Goal: Task Accomplishment & Management: Manage account settings

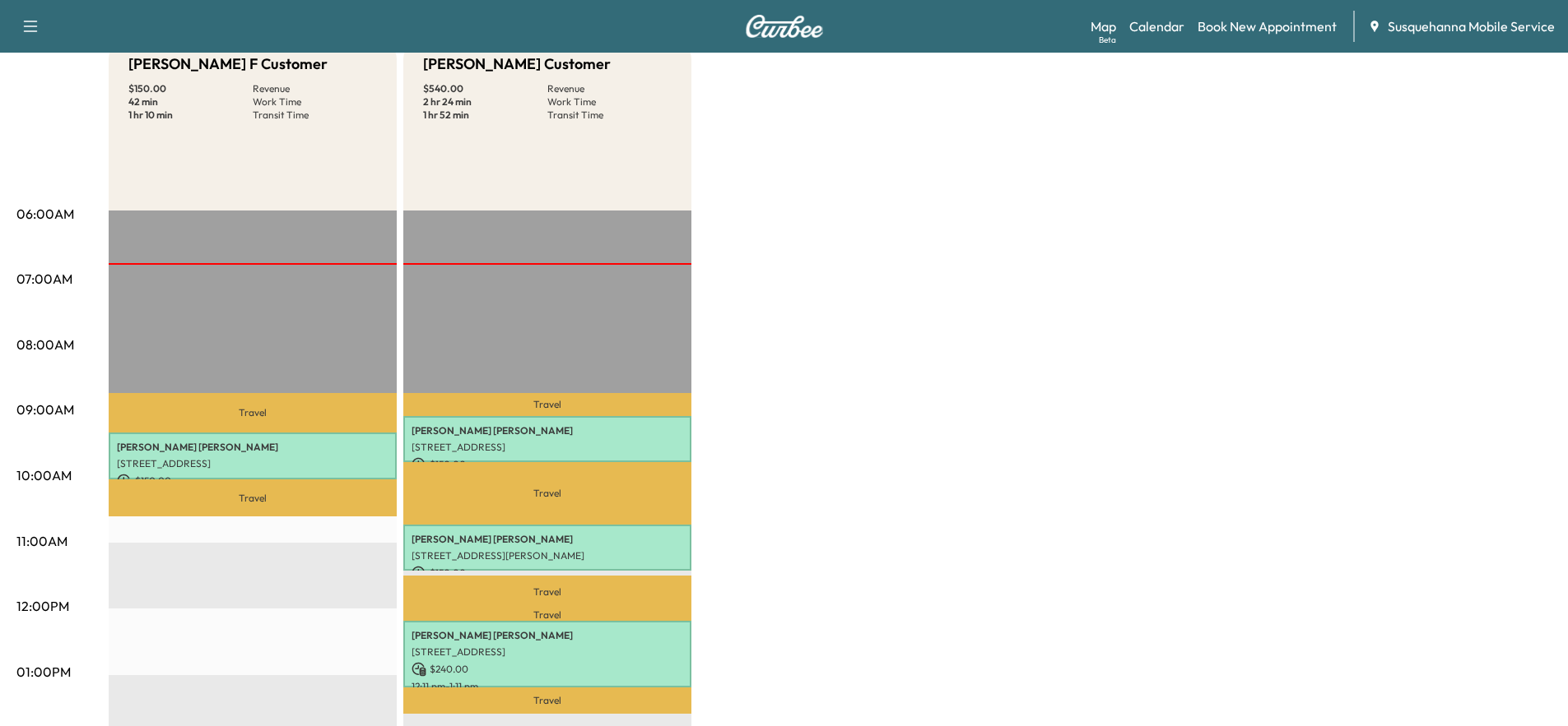
scroll to position [88, 0]
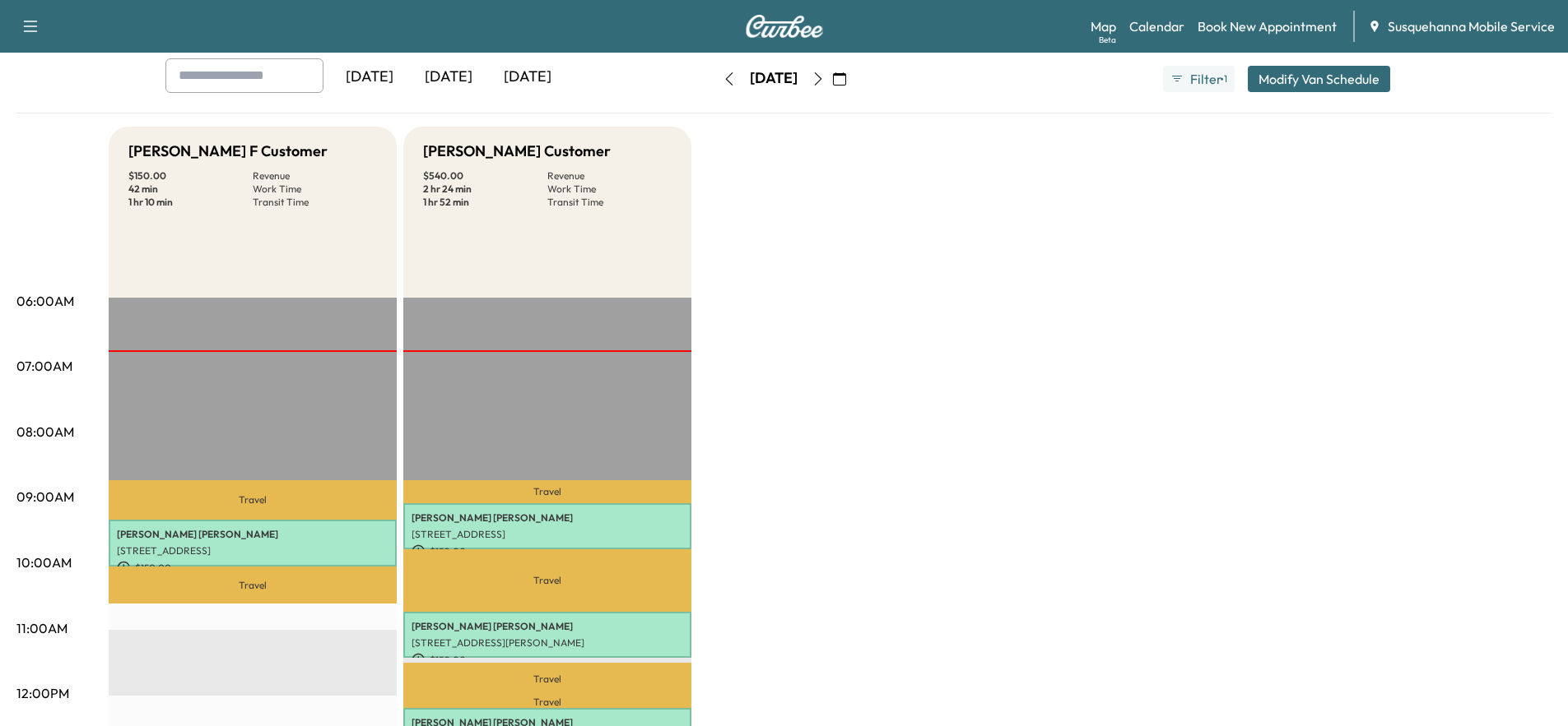
click at [821, 84] on icon "button" at bounding box center [818, 79] width 7 height 13
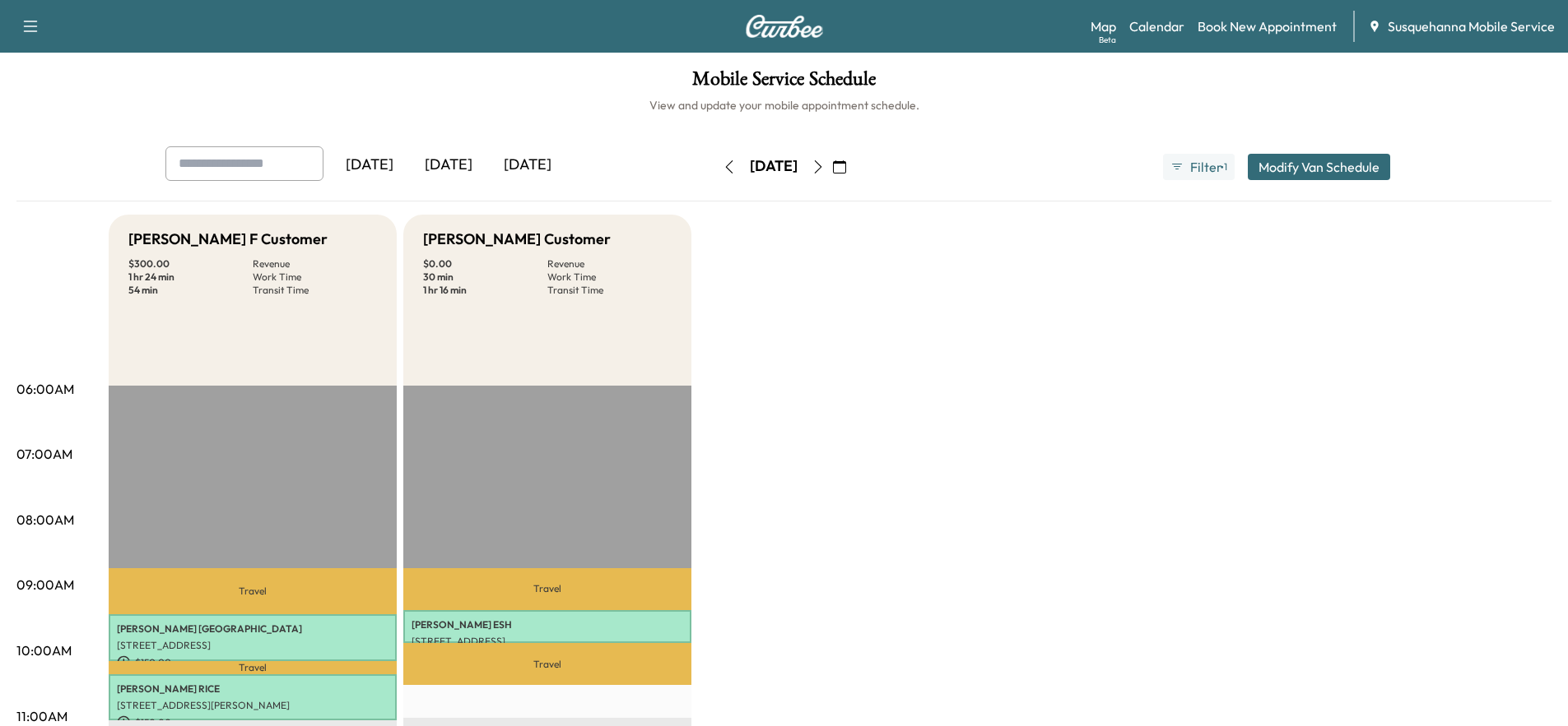
click at [825, 170] on icon "button" at bounding box center [818, 167] width 13 height 13
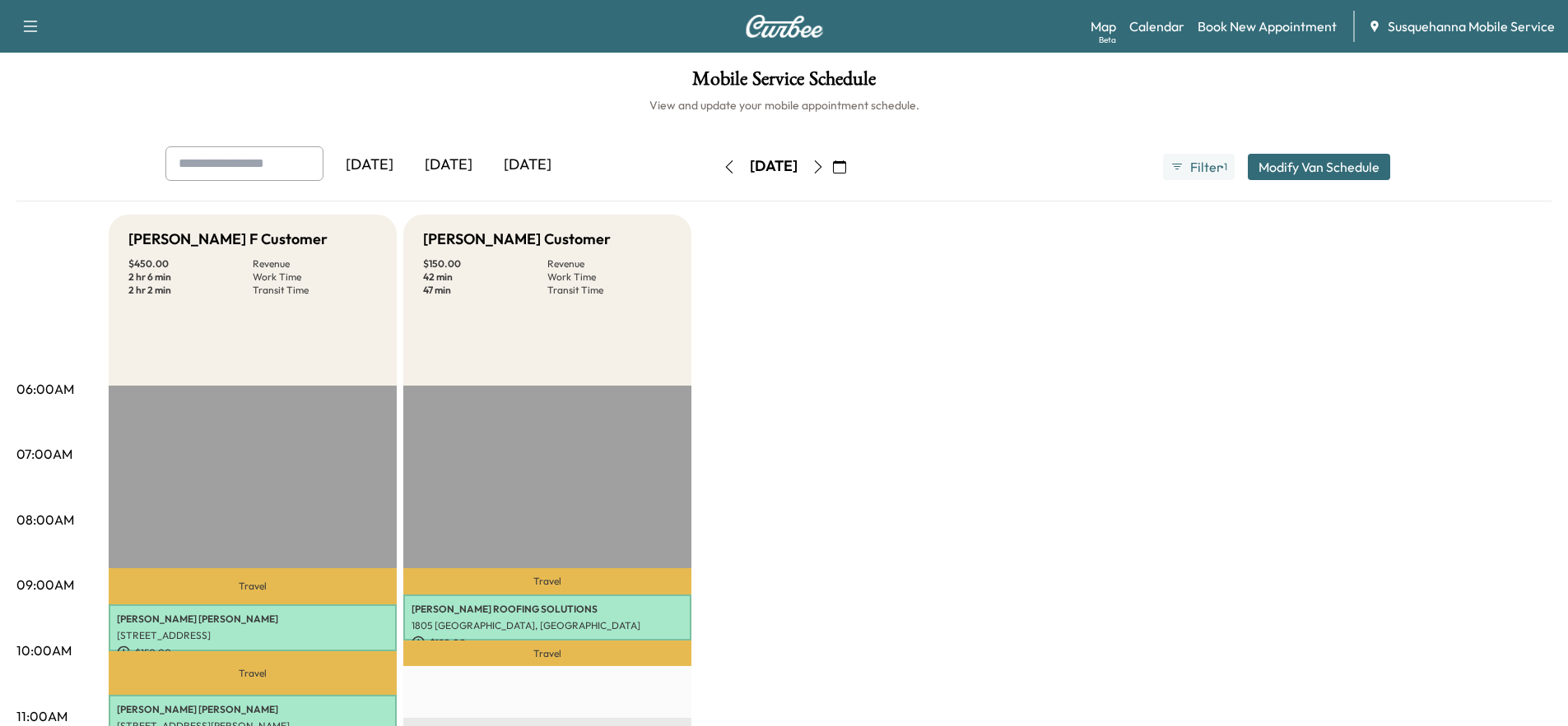
click at [825, 168] on icon "button" at bounding box center [818, 167] width 13 height 13
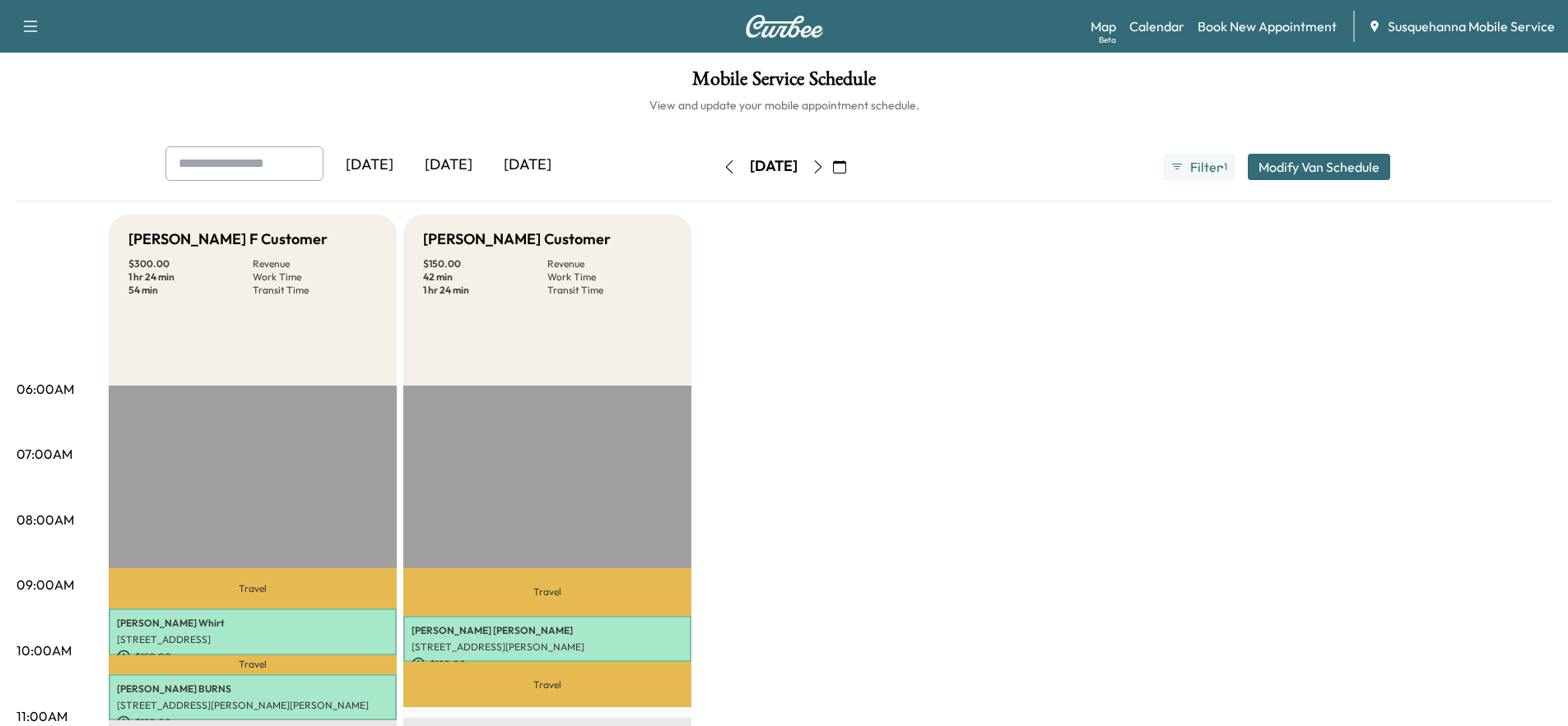
click at [845, 168] on icon "button" at bounding box center [839, 167] width 13 height 13
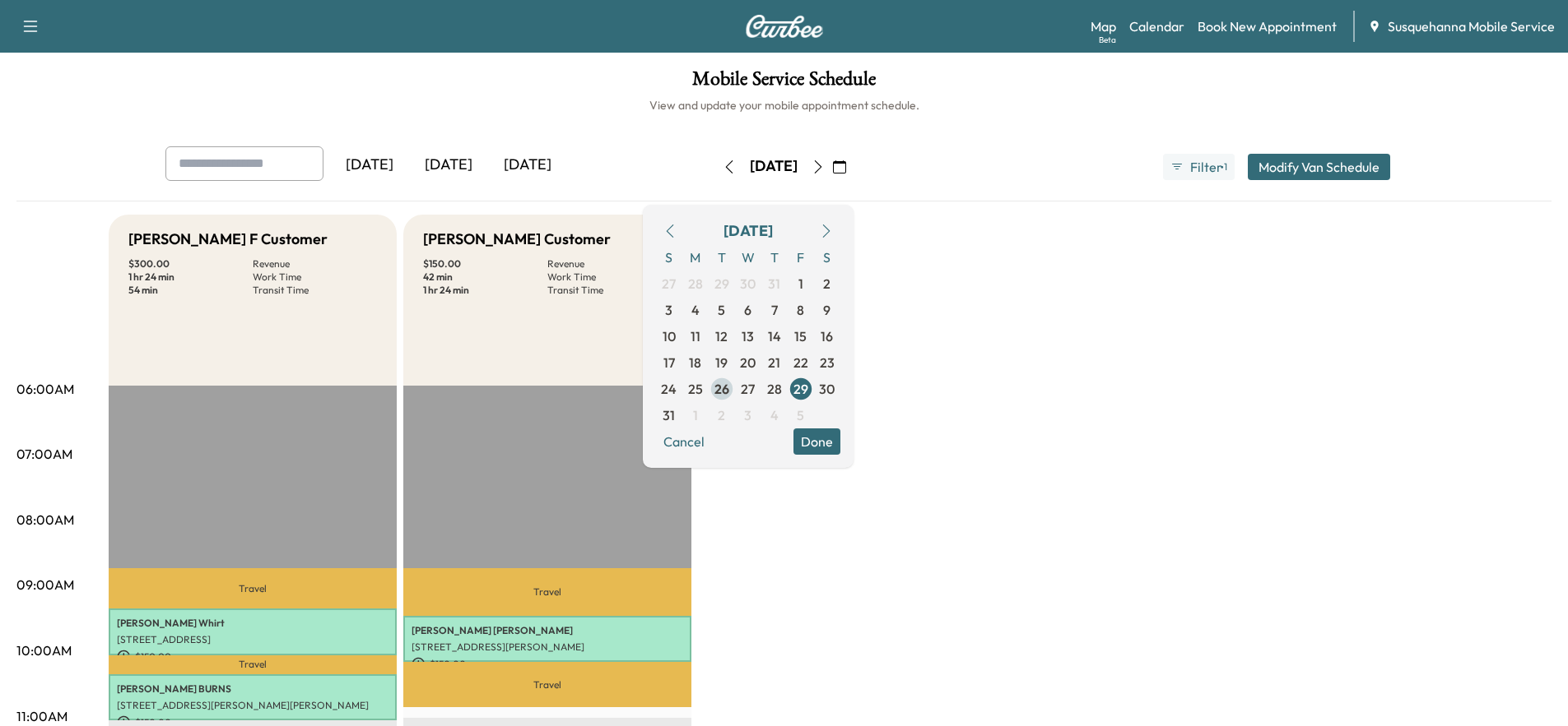
click at [729, 386] on span "26" at bounding box center [722, 388] width 15 height 20
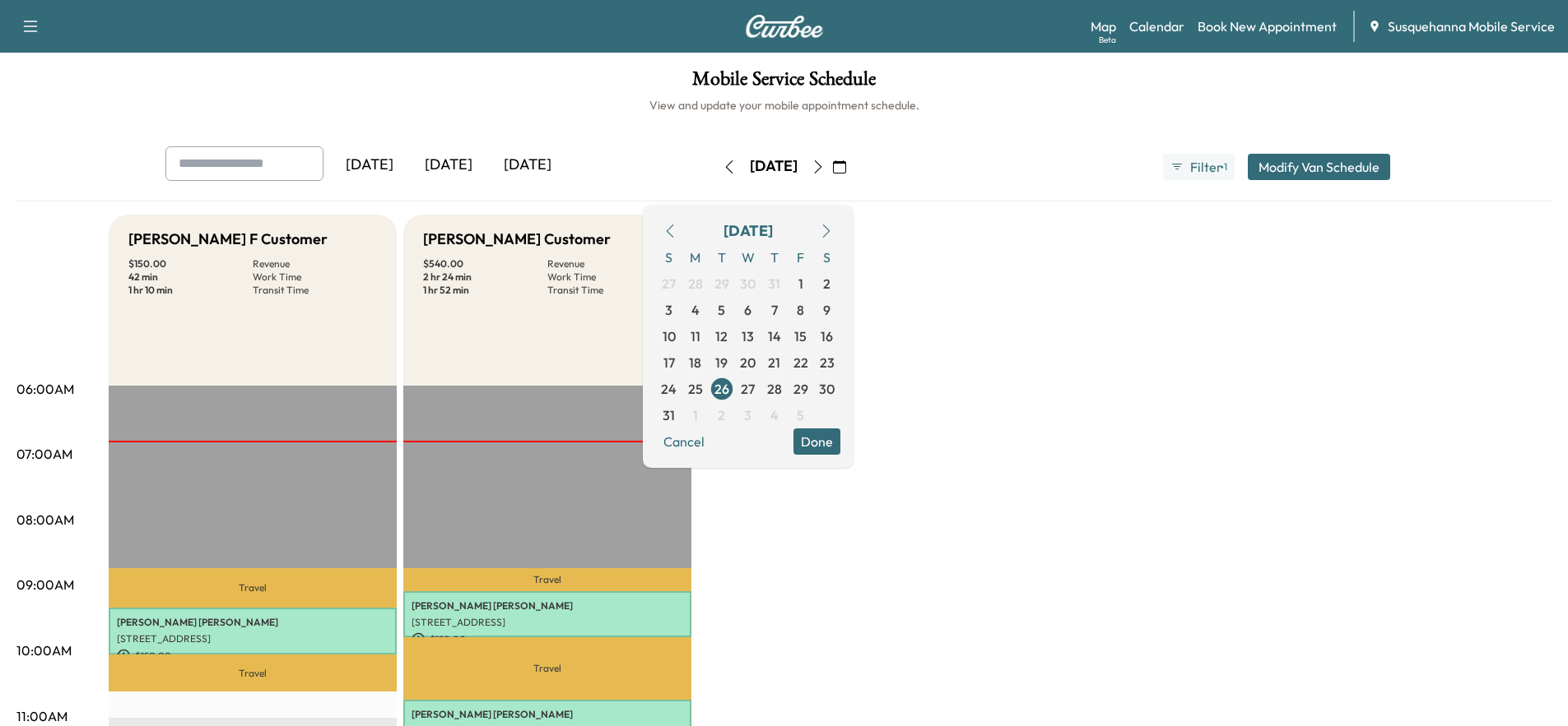
click at [840, 440] on button "Done" at bounding box center [817, 441] width 47 height 26
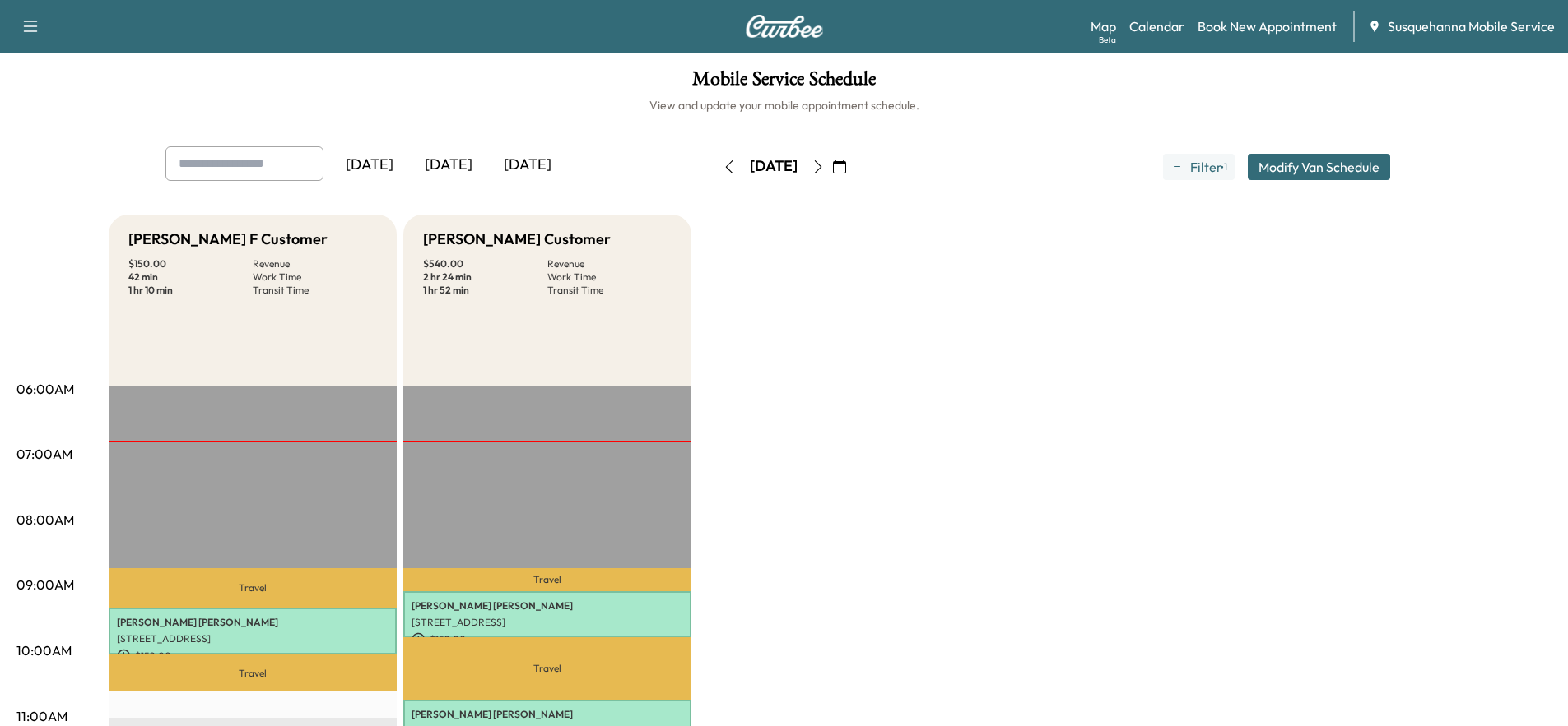
click at [825, 163] on icon "button" at bounding box center [818, 167] width 13 height 13
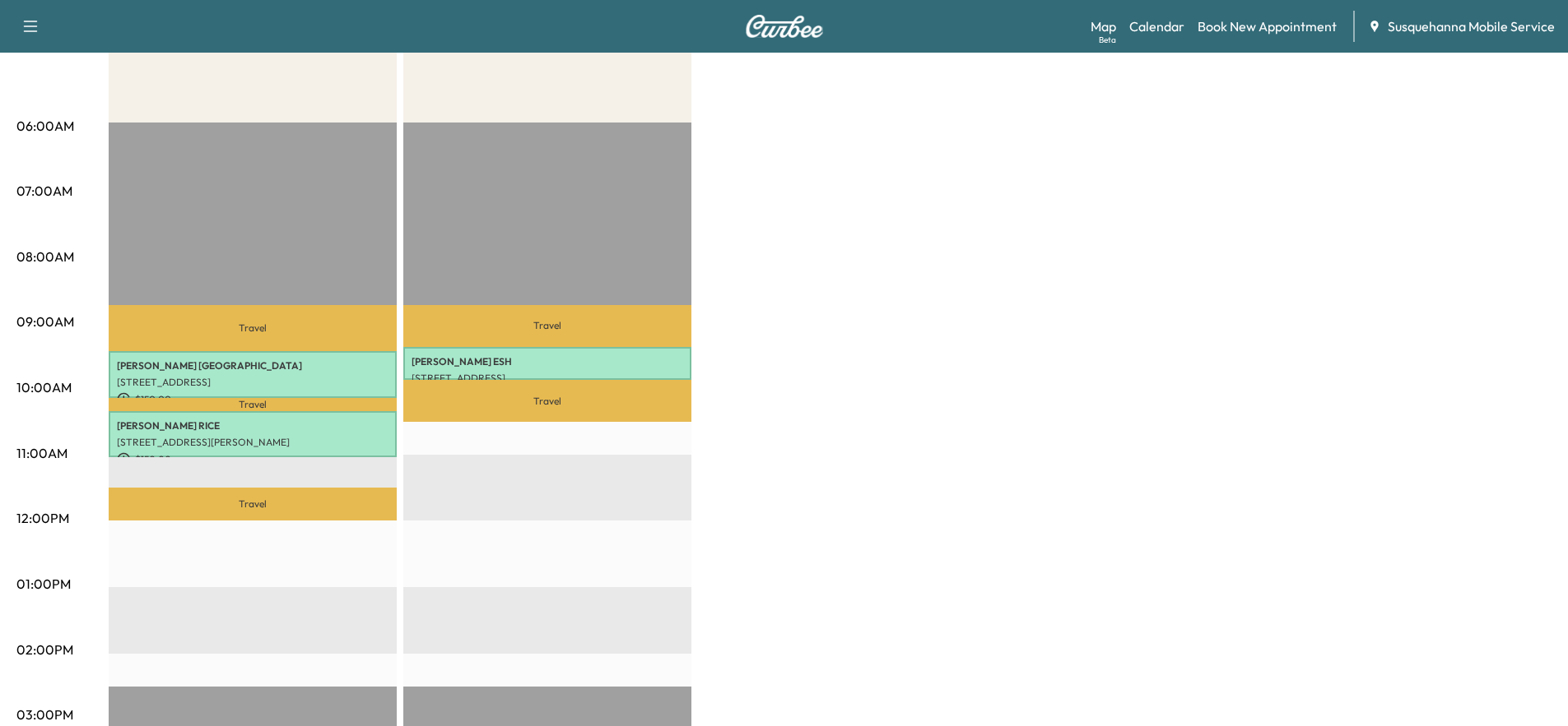
scroll to position [88, 0]
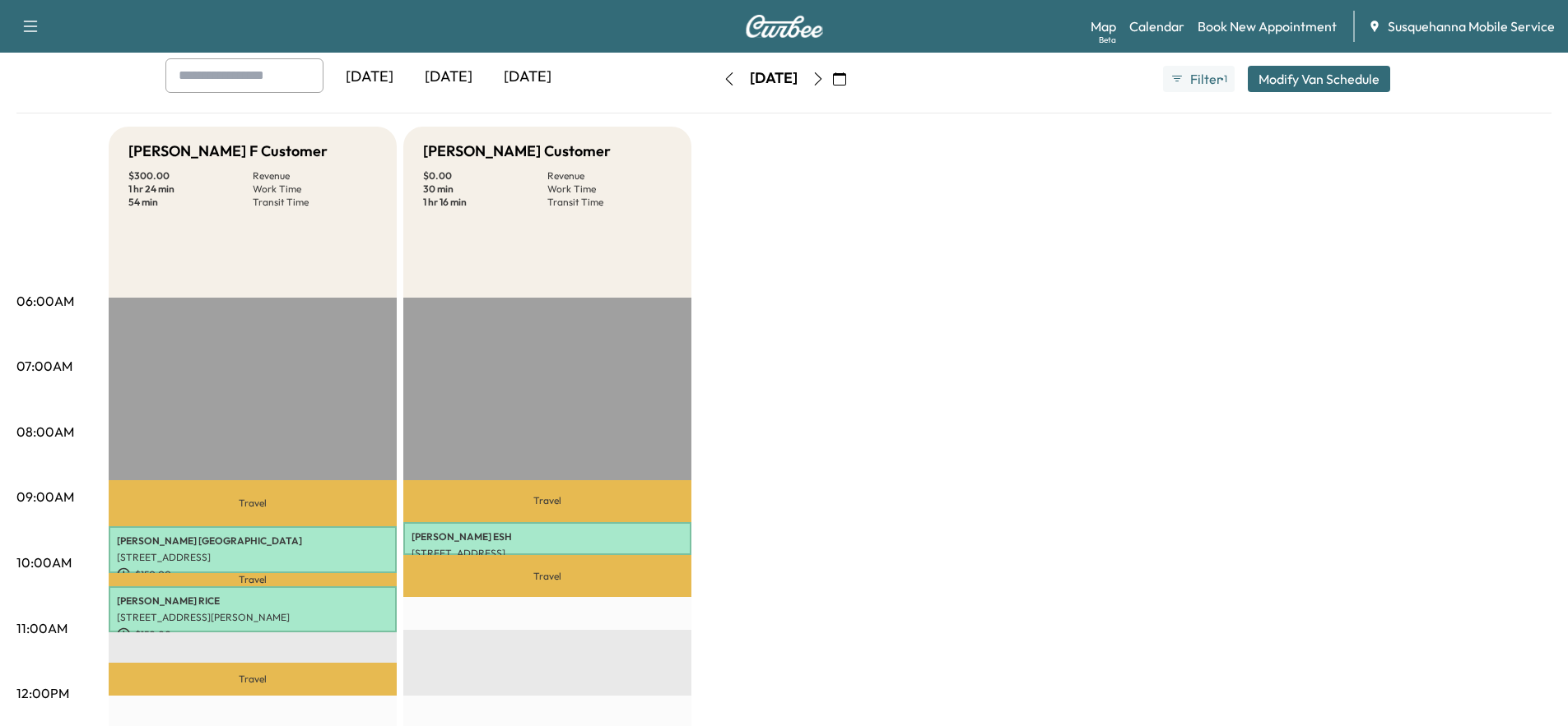
click at [723, 73] on icon "button" at bounding box center [729, 79] width 13 height 13
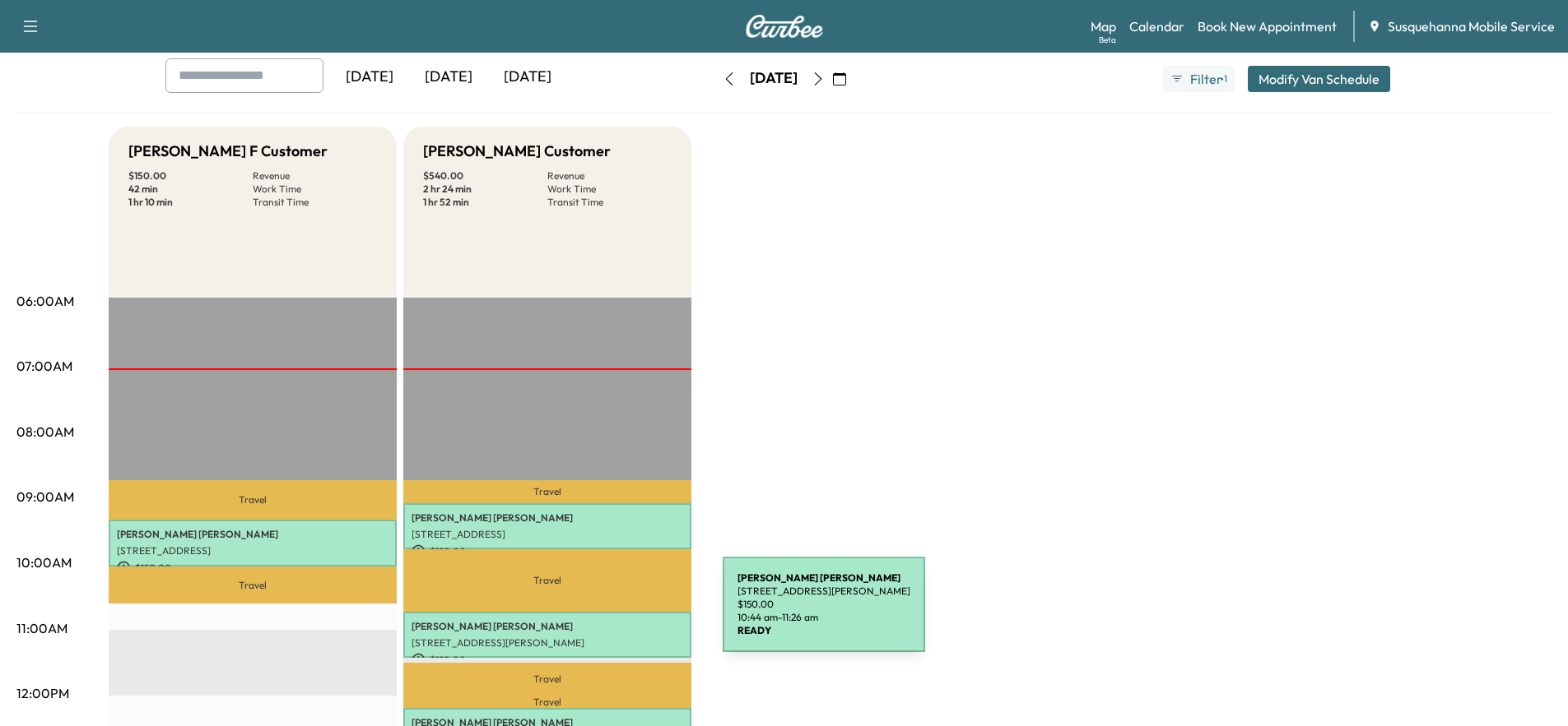
scroll to position [175, 0]
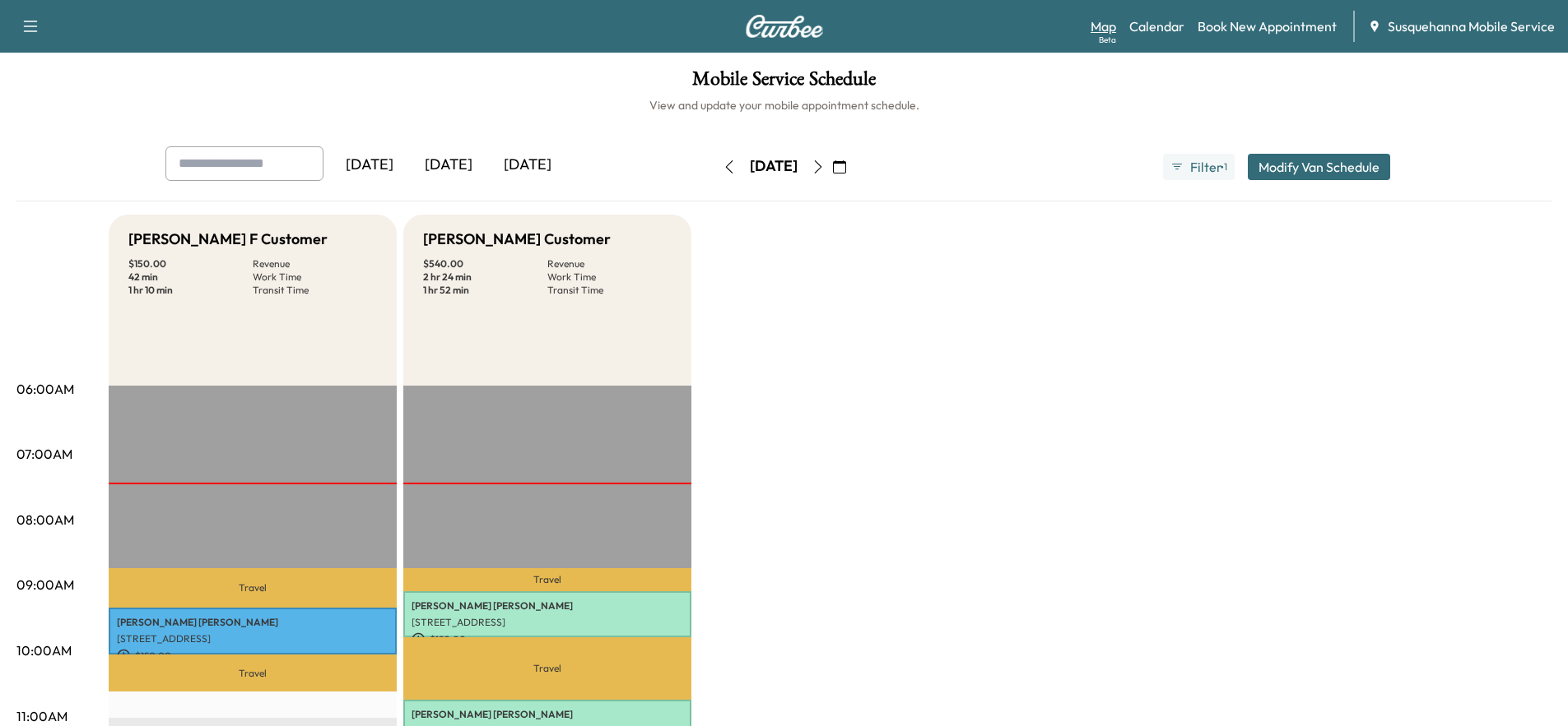
click at [1097, 28] on link "Map Beta" at bounding box center [1102, 26] width 25 height 20
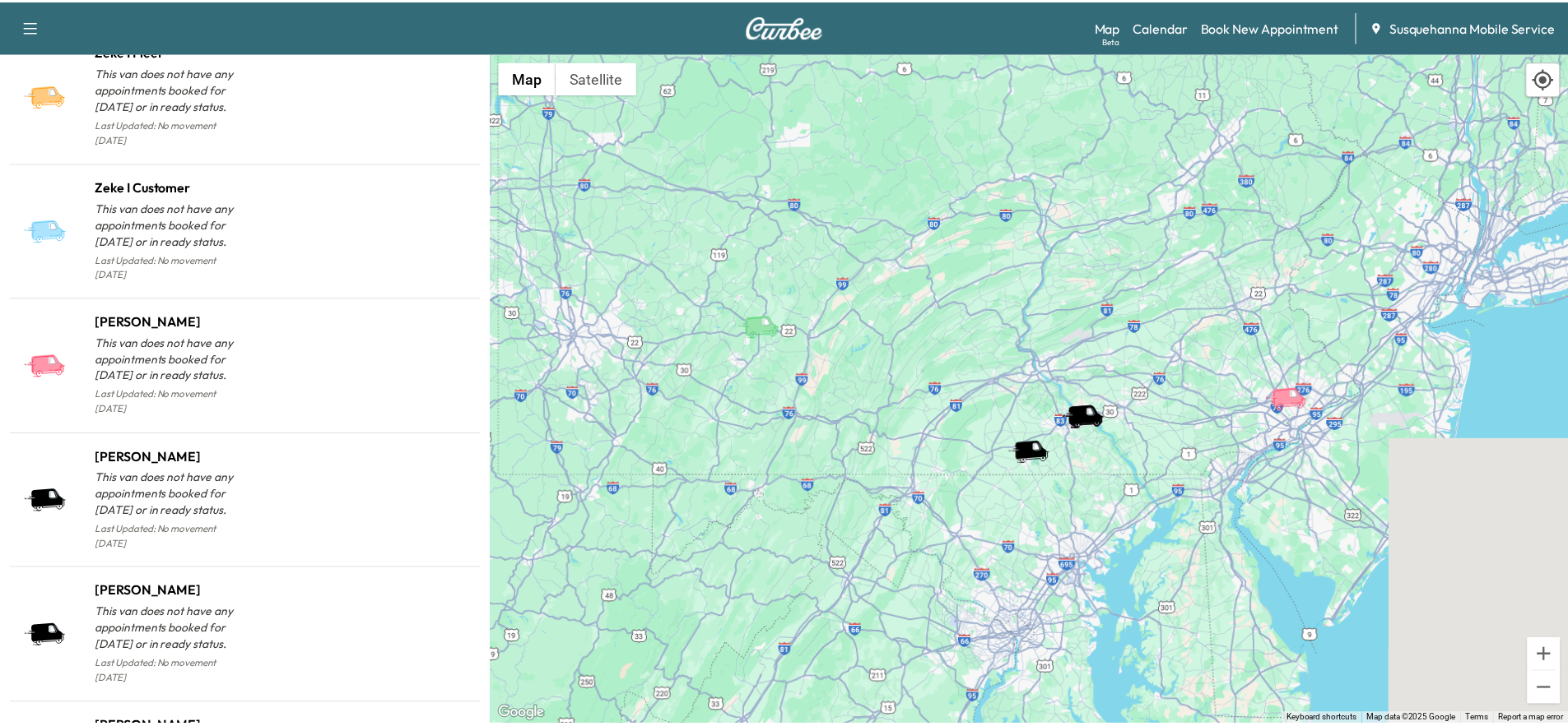
scroll to position [1640, 0]
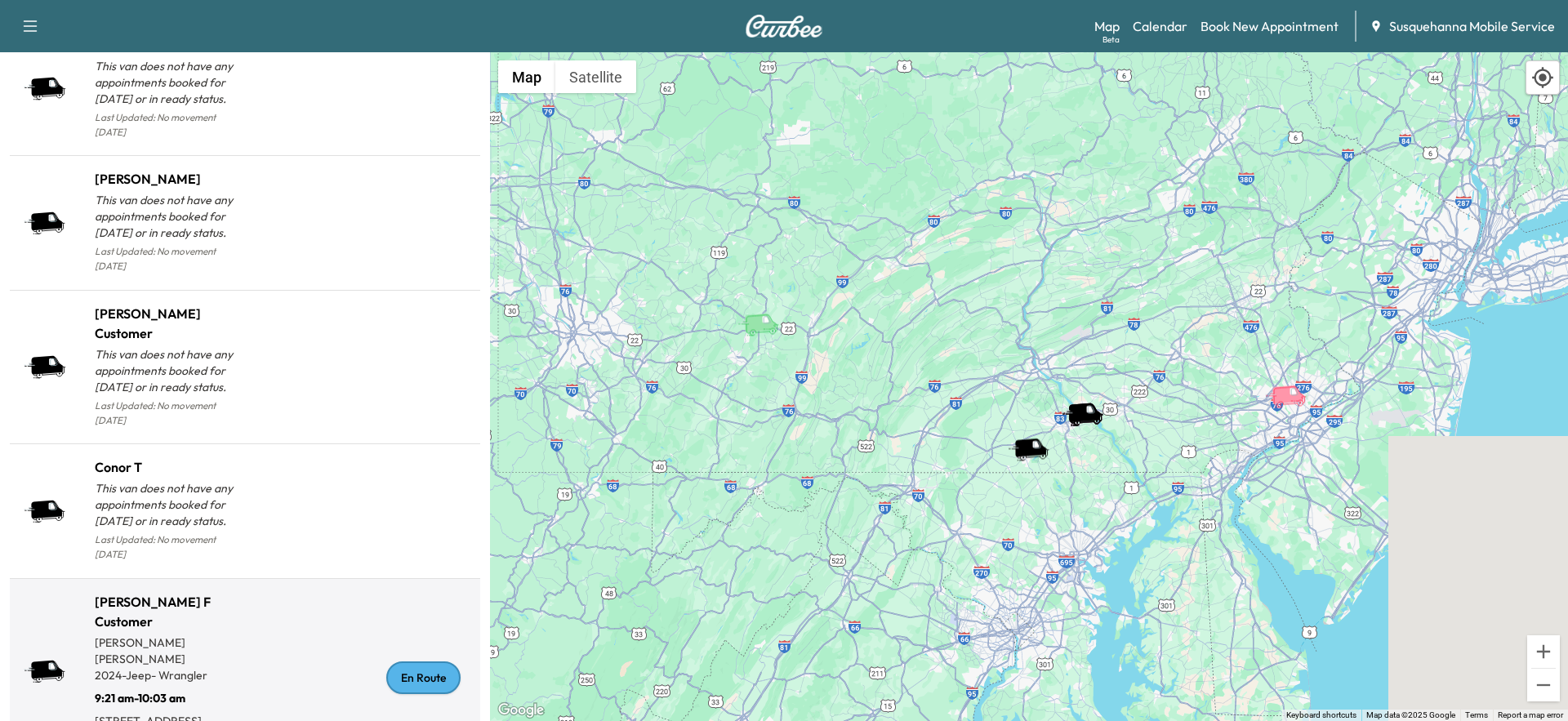
click at [410, 662] on div "En Route" at bounding box center [423, 678] width 74 height 32
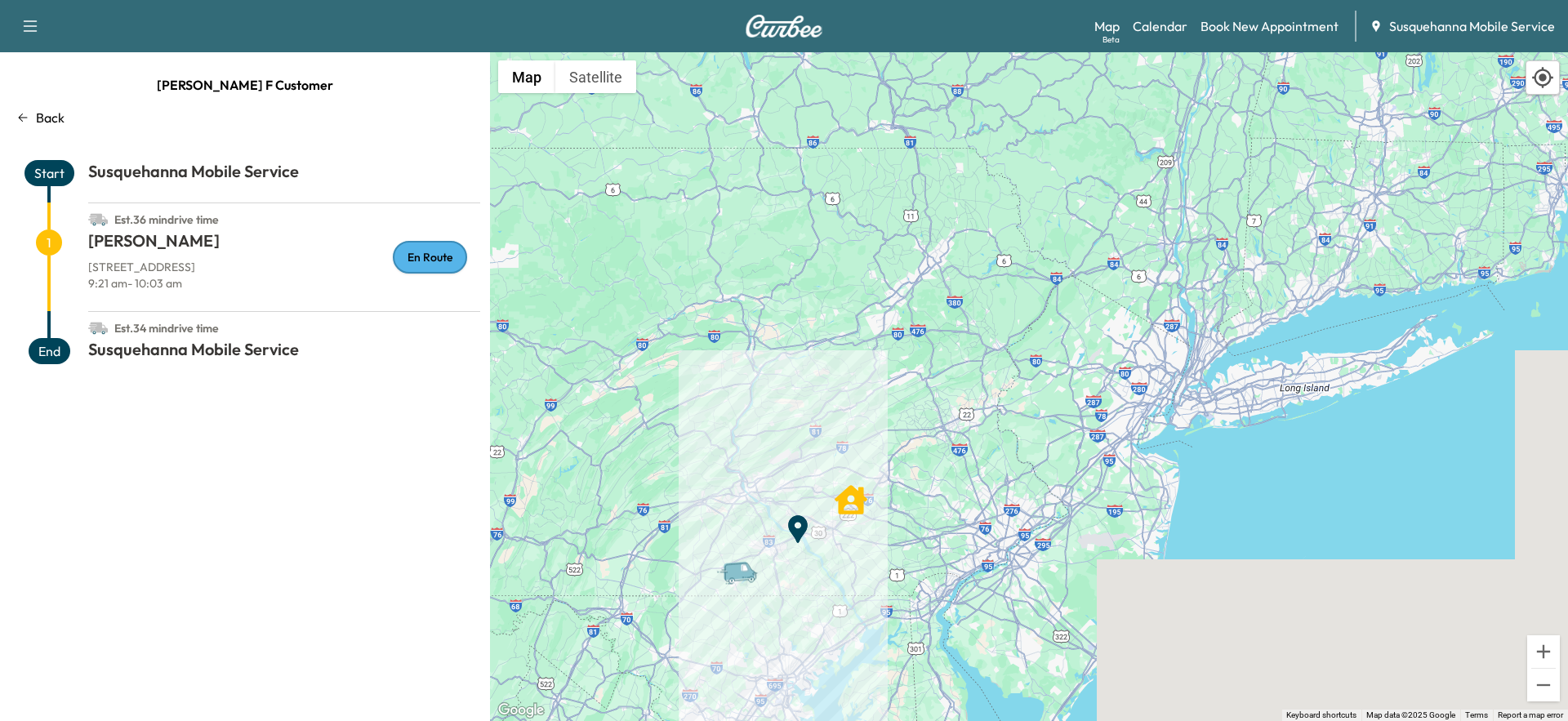
drag, startPoint x: 840, startPoint y: 627, endPoint x: 889, endPoint y: 547, distance: 93.8
click at [889, 547] on div "To activate drag with keyboard, press Alt + Enter. Once in keyboard drag state,…" at bounding box center [1028, 387] width 1078 height 669
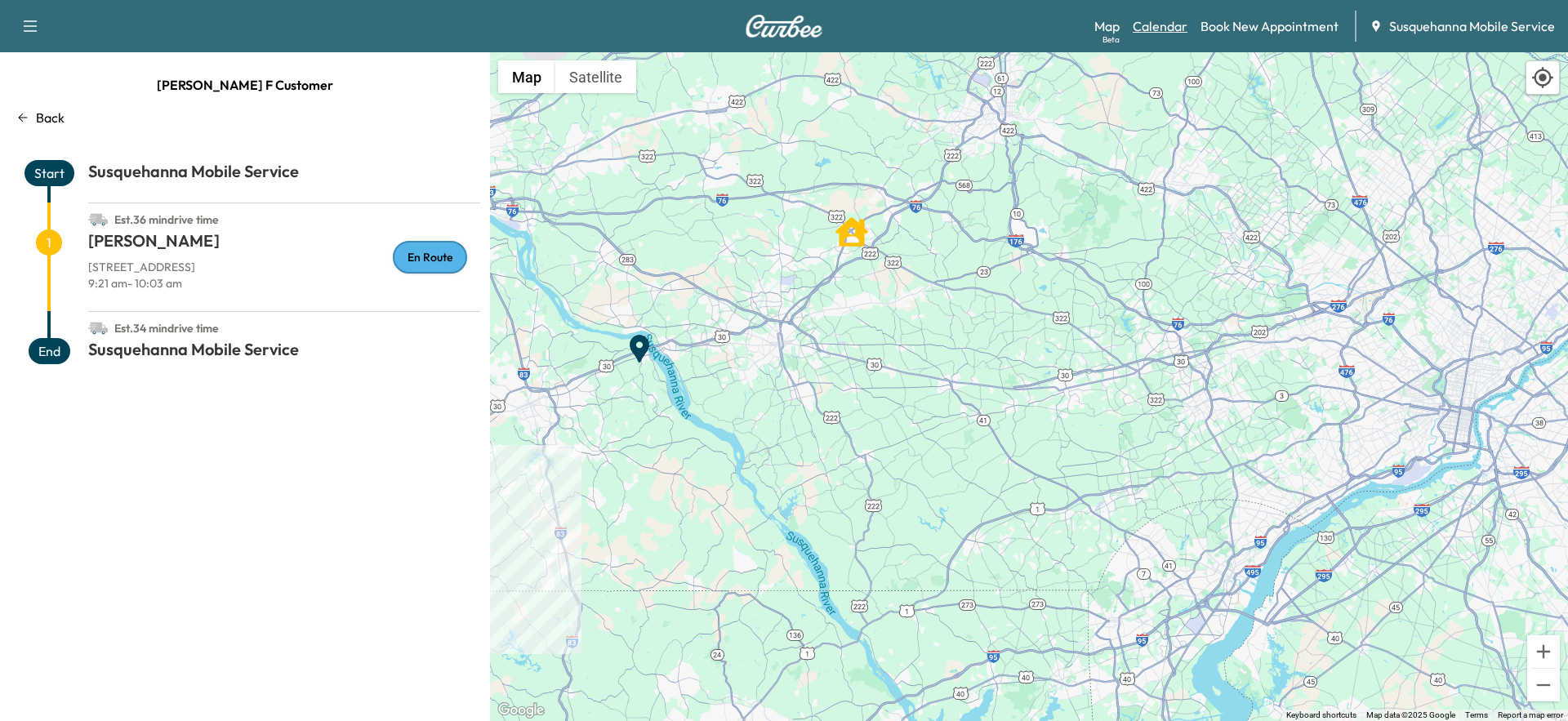
click at [1145, 20] on link "Calendar" at bounding box center [1160, 26] width 55 height 19
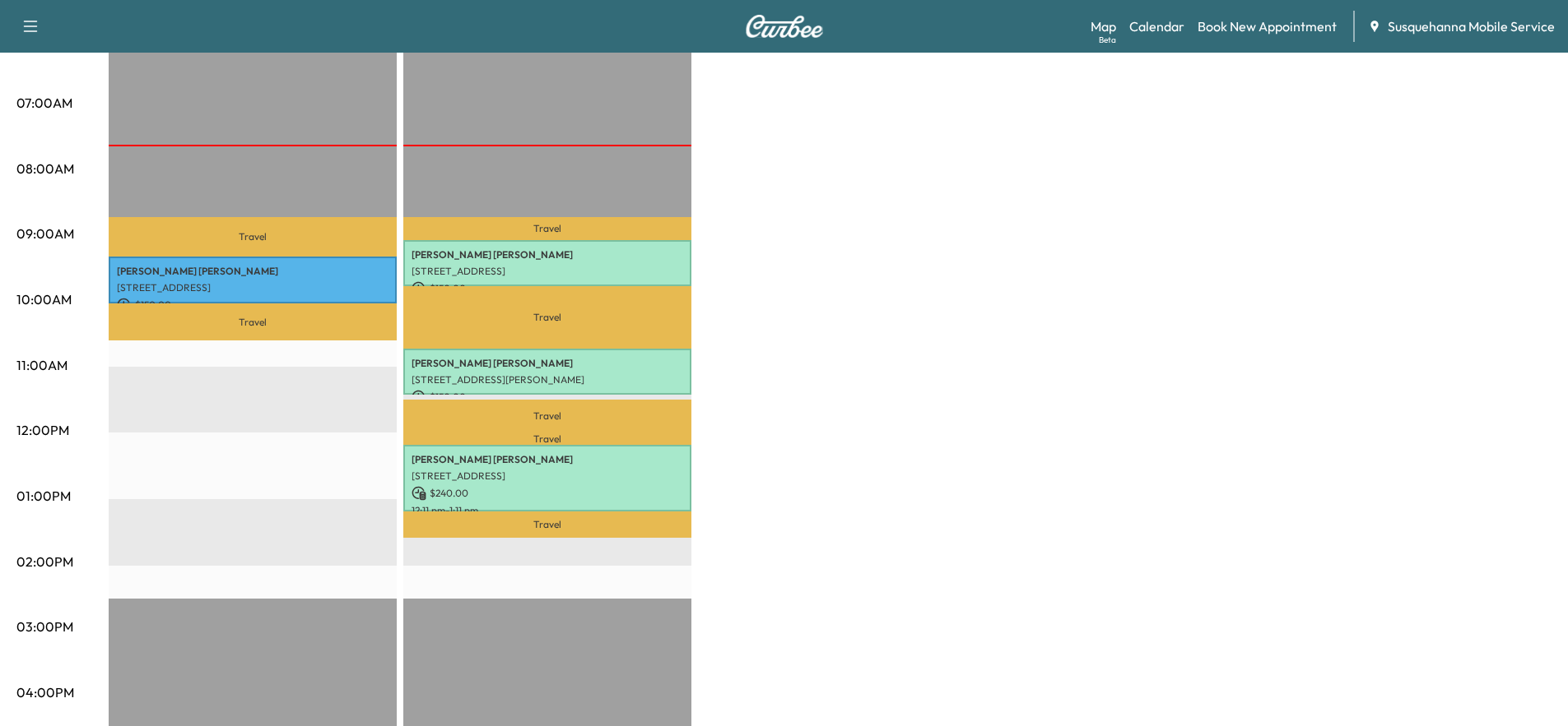
scroll to position [88, 0]
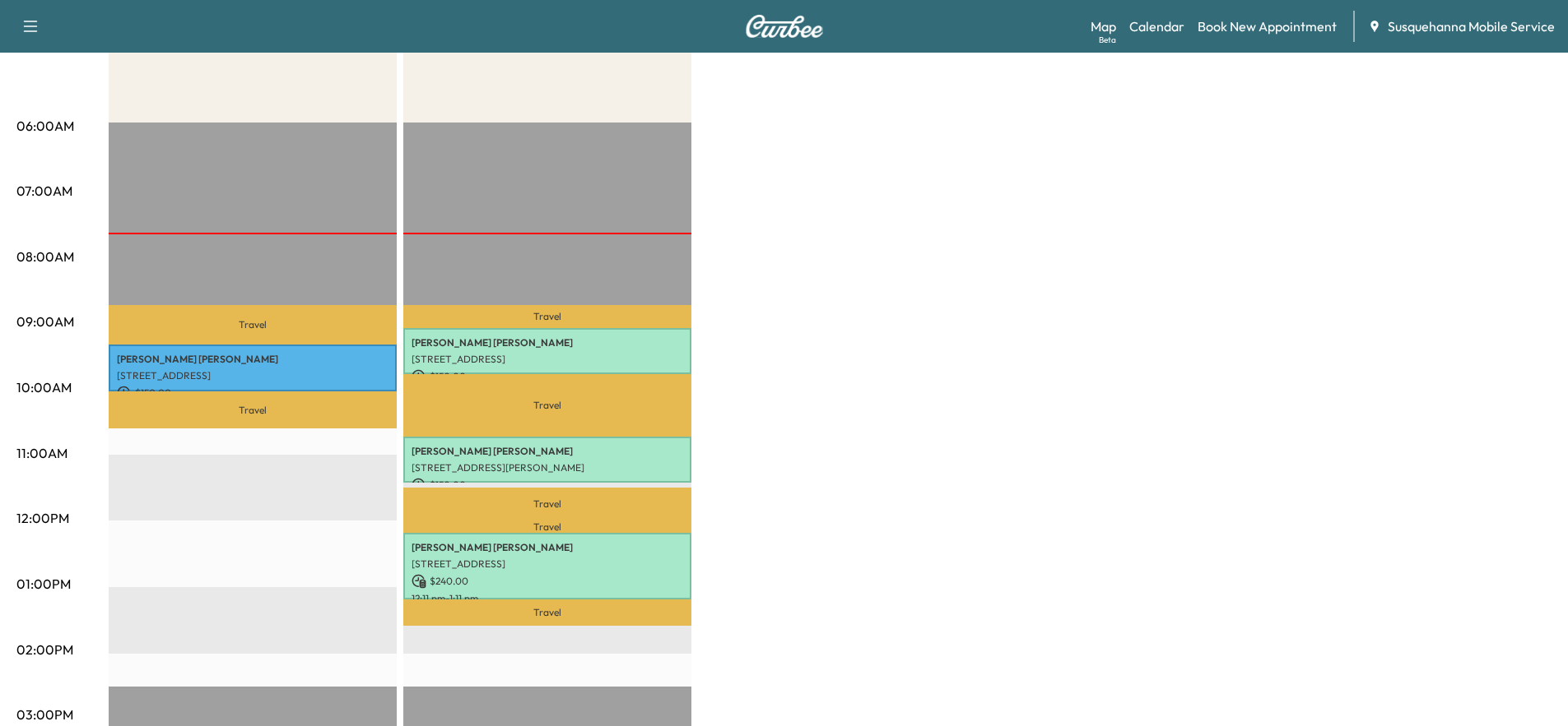
scroll to position [88, 0]
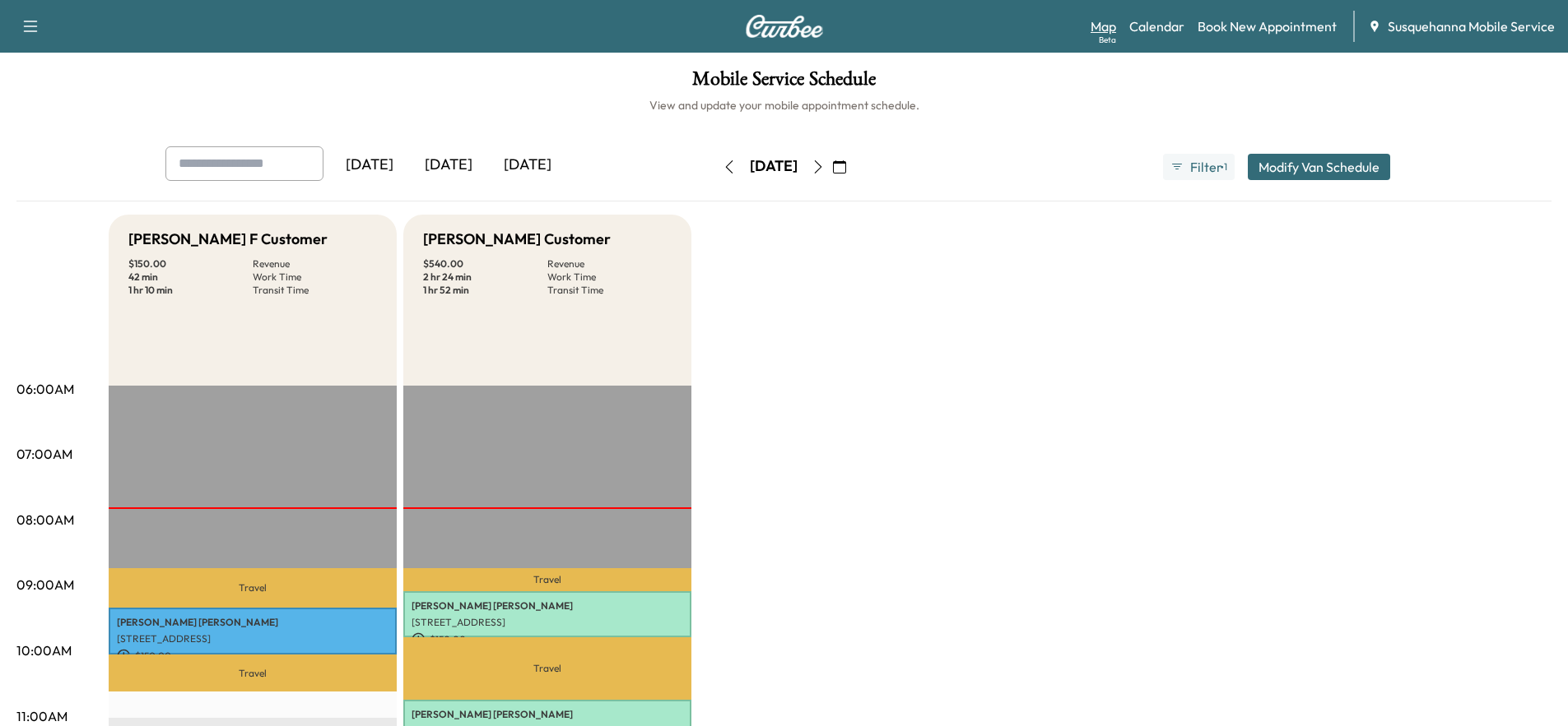
click at [1113, 25] on link "Map Beta" at bounding box center [1102, 26] width 25 height 20
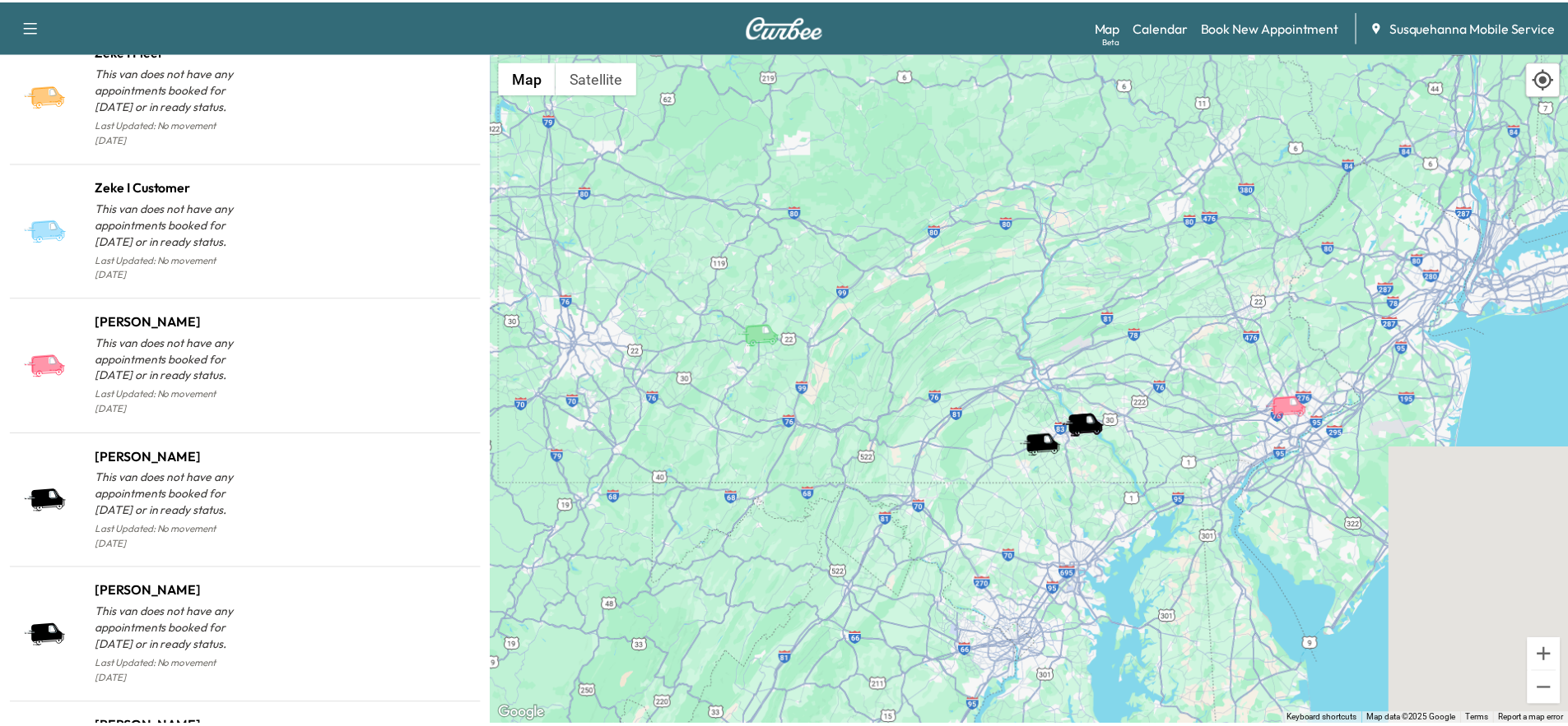
scroll to position [1640, 0]
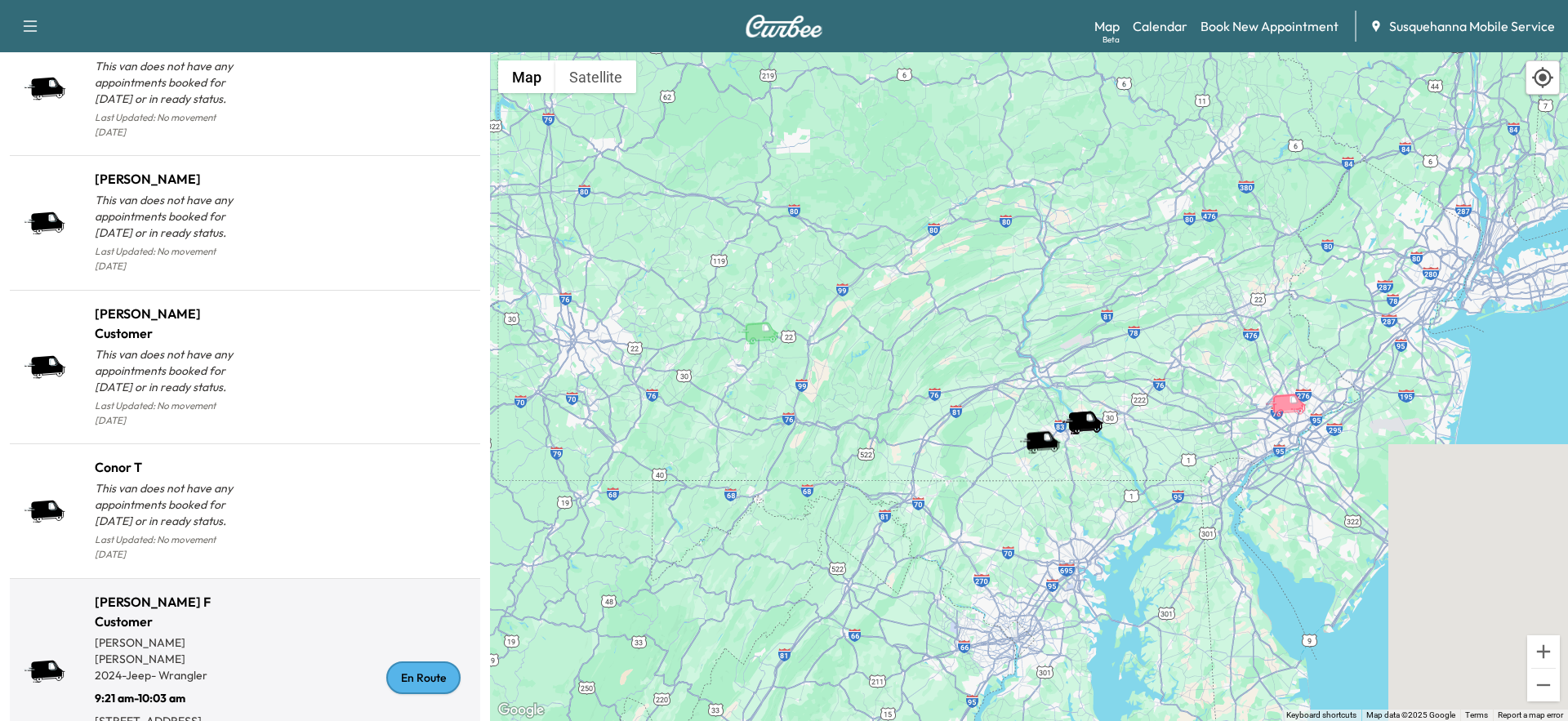
click at [418, 662] on div "En Route" at bounding box center [423, 678] width 74 height 32
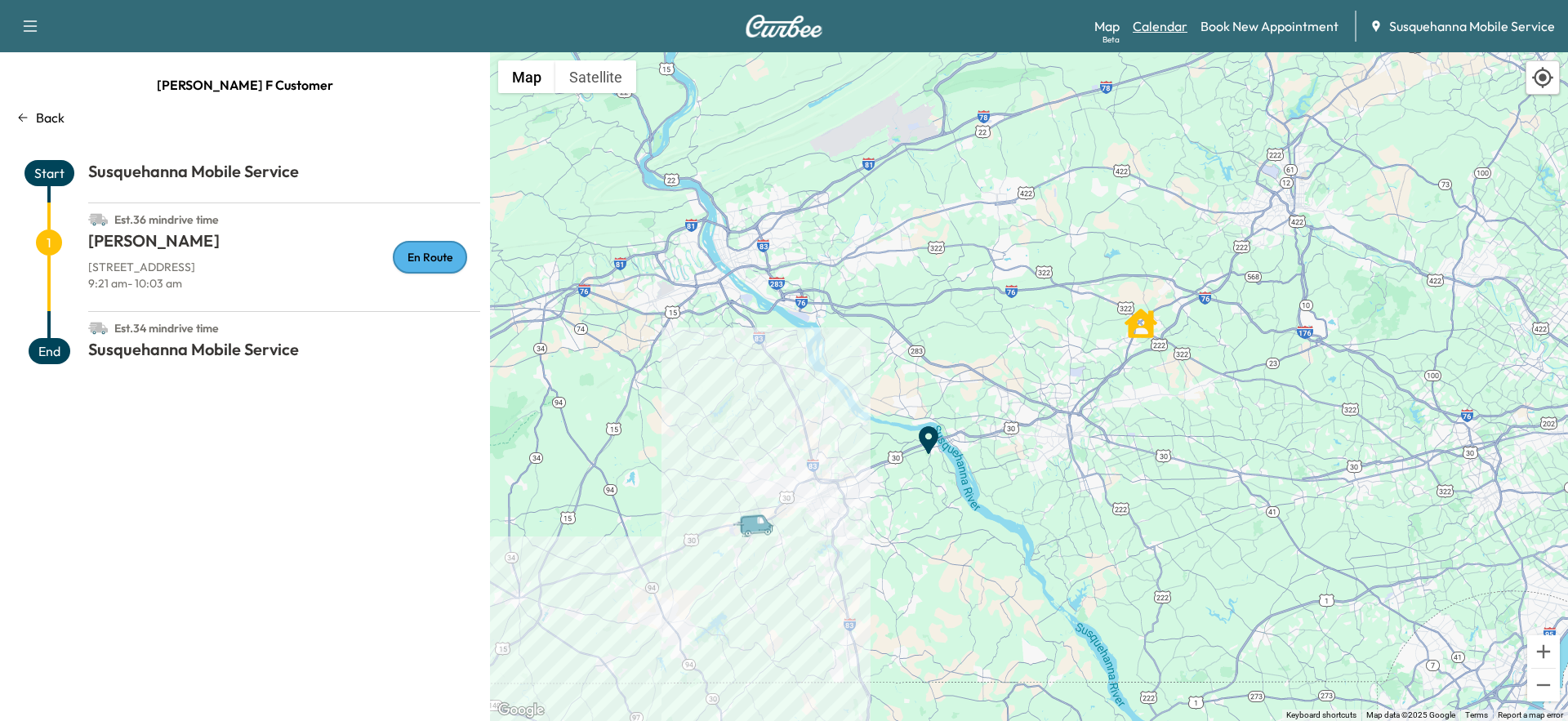
click at [1162, 18] on link "Calendar" at bounding box center [1160, 26] width 55 height 19
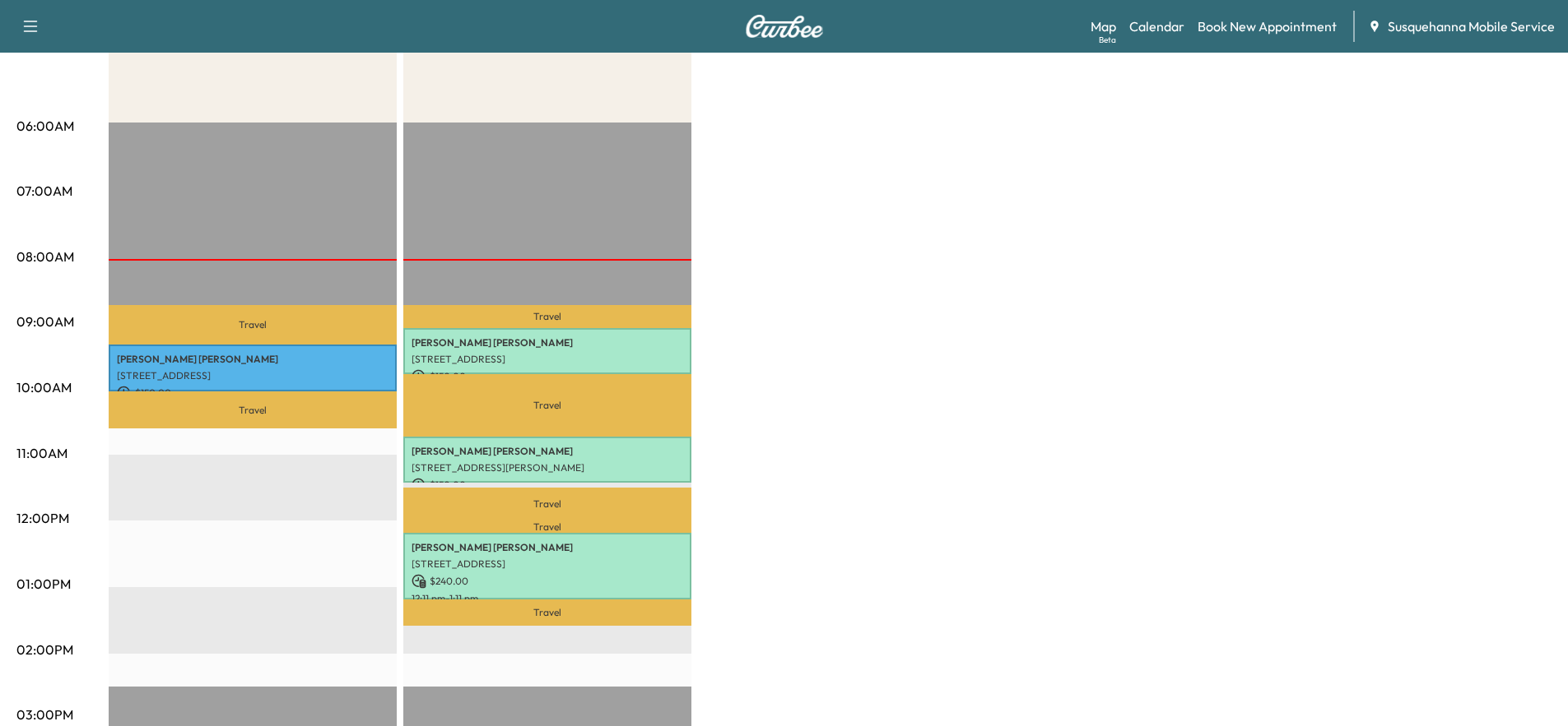
scroll to position [175, 0]
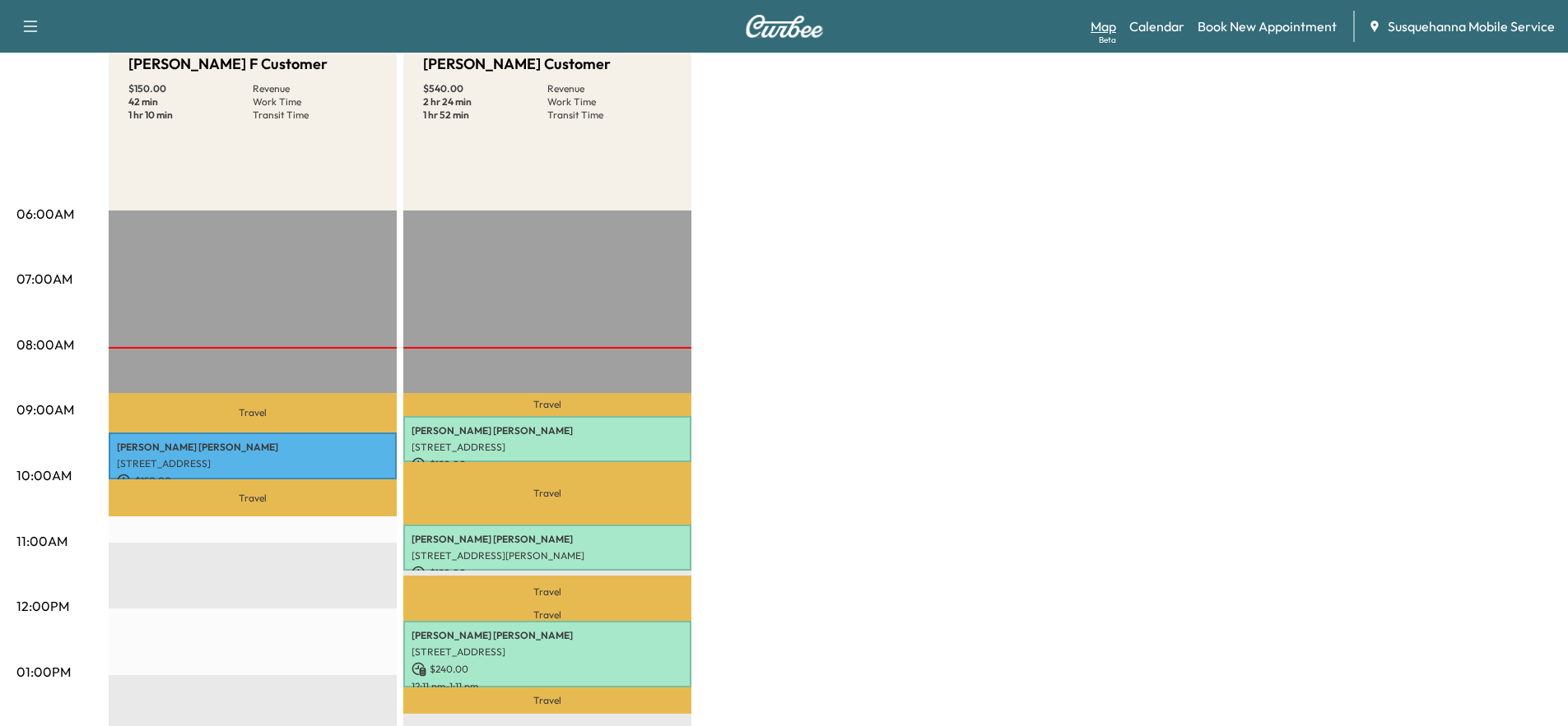
click at [1115, 20] on link "Map Beta" at bounding box center [1102, 26] width 25 height 20
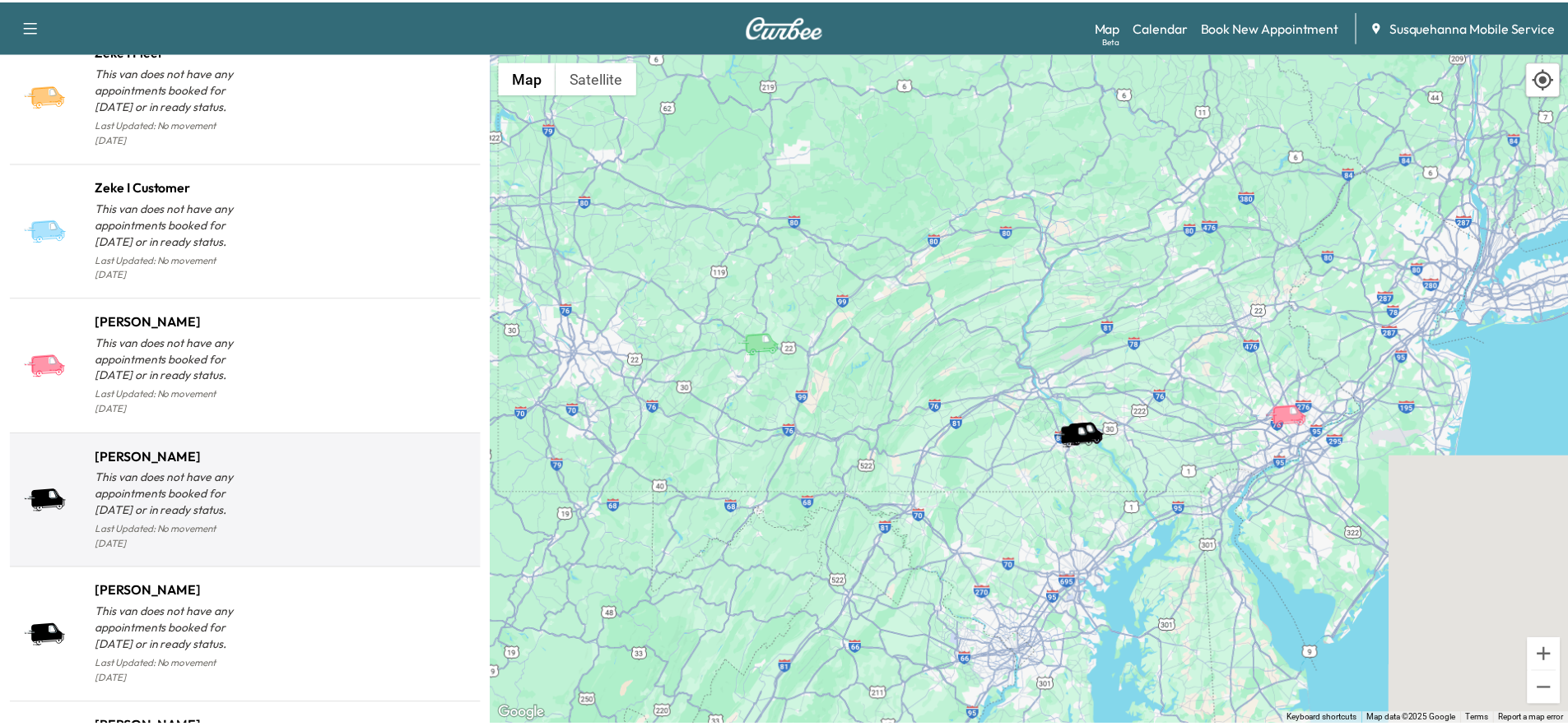
scroll to position [1640, 0]
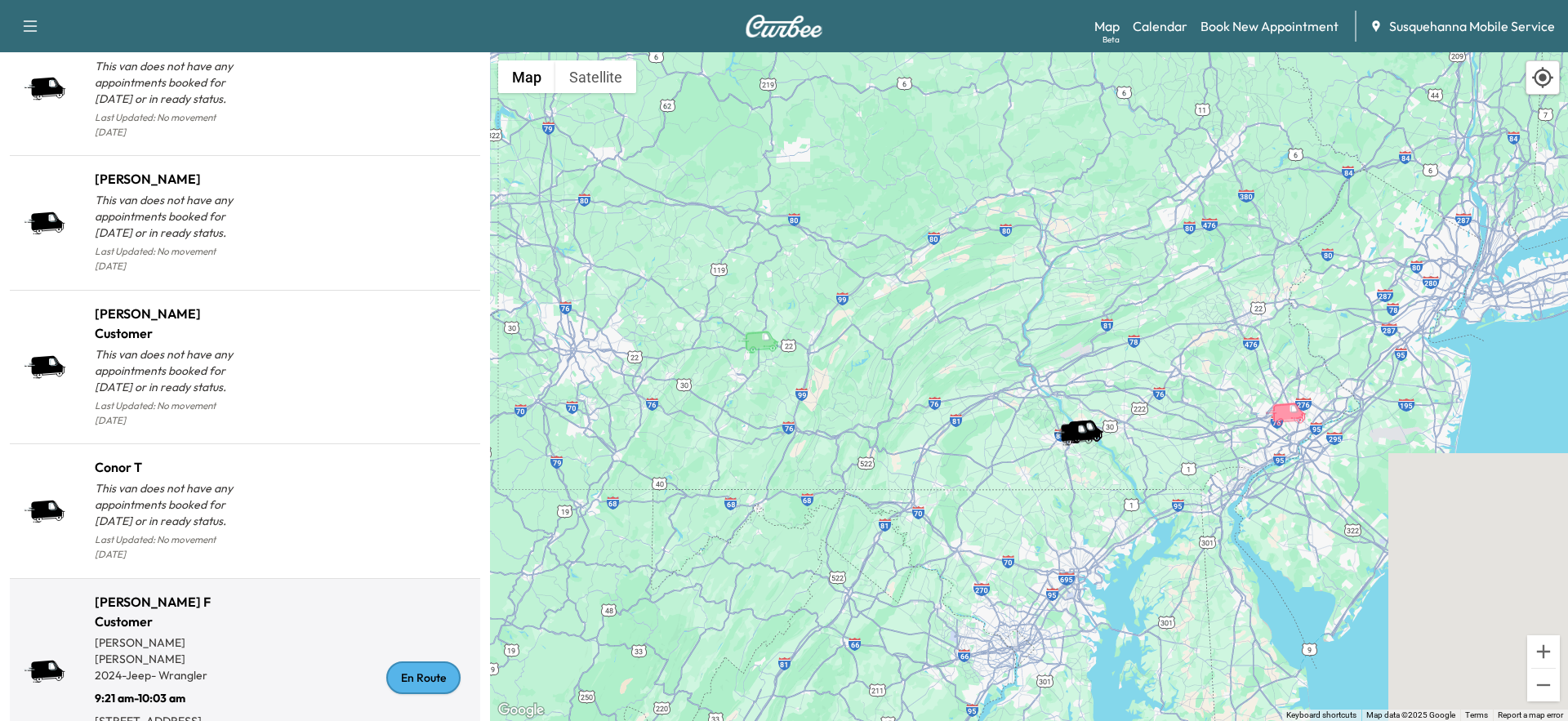
click at [425, 662] on div "En Route" at bounding box center [423, 678] width 74 height 32
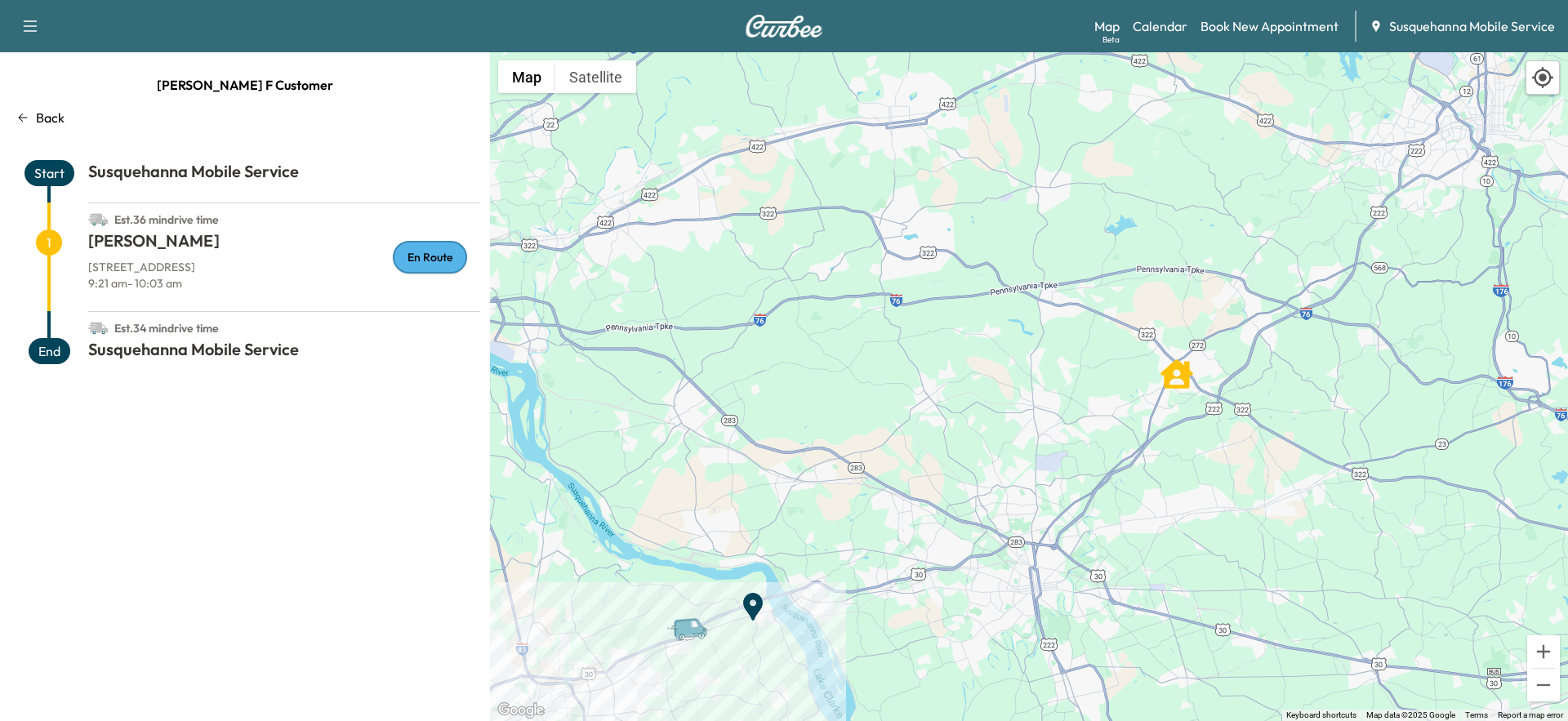
click at [1162, 38] on div "Map Beta Calendar Book New Appointment Susquehanna Mobile Service" at bounding box center [1324, 26] width 460 height 31
click at [1168, 19] on link "Calendar" at bounding box center [1160, 26] width 55 height 19
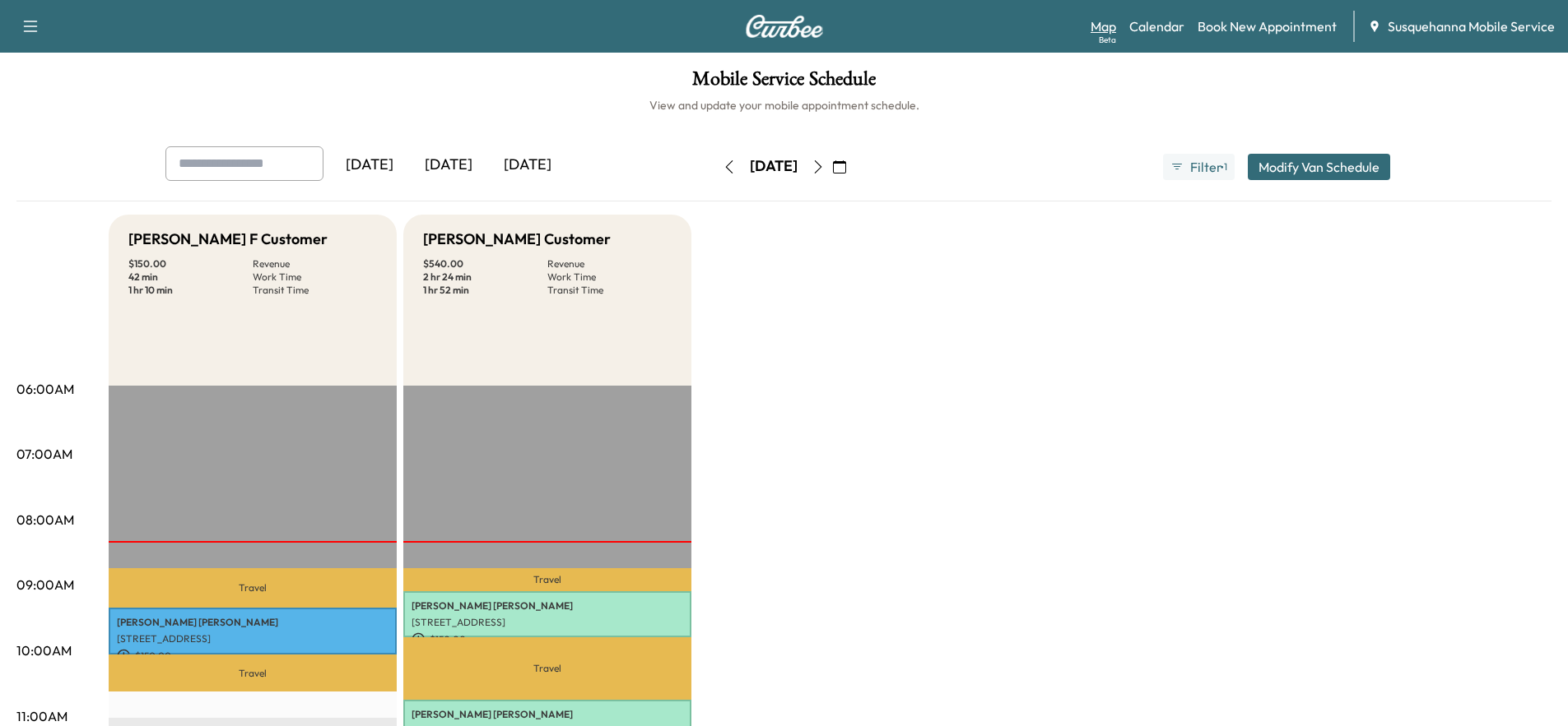
click at [1114, 26] on link "Map Beta" at bounding box center [1102, 26] width 25 height 20
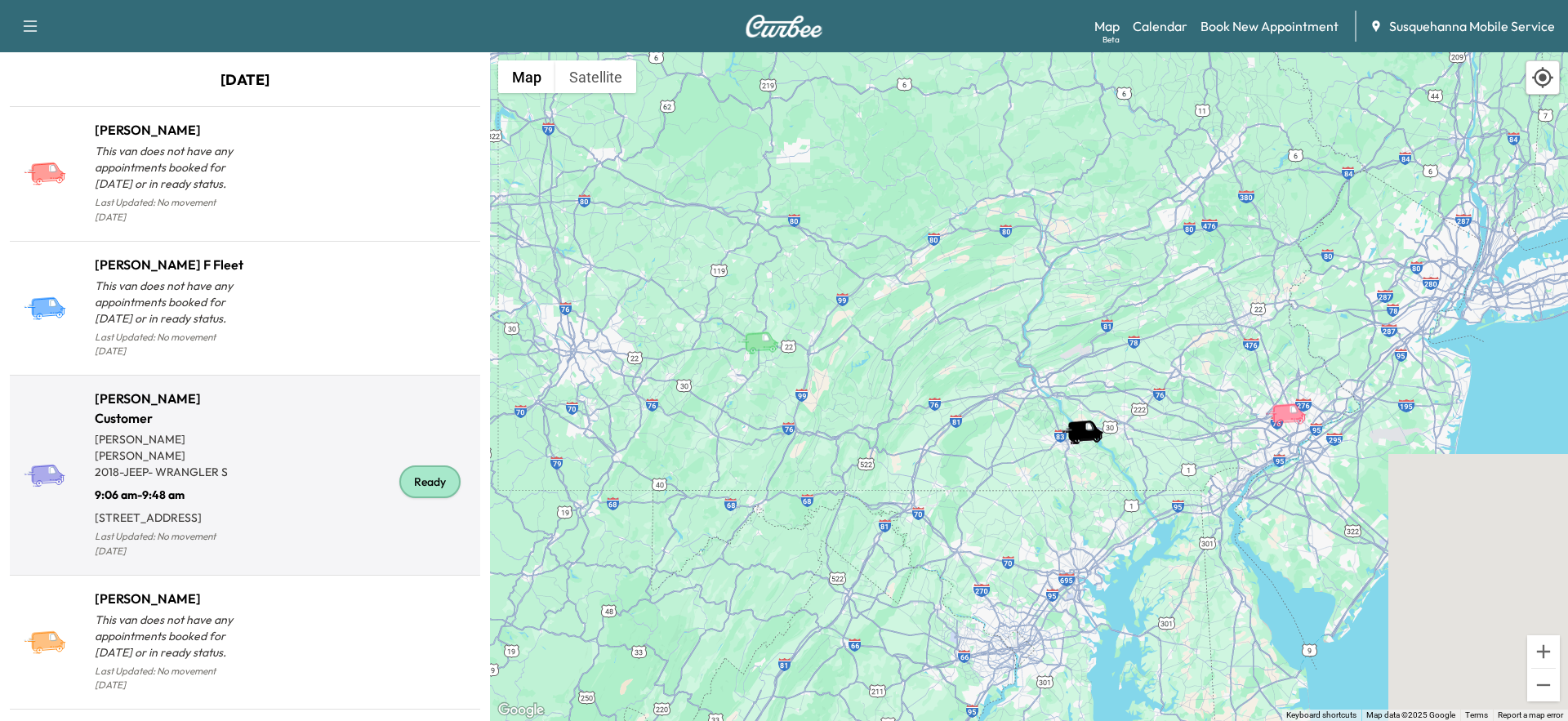
click at [429, 468] on div "Ready" at bounding box center [430, 482] width 61 height 32
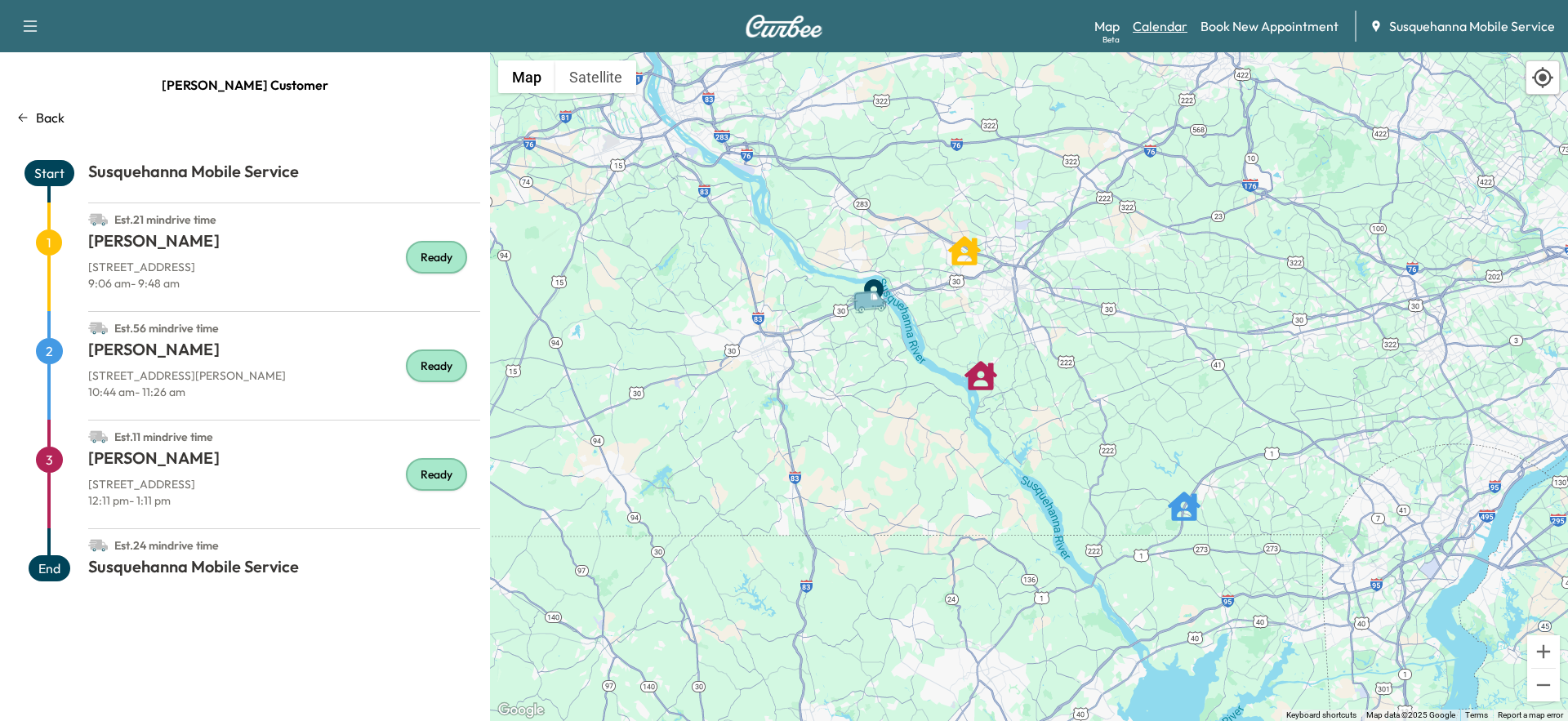
click at [1180, 31] on link "Calendar" at bounding box center [1160, 26] width 55 height 19
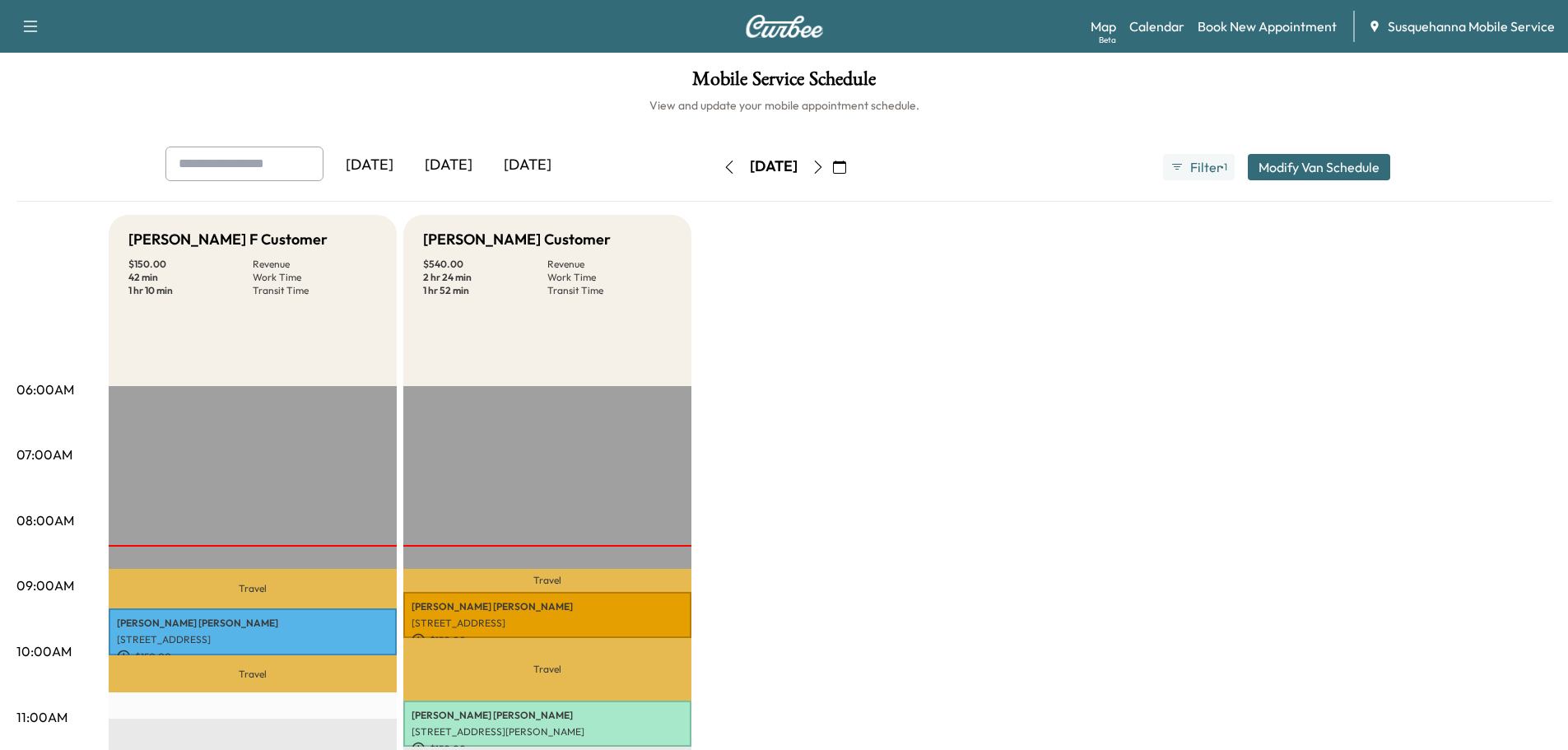
scroll to position [89, 0]
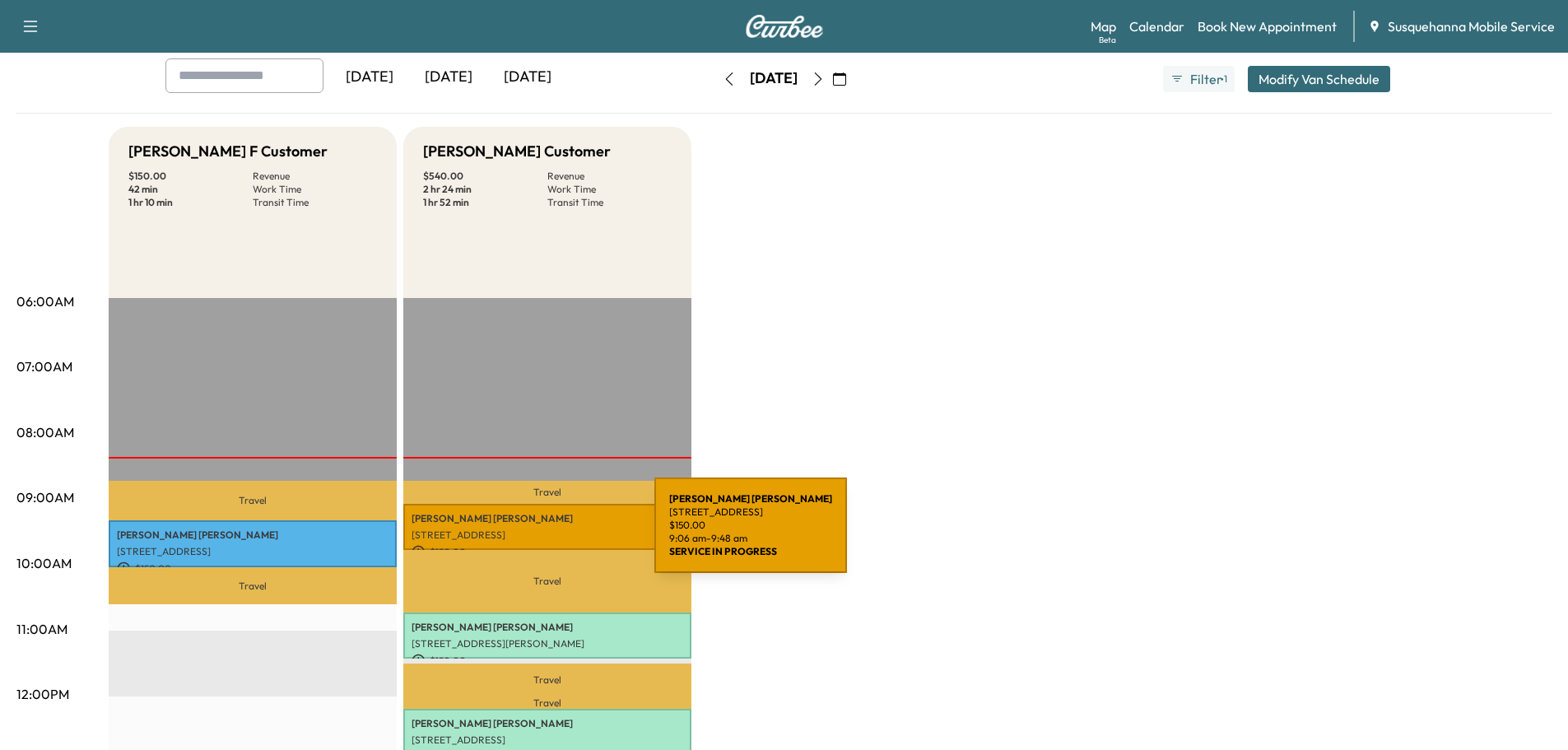
click at [531, 535] on p "[STREET_ADDRESS]" at bounding box center [547, 535] width 272 height 13
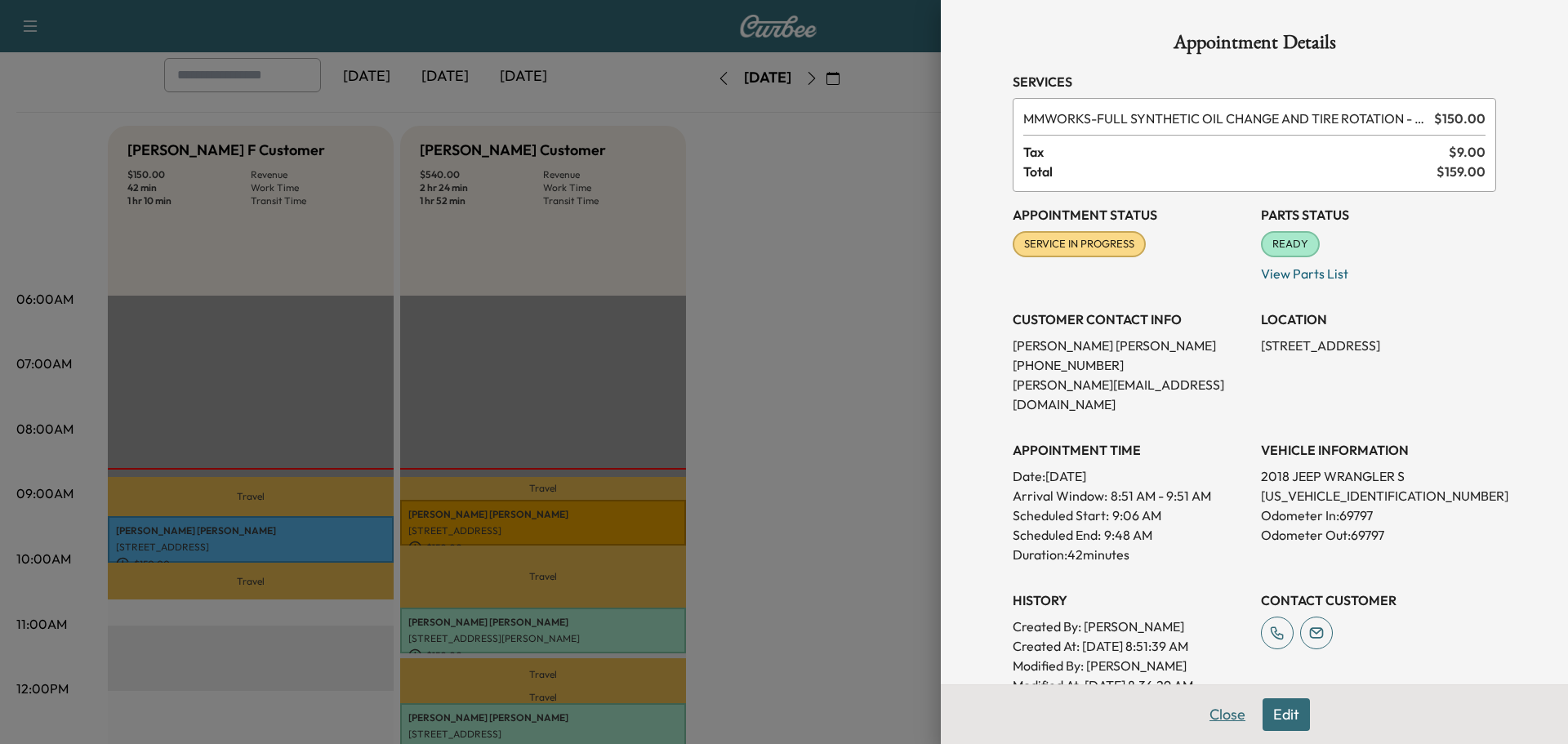
click at [1216, 713] on button "Close" at bounding box center [1227, 714] width 57 height 32
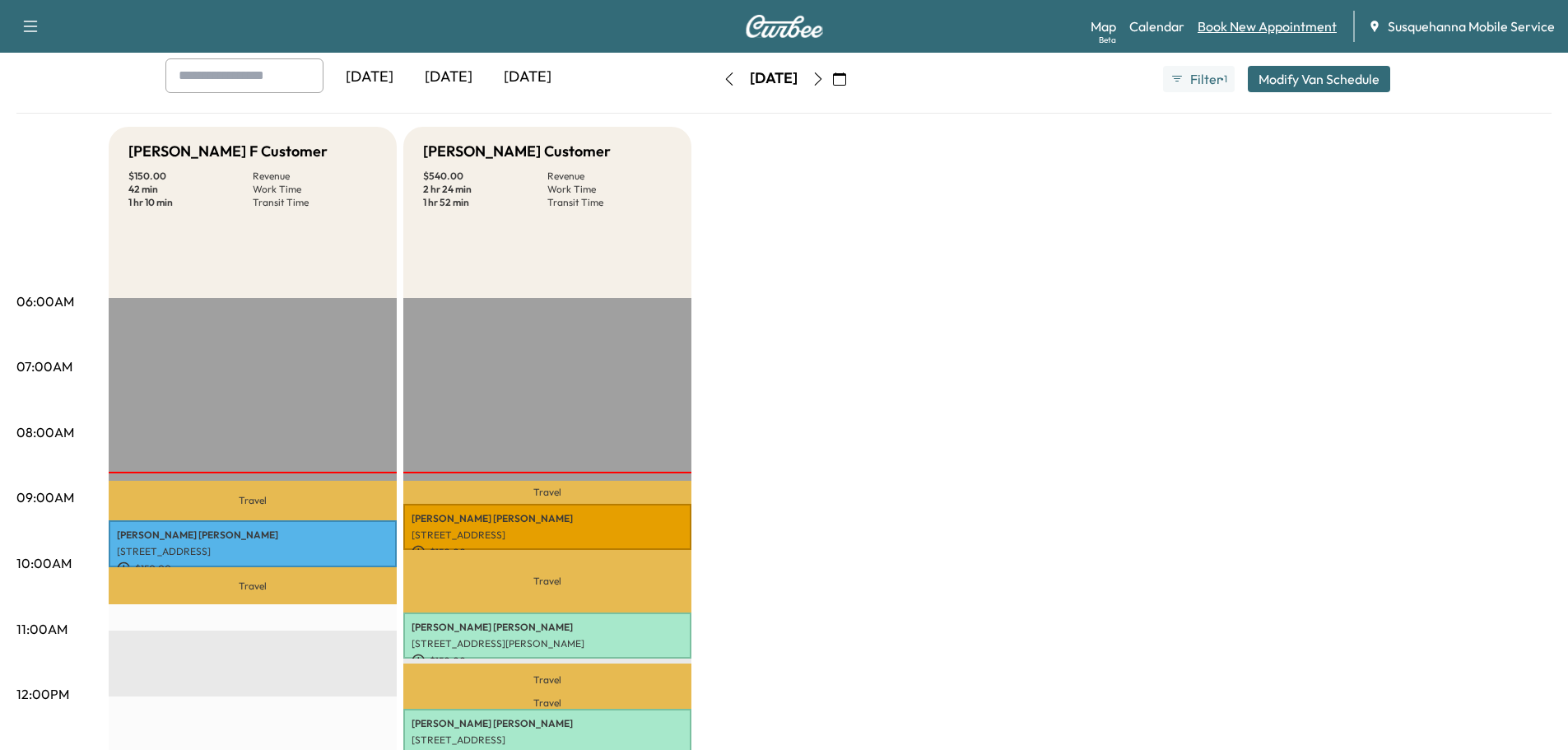
click at [1274, 25] on link "Book New Appointment" at bounding box center [1266, 26] width 139 height 20
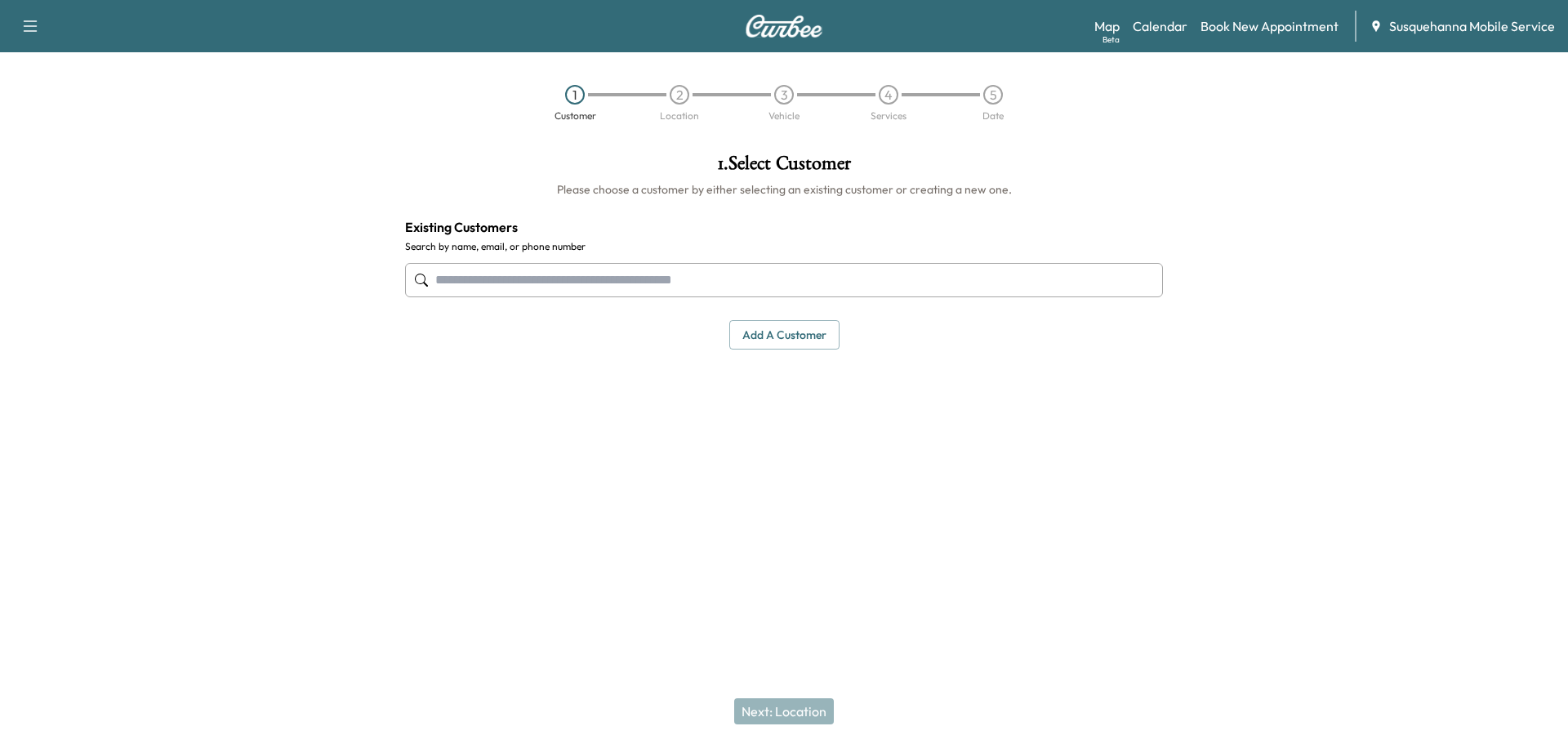
click at [640, 286] on input "text" at bounding box center [784, 280] width 758 height 34
click at [517, 280] on input "text" at bounding box center [784, 280] width 758 height 34
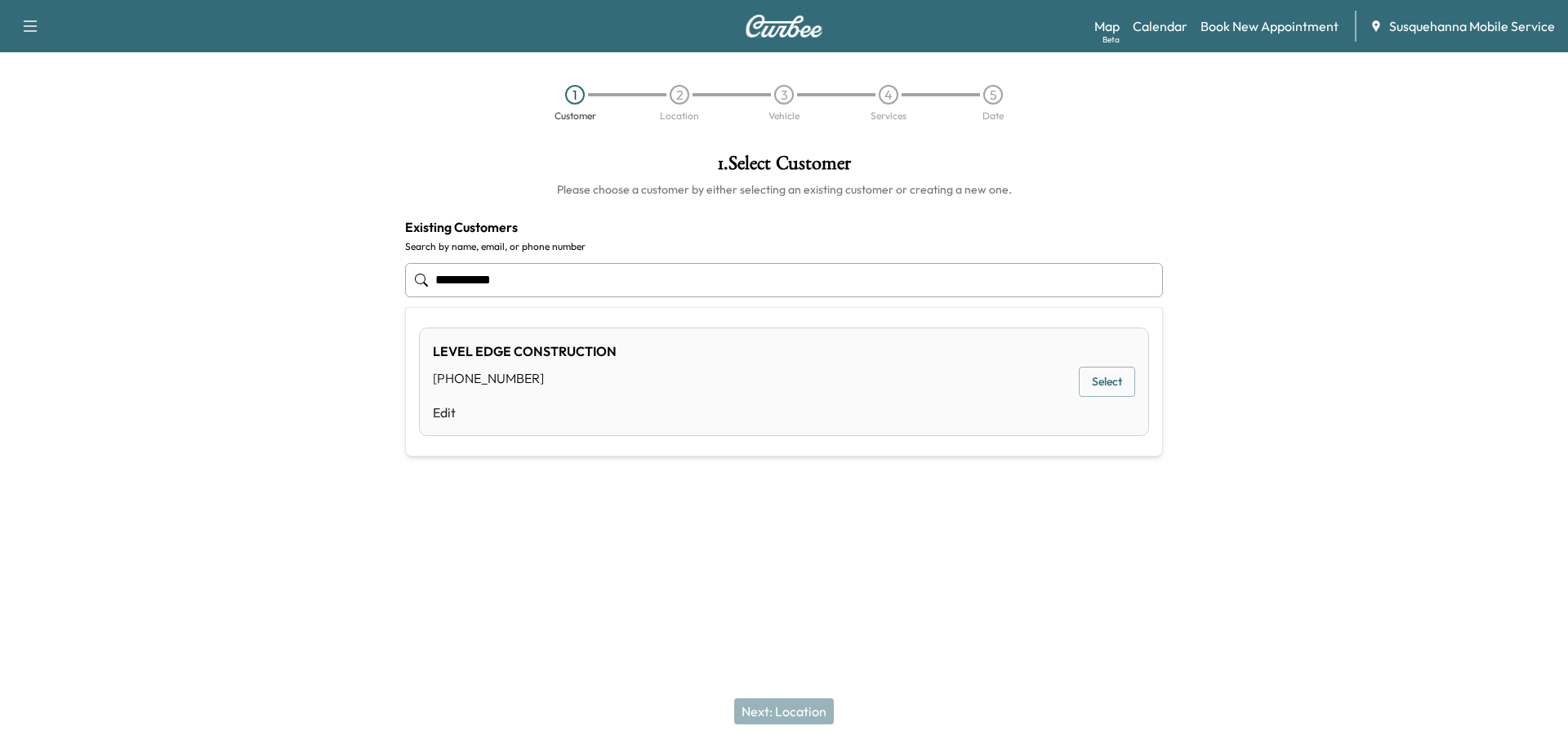
click at [658, 352] on div "LEVEL EDGE CONSTRUCTION (717) 224-1563 Edit Select" at bounding box center [784, 382] width 730 height 109
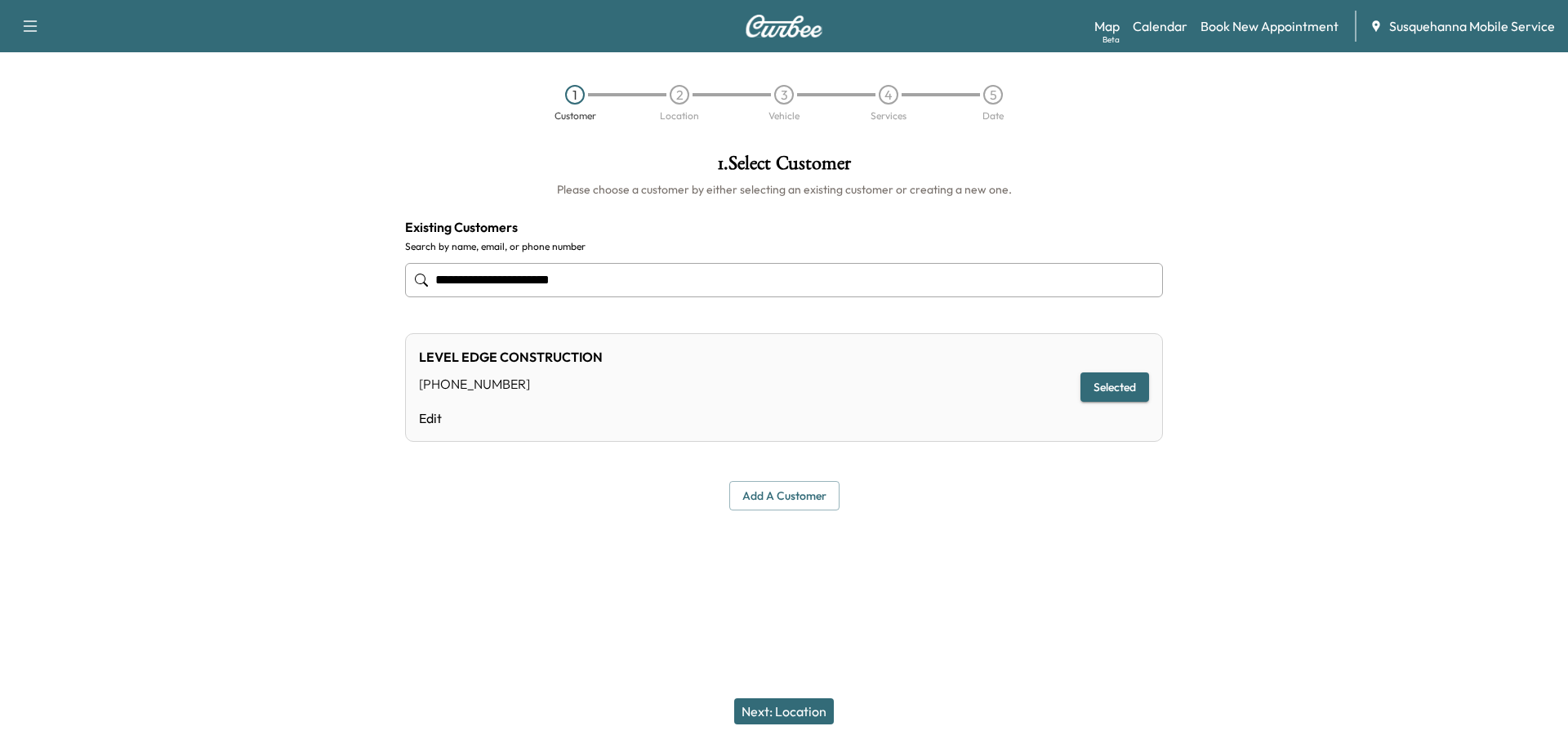
type input "**********"
click at [802, 715] on button "Next: Location" at bounding box center [784, 712] width 100 height 26
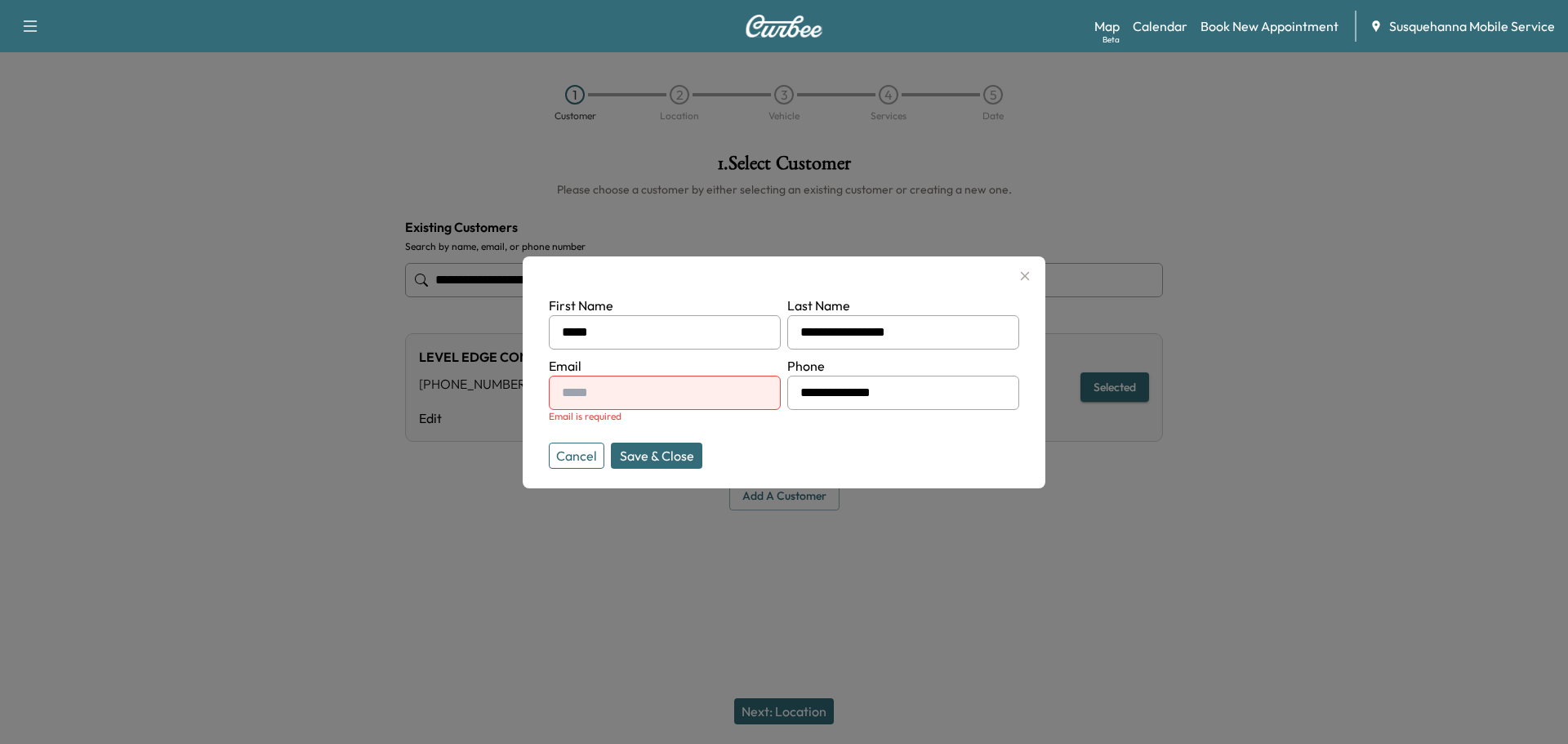
click at [678, 396] on input "text" at bounding box center [664, 393] width 232 height 34
paste input "**********"
type input "**********"
click at [678, 453] on button "Save & Close" at bounding box center [656, 456] width 91 height 26
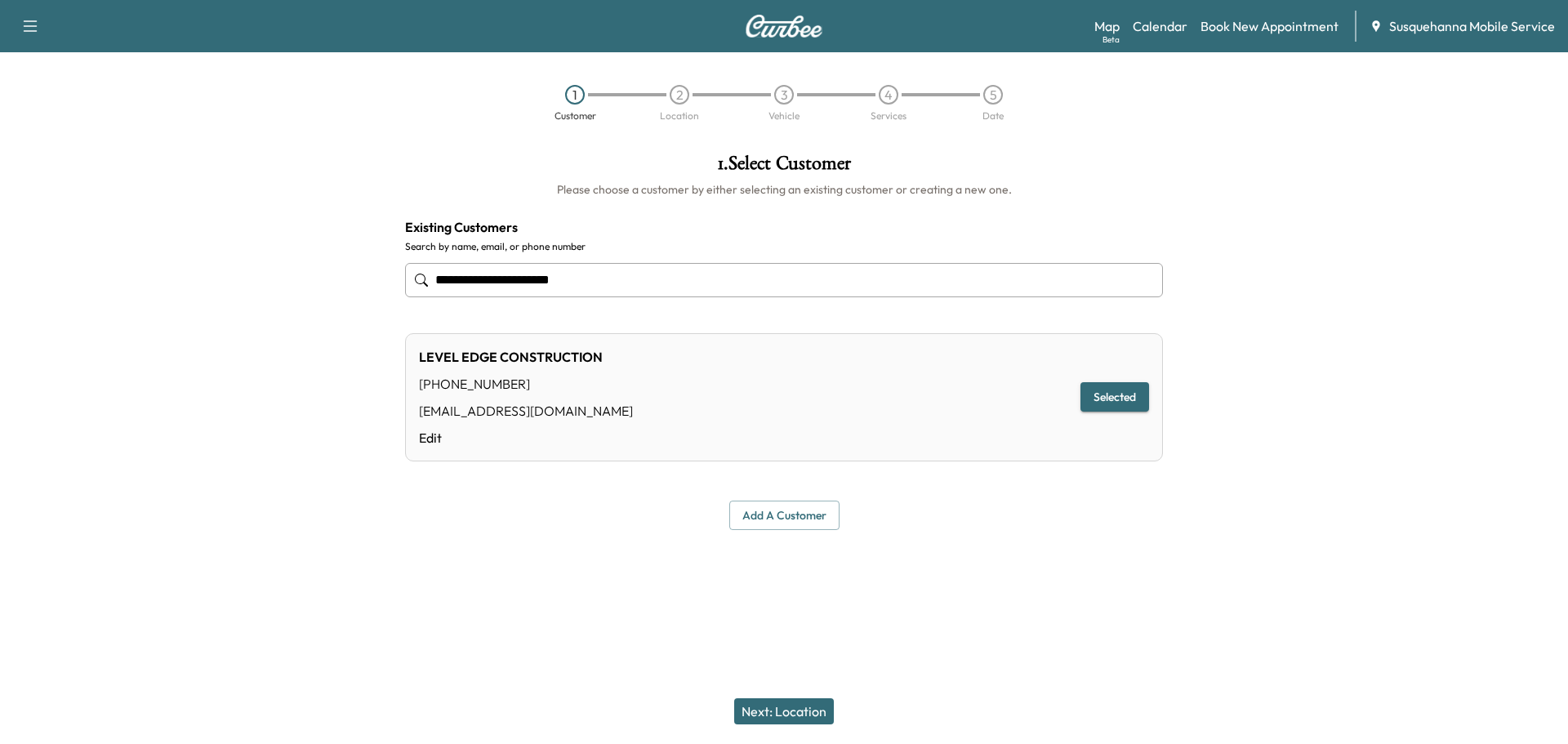
click at [816, 715] on button "Next: Location" at bounding box center [784, 712] width 100 height 26
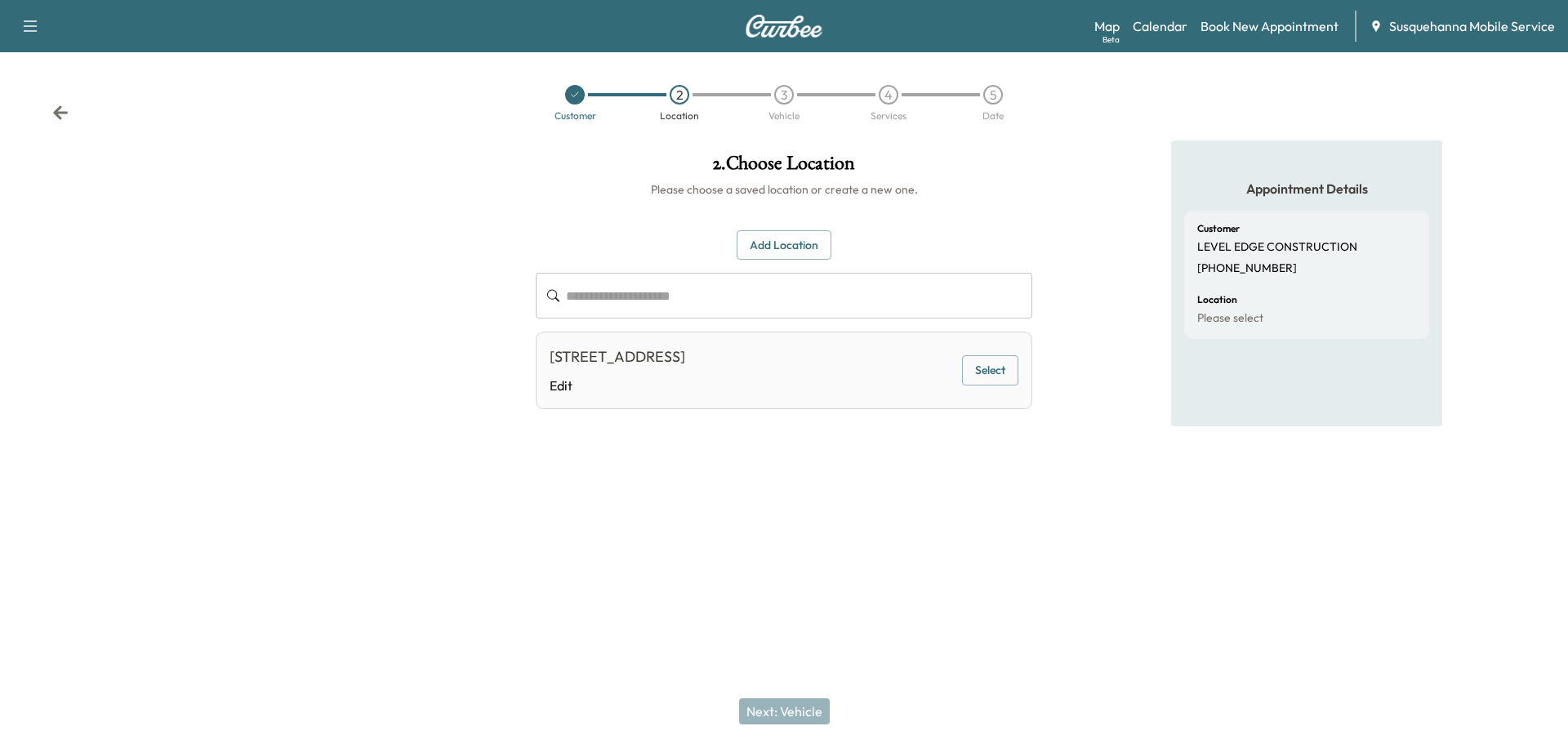
click at [974, 372] on button "Select" at bounding box center [990, 370] width 56 height 30
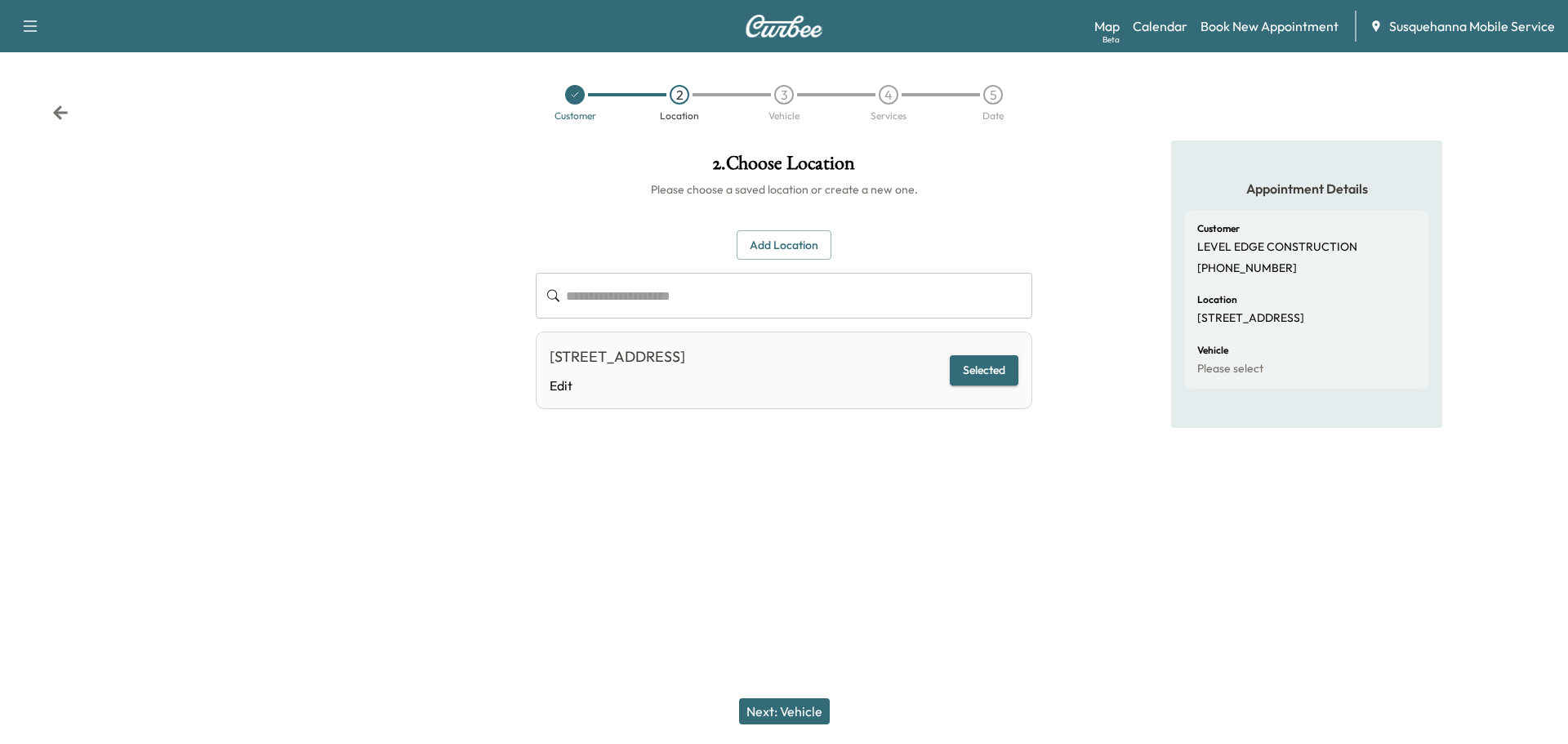
click at [799, 702] on button "Next: Vehicle" at bounding box center [784, 712] width 91 height 26
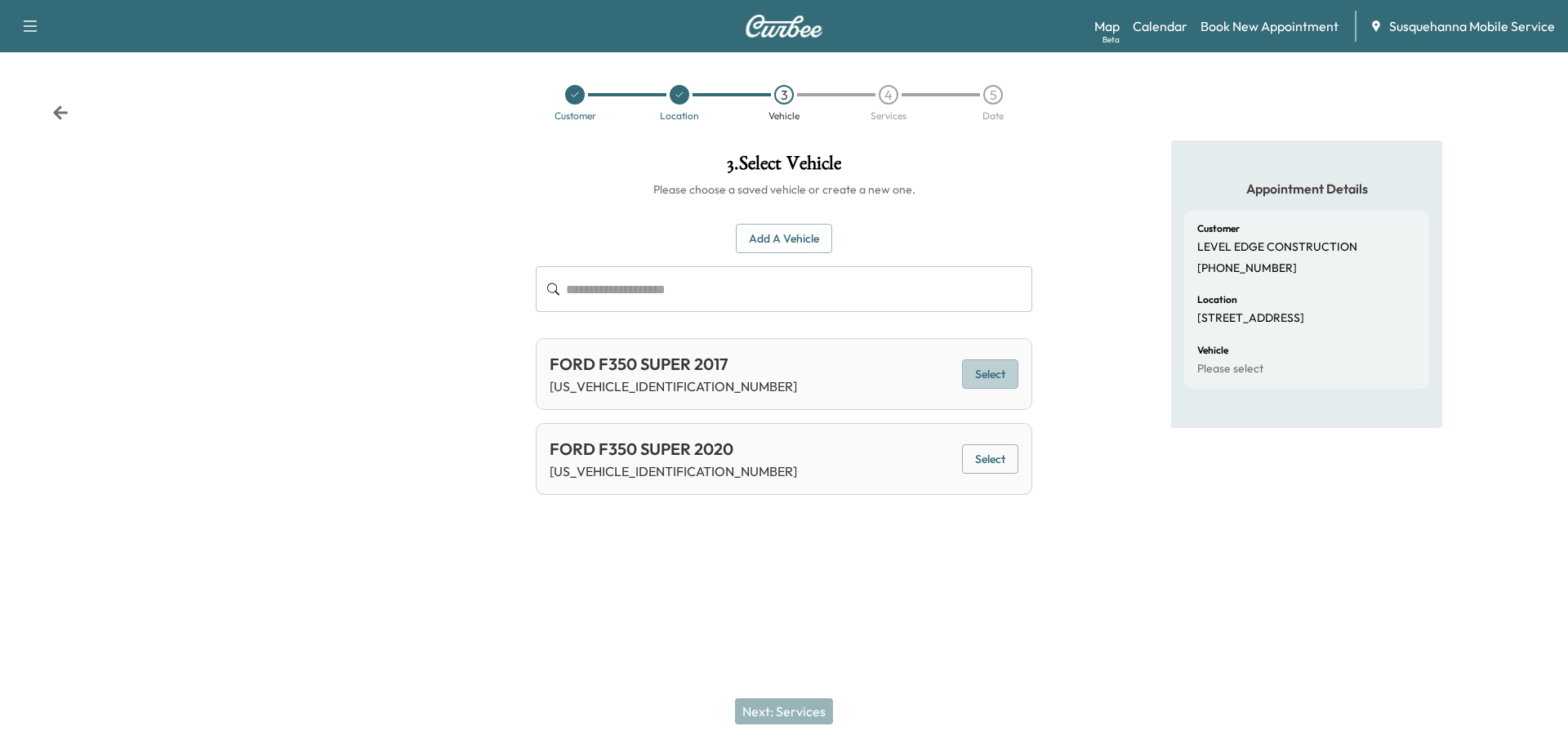
click at [976, 384] on button "Select" at bounding box center [990, 374] width 56 height 30
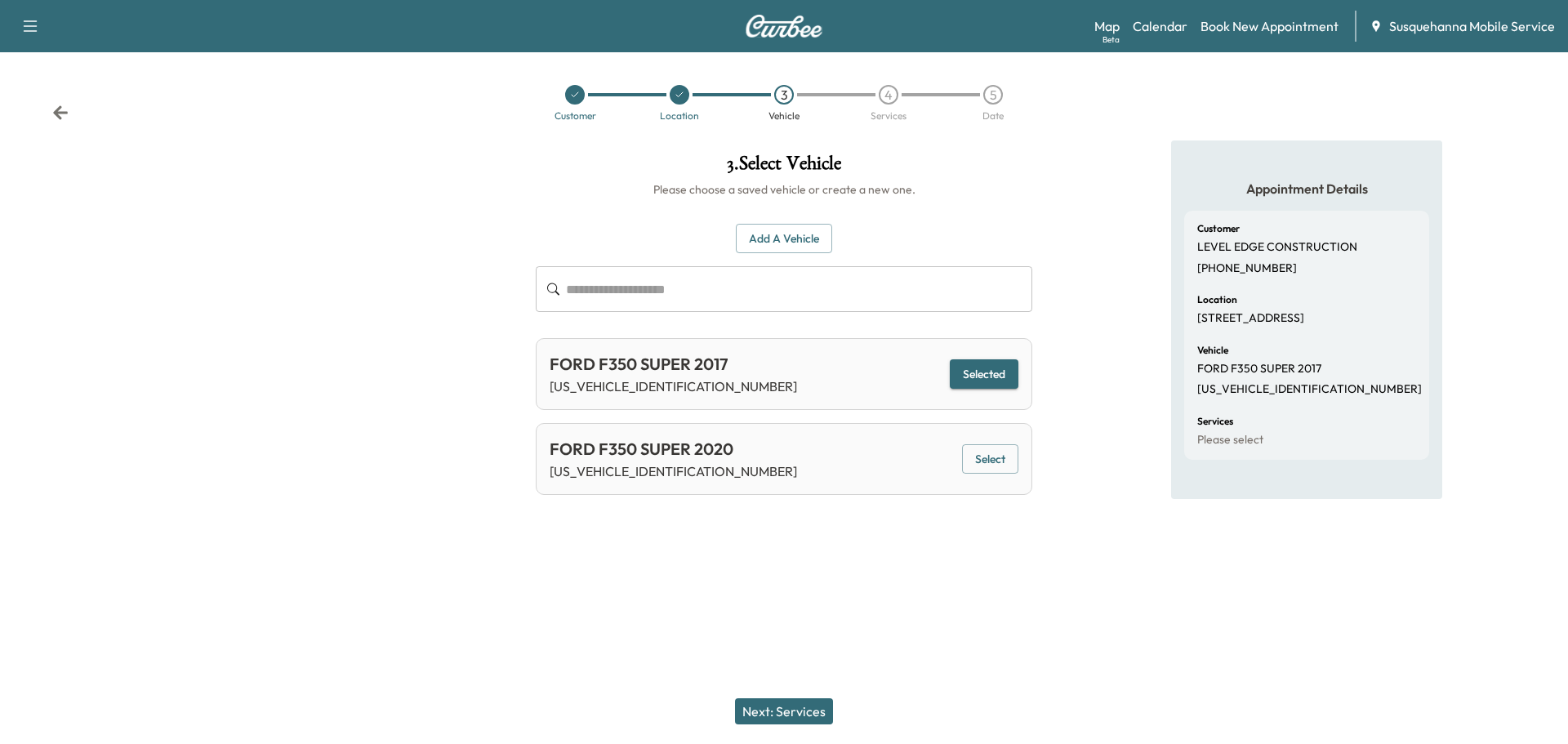
click at [801, 708] on button "Next: Services" at bounding box center [784, 712] width 98 height 26
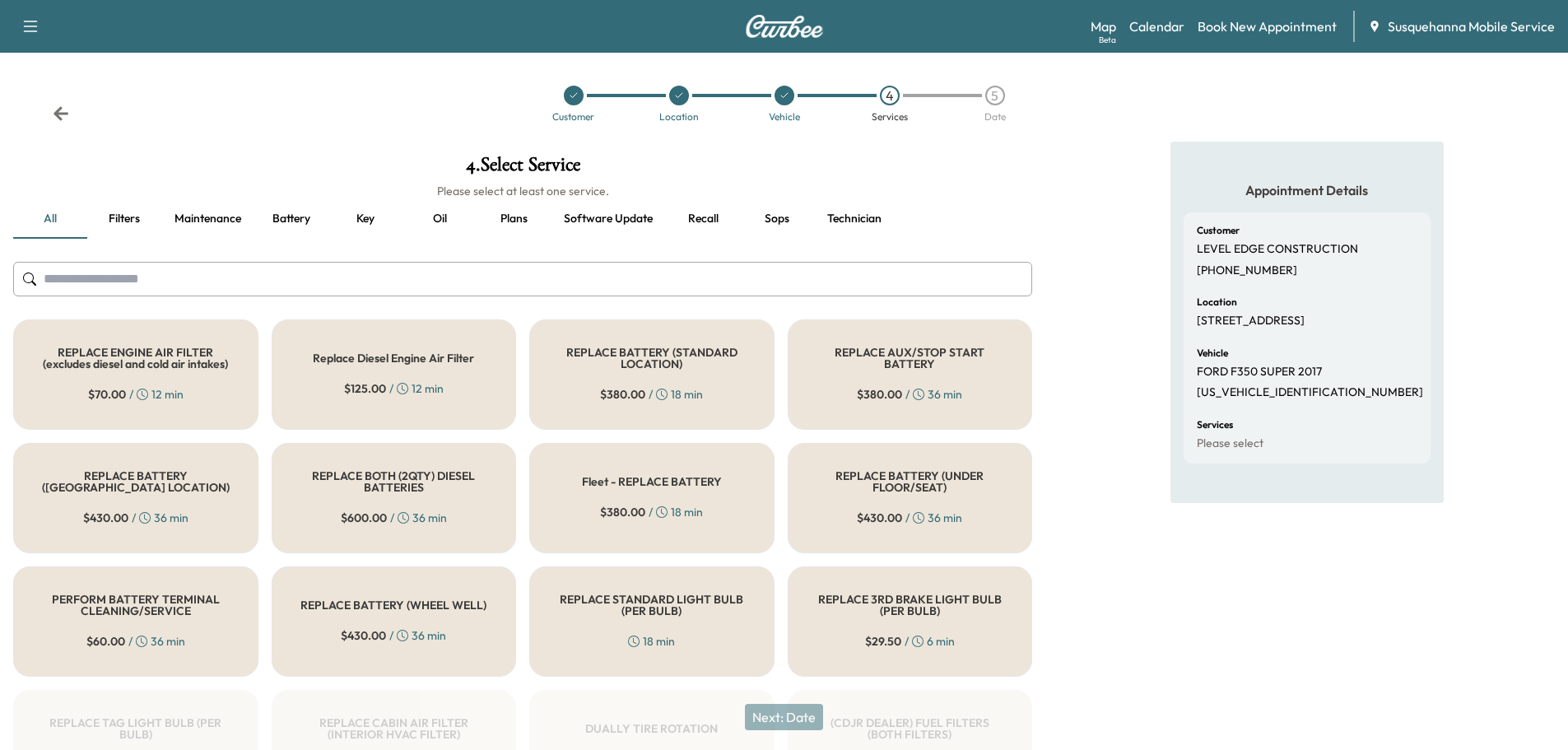
click at [708, 211] on button "Recall" at bounding box center [703, 219] width 74 height 39
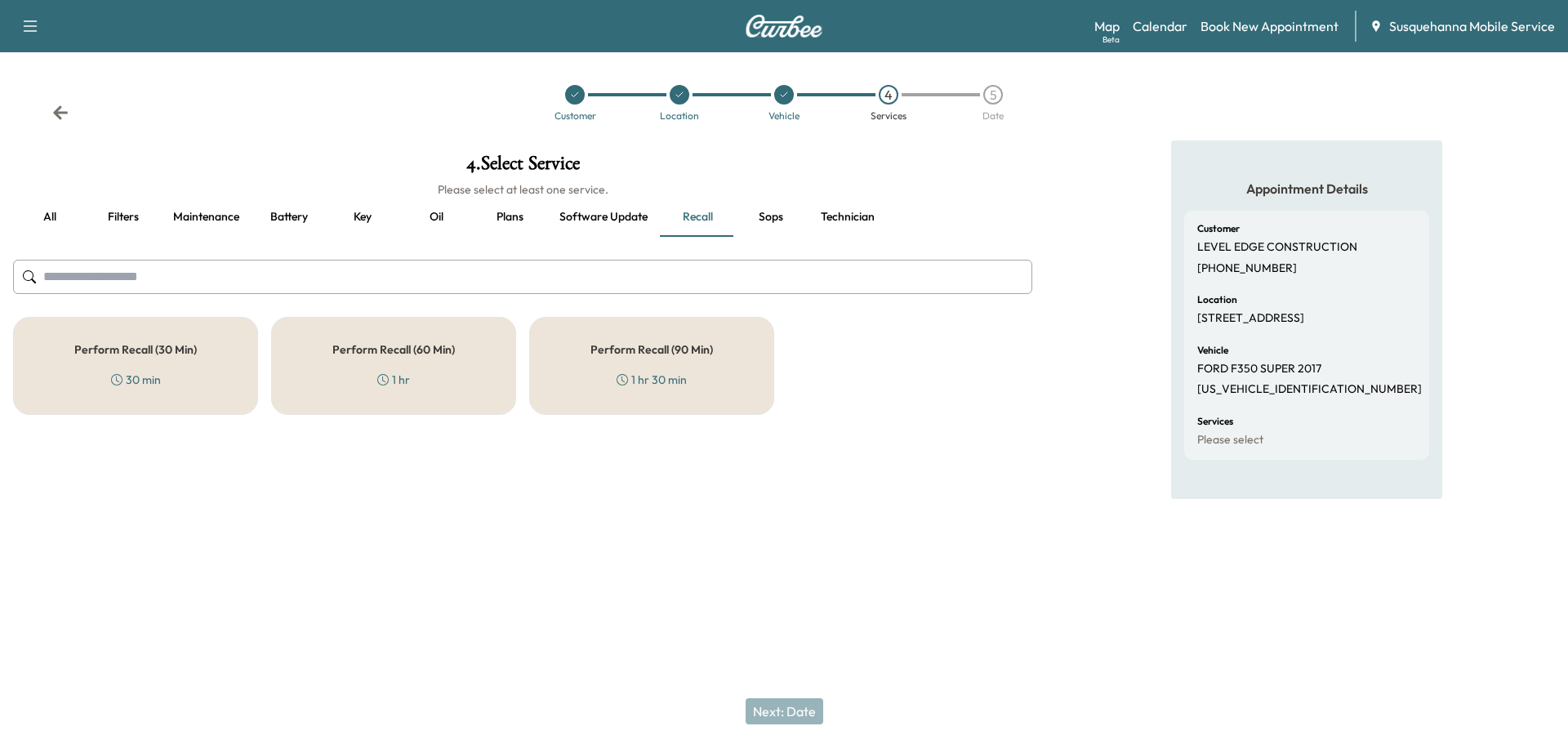
click at [378, 399] on div "Perform Recall (60 Min) 1 hr" at bounding box center [393, 366] width 245 height 98
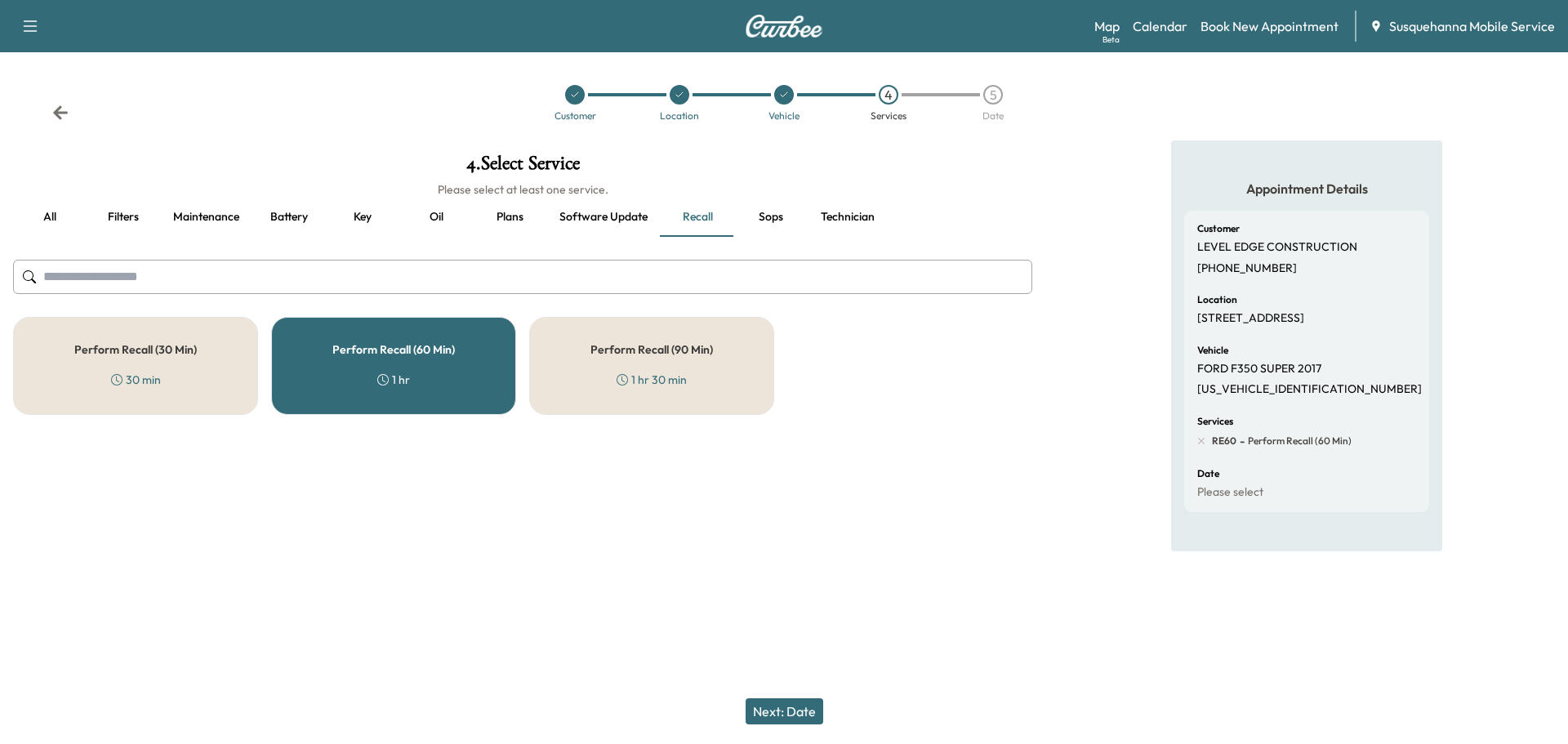
click at [845, 214] on button "Technician" at bounding box center [847, 217] width 80 height 39
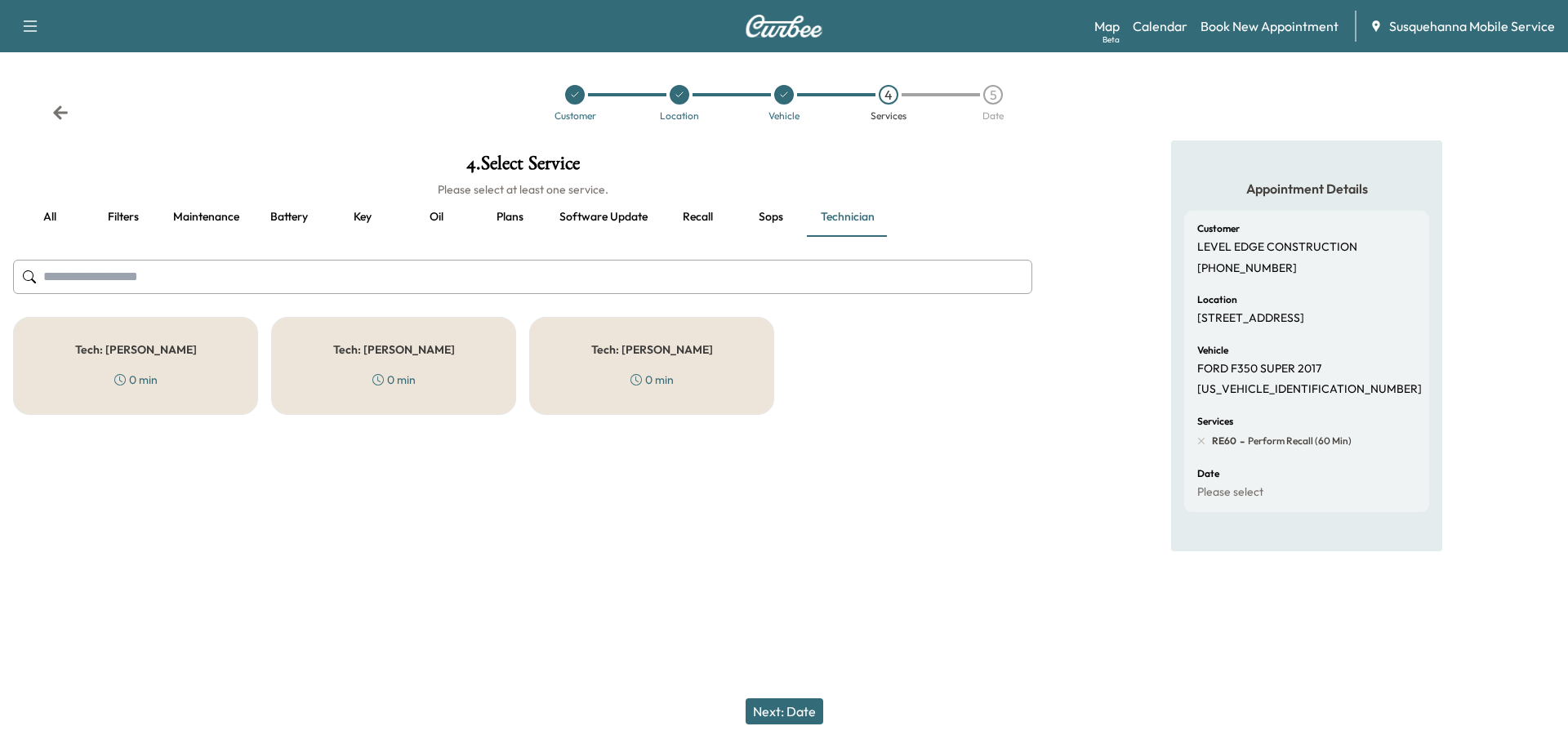
click at [690, 392] on div "Tech: Zach C 0 min" at bounding box center [651, 366] width 245 height 98
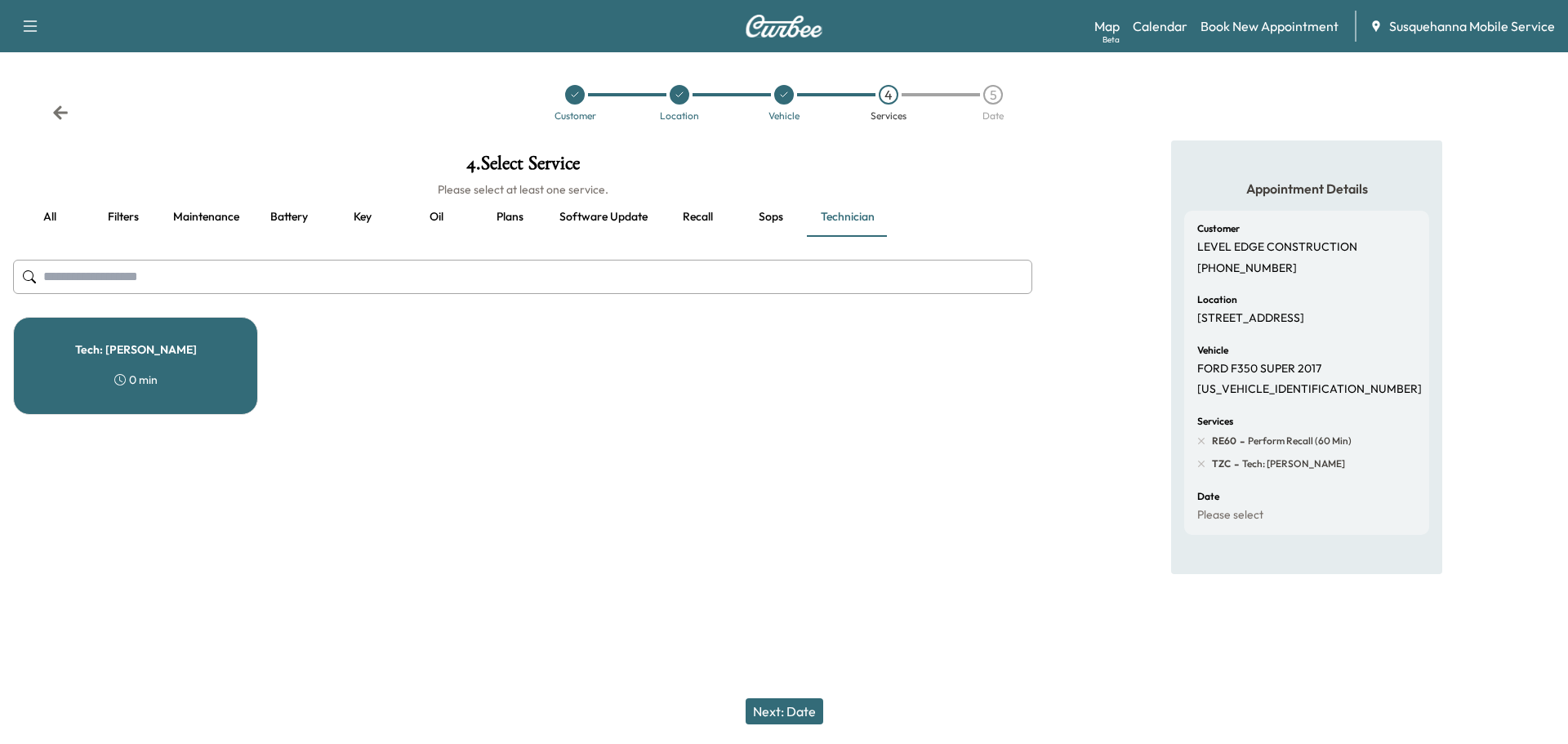
click at [796, 706] on button "Next: Date" at bounding box center [784, 712] width 78 height 26
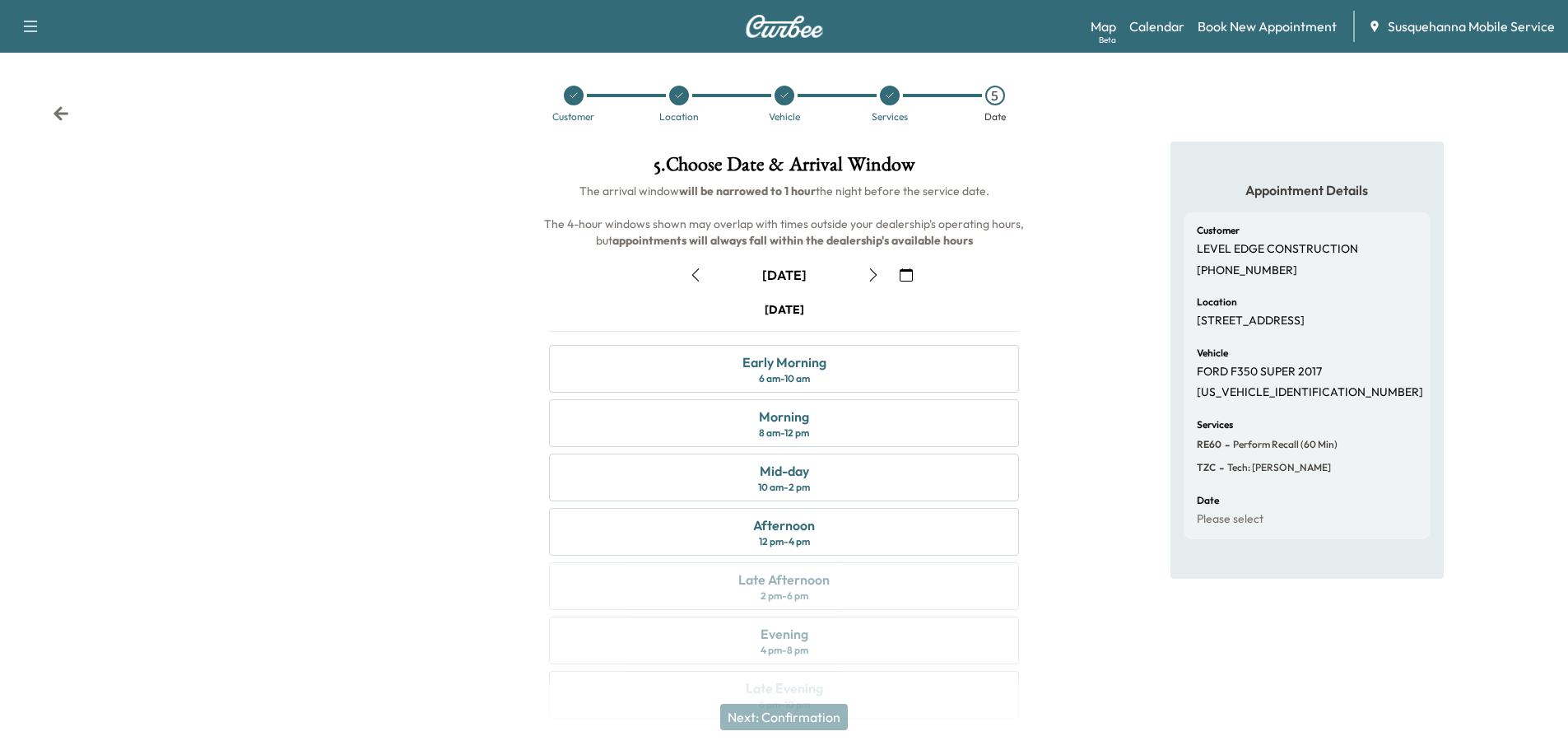
click at [875, 280] on icon "button" at bounding box center [873, 275] width 13 height 13
click at [859, 432] on div "Morning 8 am - 12 pm" at bounding box center [783, 423] width 470 height 48
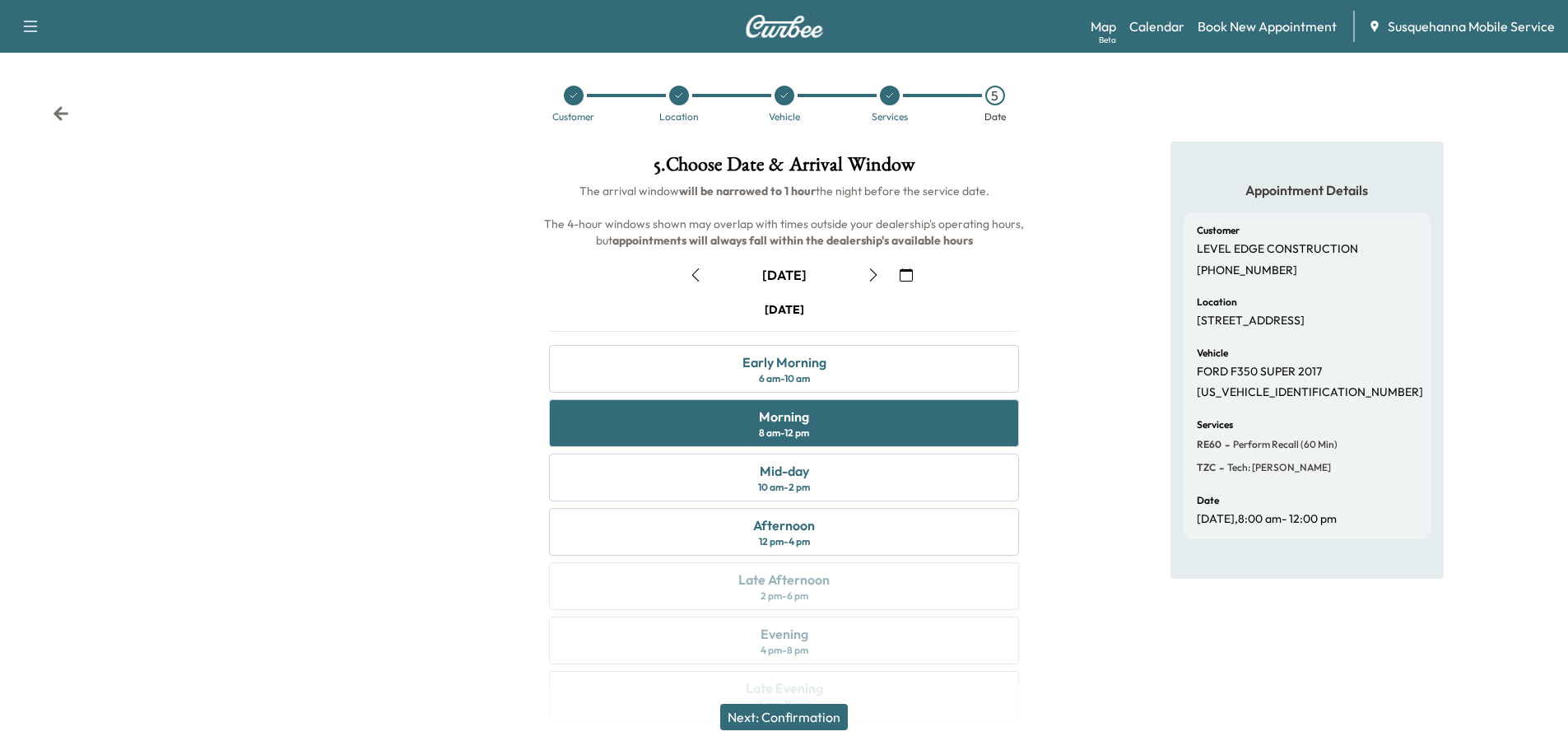
click at [810, 710] on button "Next: Confirmation" at bounding box center [783, 717] width 128 height 26
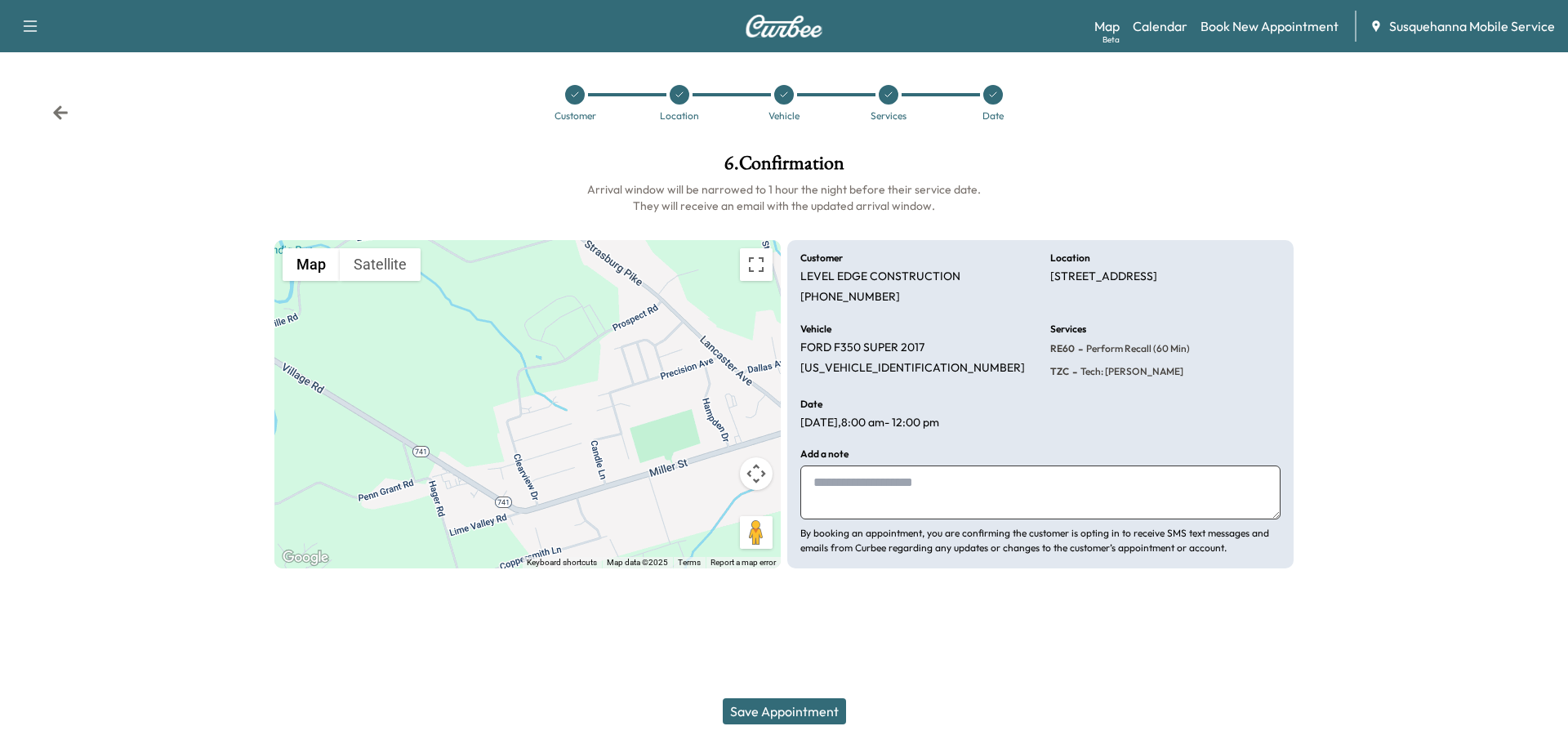
click at [917, 502] on textarea at bounding box center [1040, 493] width 480 height 54
type textarea "**********"
click at [833, 718] on button "Save Appointment" at bounding box center [784, 712] width 123 height 26
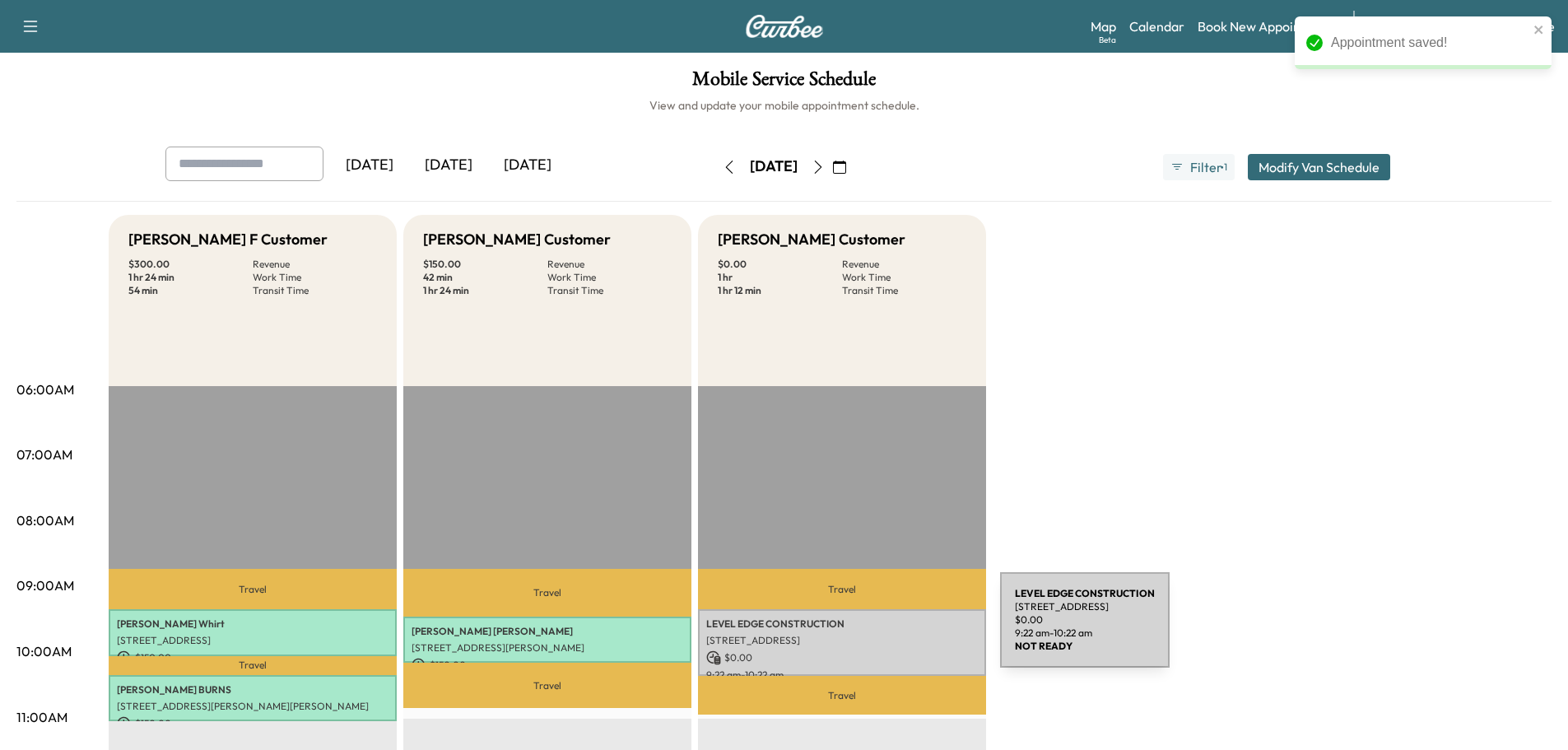
click at [876, 629] on div "LEVEL EDGE CONSTRUCTION 65 PROSPECT RD, STRASBURG, PA, USA $ 0.00 9:22 am - 10:…" at bounding box center [841, 643] width 288 height 67
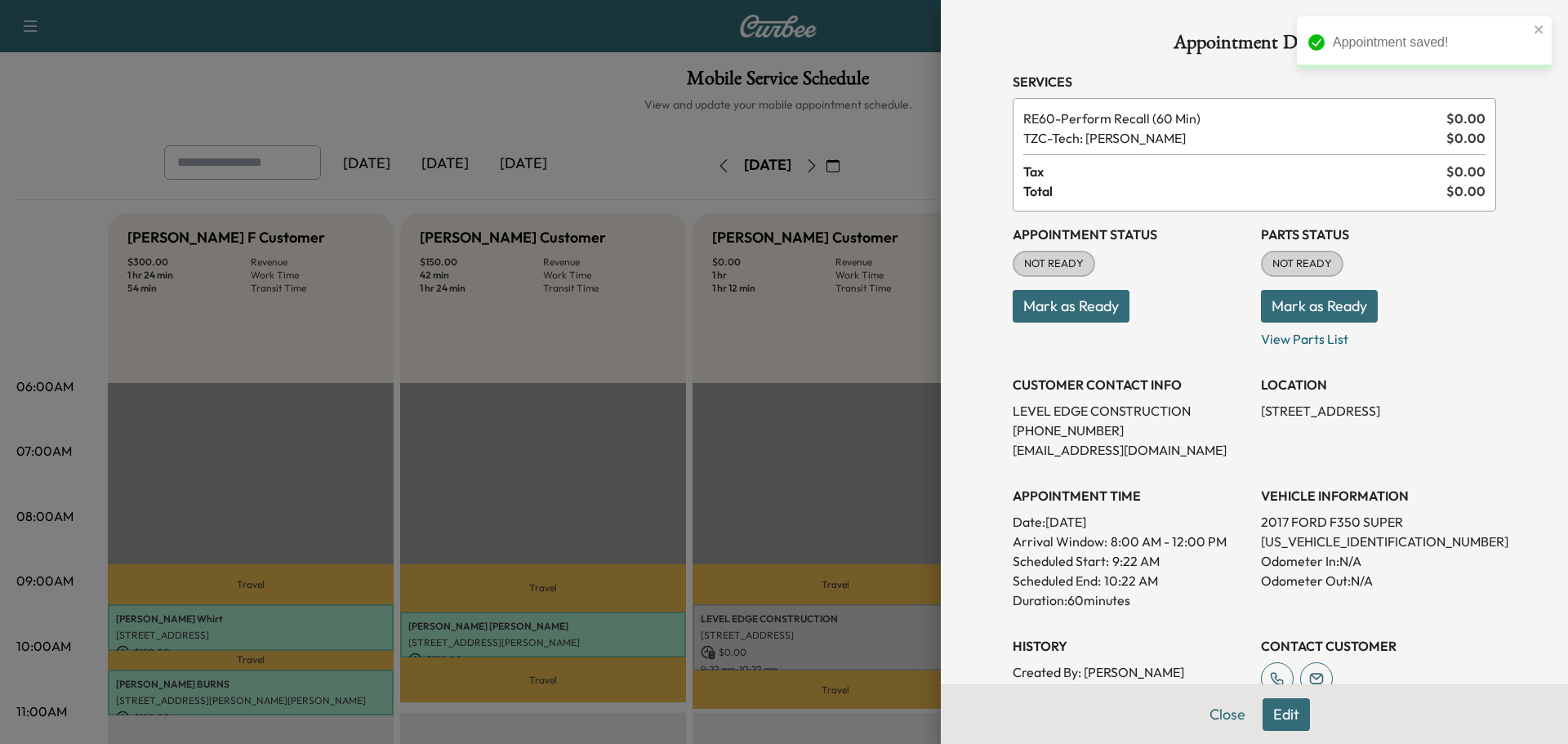
click at [1324, 299] on button "Mark as Ready" at bounding box center [1319, 306] width 116 height 32
click at [1103, 301] on button "Mark as Ready" at bounding box center [1071, 306] width 116 height 32
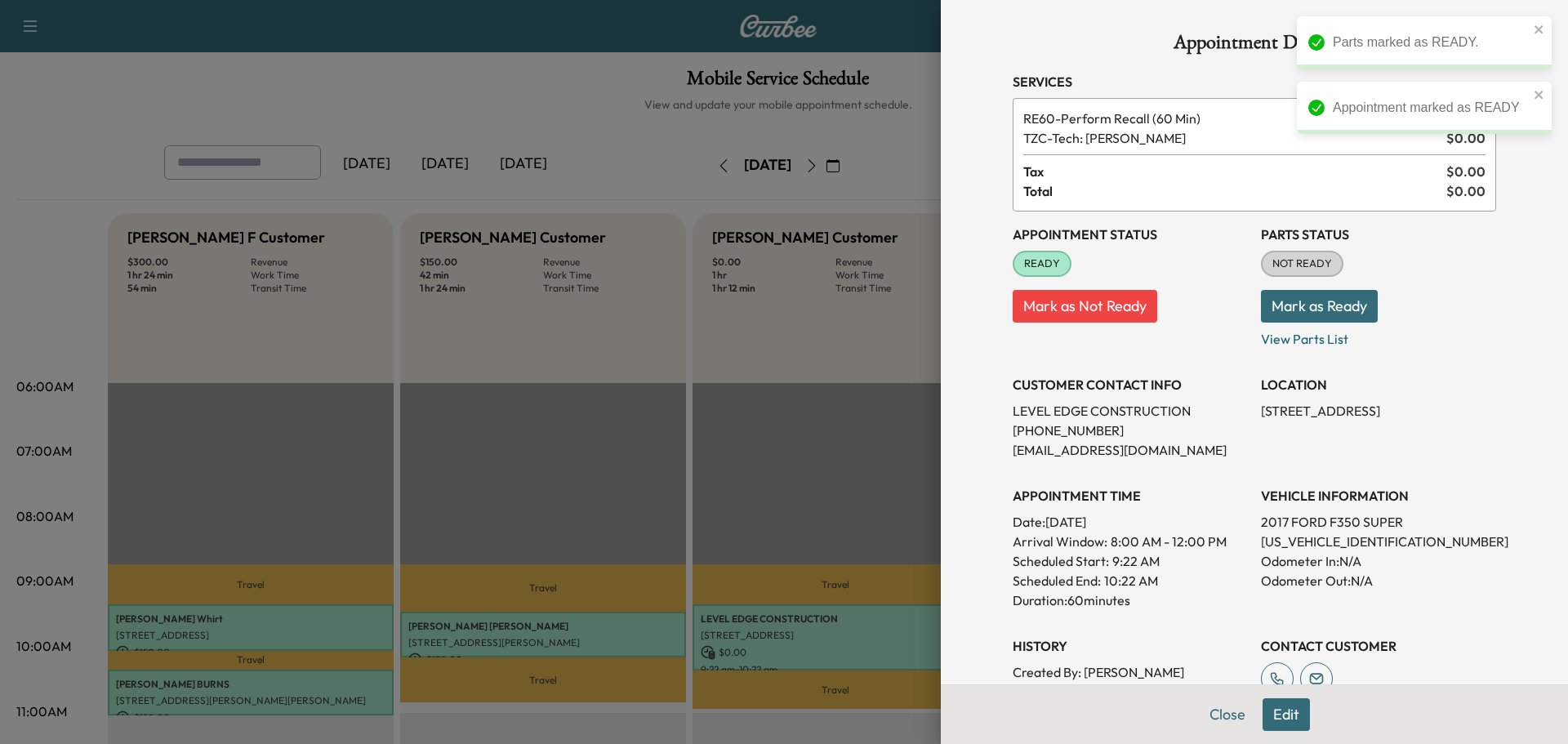
drag, startPoint x: 1319, startPoint y: 313, endPoint x: 1295, endPoint y: 413, distance: 102.8
click at [1319, 317] on button "Mark as Ready" at bounding box center [1319, 306] width 116 height 32
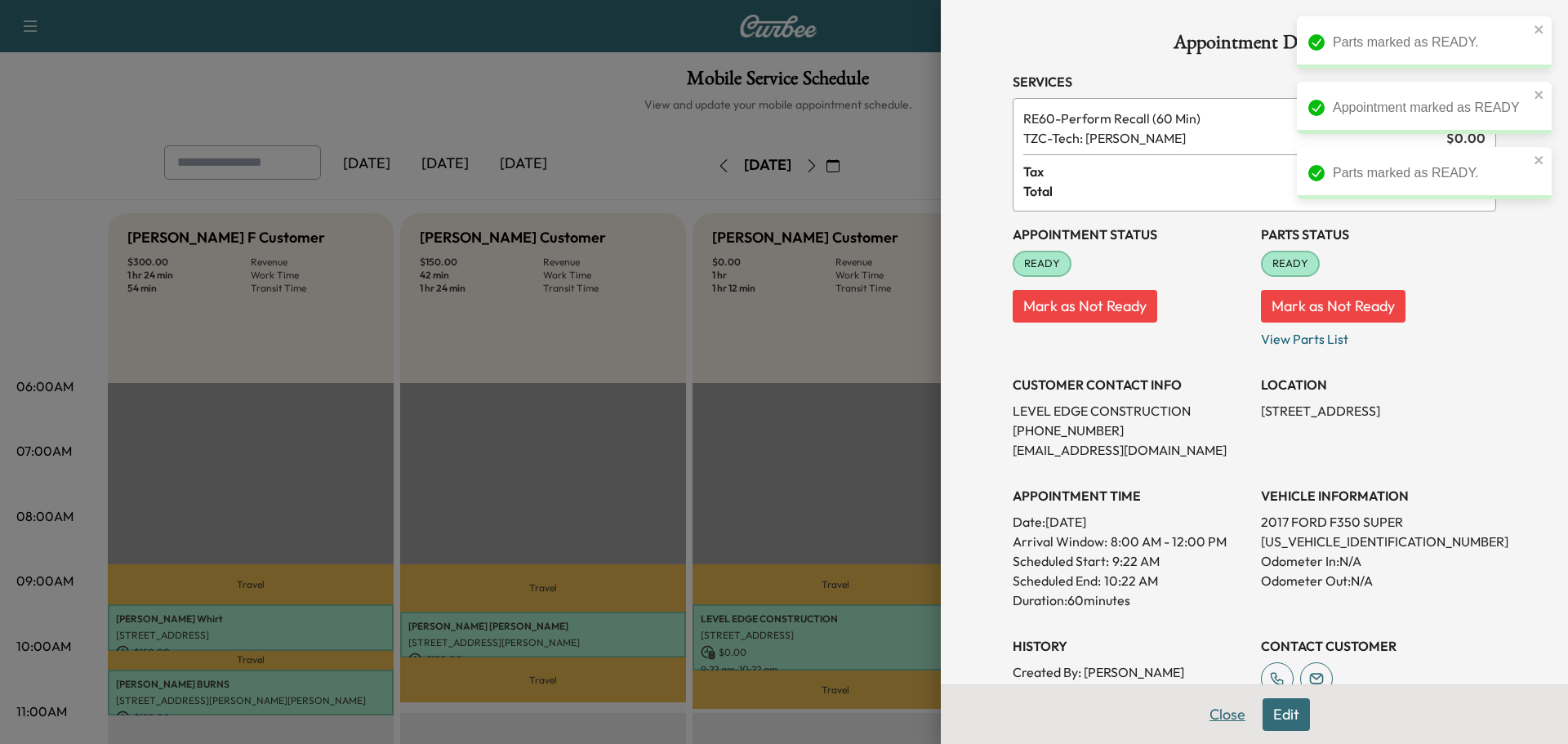
click at [1220, 718] on button "Close" at bounding box center [1227, 714] width 57 height 32
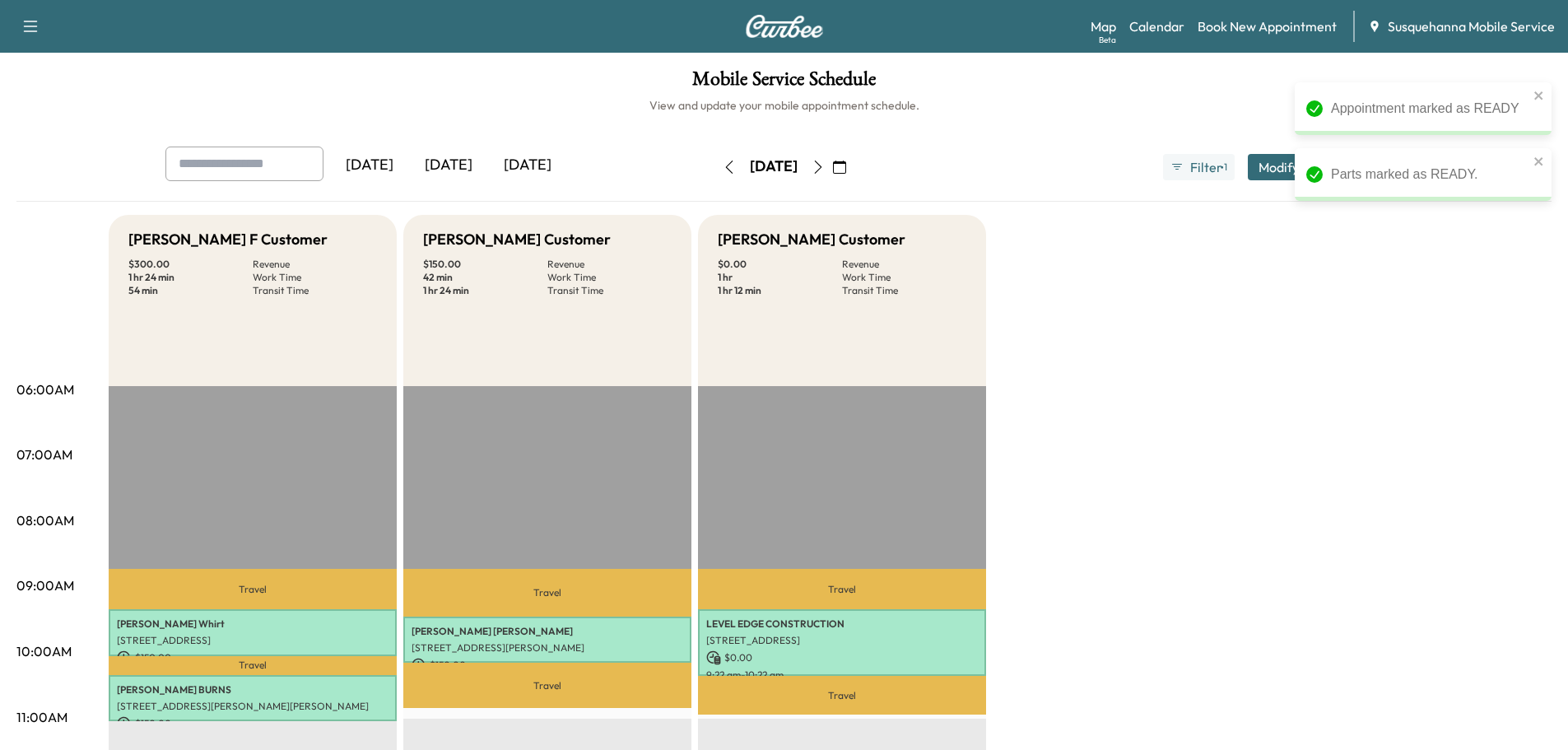
scroll to position [89, 0]
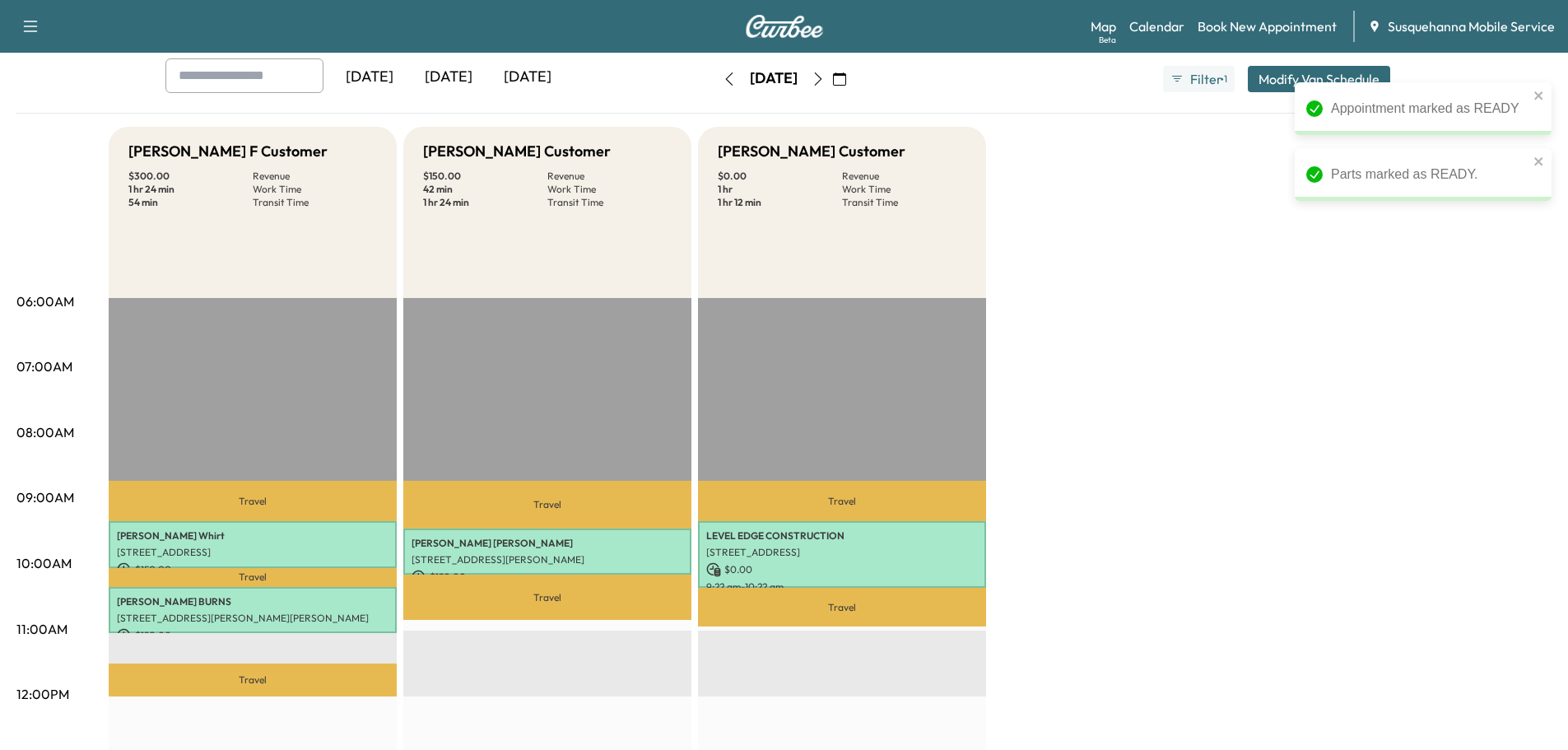
click at [1227, 657] on div "Bridgett F Customer $ 300.00 Revenue 1 hr 24 min Work Time 54 min Transit Time …" at bounding box center [830, 744] width 1442 height 1235
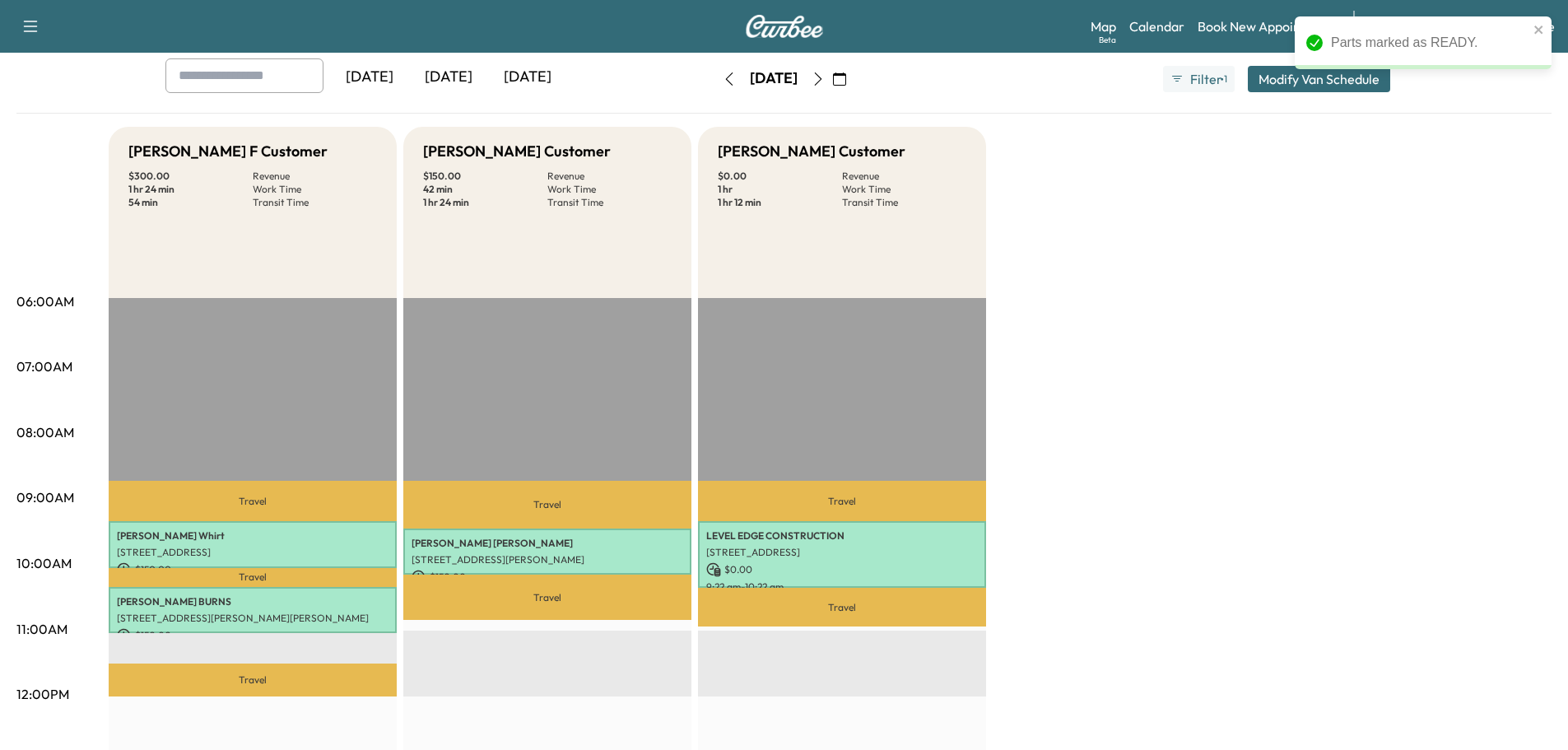
click at [845, 84] on icon "button" at bounding box center [839, 79] width 13 height 13
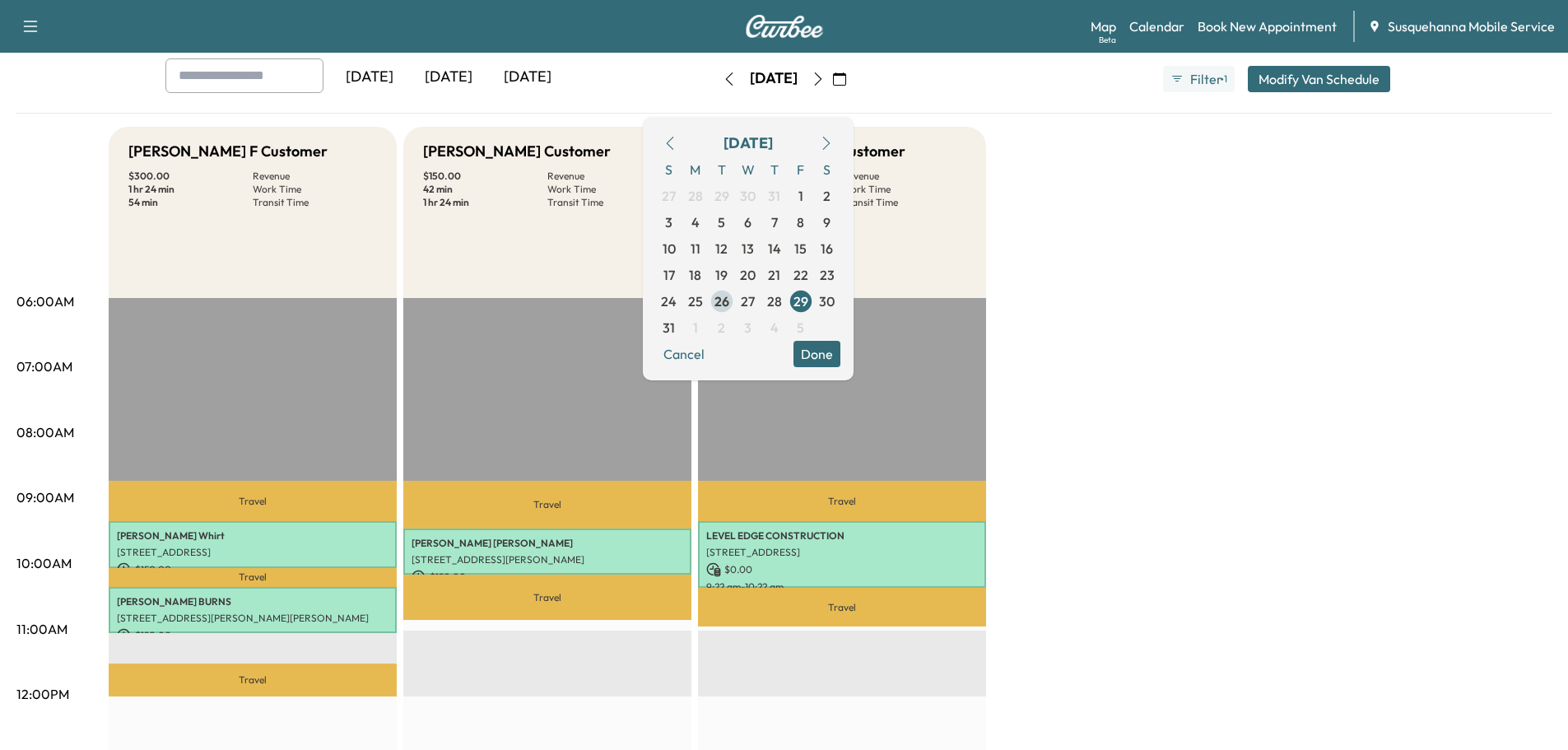
click at [729, 297] on span "26" at bounding box center [722, 301] width 15 height 20
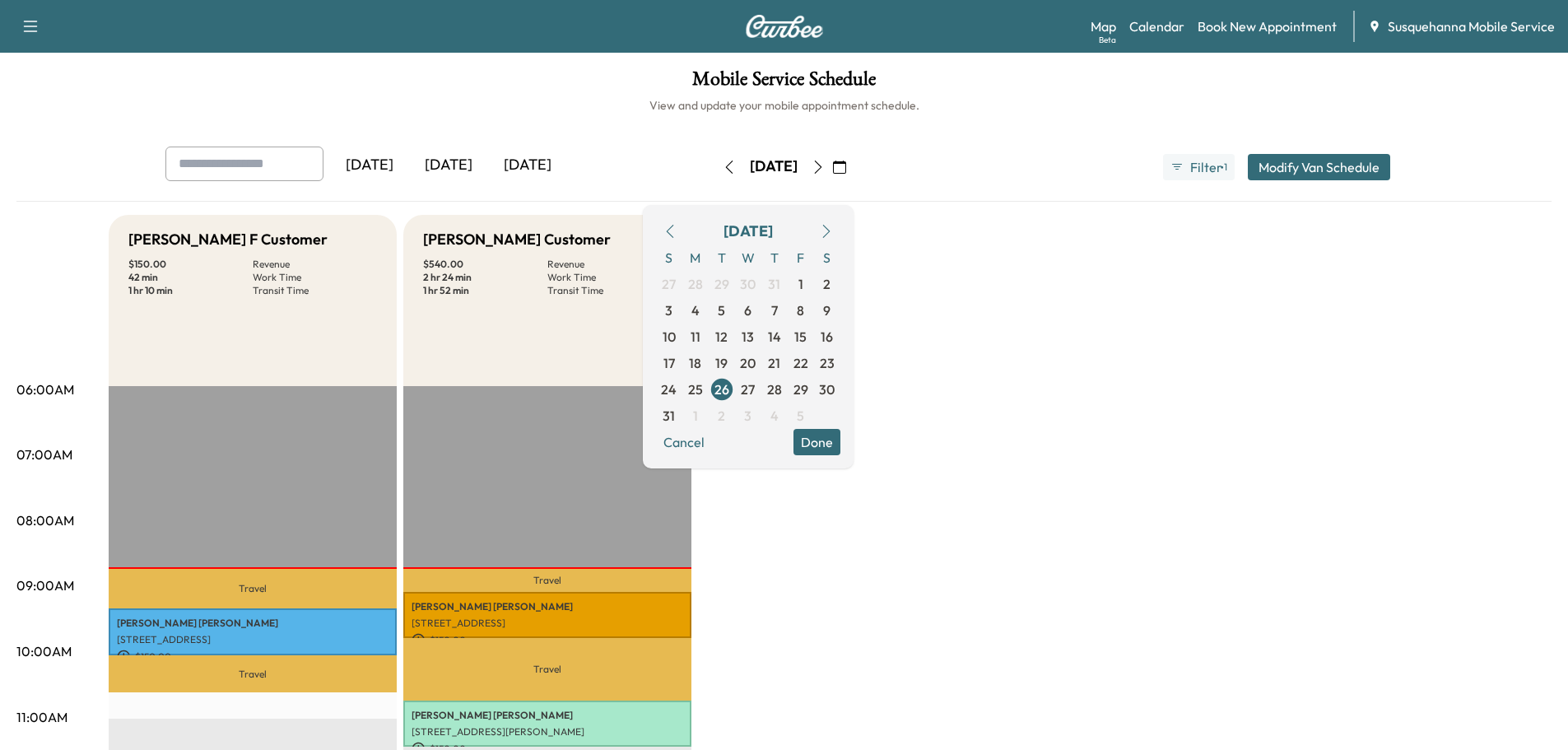
click at [840, 435] on button "Done" at bounding box center [817, 442] width 47 height 26
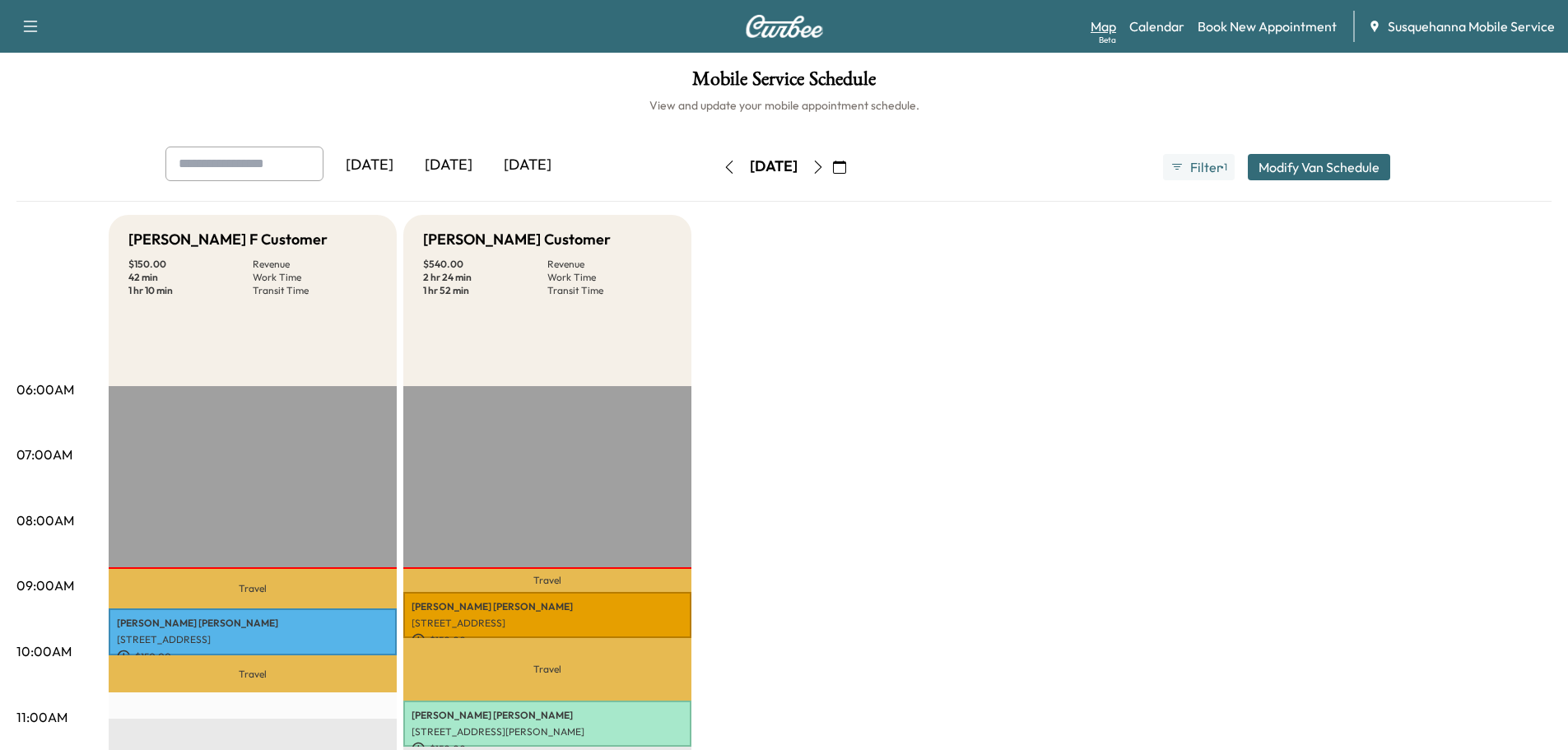
click at [1098, 18] on link "Map Beta" at bounding box center [1102, 26] width 25 height 20
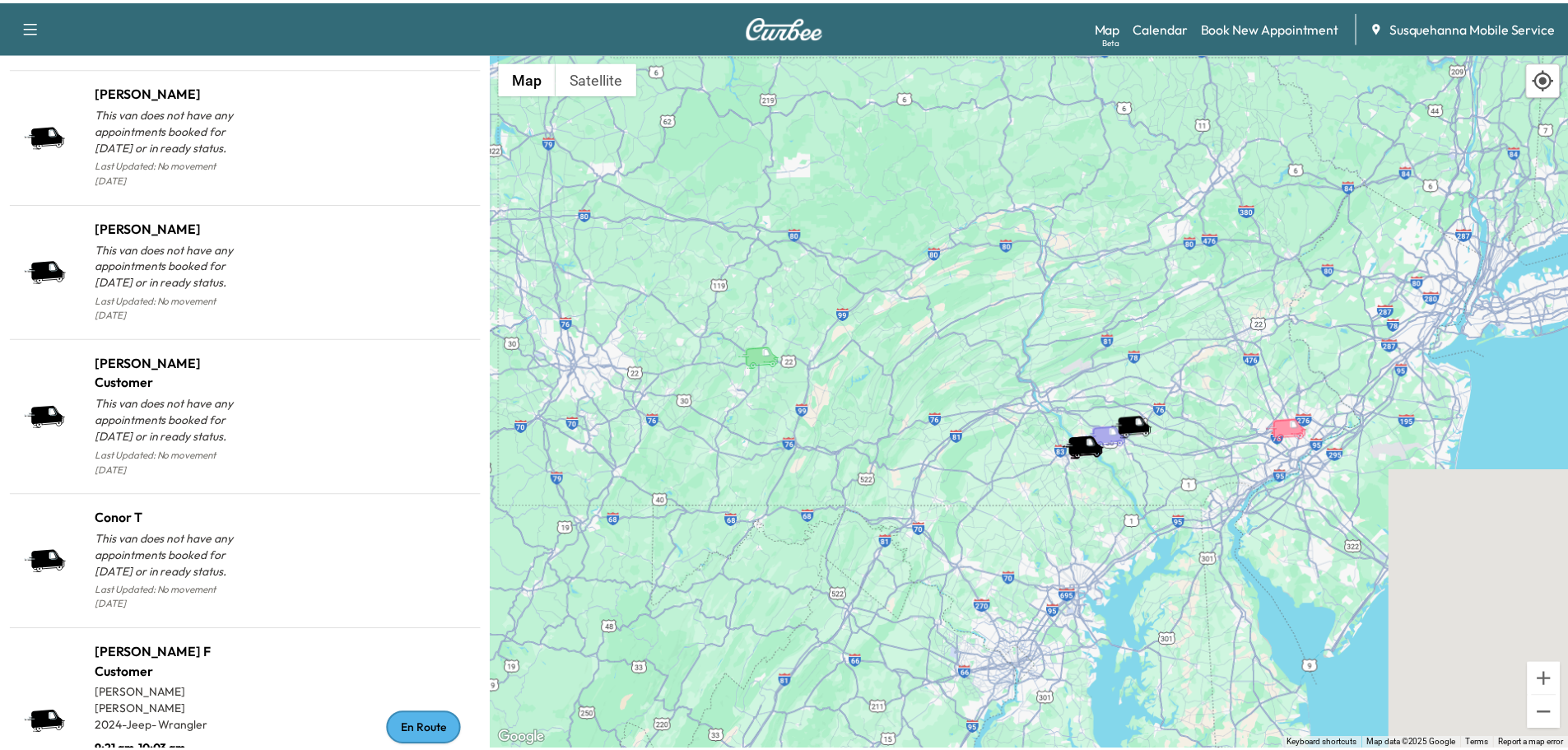
scroll to position [1604, 0]
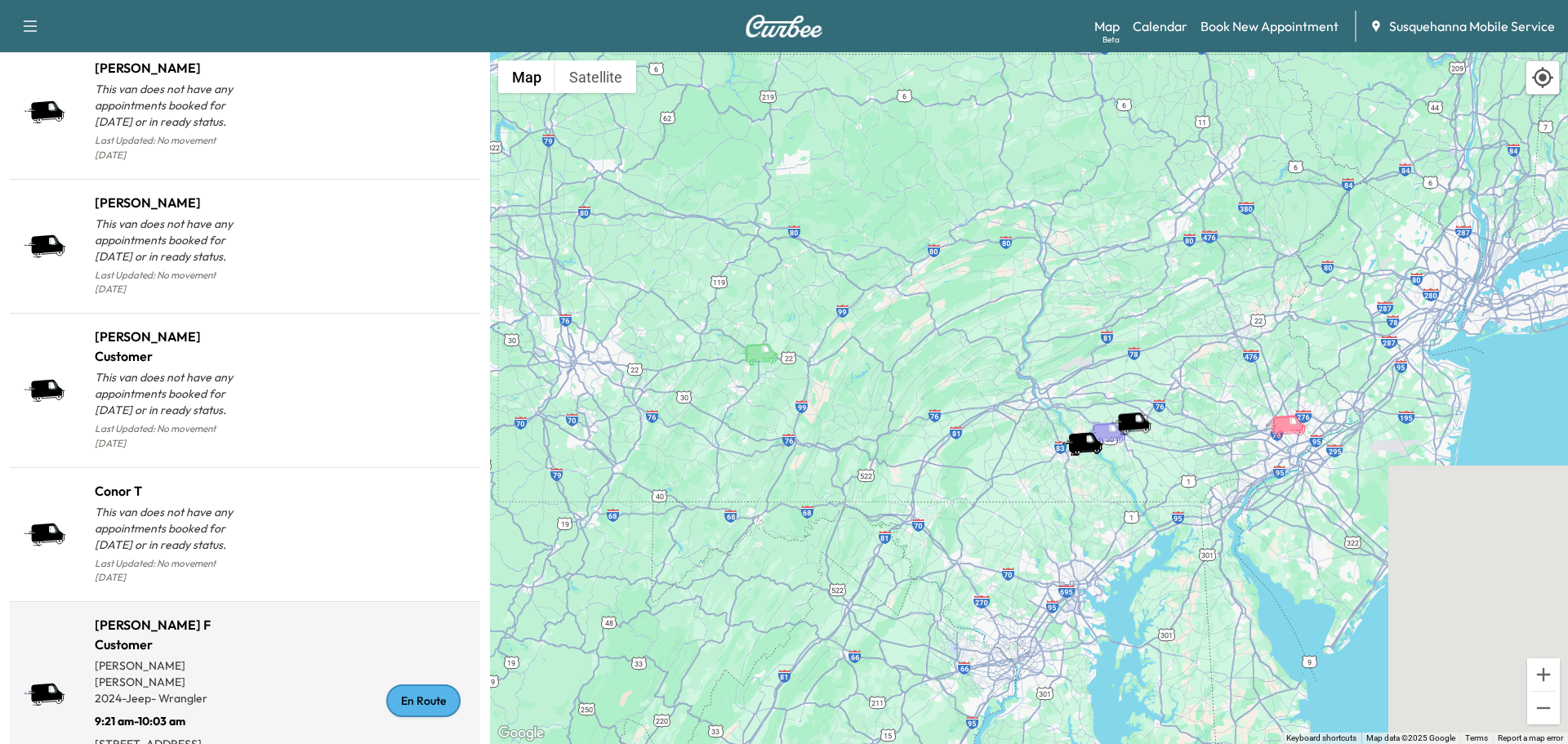
click at [397, 685] on div "En Route" at bounding box center [423, 701] width 74 height 32
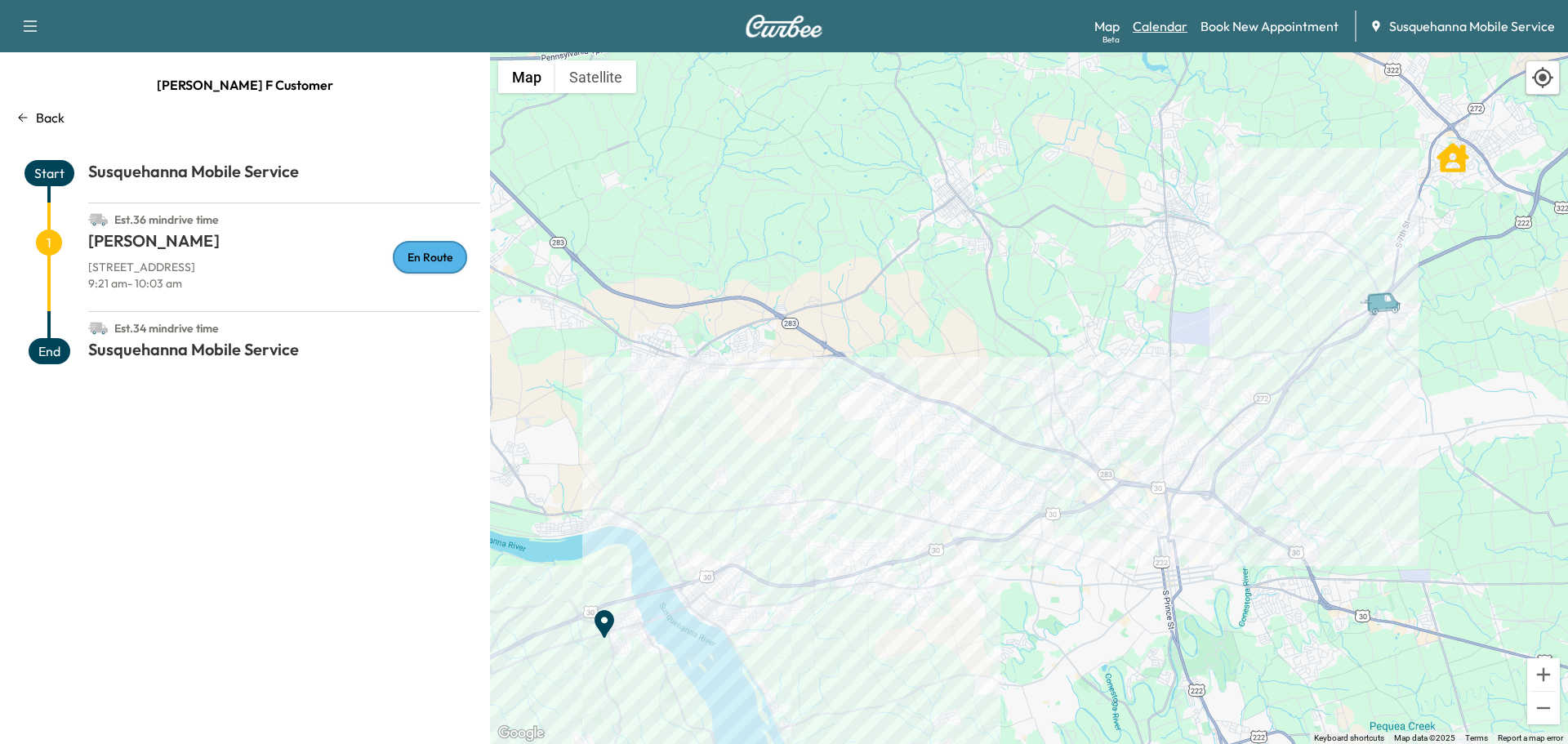
click at [1182, 25] on link "Calendar" at bounding box center [1160, 26] width 55 height 19
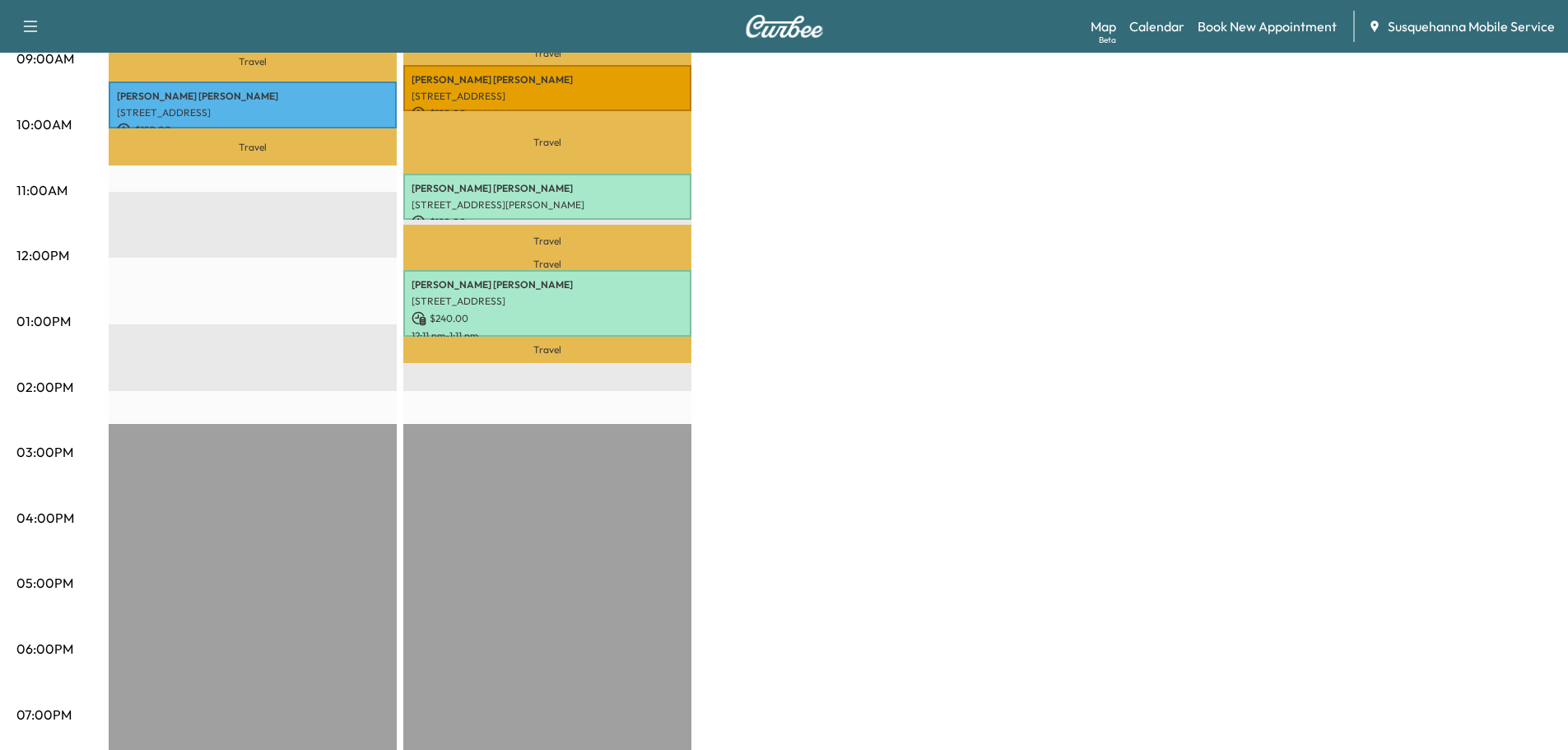
scroll to position [89, 0]
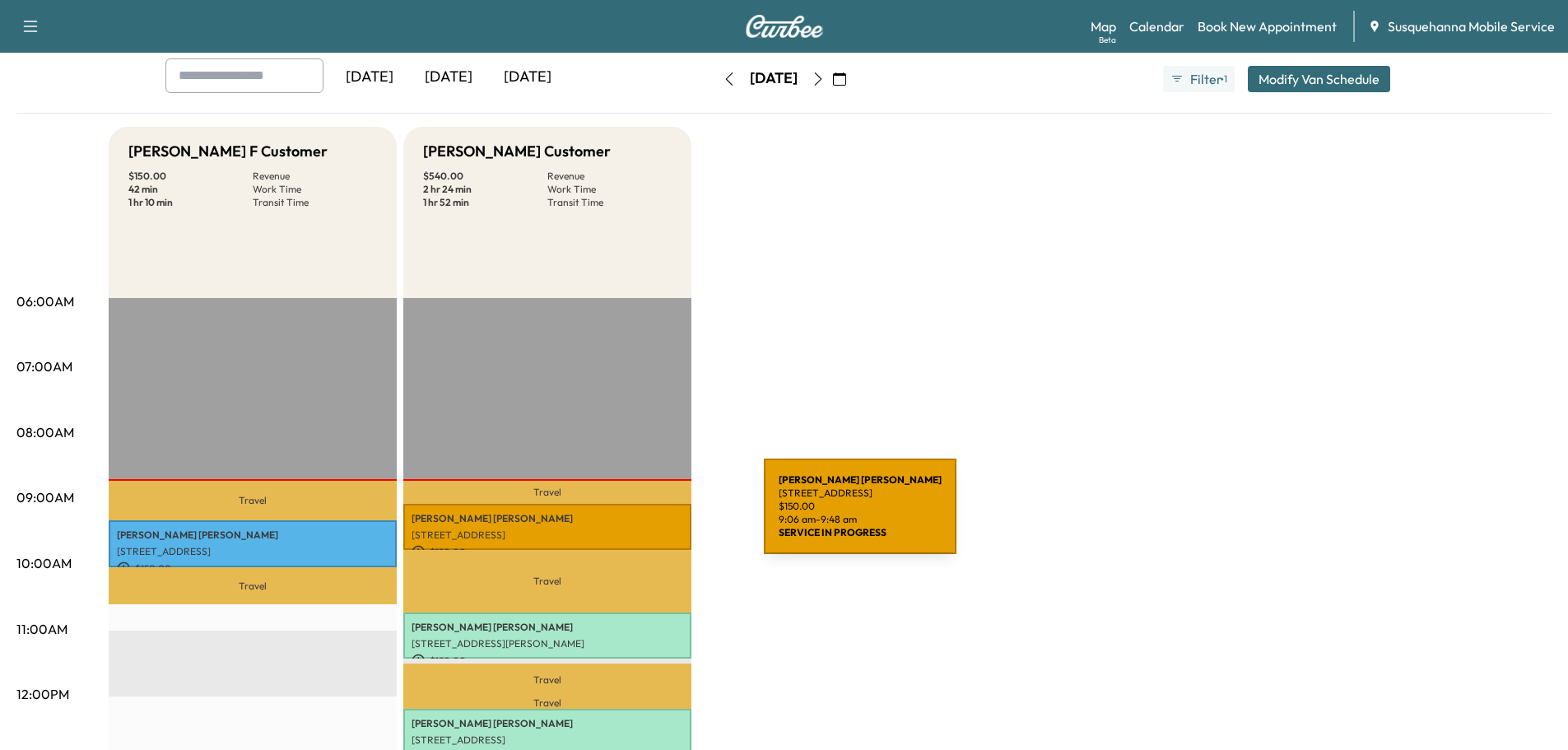
click at [641, 516] on p "[PERSON_NAME]" at bounding box center [547, 519] width 272 height 13
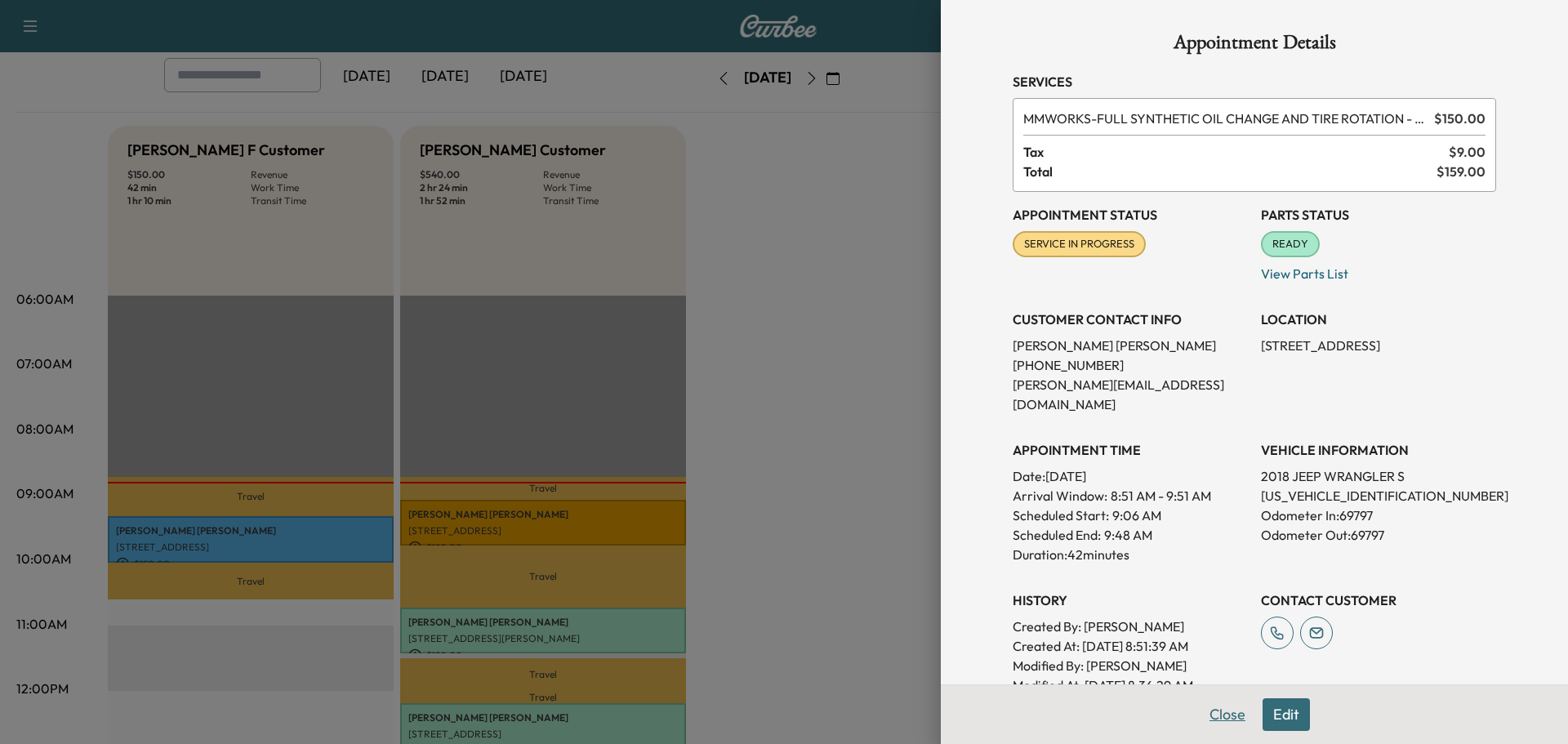
click at [1212, 719] on button "Close" at bounding box center [1227, 714] width 57 height 32
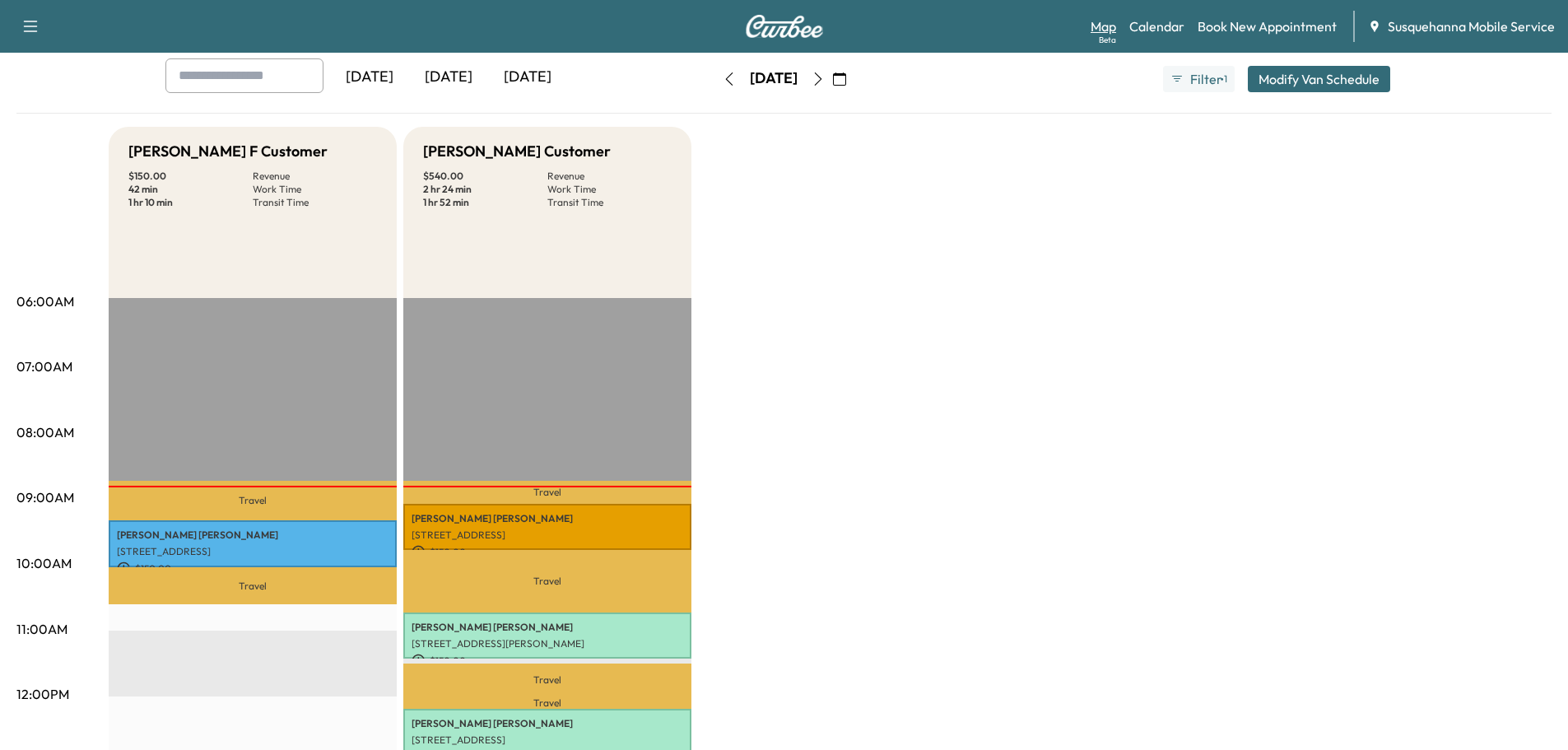
click at [1115, 27] on link "Map Beta" at bounding box center [1102, 26] width 25 height 20
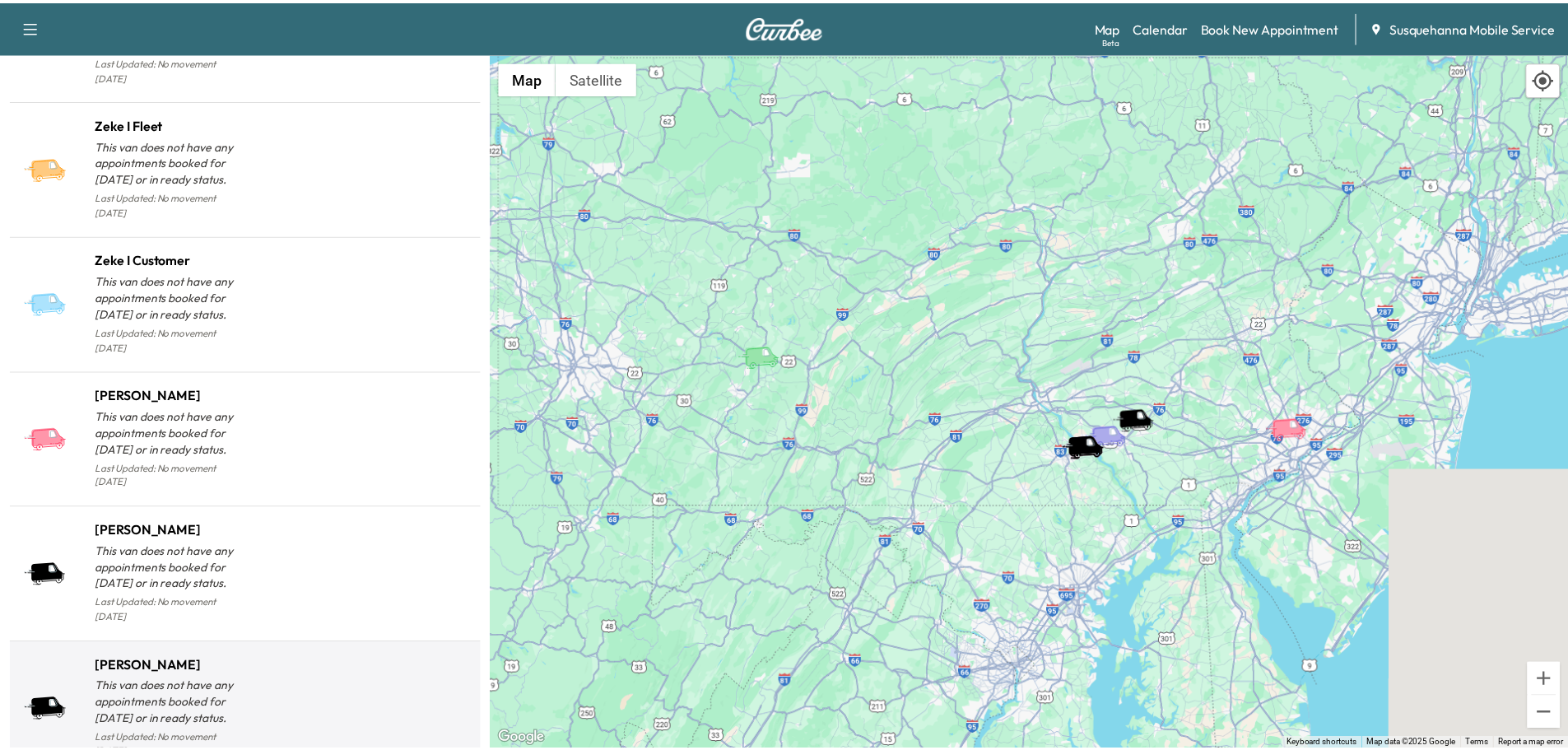
scroll to position [1581, 0]
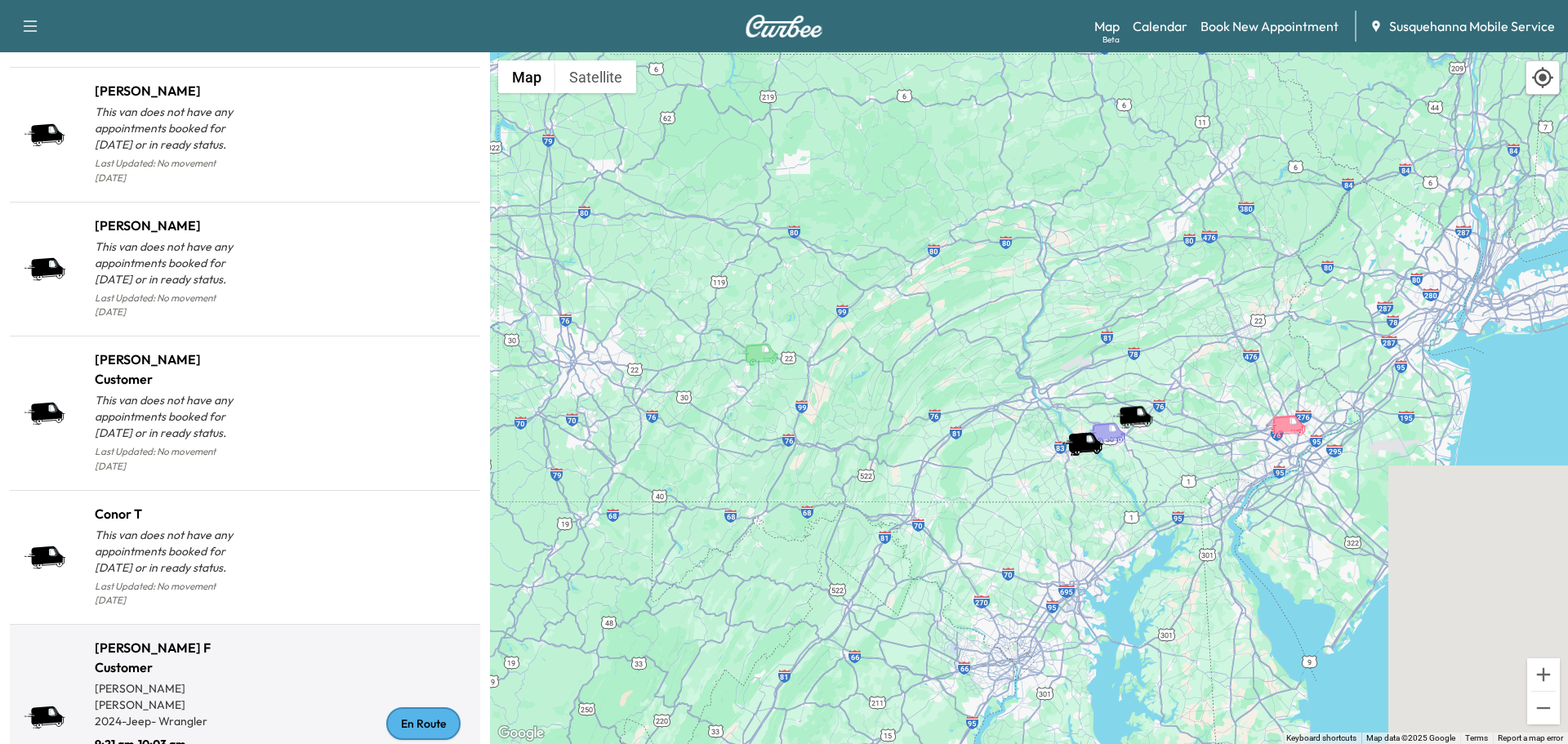
click at [419, 707] on div "En Route" at bounding box center [423, 723] width 74 height 32
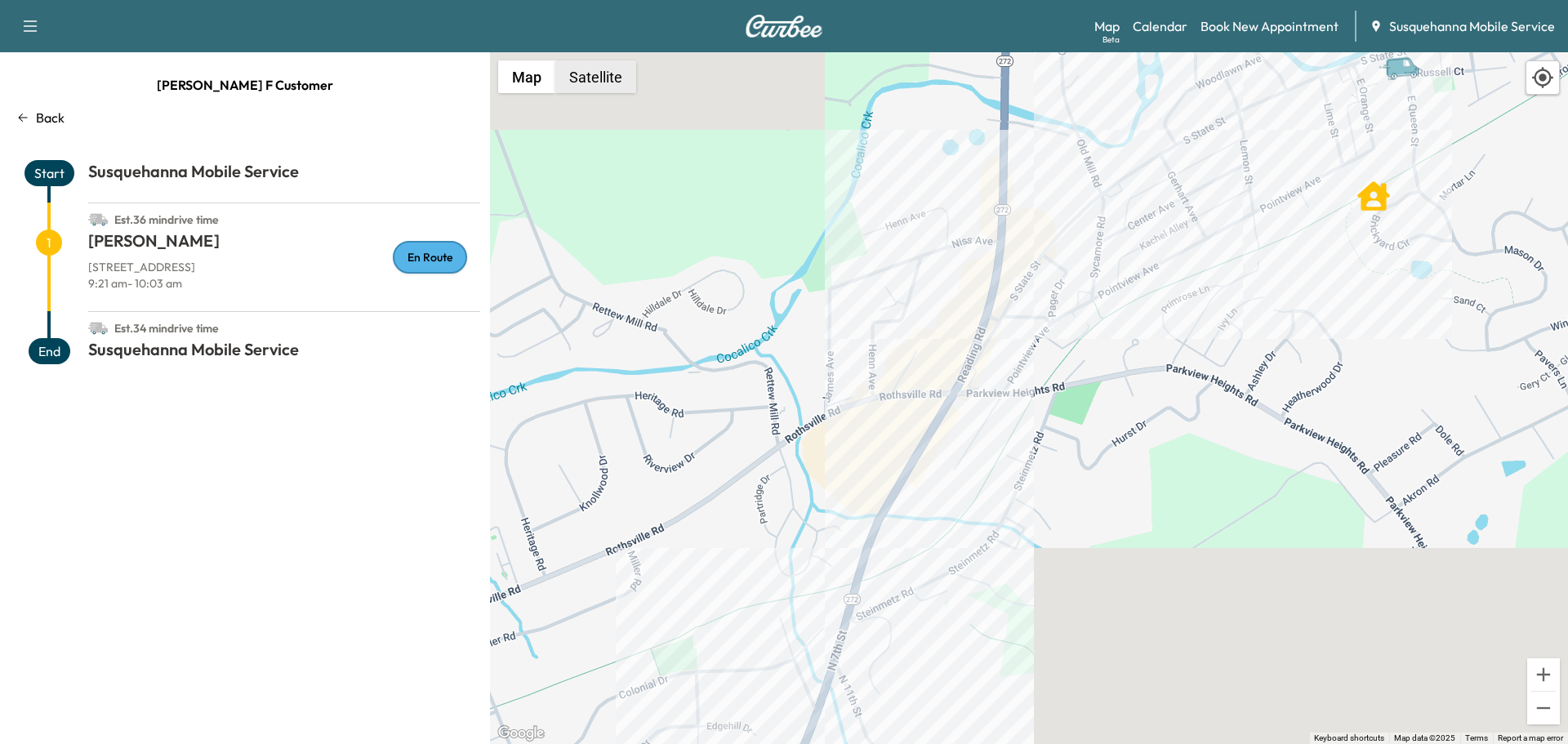
click at [629, 89] on button "Satellite" at bounding box center [595, 76] width 80 height 32
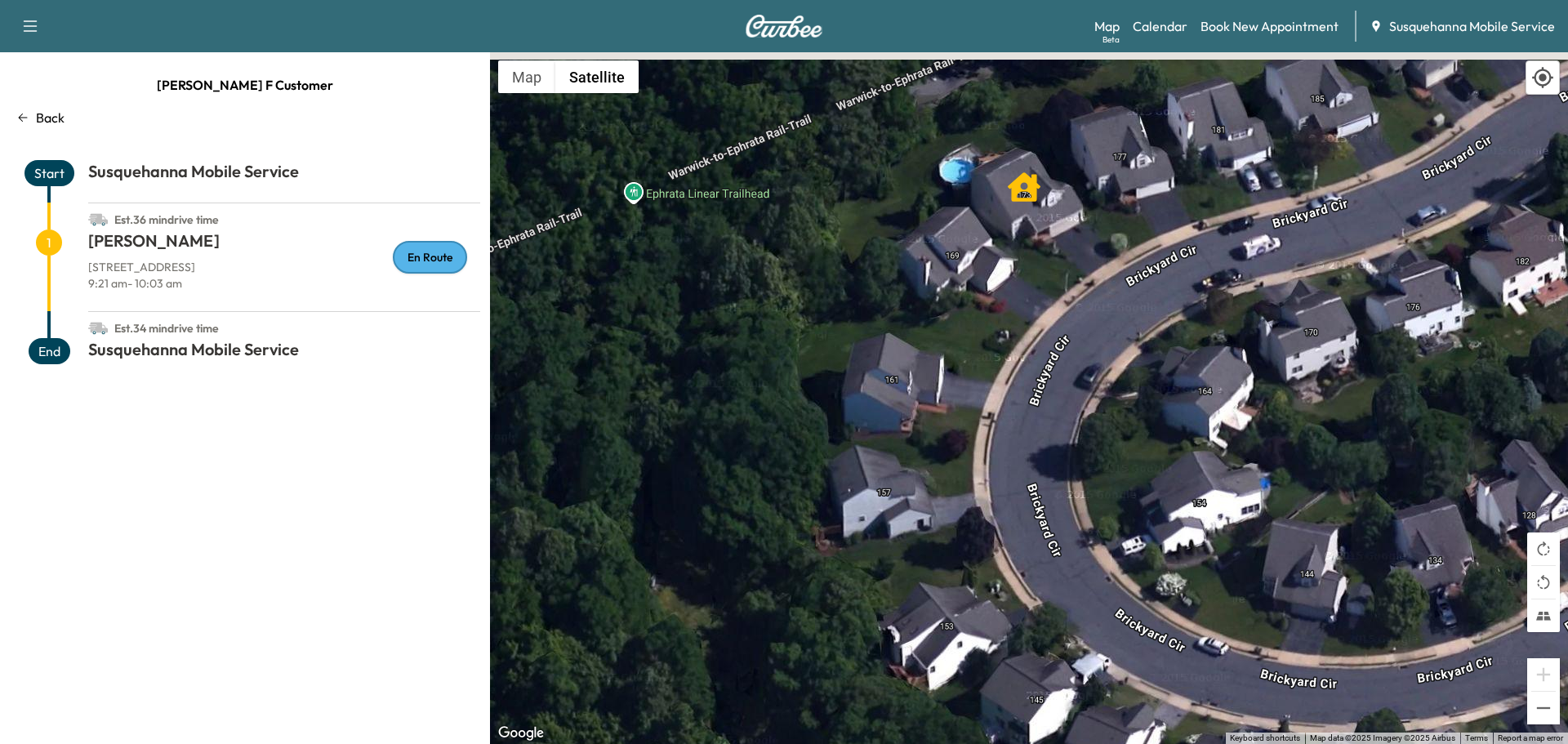
drag, startPoint x: 1071, startPoint y: 138, endPoint x: 1100, endPoint y: 345, distance: 209.0
click at [1100, 345] on div "To activate drag with keyboard, press Alt + Enter. Once in keyboard drag state,…" at bounding box center [1028, 398] width 1078 height 692
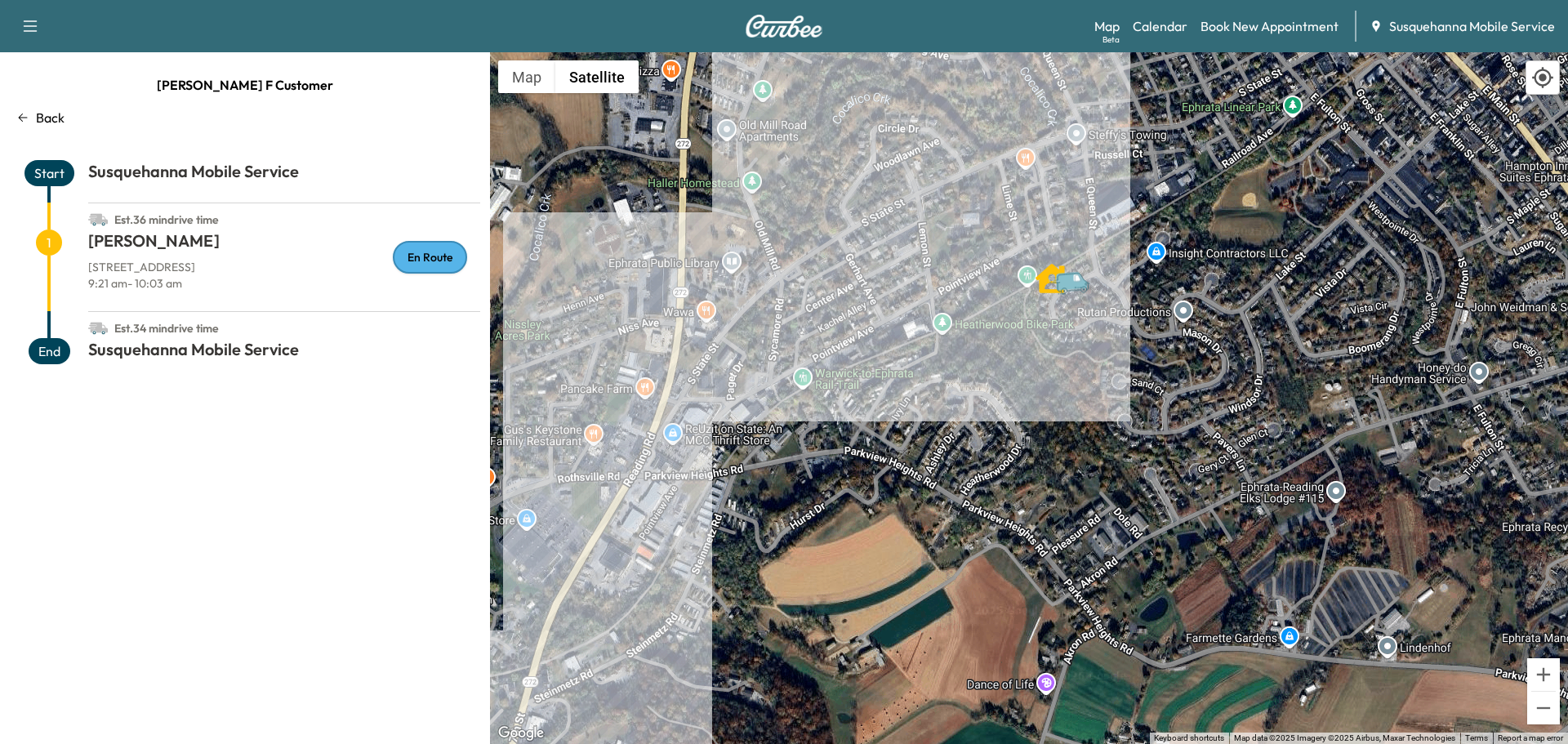
drag, startPoint x: 1250, startPoint y: 246, endPoint x: 1298, endPoint y: 416, distance: 176.6
click at [1298, 418] on div "To activate drag with keyboard, press Alt + Enter. Once in keyboard drag state,…" at bounding box center [1028, 398] width 1078 height 692
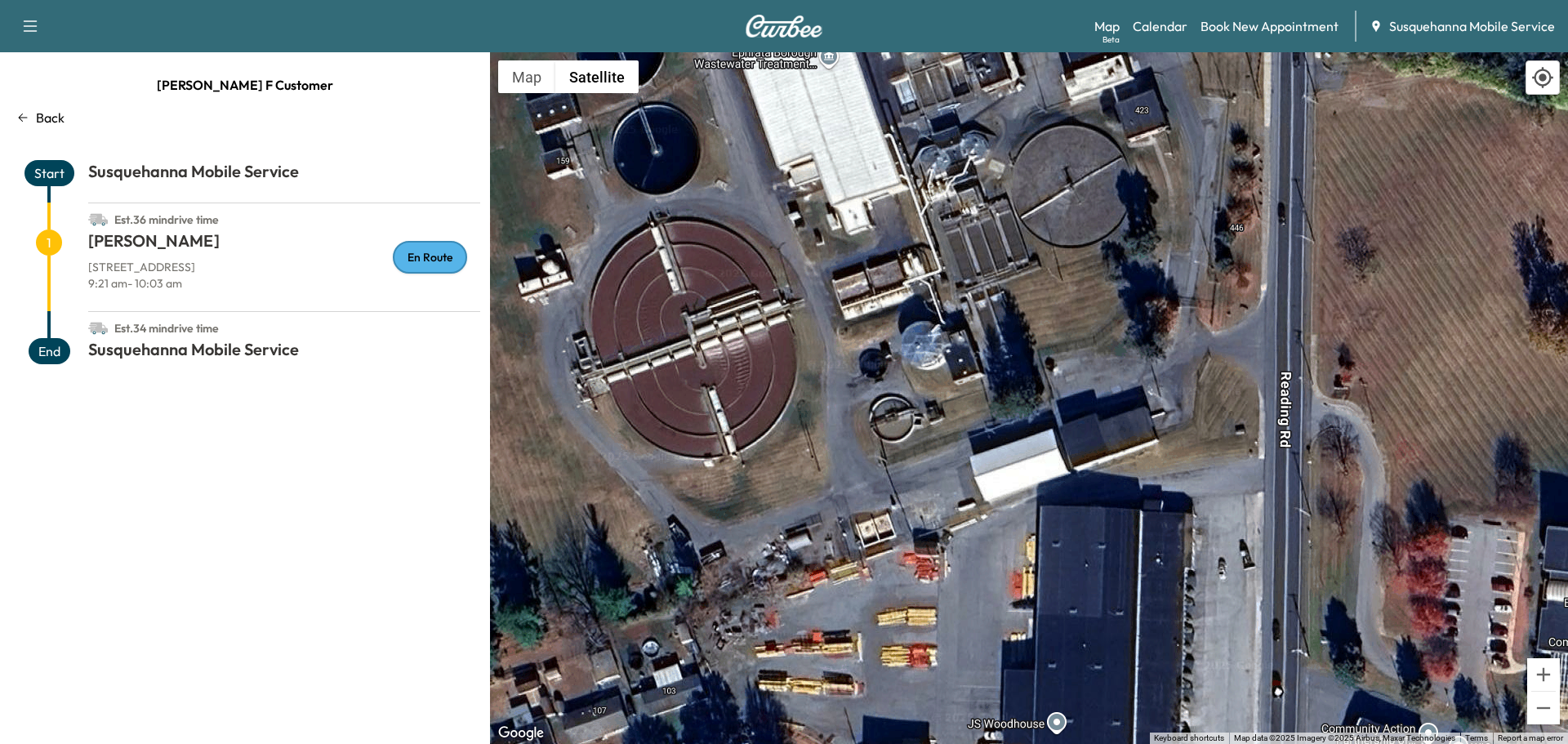
drag, startPoint x: 640, startPoint y: 240, endPoint x: 845, endPoint y: 403, distance: 261.9
click at [845, 403] on div "To activate drag with keyboard, press Alt + Enter. Once in keyboard drag state,…" at bounding box center [1028, 398] width 1078 height 692
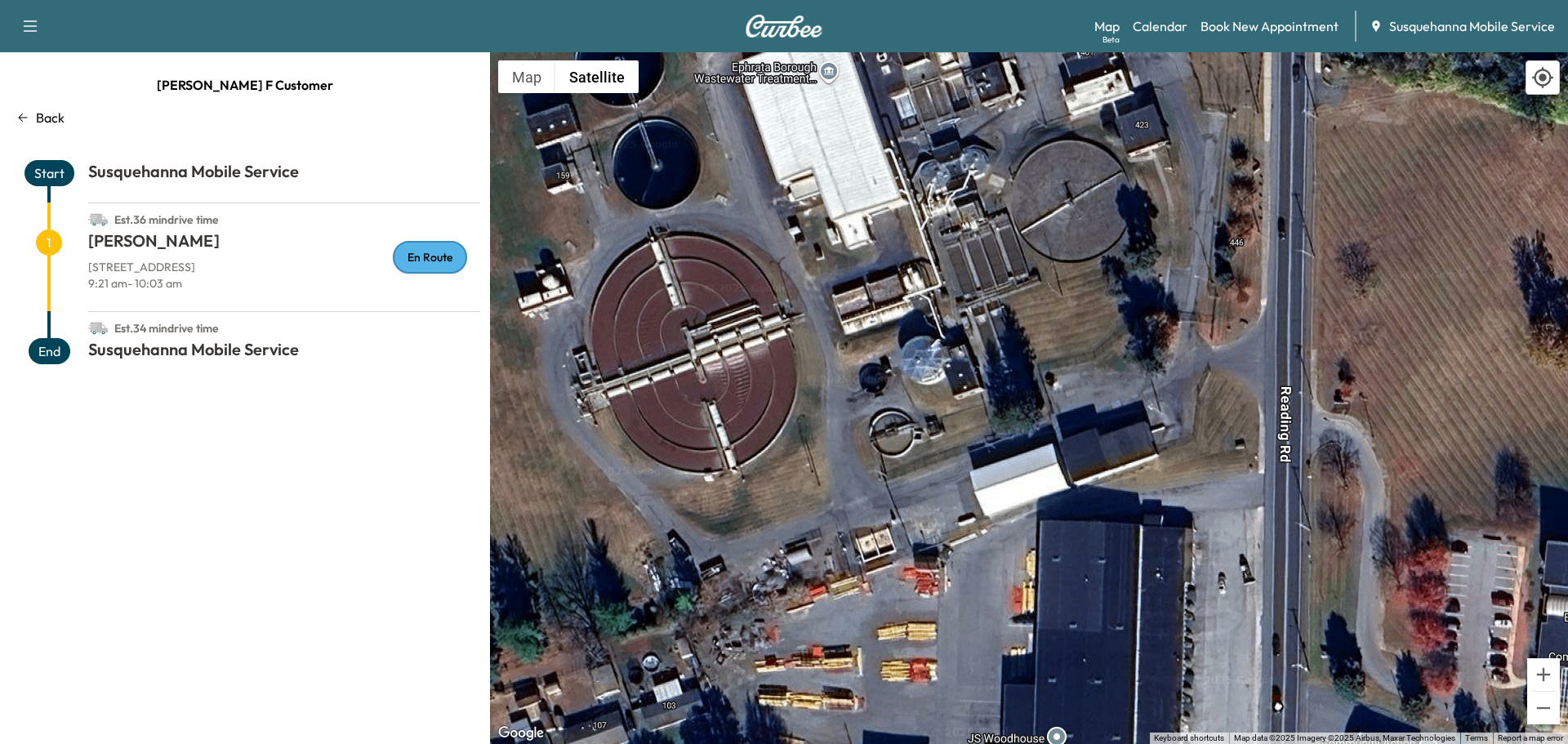
drag, startPoint x: 900, startPoint y: 191, endPoint x: 900, endPoint y: 209, distance: 18.0
click at [900, 209] on div "To activate drag with keyboard, press Alt + Enter. Once in keyboard drag state,…" at bounding box center [1028, 398] width 1078 height 692
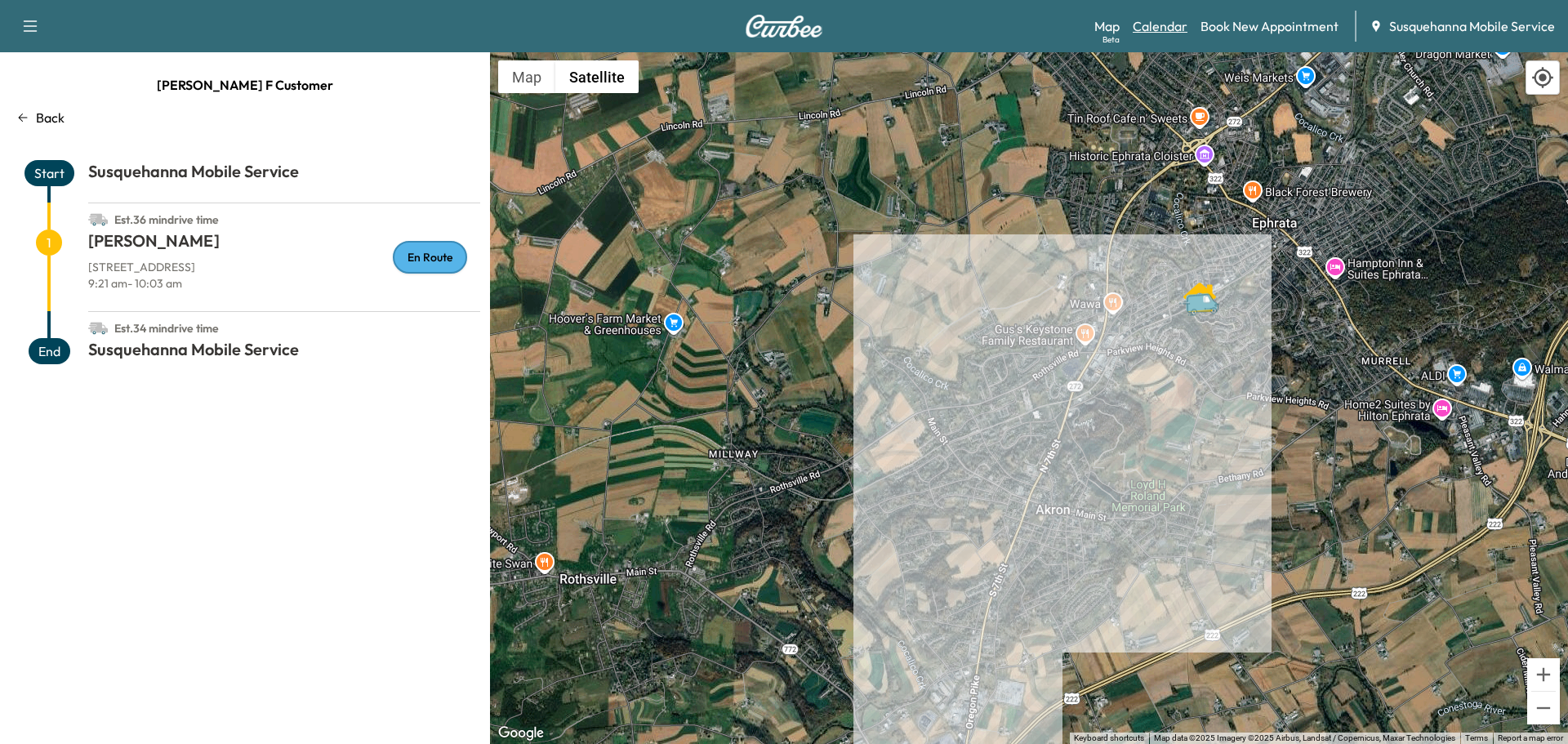
click at [1157, 30] on link "Calendar" at bounding box center [1160, 26] width 55 height 19
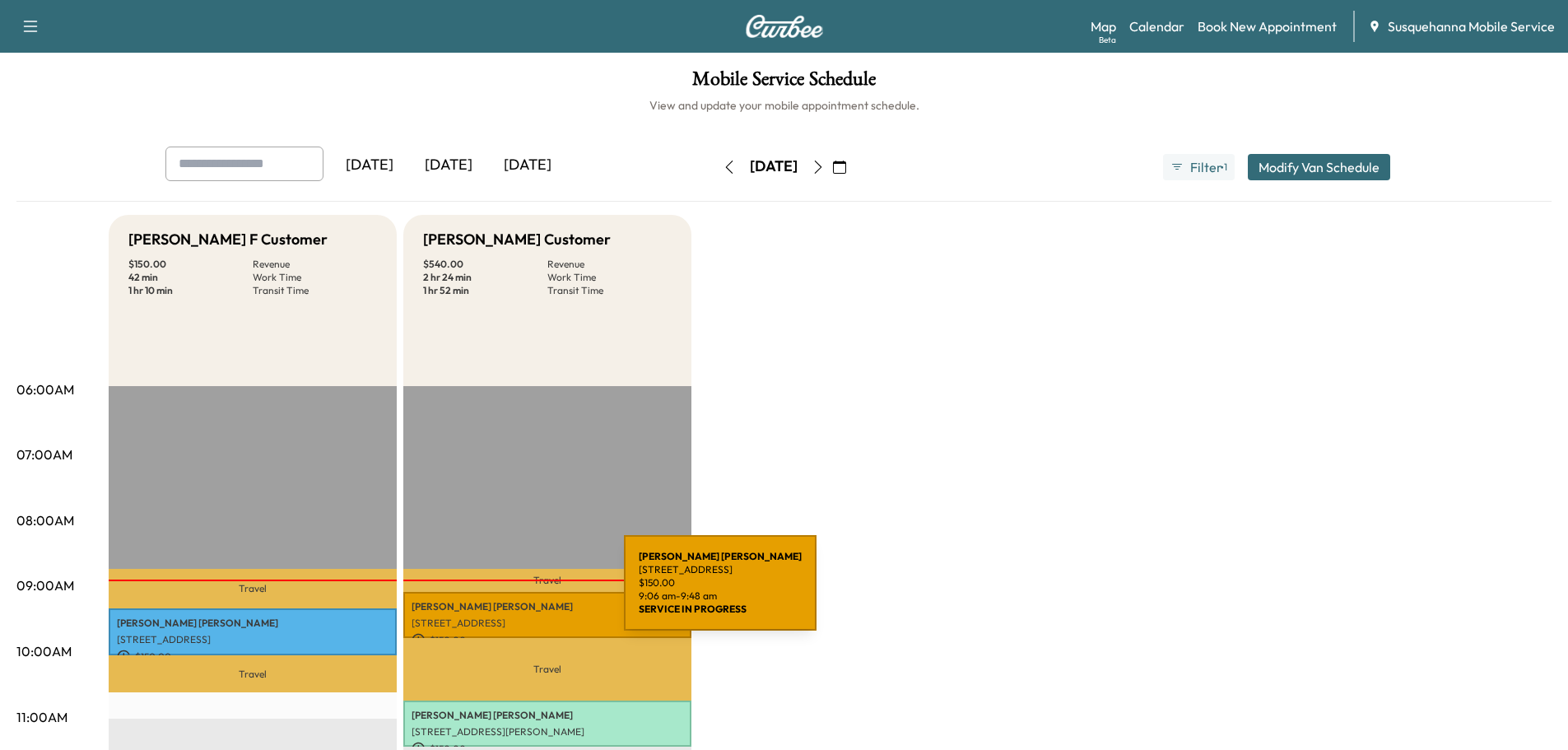
click at [501, 593] on div "[PERSON_NAME] [STREET_ADDRESS] $ 150.00 9:06 am - 9:48 am" at bounding box center [547, 615] width 288 height 47
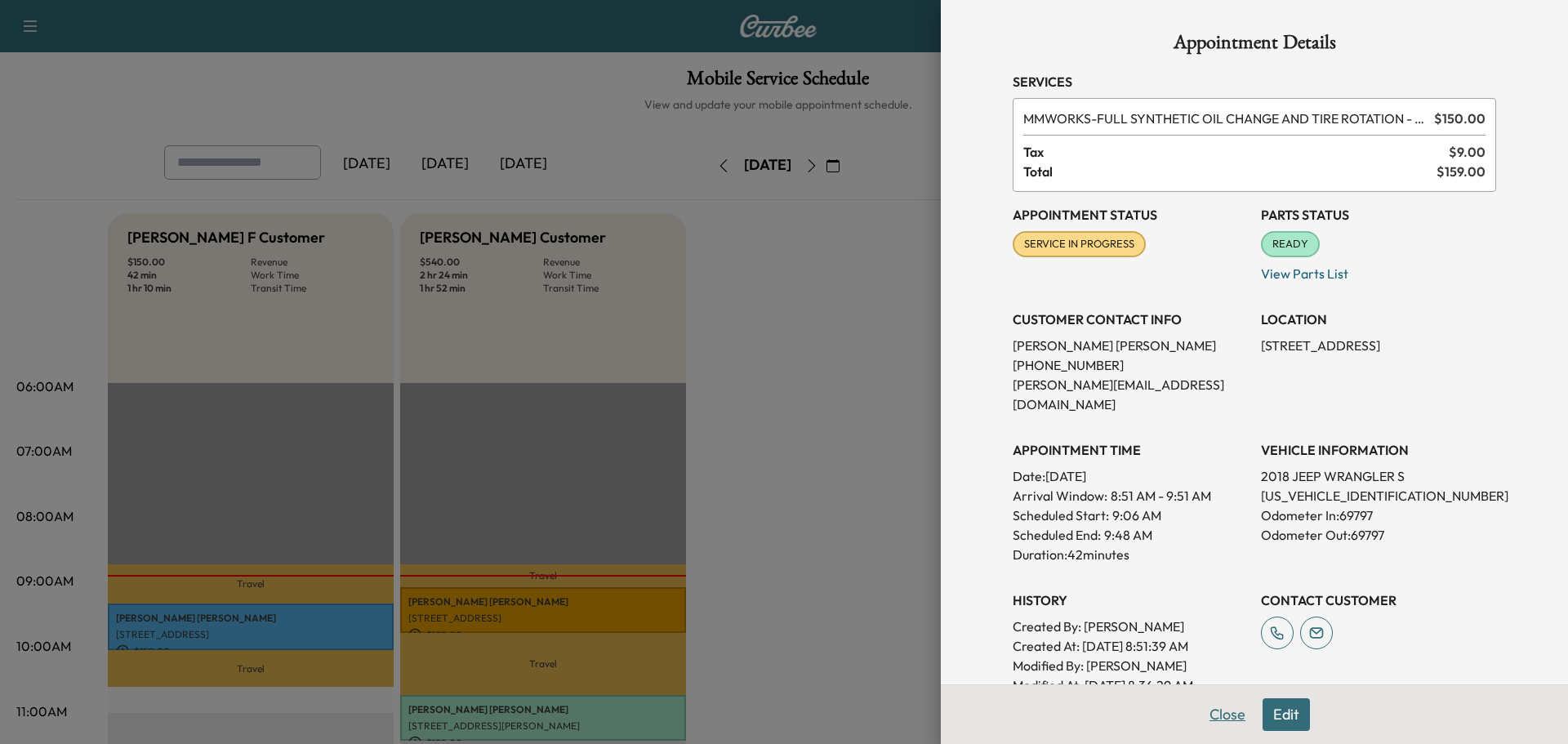
click at [1202, 714] on button "Close" at bounding box center [1227, 714] width 57 height 32
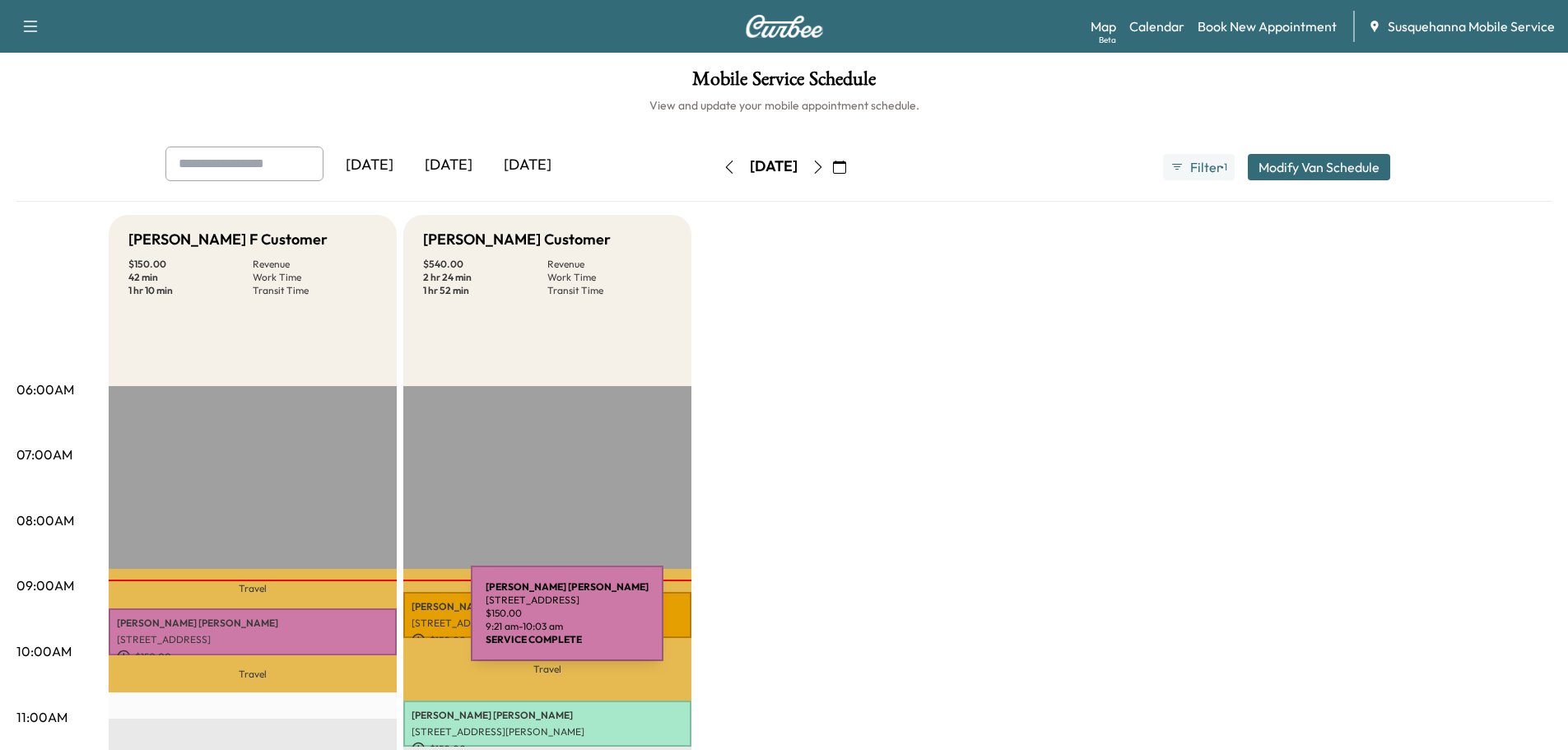
click at [347, 623] on p "[PERSON_NAME]" at bounding box center [252, 623] width 272 height 13
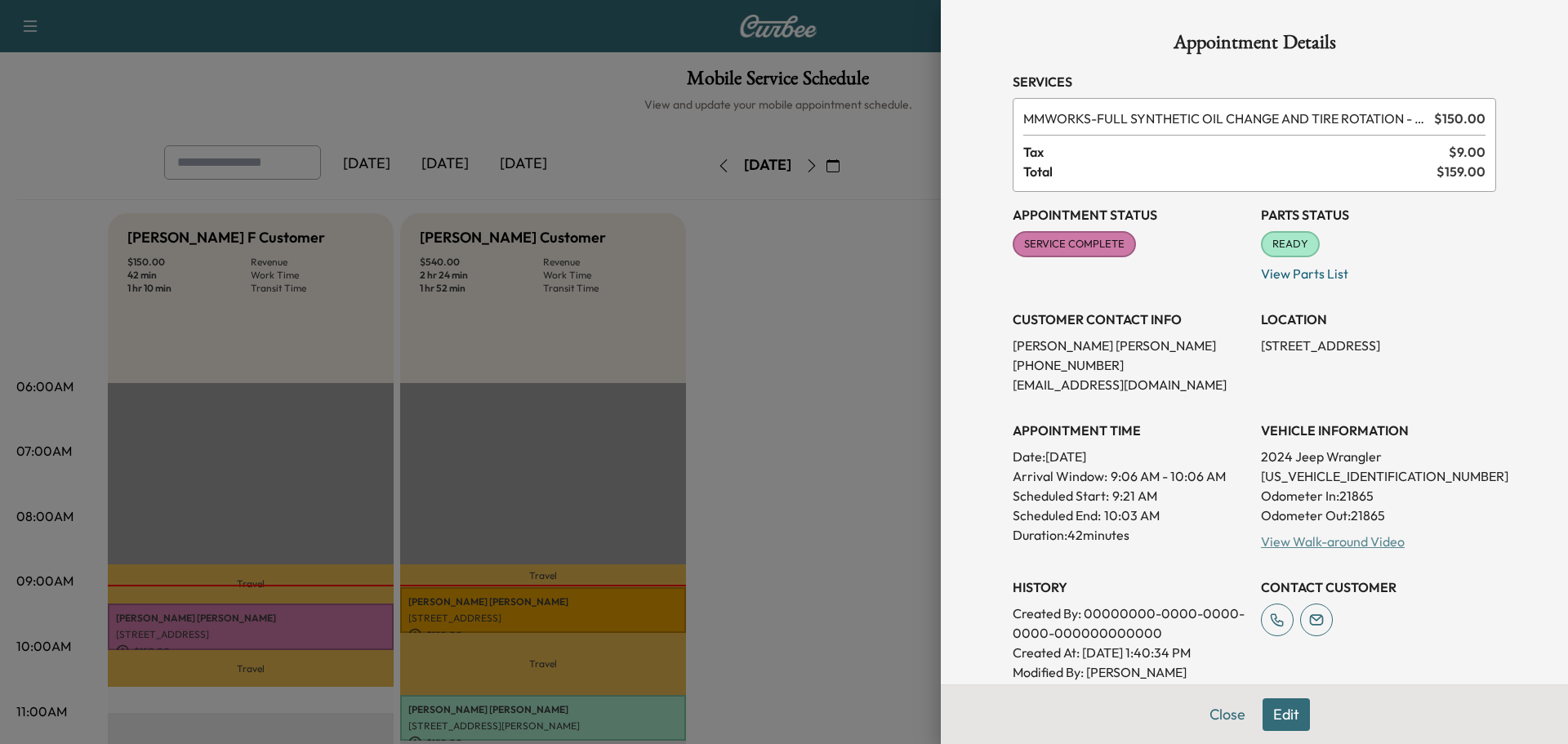
click at [1277, 547] on link "View Walk-around Video" at bounding box center [1332, 542] width 144 height 17
click at [1213, 723] on button "Close" at bounding box center [1227, 714] width 57 height 32
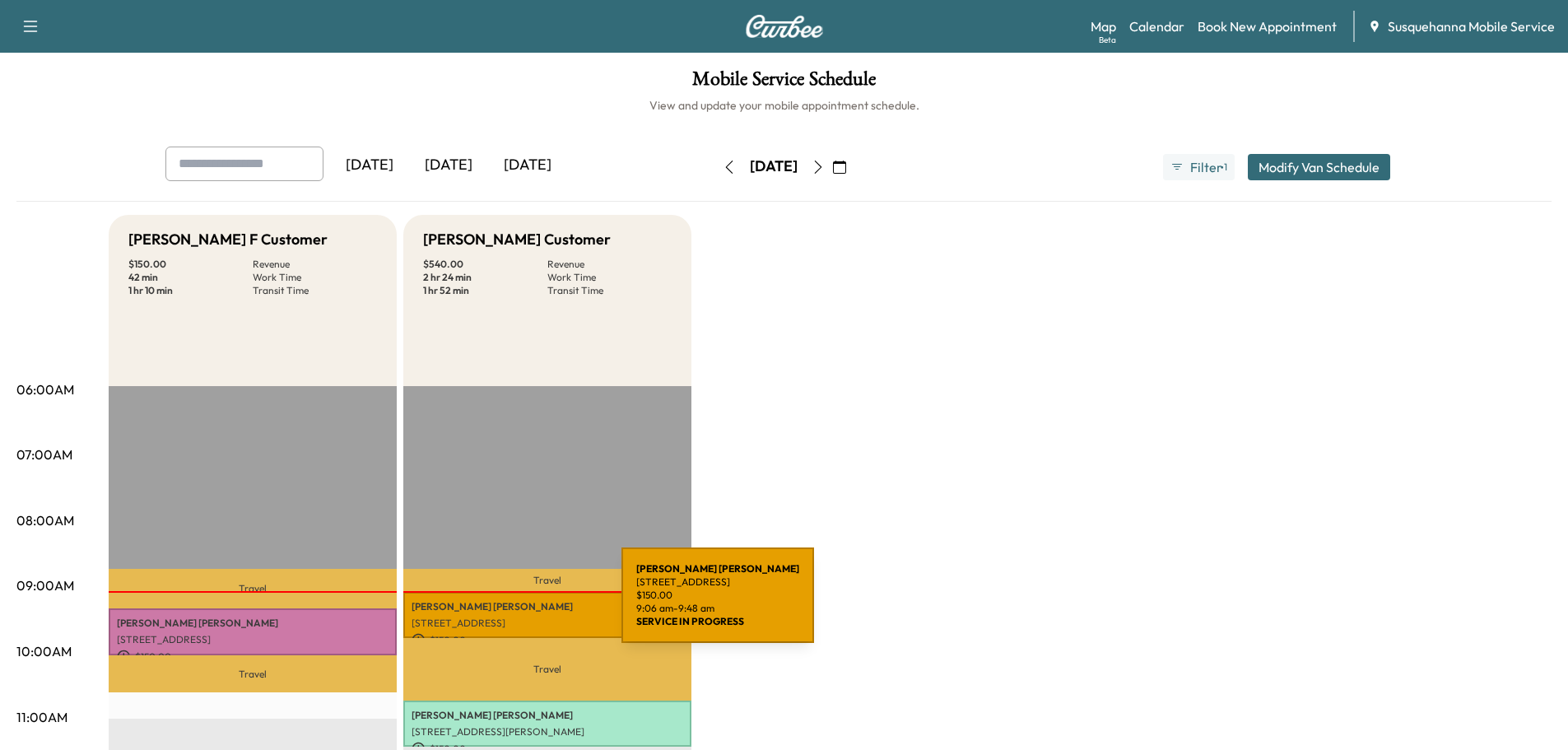
click at [498, 606] on p "[PERSON_NAME]" at bounding box center [547, 607] width 272 height 13
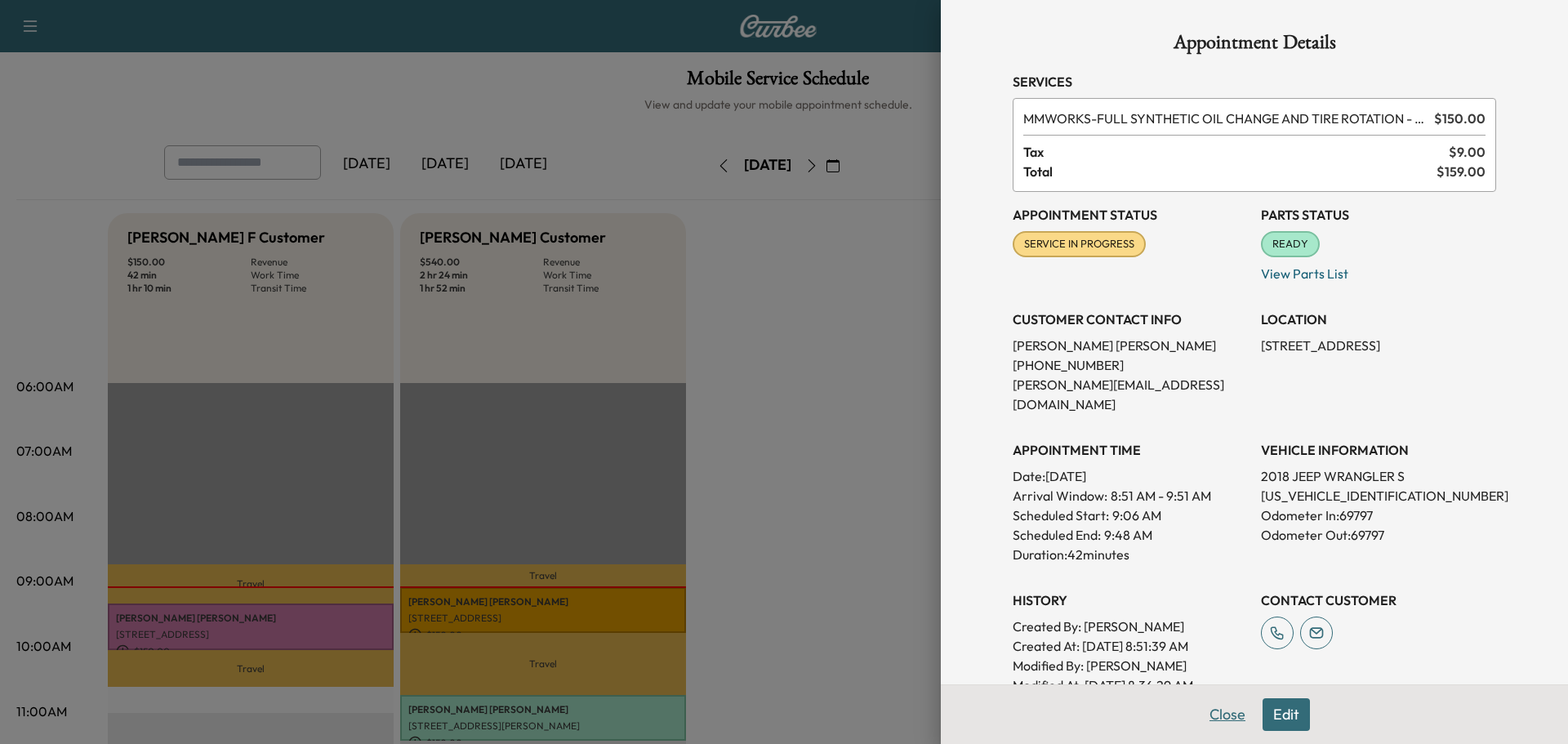
click at [1200, 719] on button "Close" at bounding box center [1227, 714] width 57 height 32
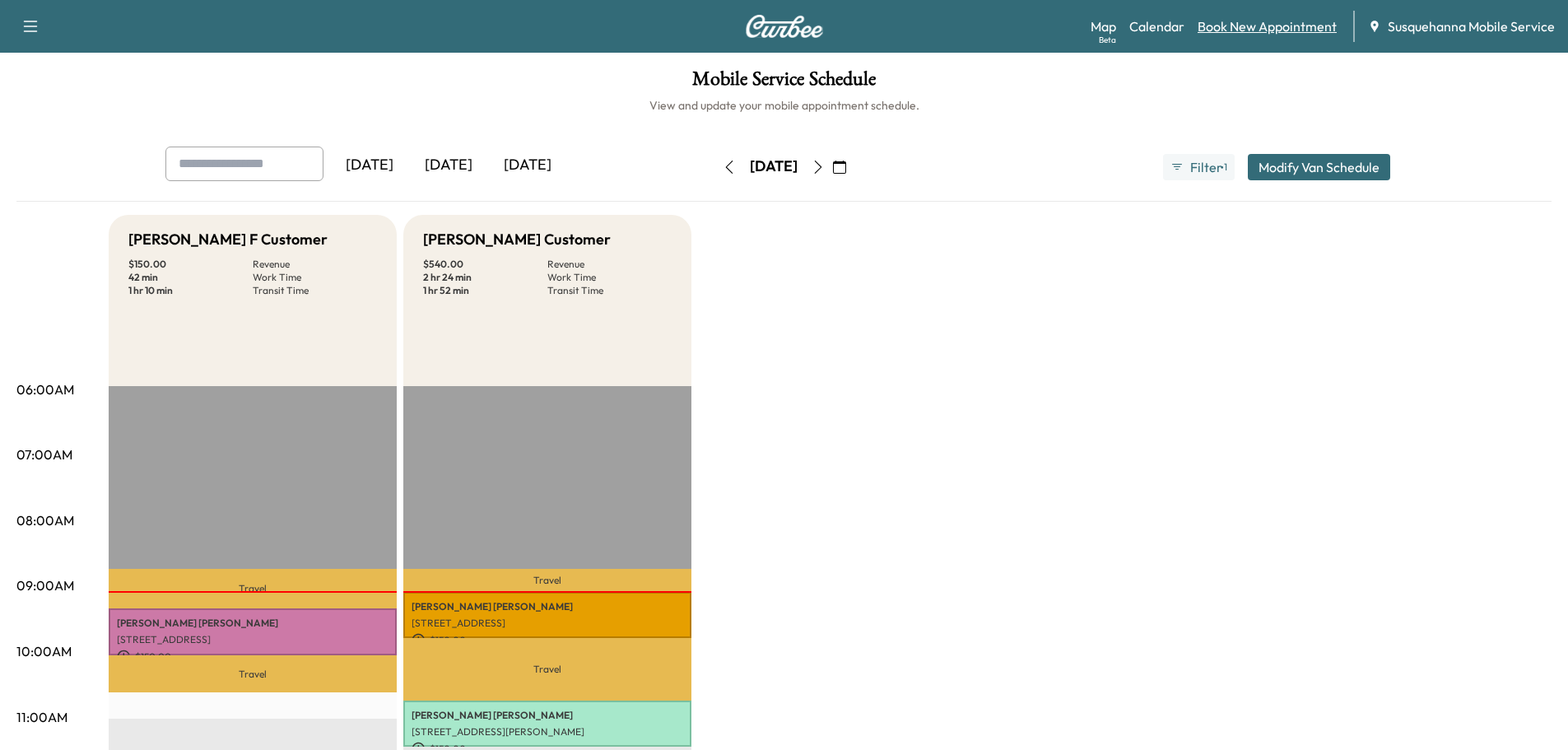
click at [1245, 27] on link "Book New Appointment" at bounding box center [1266, 26] width 139 height 20
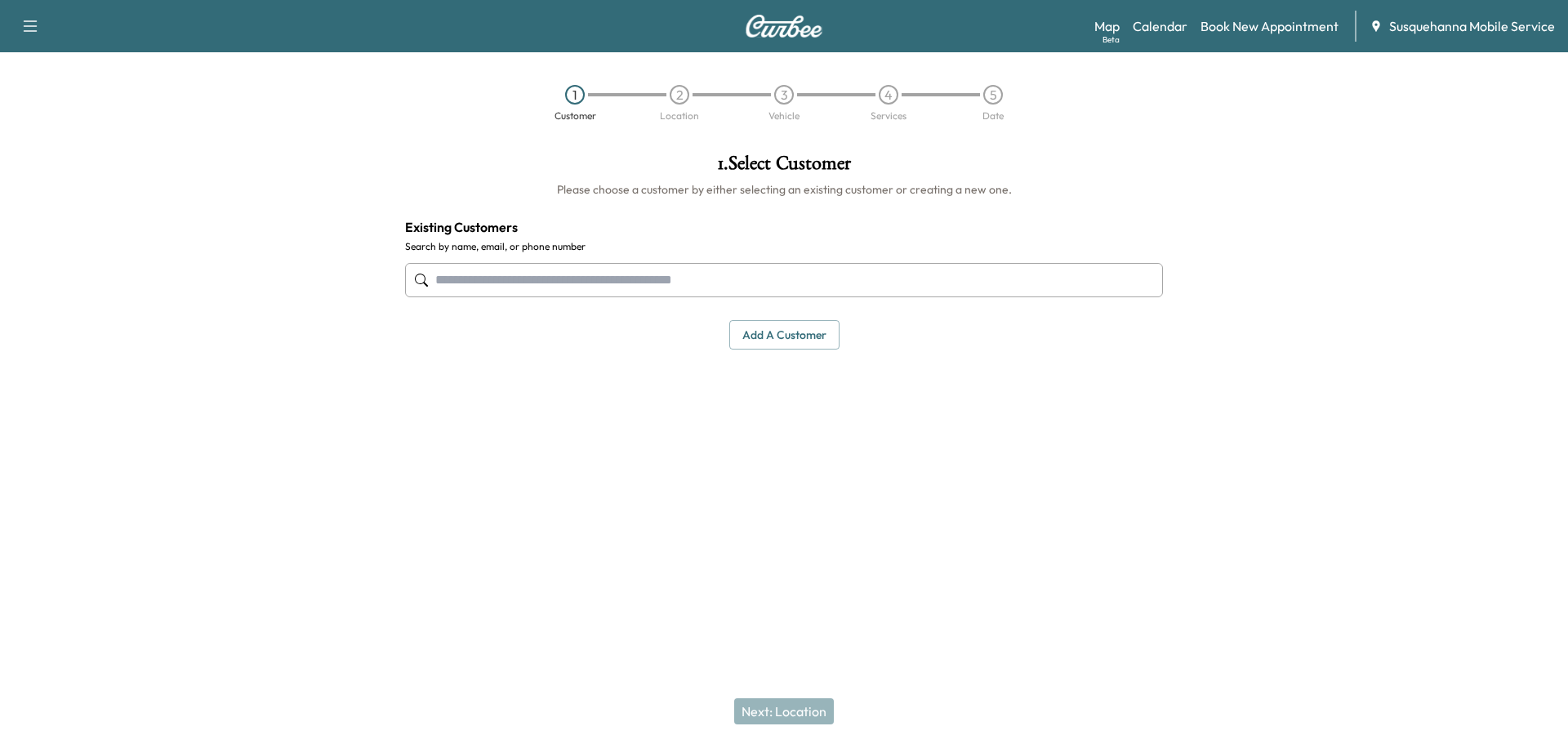
click at [658, 289] on input "text" at bounding box center [784, 280] width 758 height 34
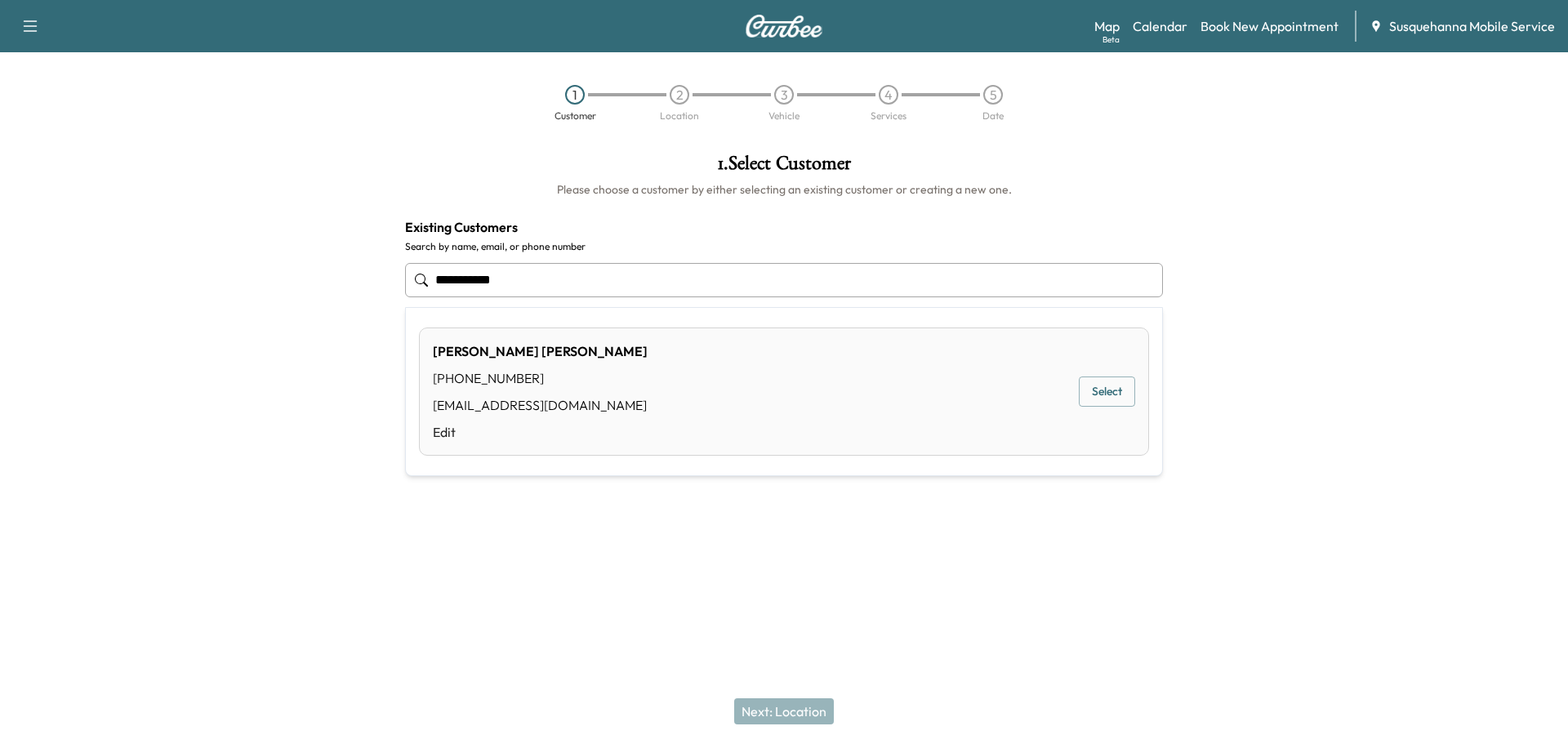
click at [1120, 396] on button "Select" at bounding box center [1106, 391] width 56 height 30
type input "********"
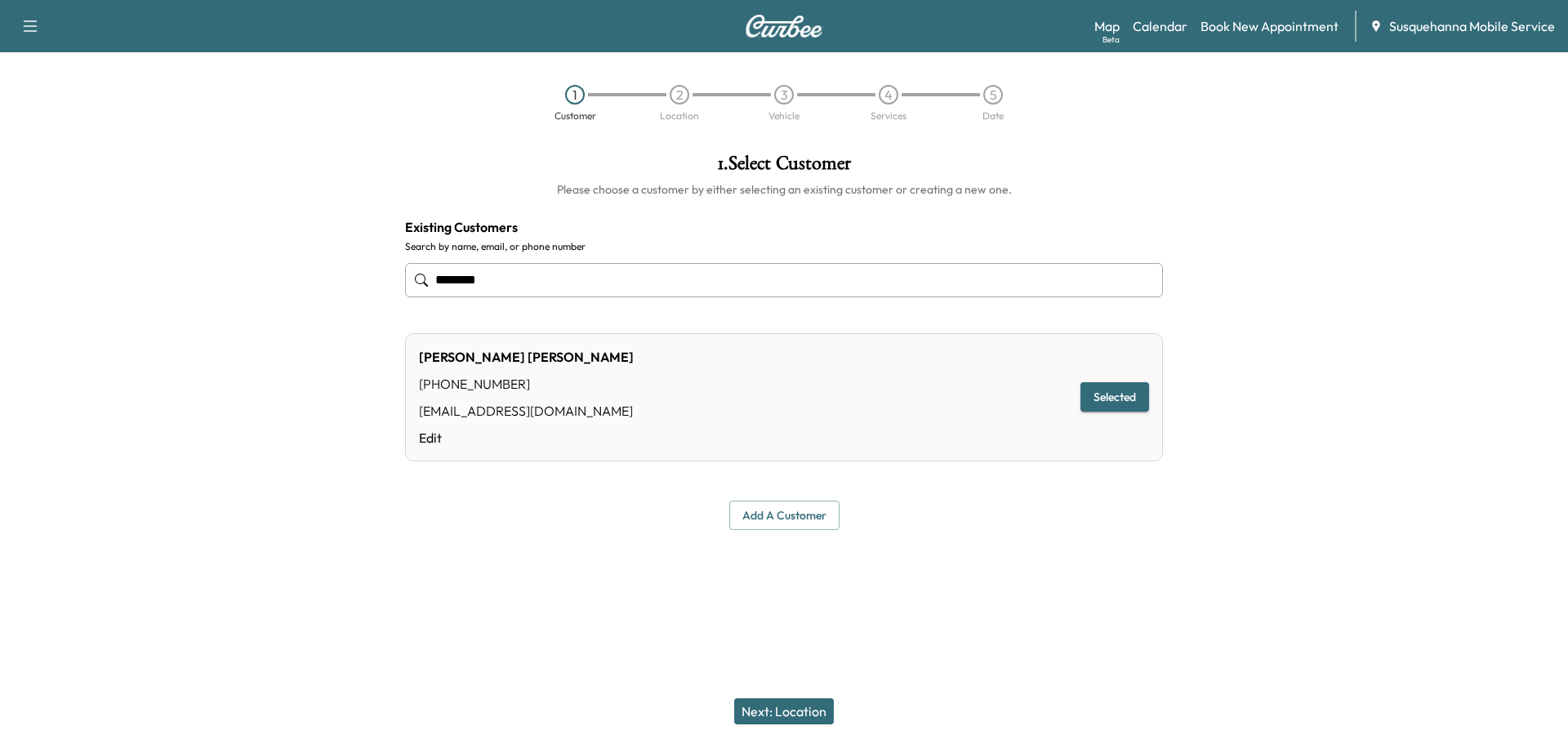
click at [784, 713] on button "Next: Location" at bounding box center [784, 712] width 100 height 26
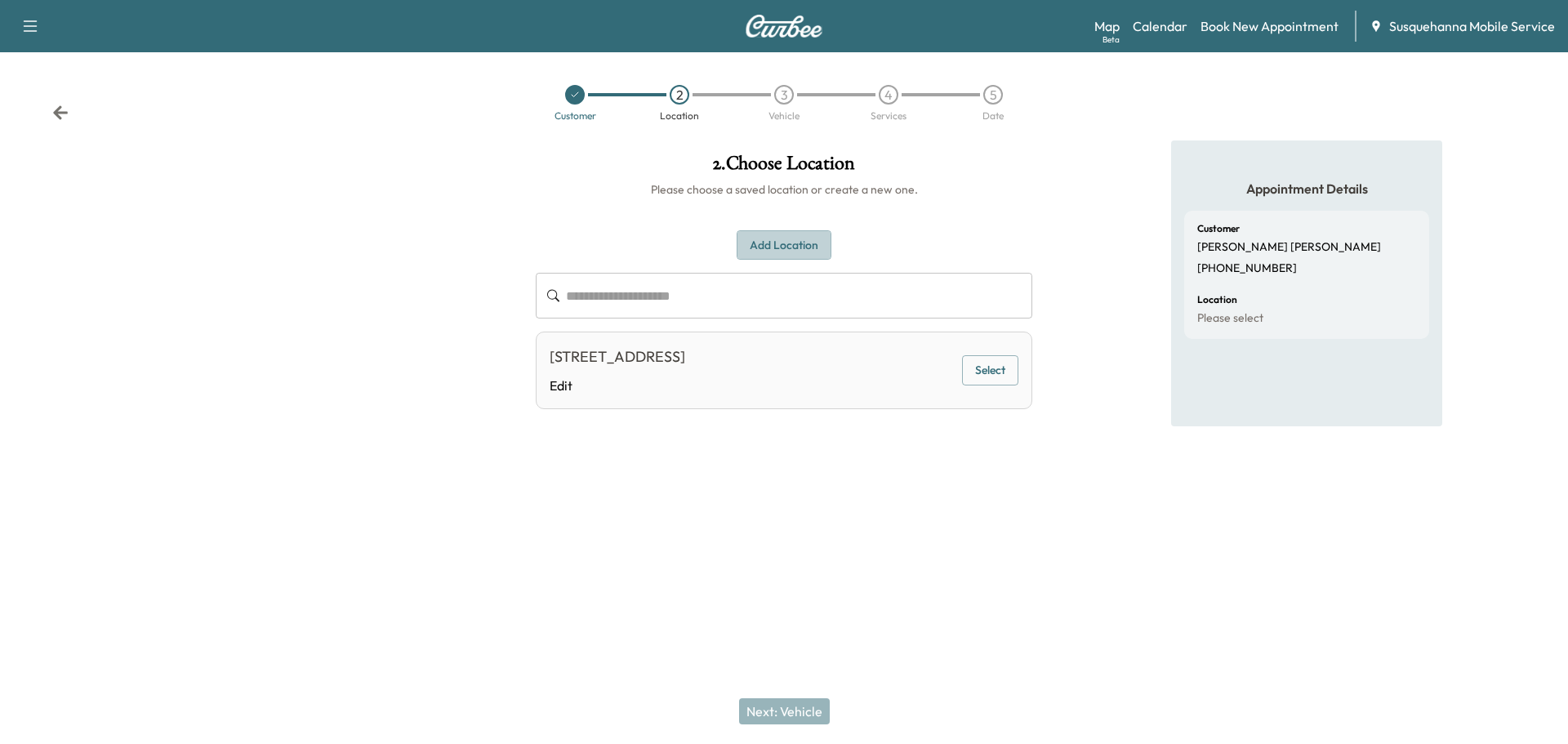
click at [793, 247] on button "Add Location" at bounding box center [784, 245] width 95 height 30
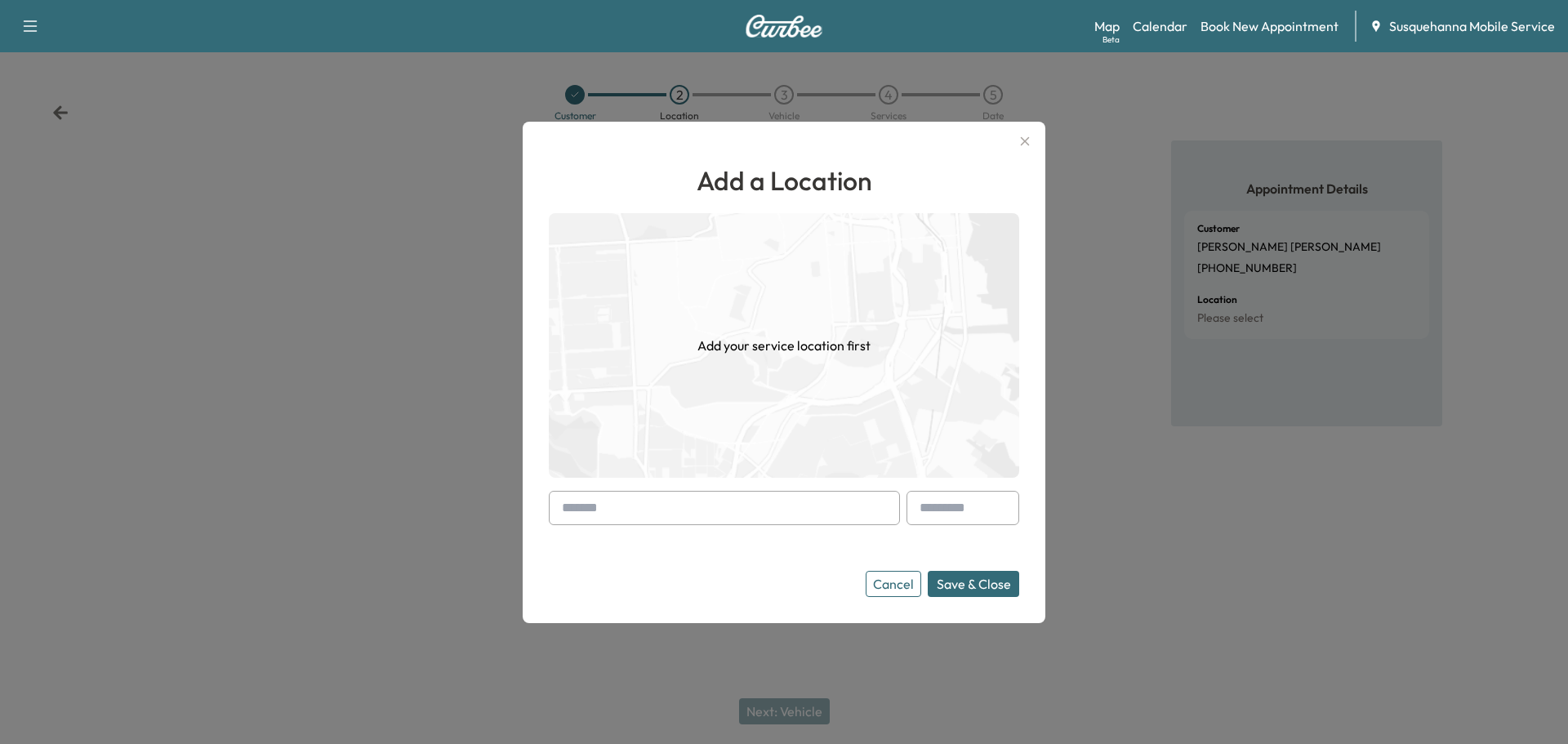
click at [687, 509] on input "text" at bounding box center [724, 507] width 351 height 34
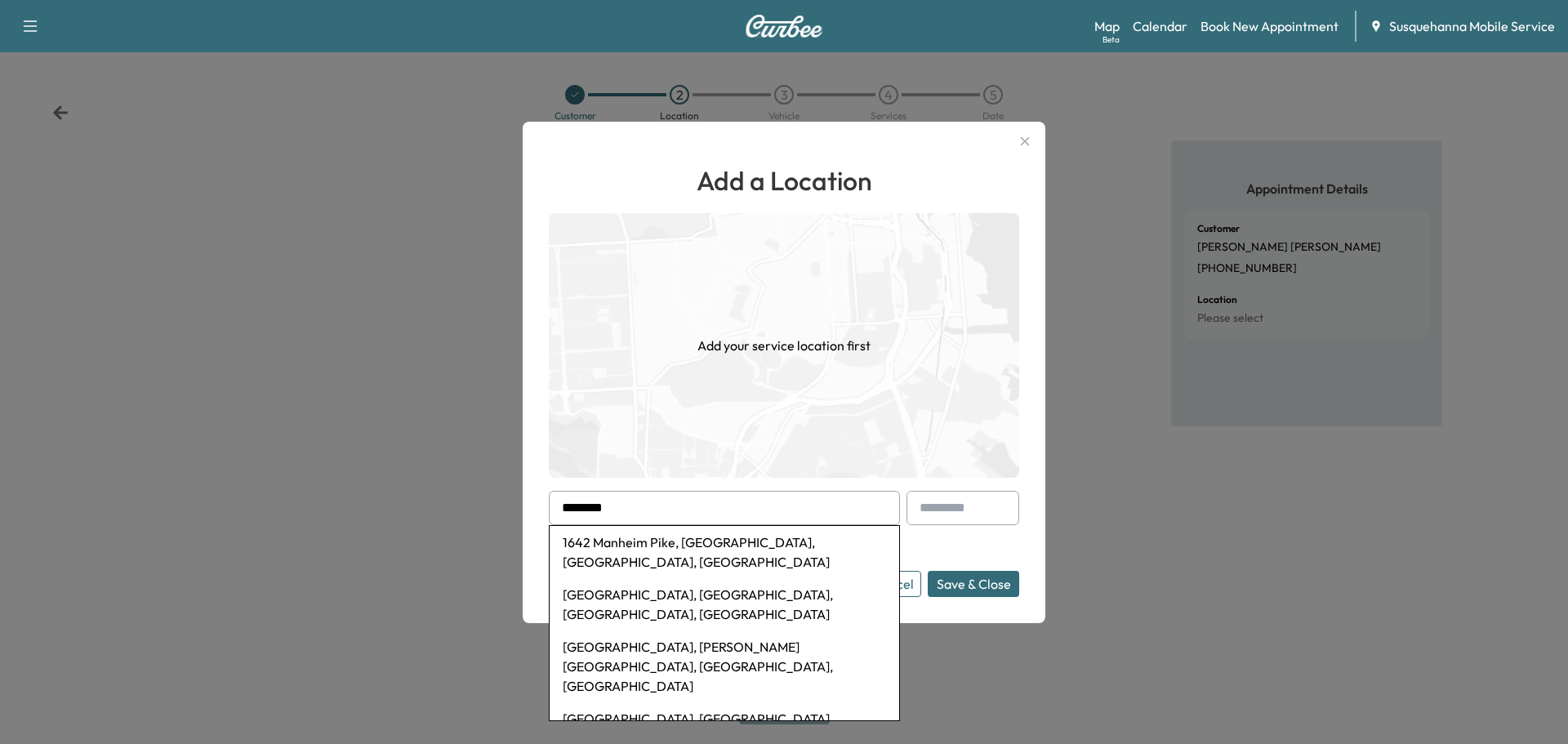
click at [671, 540] on li "1642 Manheim Pike, Lancaster, PA, USA" at bounding box center [724, 552] width 349 height 53
type input "**********"
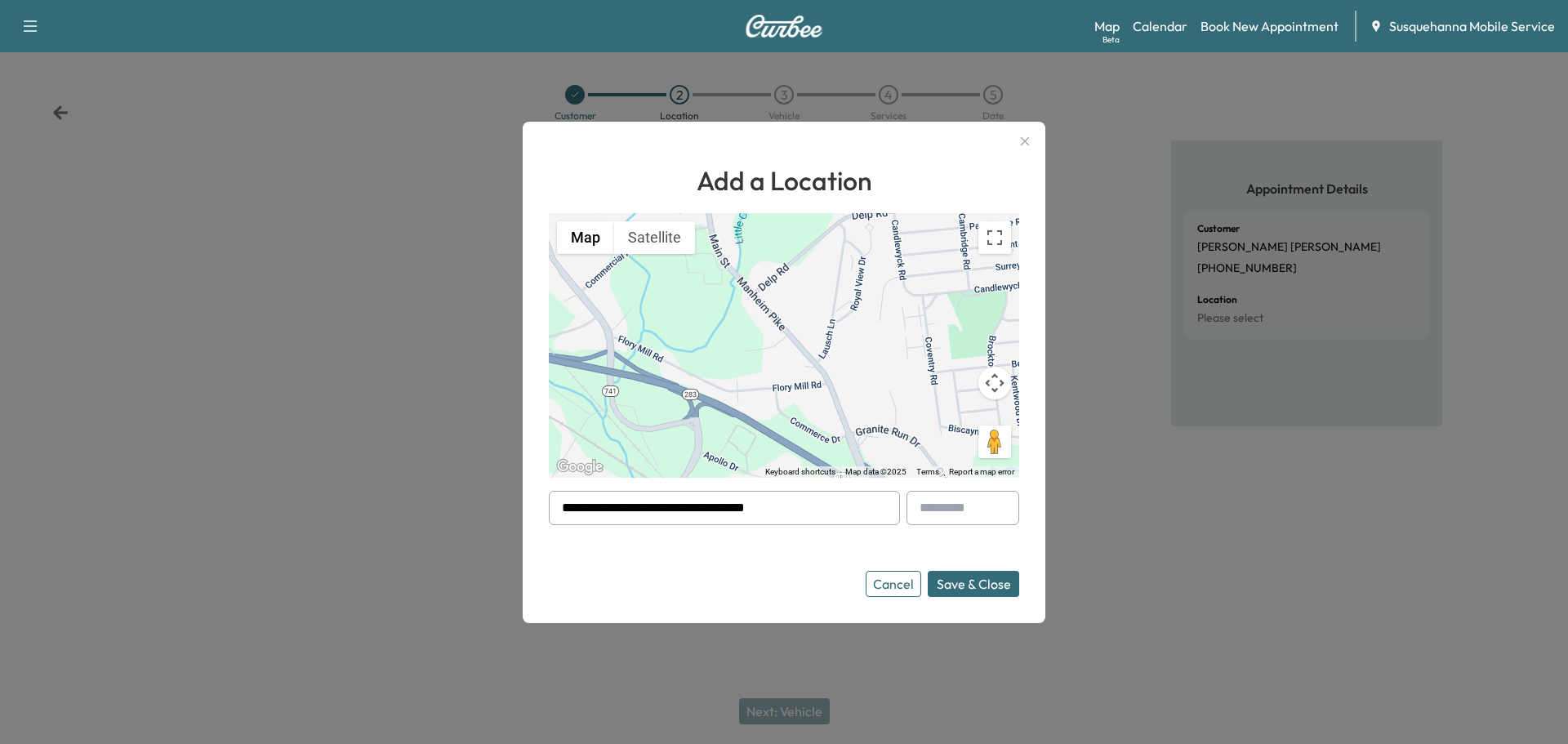
click at [963, 592] on button "Save & Close" at bounding box center [973, 584] width 91 height 26
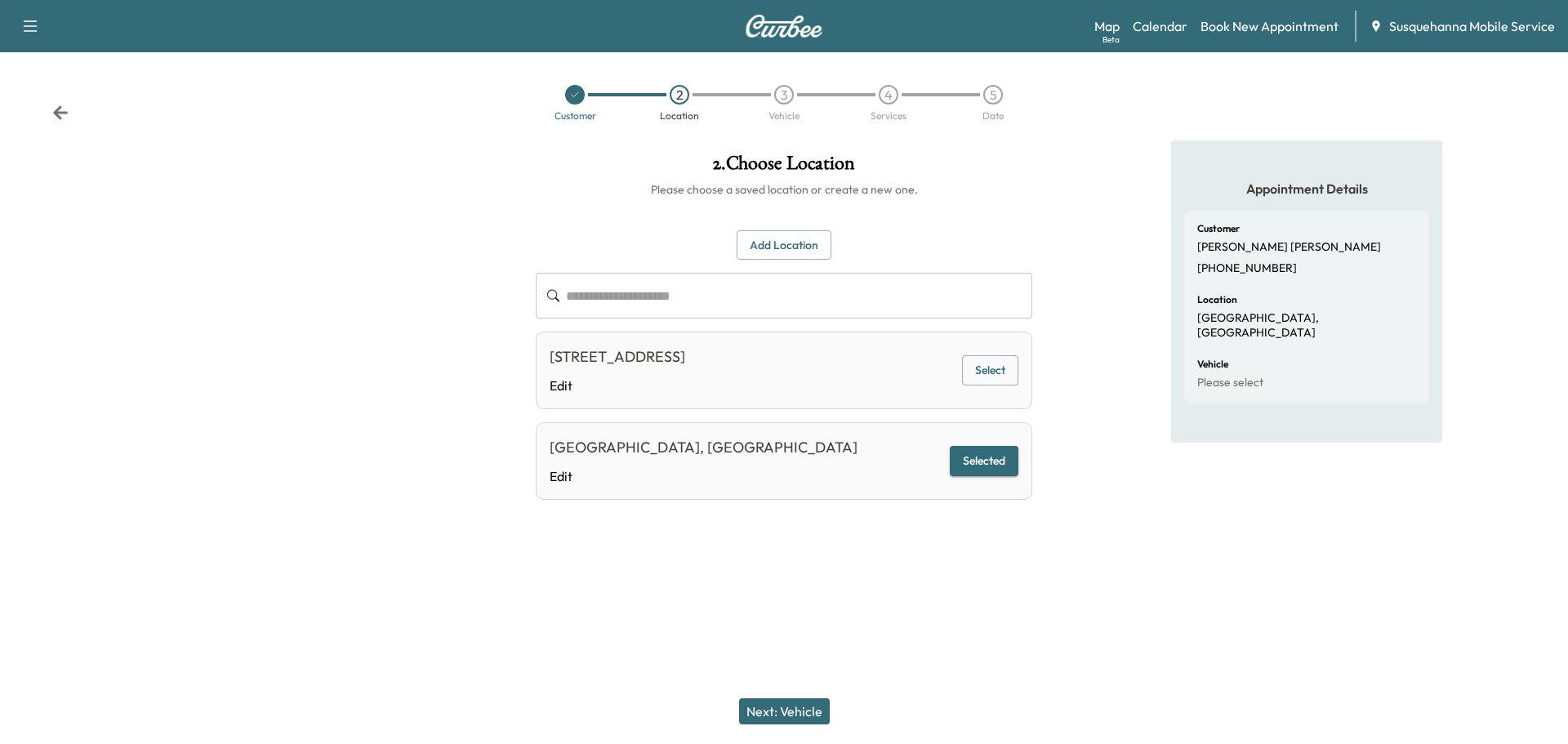
click at [813, 712] on button "Next: Vehicle" at bounding box center [784, 712] width 91 height 26
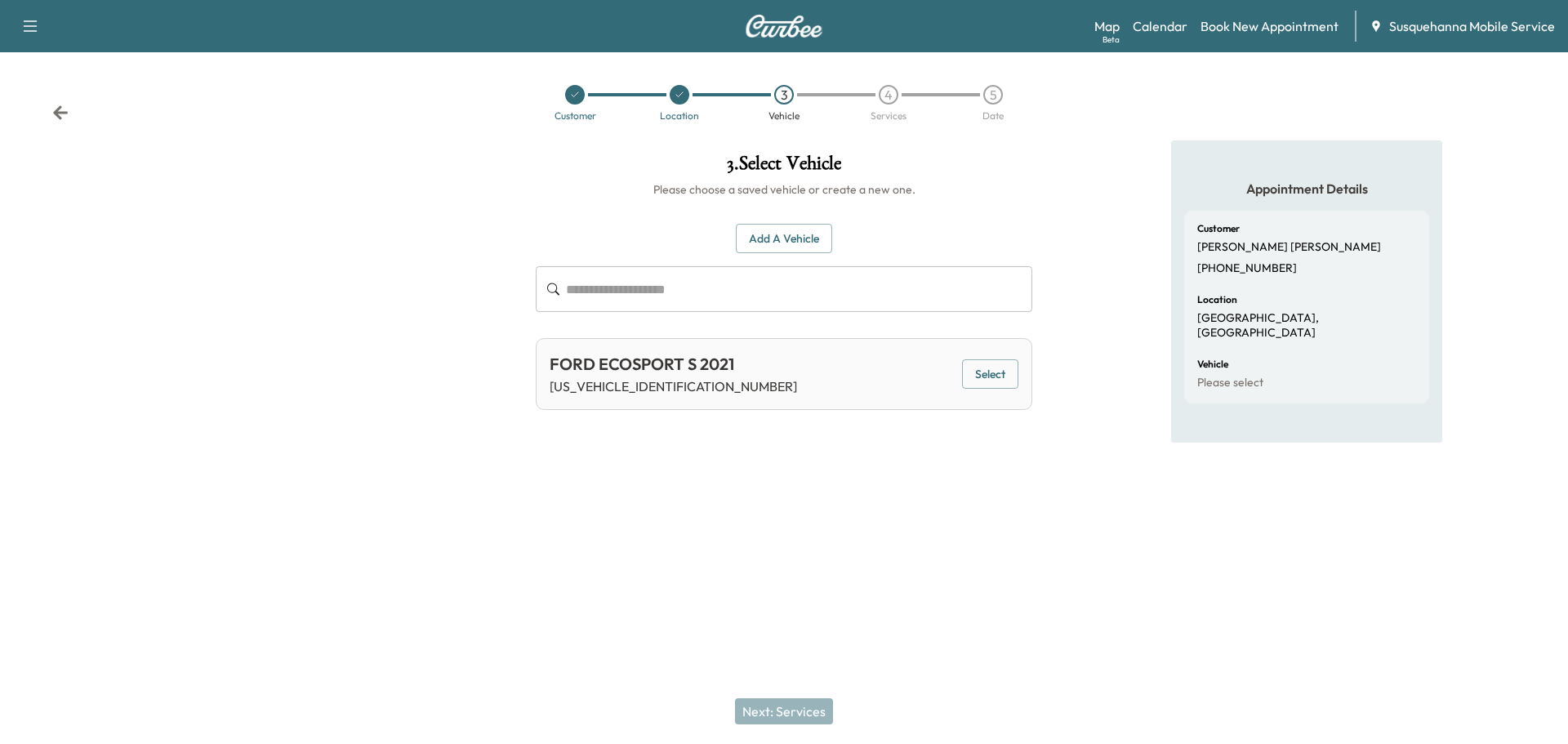
click at [997, 373] on button "Select" at bounding box center [990, 374] width 56 height 30
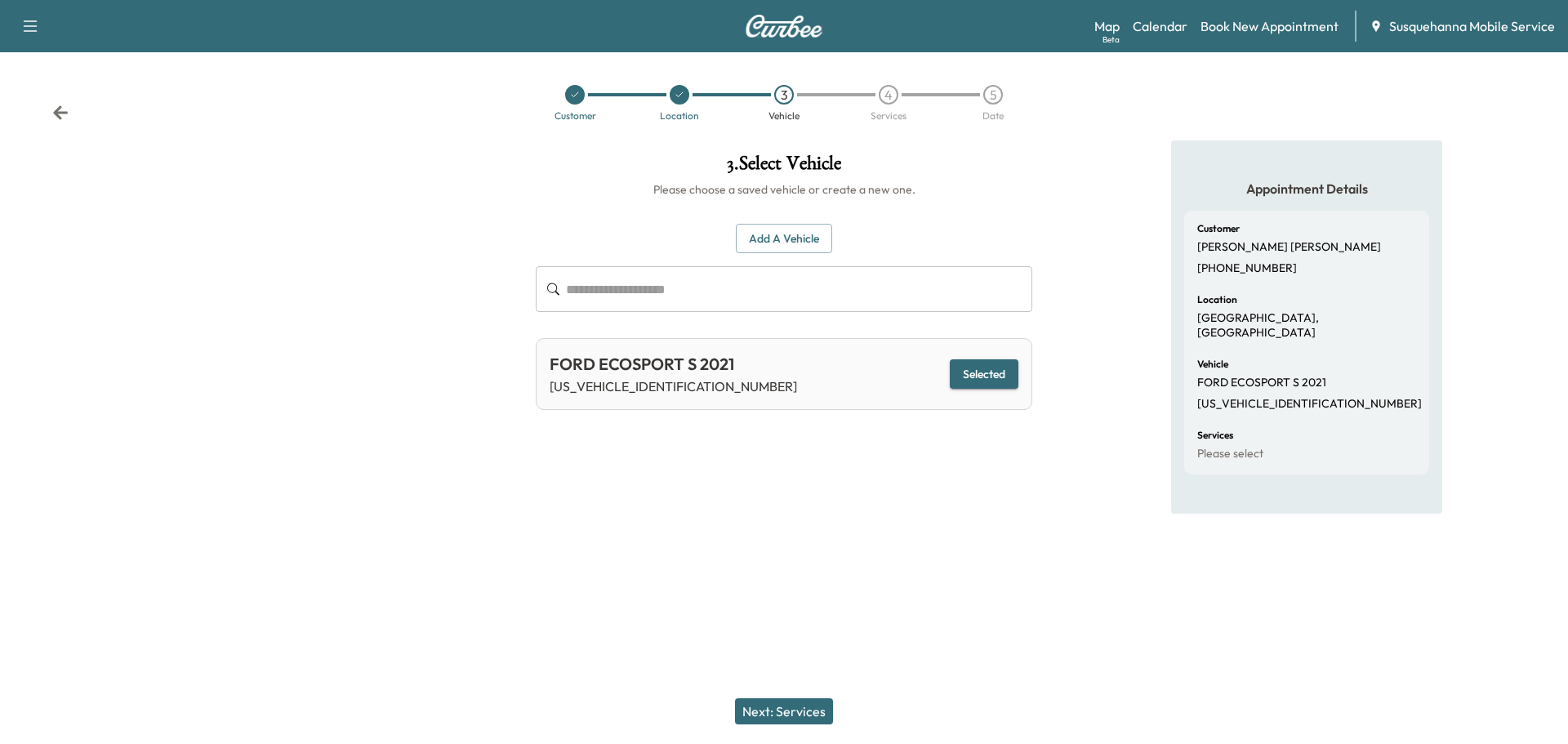
click at [796, 709] on button "Next: Services" at bounding box center [784, 712] width 98 height 26
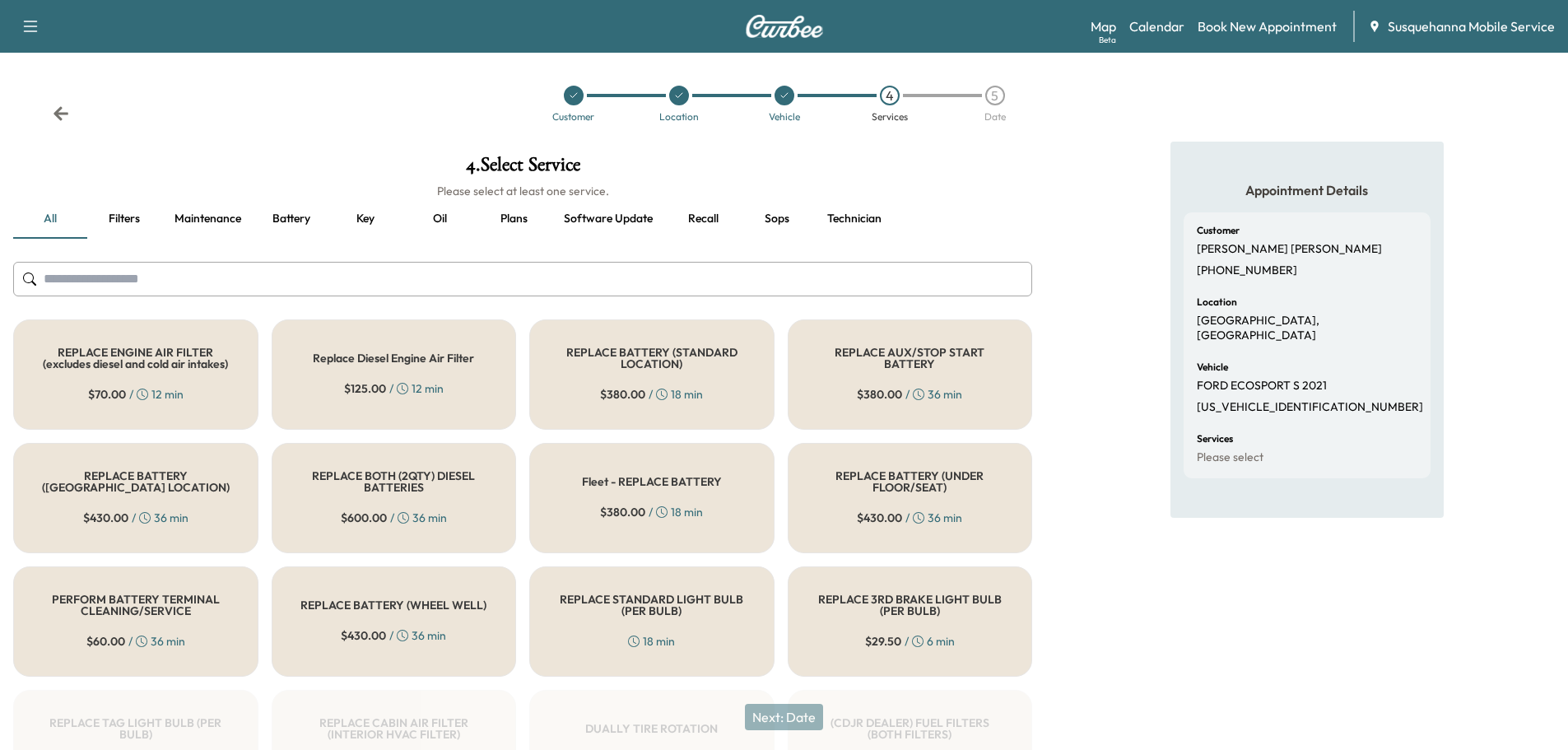
click at [704, 280] on input "text" at bounding box center [522, 279] width 1019 height 34
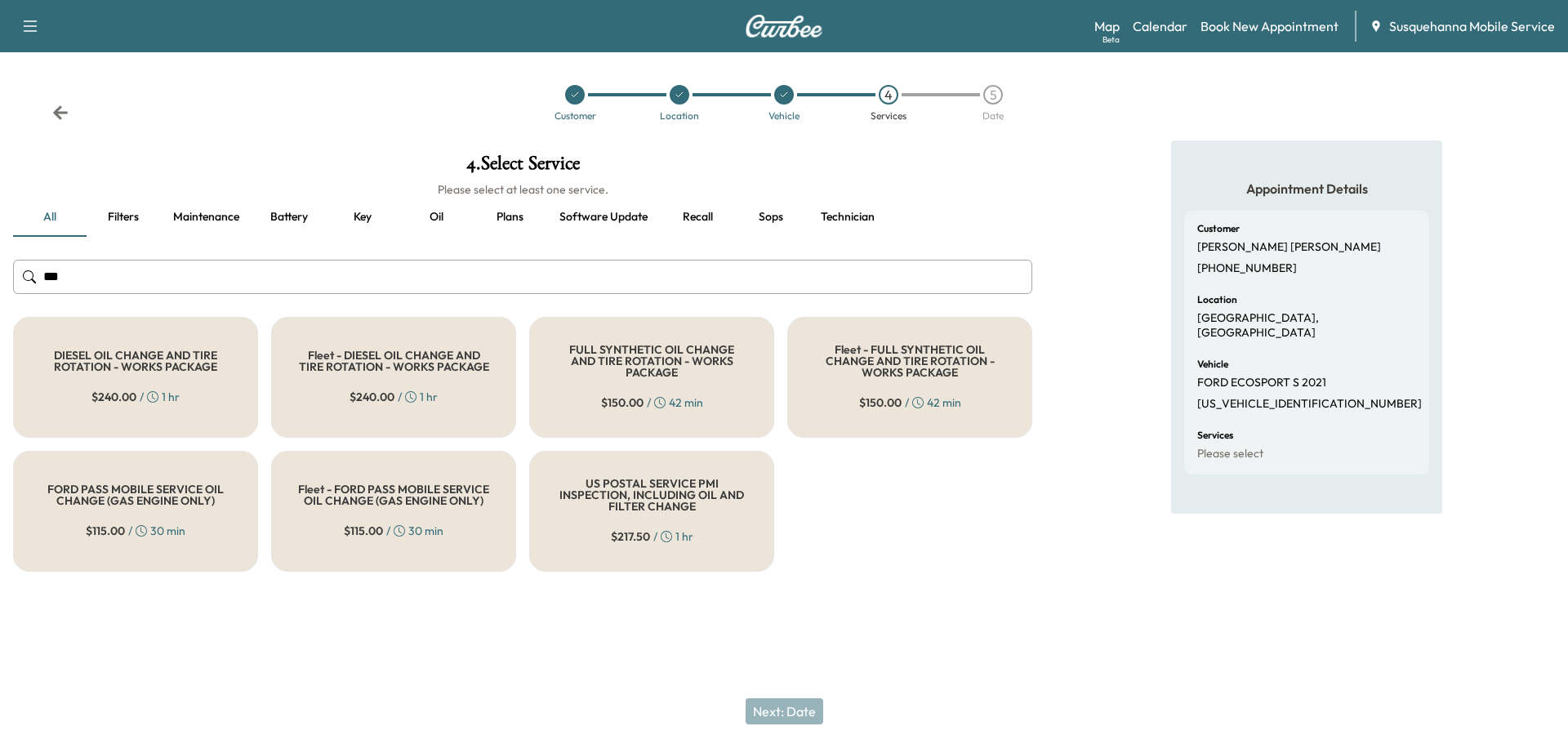
type input "***"
click at [636, 397] on span "$ 150.00" at bounding box center [622, 403] width 43 height 17
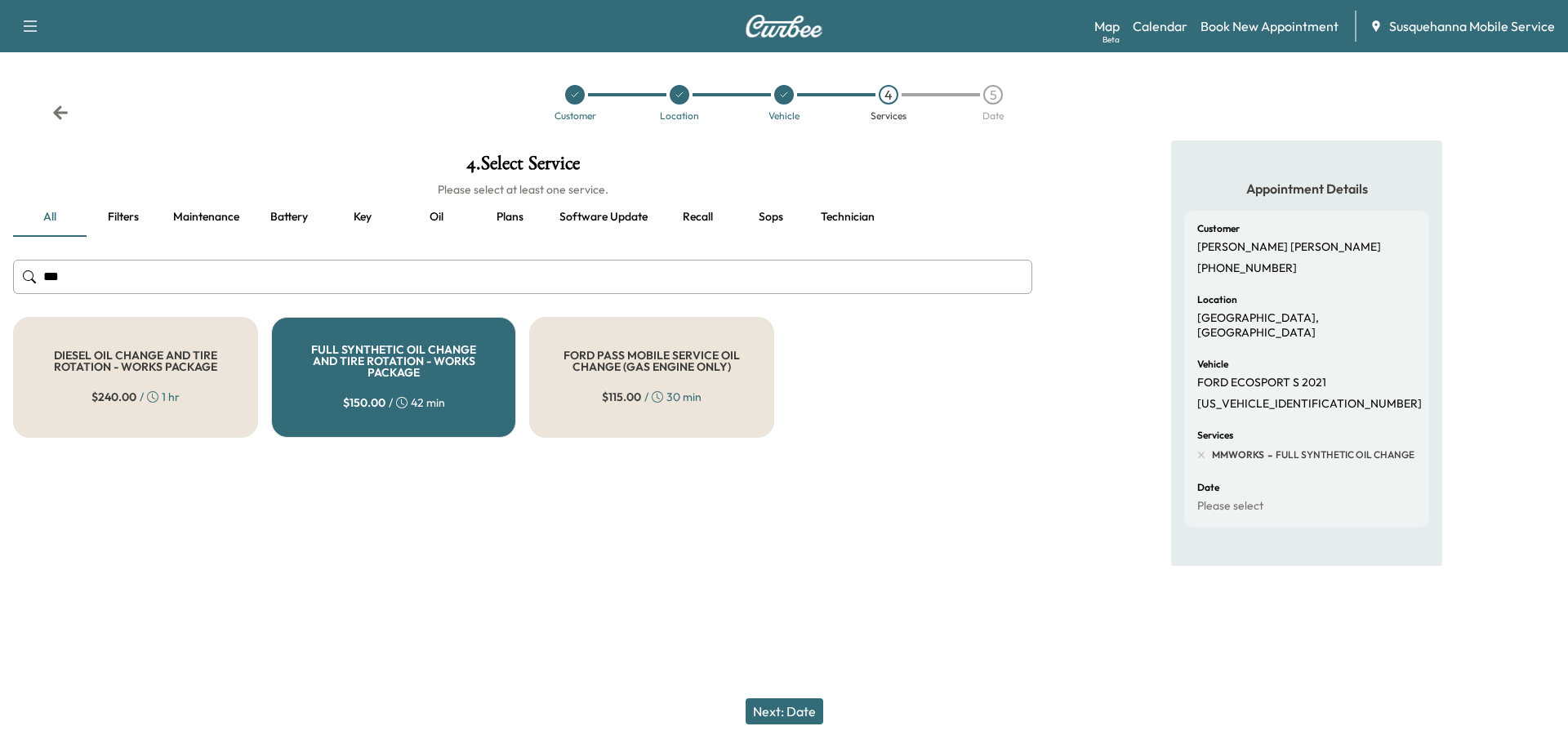
click at [802, 711] on button "Next: Date" at bounding box center [784, 712] width 78 height 26
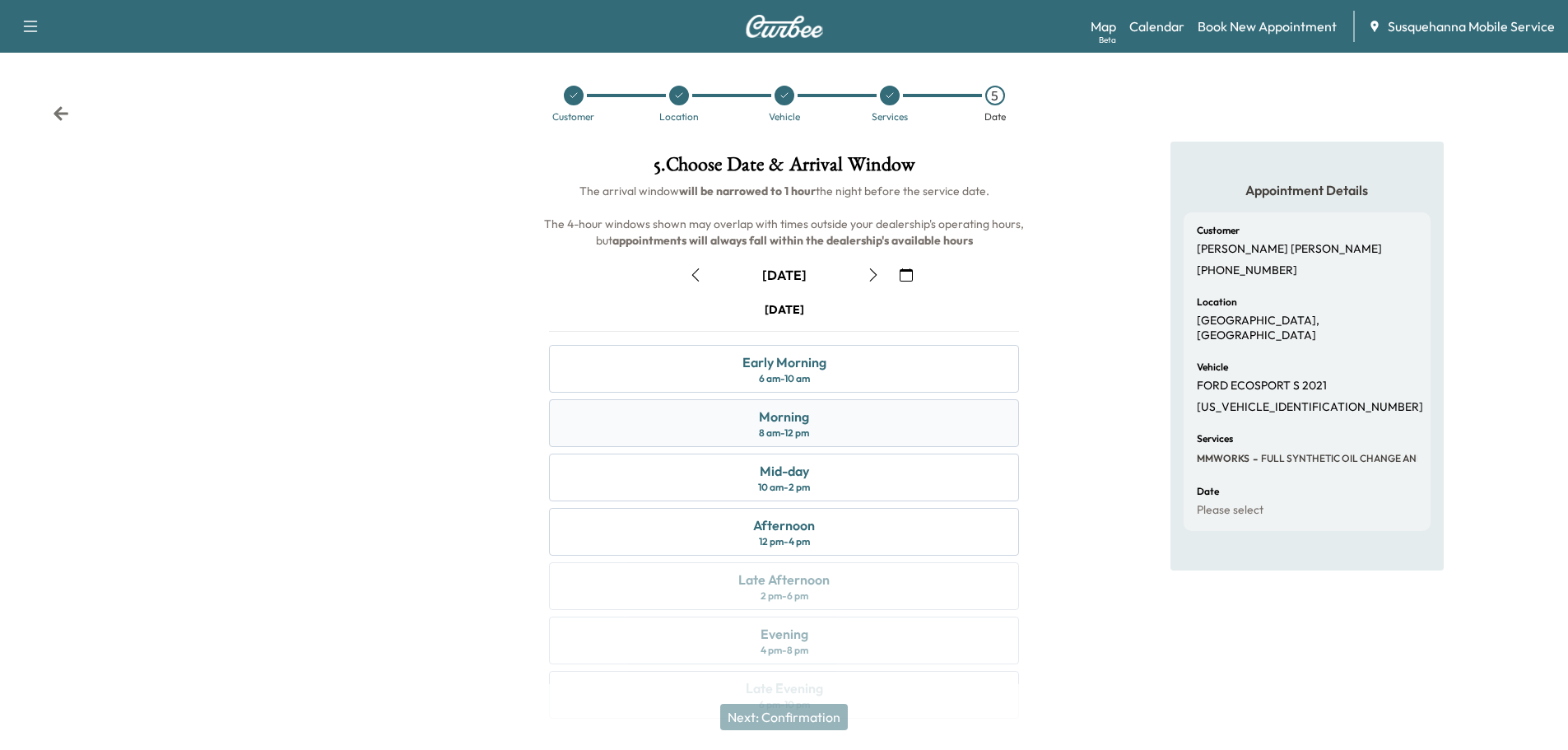
click at [837, 429] on div "Morning 8 am - 12 pm" at bounding box center [783, 423] width 470 height 48
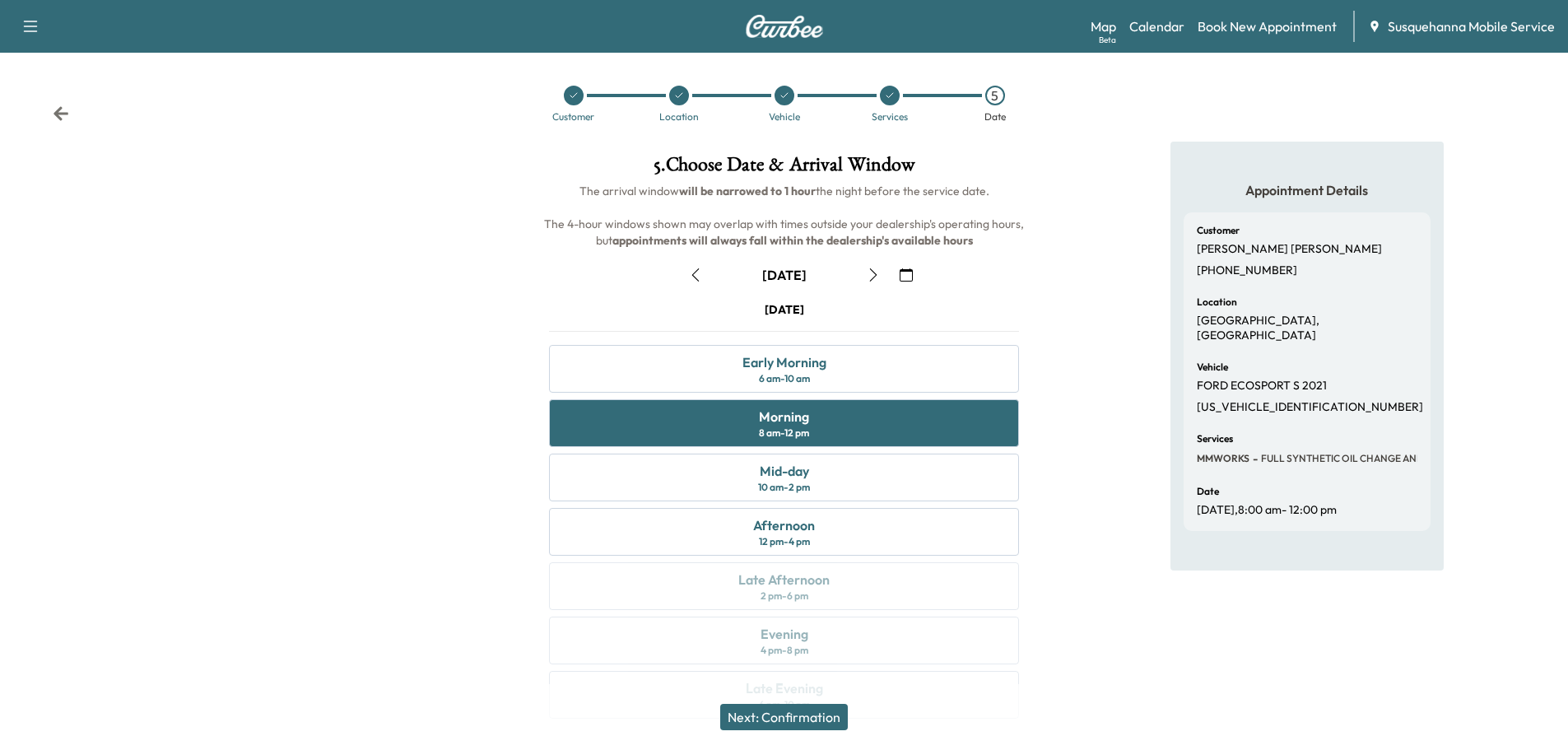
click at [831, 719] on button "Next: Confirmation" at bounding box center [783, 717] width 128 height 26
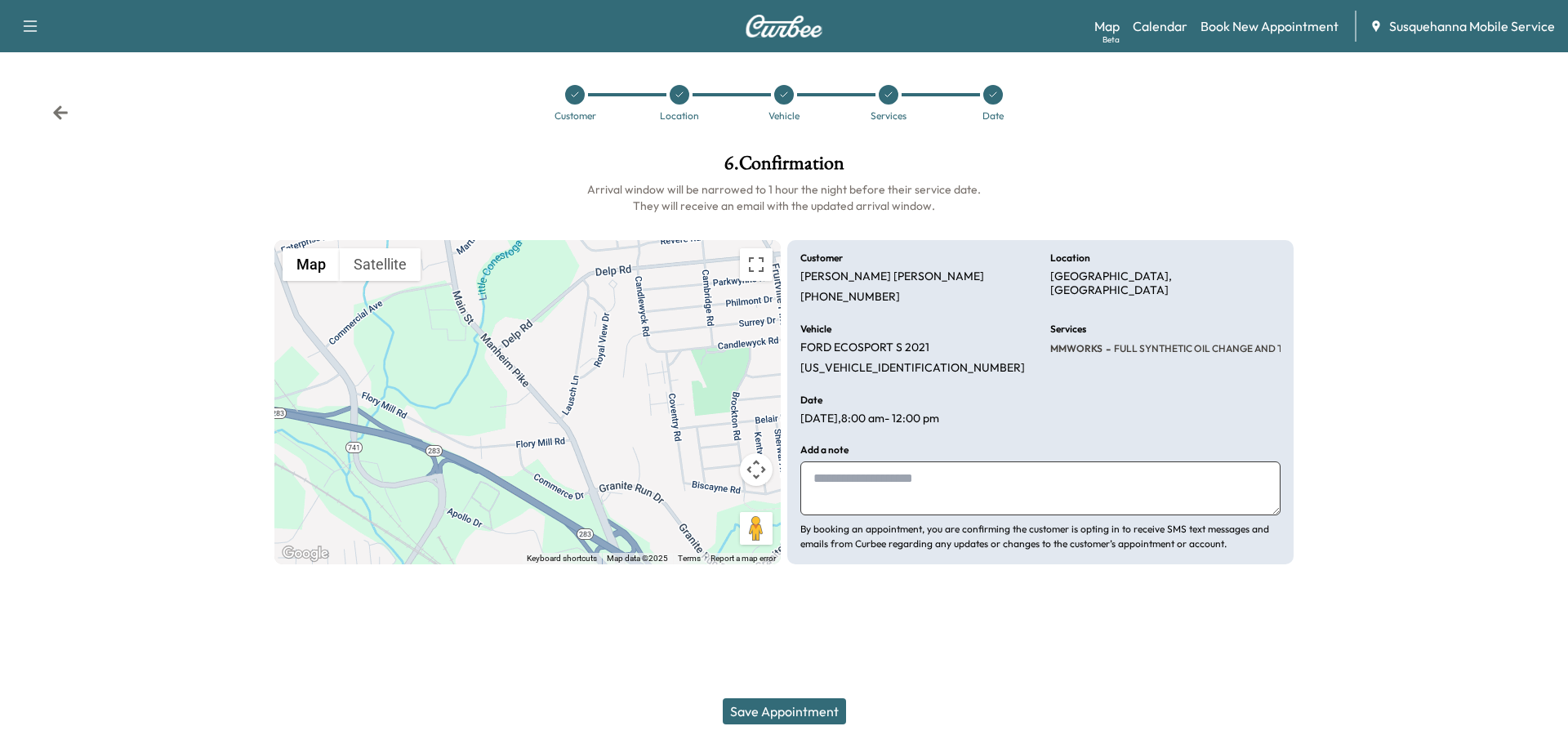
click at [912, 498] on textarea at bounding box center [1040, 488] width 480 height 54
click at [938, 482] on textarea "**********" at bounding box center [1040, 488] width 480 height 54
click at [1120, 482] on textarea "**********" at bounding box center [1040, 488] width 480 height 54
type textarea "**********"
drag, startPoint x: 1049, startPoint y: 276, endPoint x: 1239, endPoint y: 281, distance: 190.1
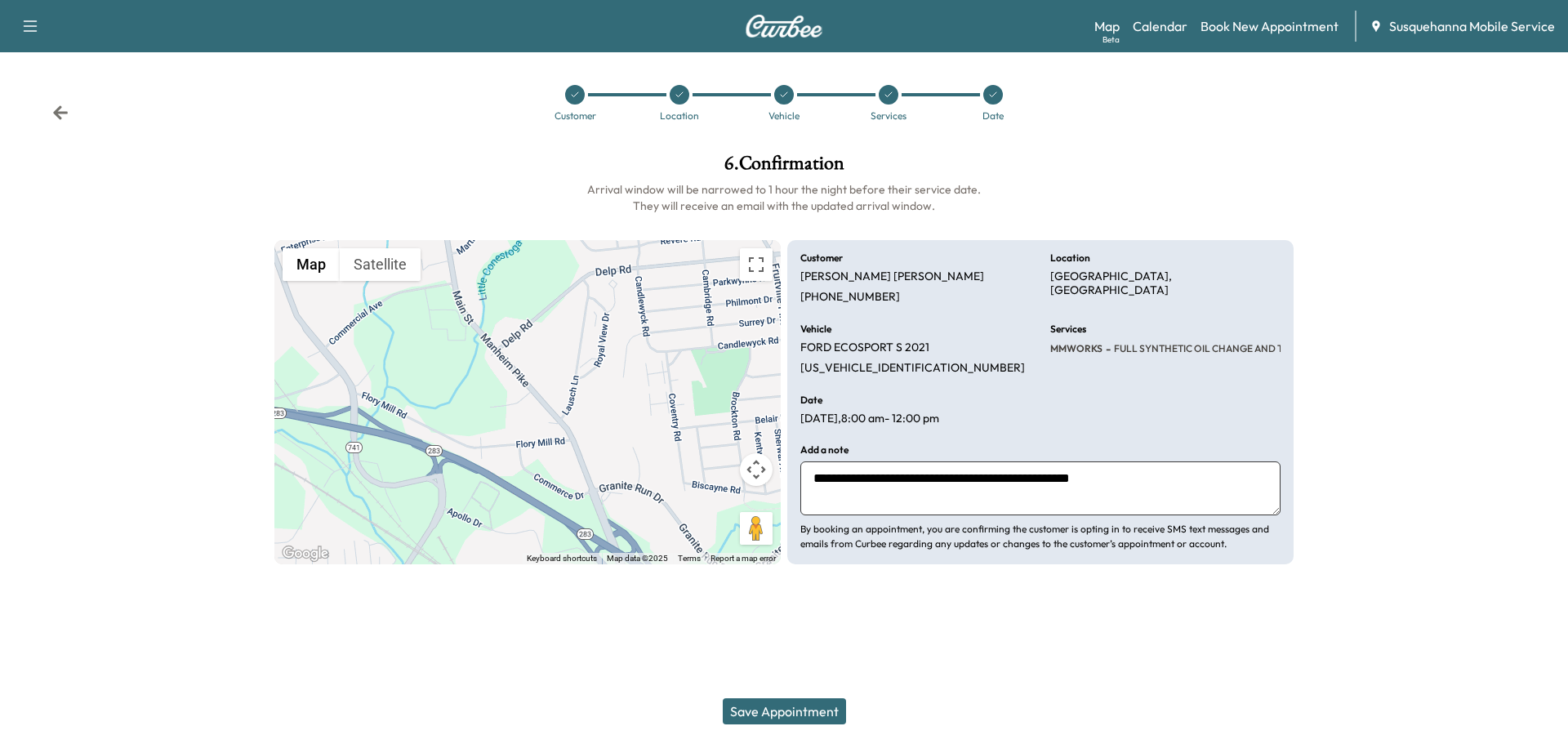
click at [1279, 279] on div "**********" at bounding box center [1040, 403] width 506 height 325
copy p "[GEOGRAPHIC_DATA], [GEOGRAPHIC_DATA]"
click at [803, 705] on button "Save Appointment" at bounding box center [784, 712] width 123 height 26
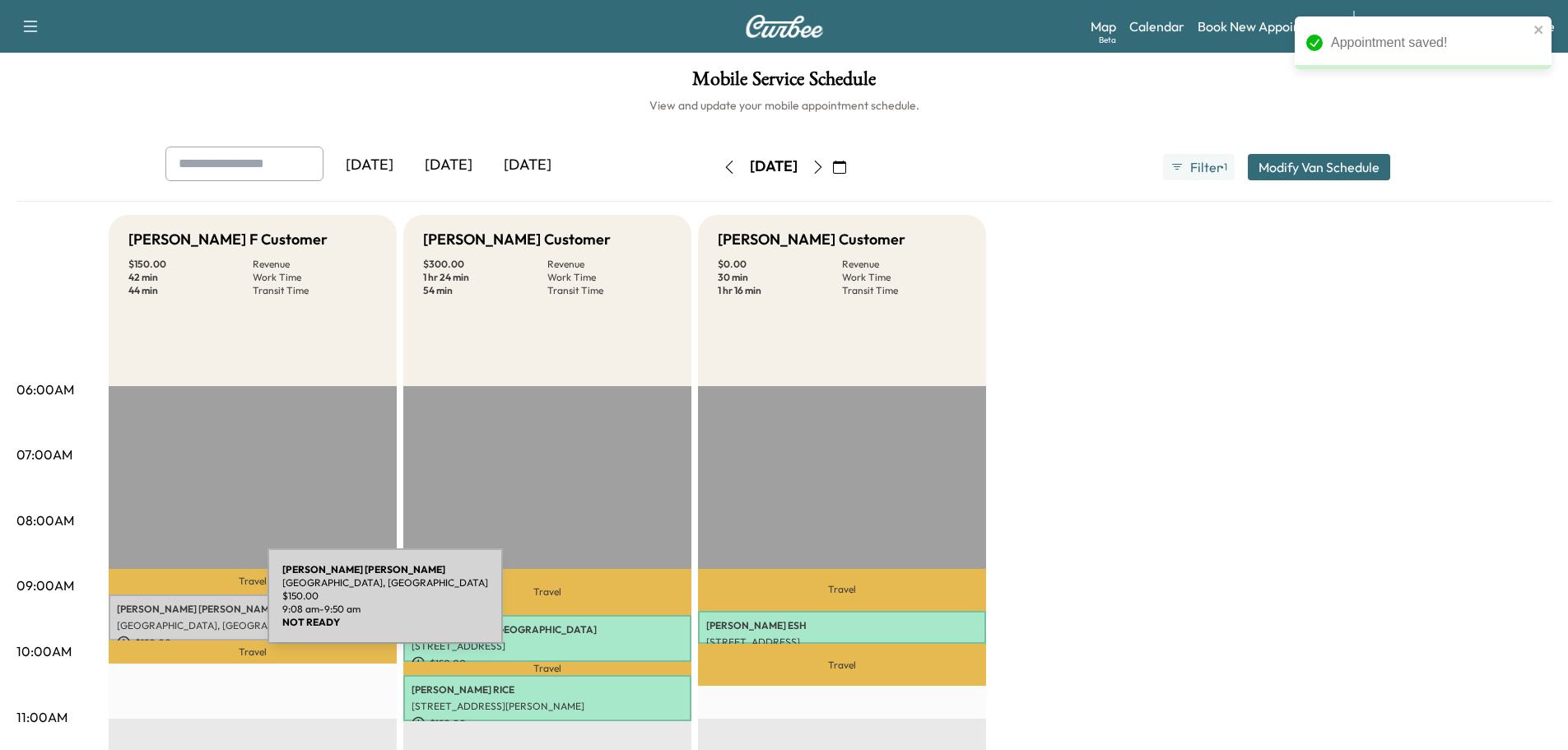
click at [144, 606] on p "AMY KERR" at bounding box center [252, 609] width 272 height 13
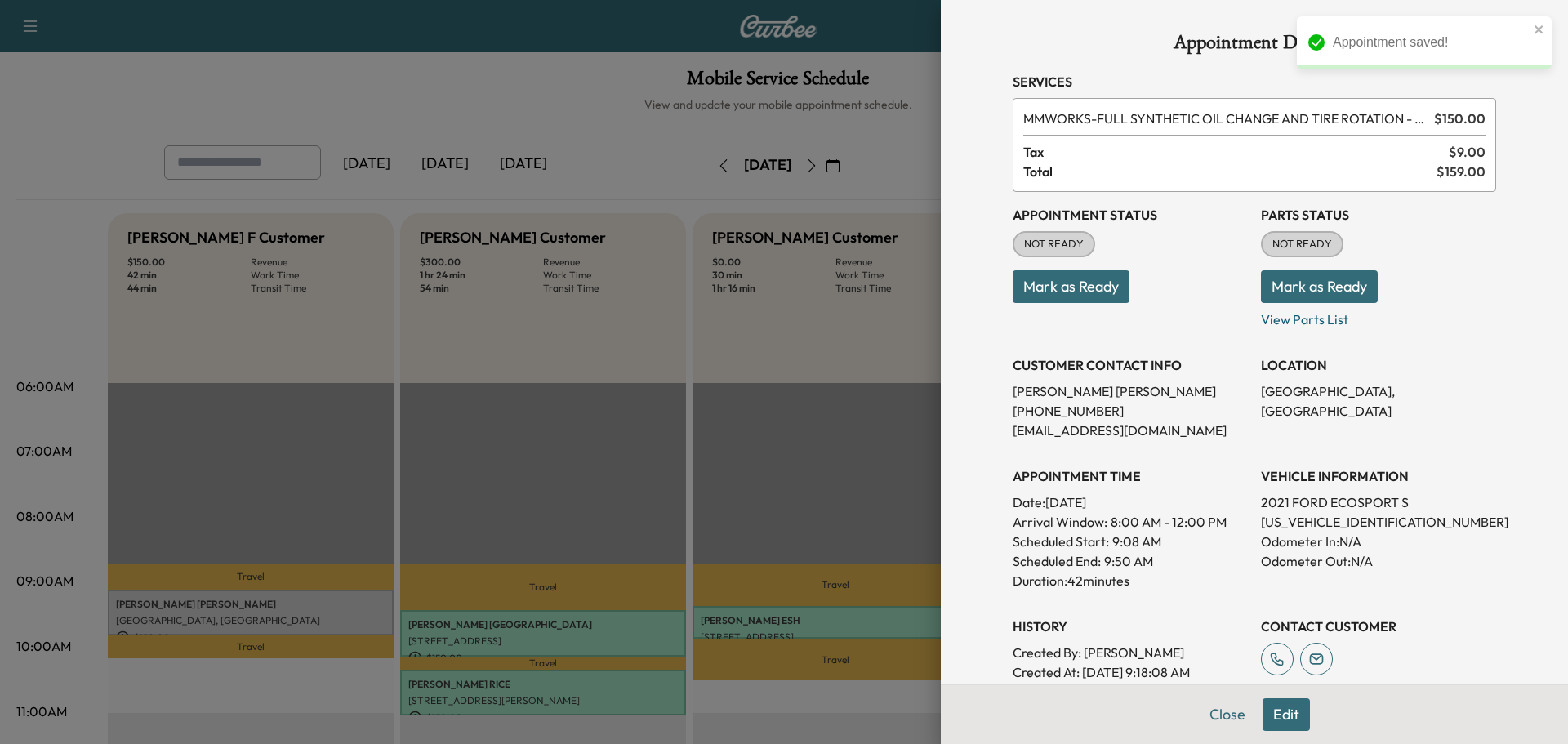
click at [1278, 297] on button "Mark as Ready" at bounding box center [1319, 287] width 116 height 32
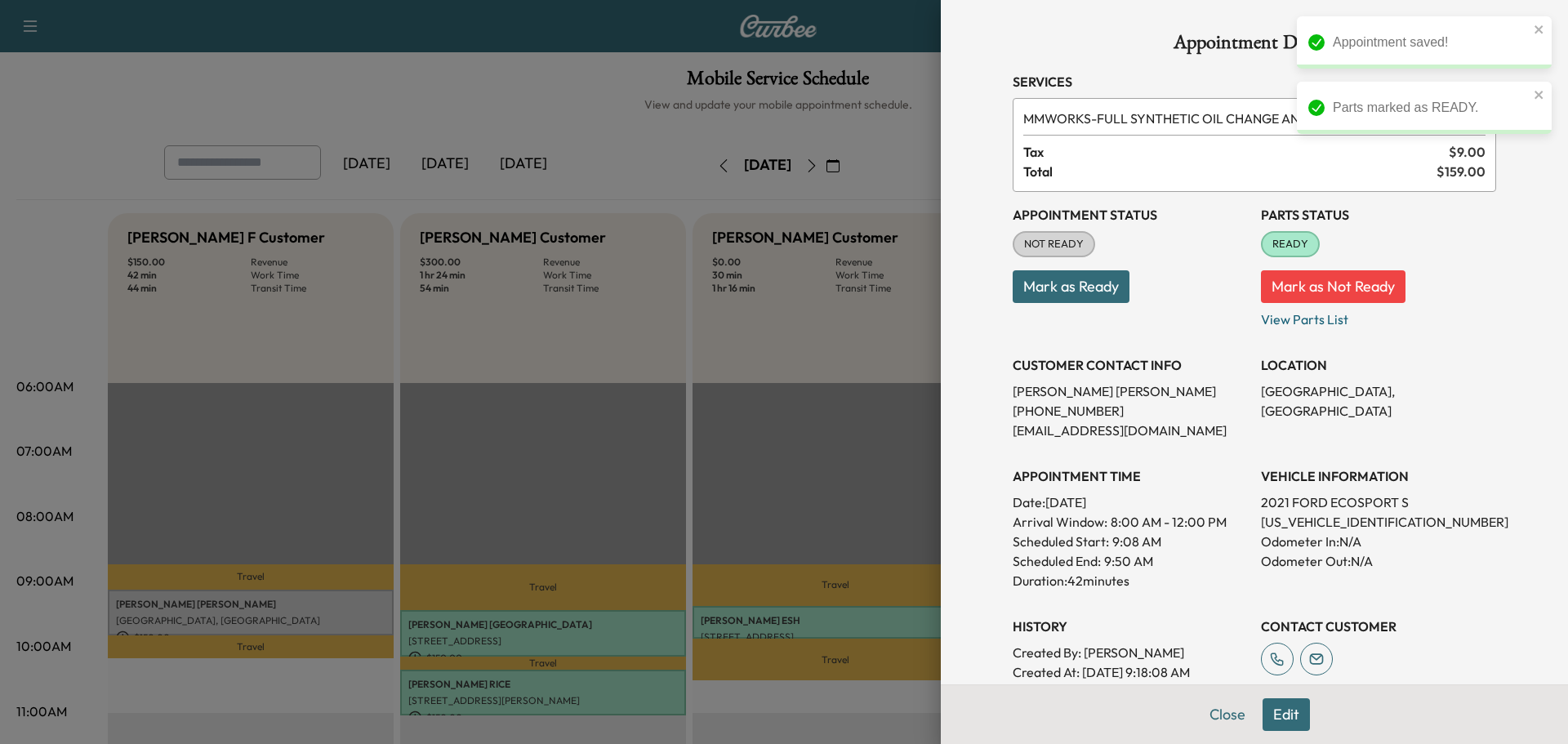
click at [1095, 301] on button "Mark as Ready" at bounding box center [1071, 287] width 116 height 32
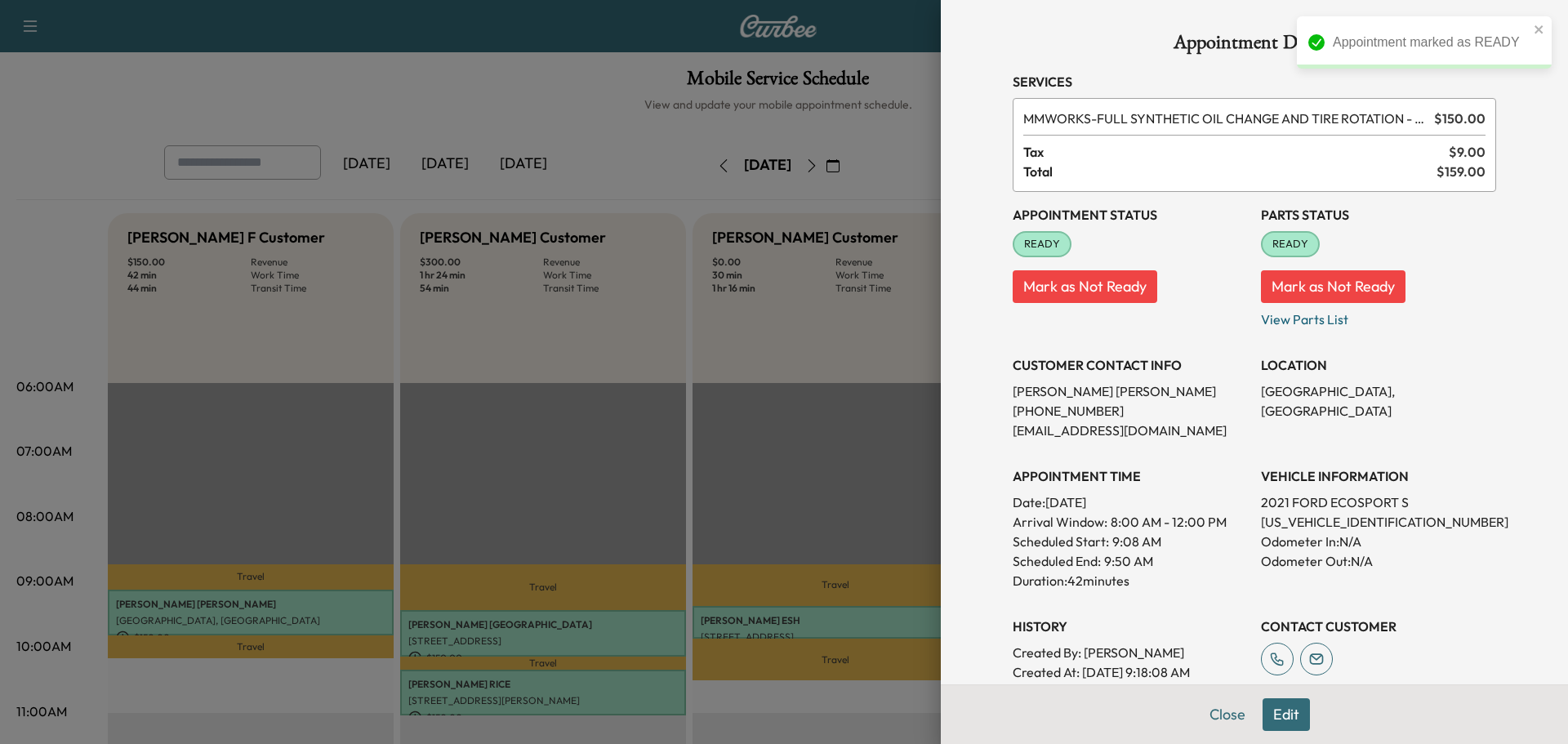
click at [1494, 327] on div "Appointment Details Services MMWORKS - FULL SYNTHETIC OIL CHANGE AND TIRE ROTAT…" at bounding box center [1255, 454] width 523 height 908
click at [1216, 720] on button "Close" at bounding box center [1227, 714] width 57 height 32
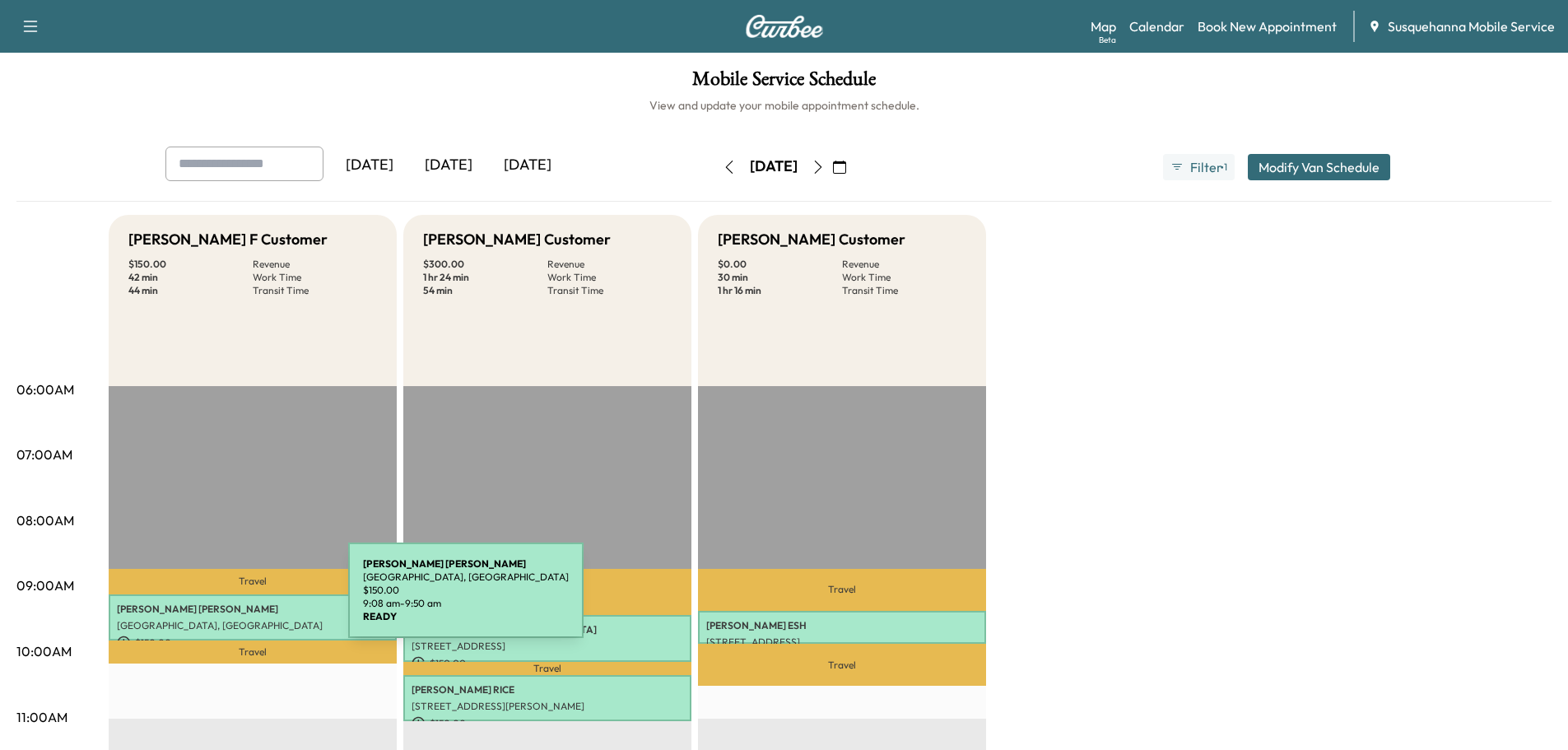
click at [224, 603] on p "AMY KERR" at bounding box center [252, 609] width 272 height 13
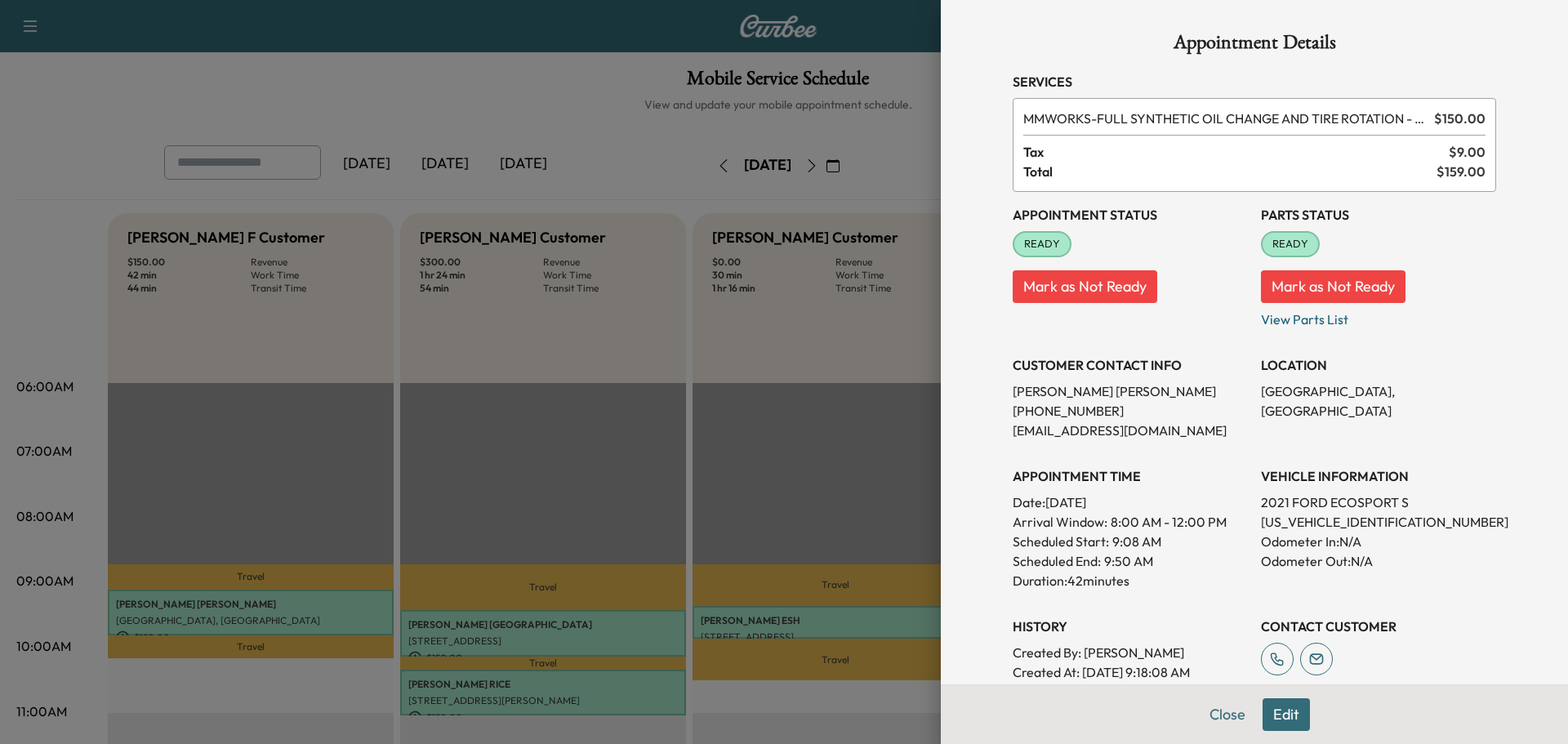
click at [1304, 528] on p "MAJ6S3GL3MC442710" at bounding box center [1378, 521] width 236 height 19
copy p "MAJ6S3GL3MC442710"
click at [1425, 45] on h1 "Appointment Details" at bounding box center [1254, 45] width 483 height 26
click at [1214, 719] on button "Close" at bounding box center [1227, 714] width 57 height 32
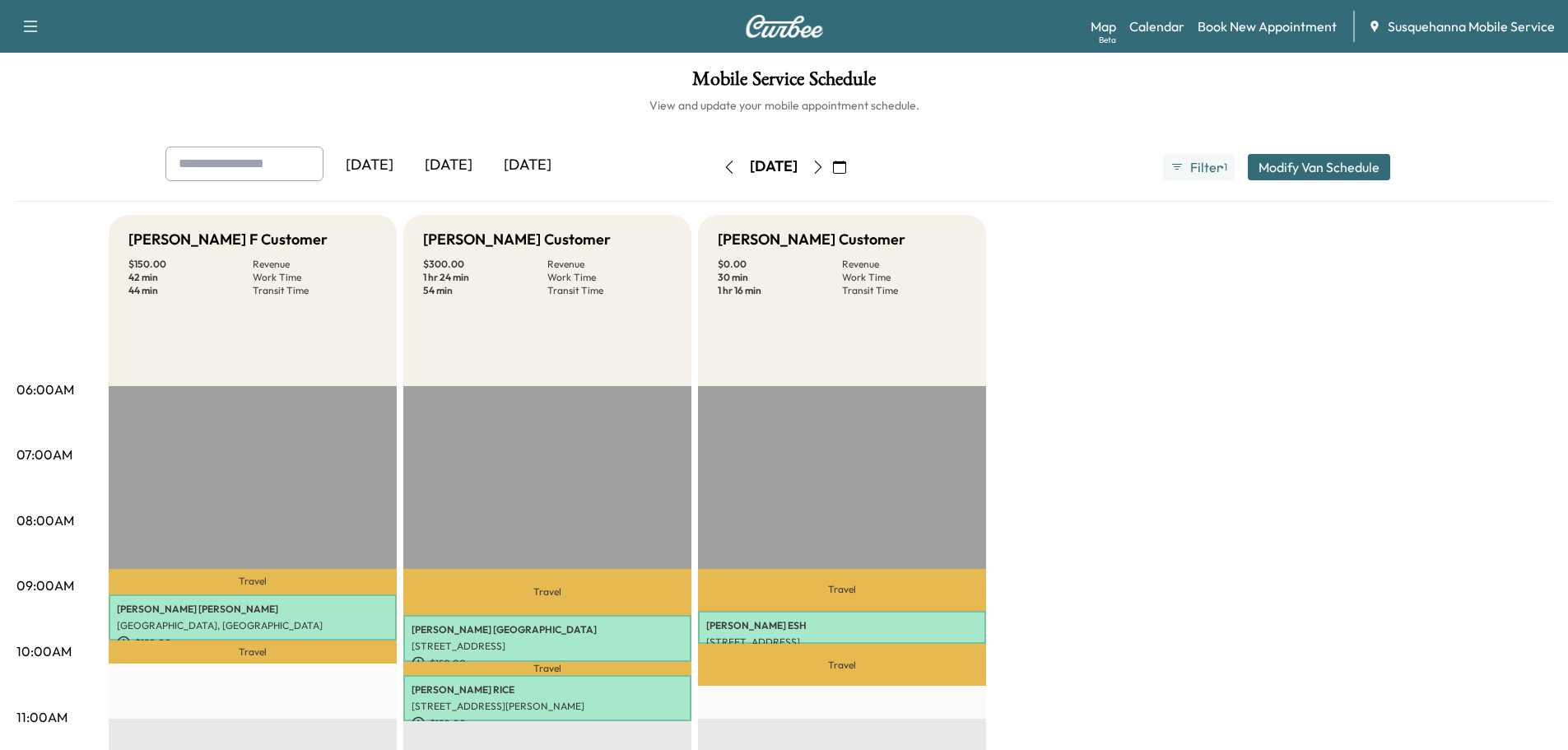
click at [723, 166] on icon "button" at bounding box center [729, 167] width 13 height 13
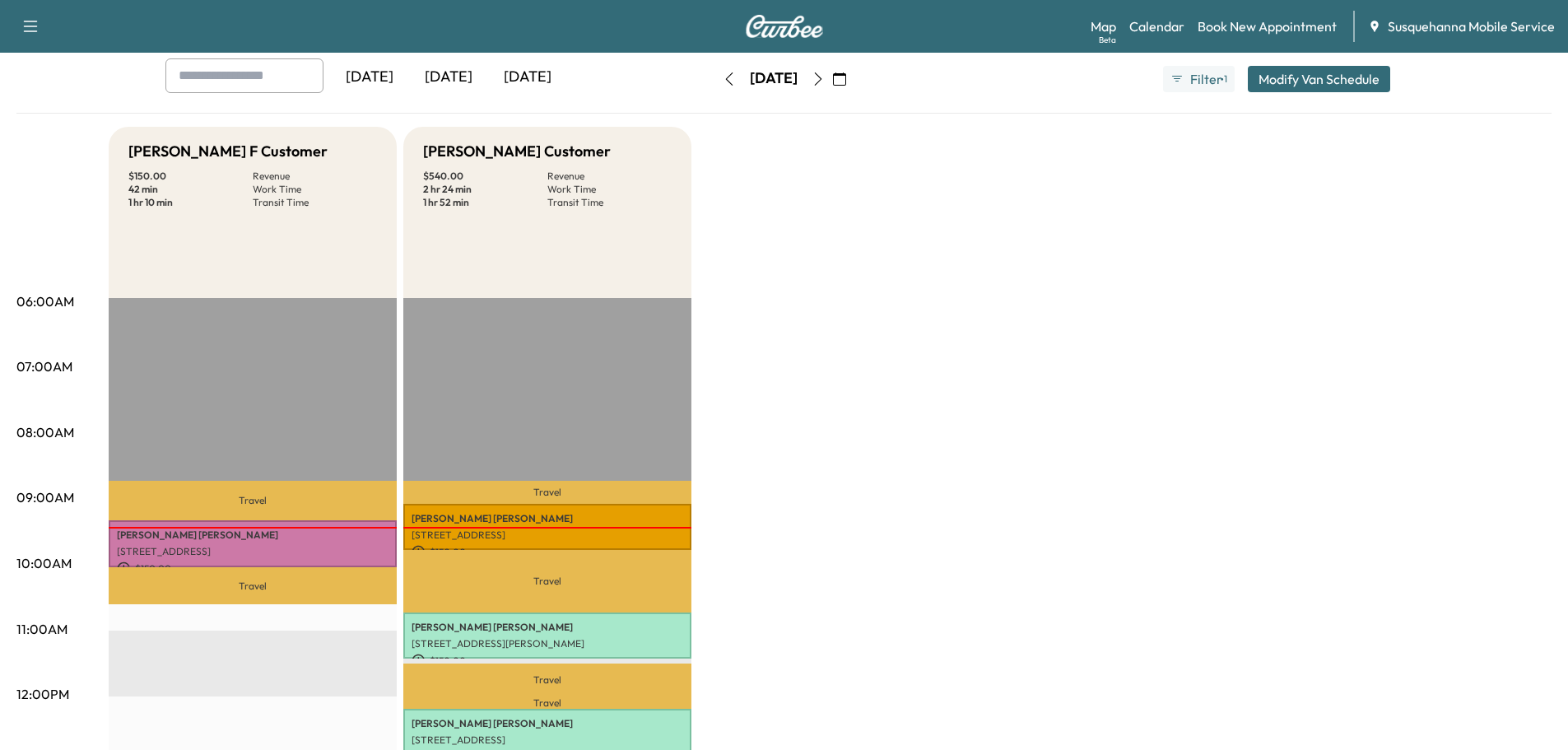
scroll to position [264, 0]
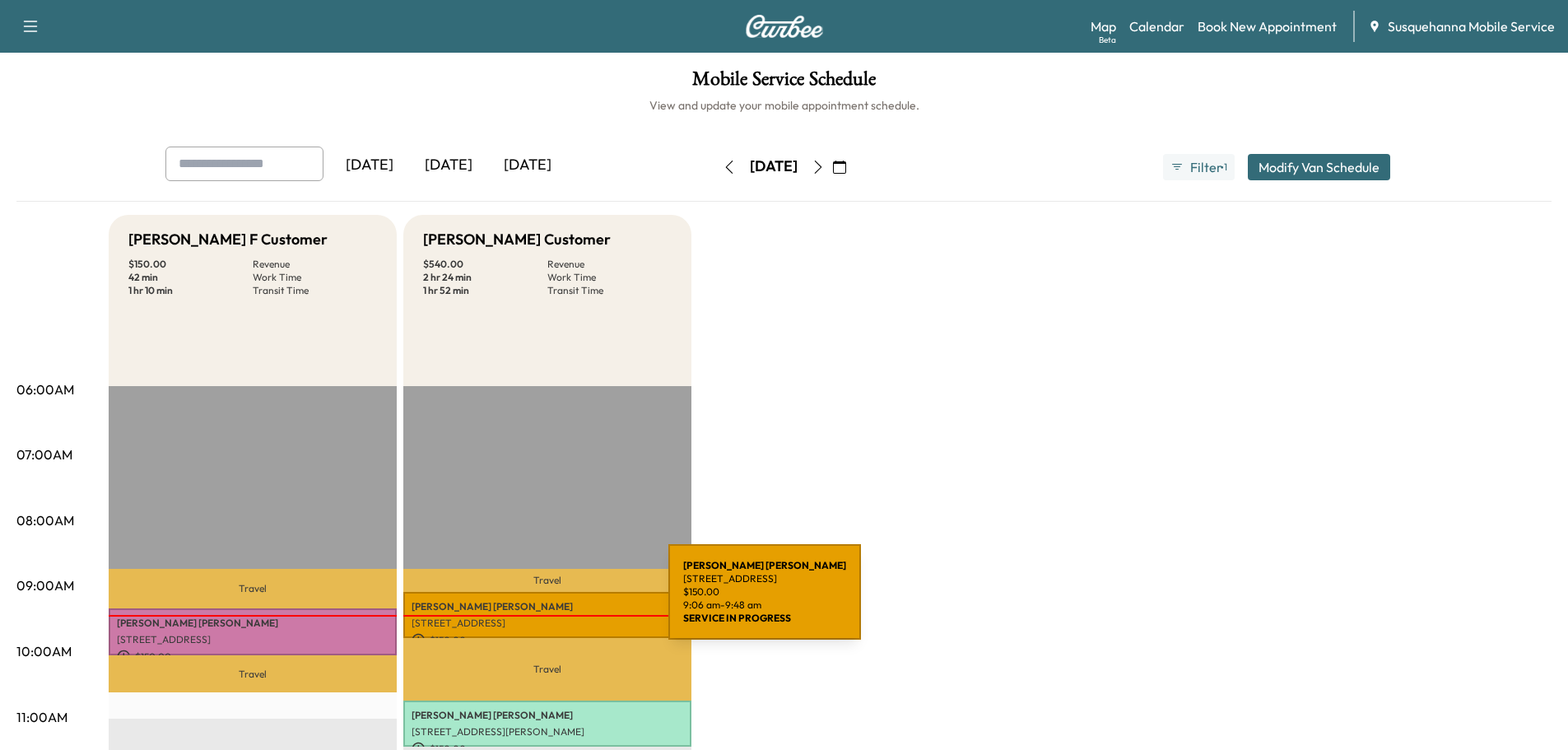
click at [545, 602] on p "[PERSON_NAME]" at bounding box center [547, 607] width 272 height 13
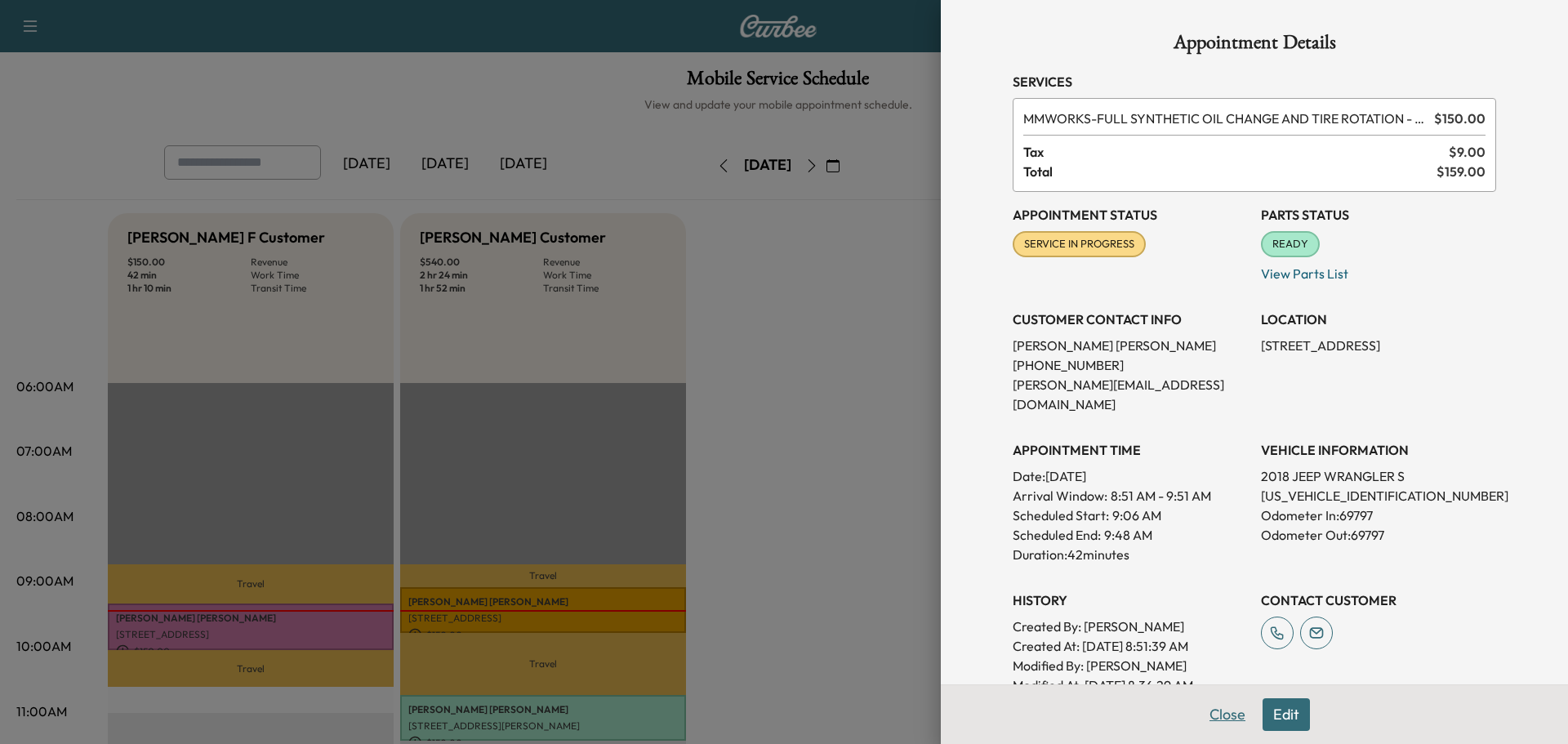
click at [1209, 714] on button "Close" at bounding box center [1227, 714] width 57 height 32
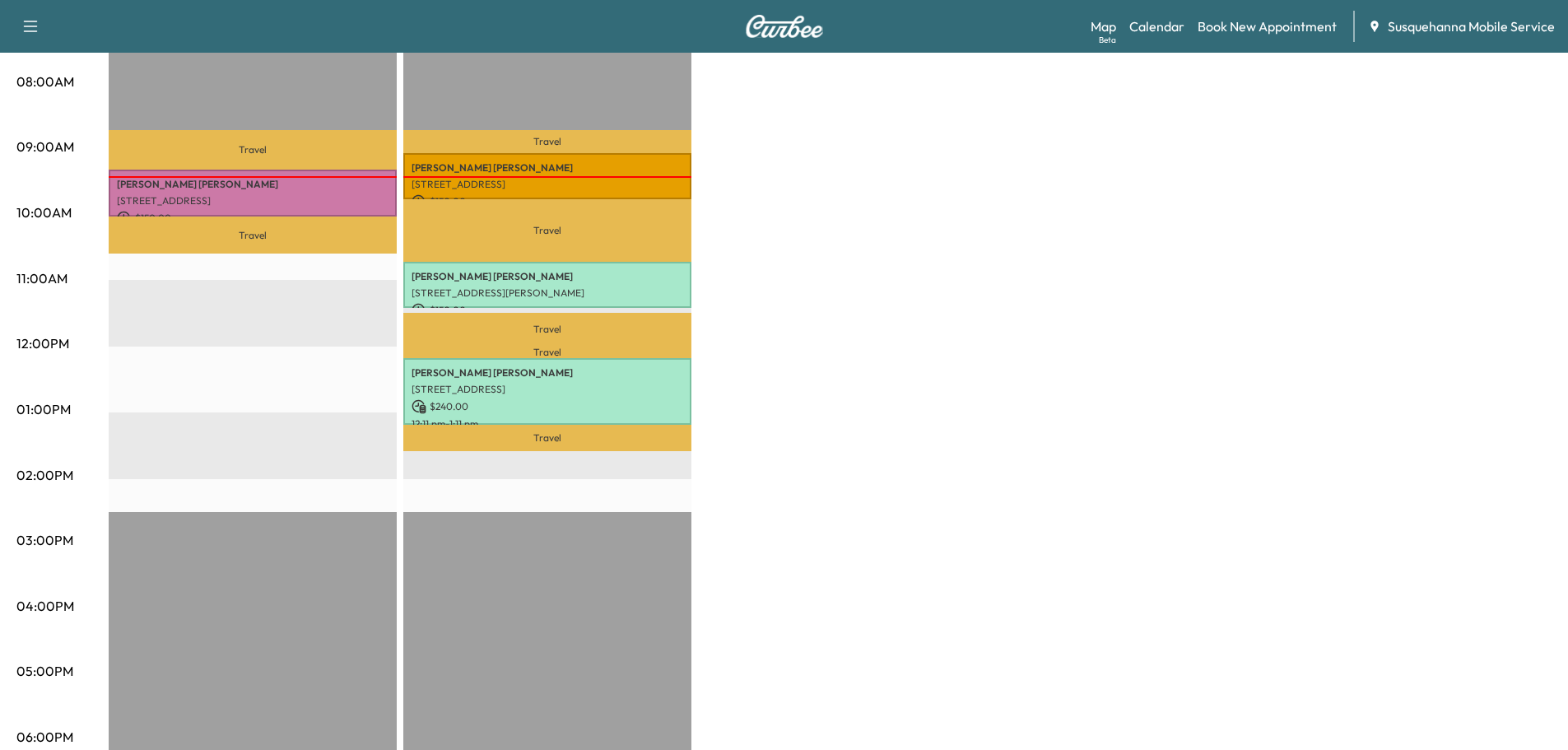
scroll to position [89, 0]
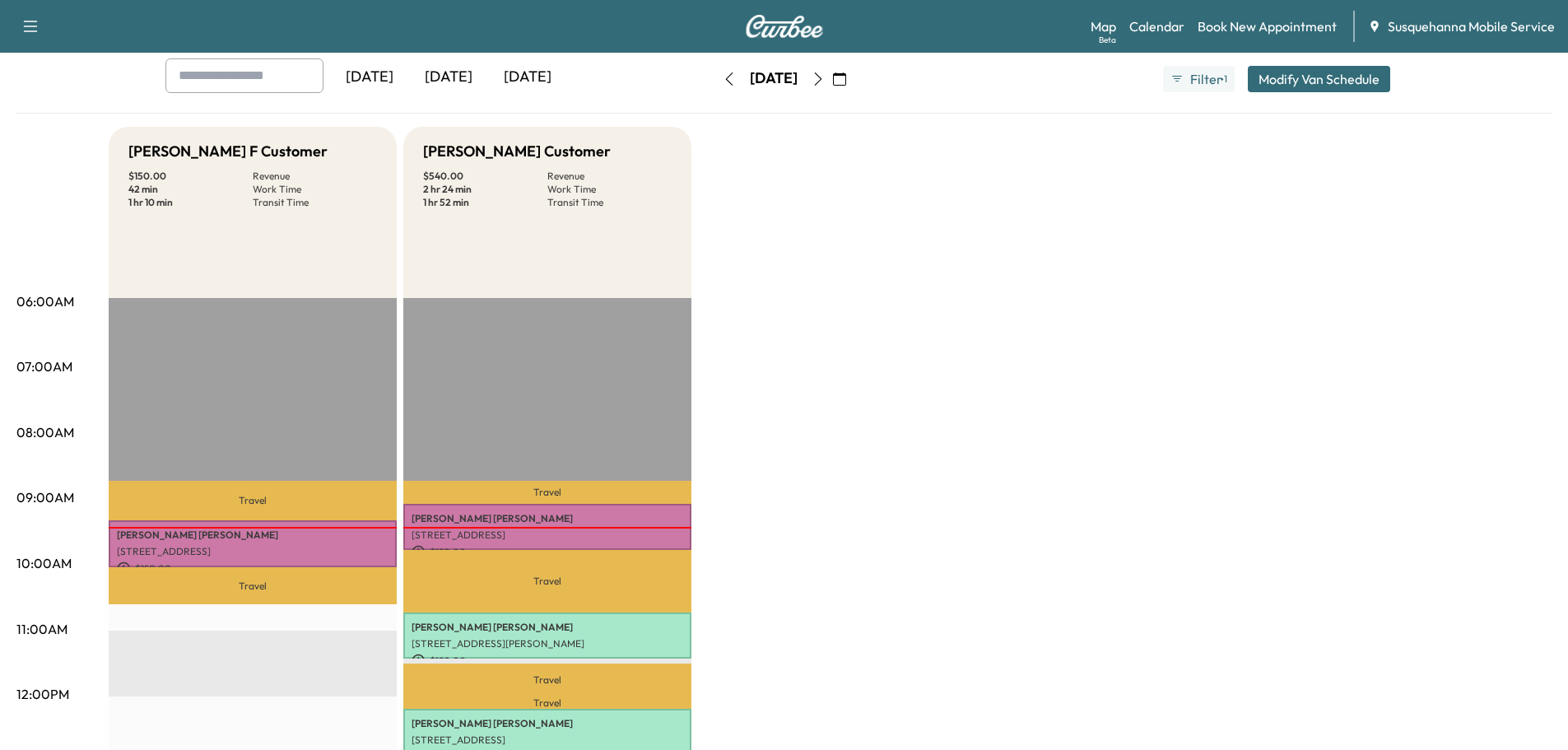
click at [825, 75] on icon "button" at bounding box center [818, 79] width 13 height 13
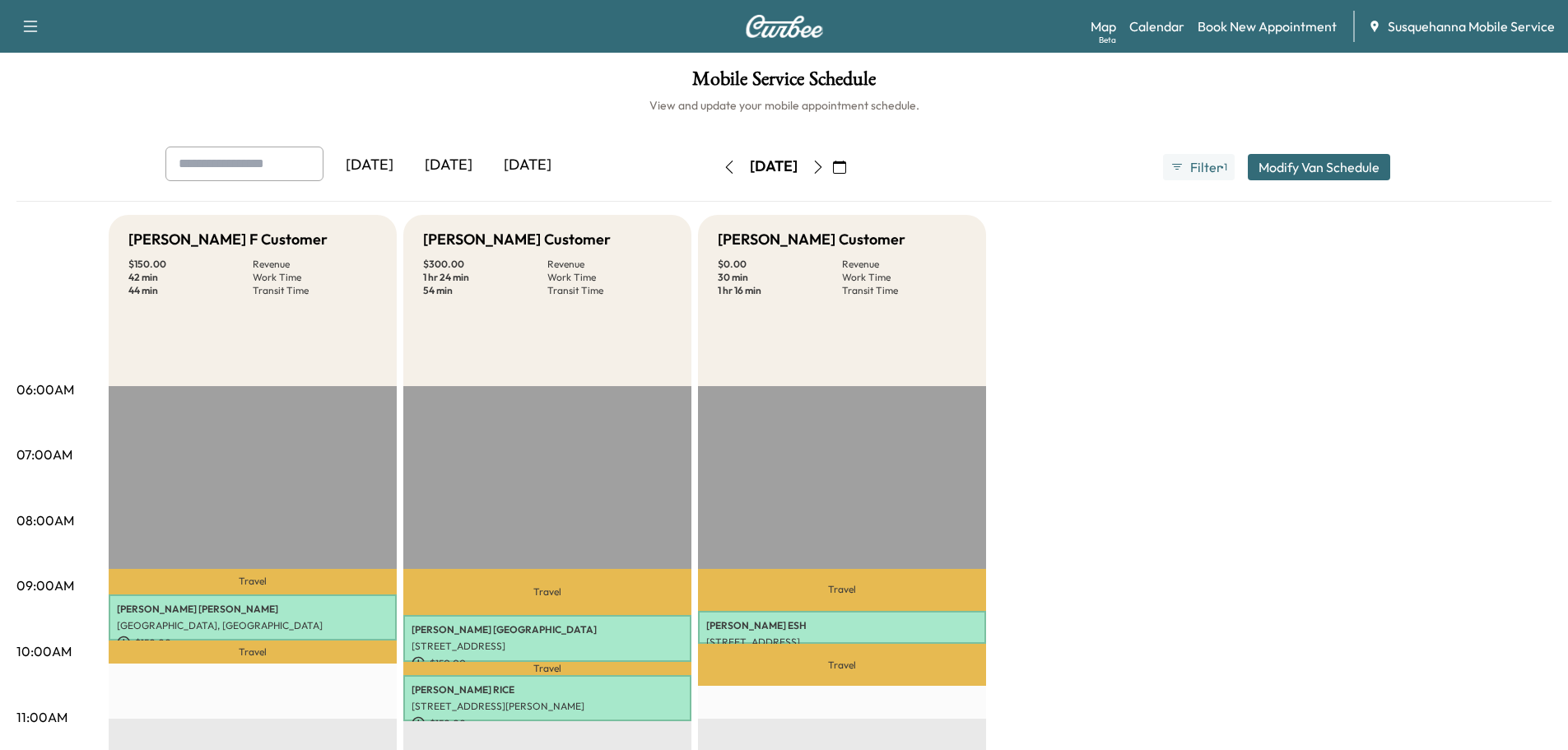
scroll to position [89, 0]
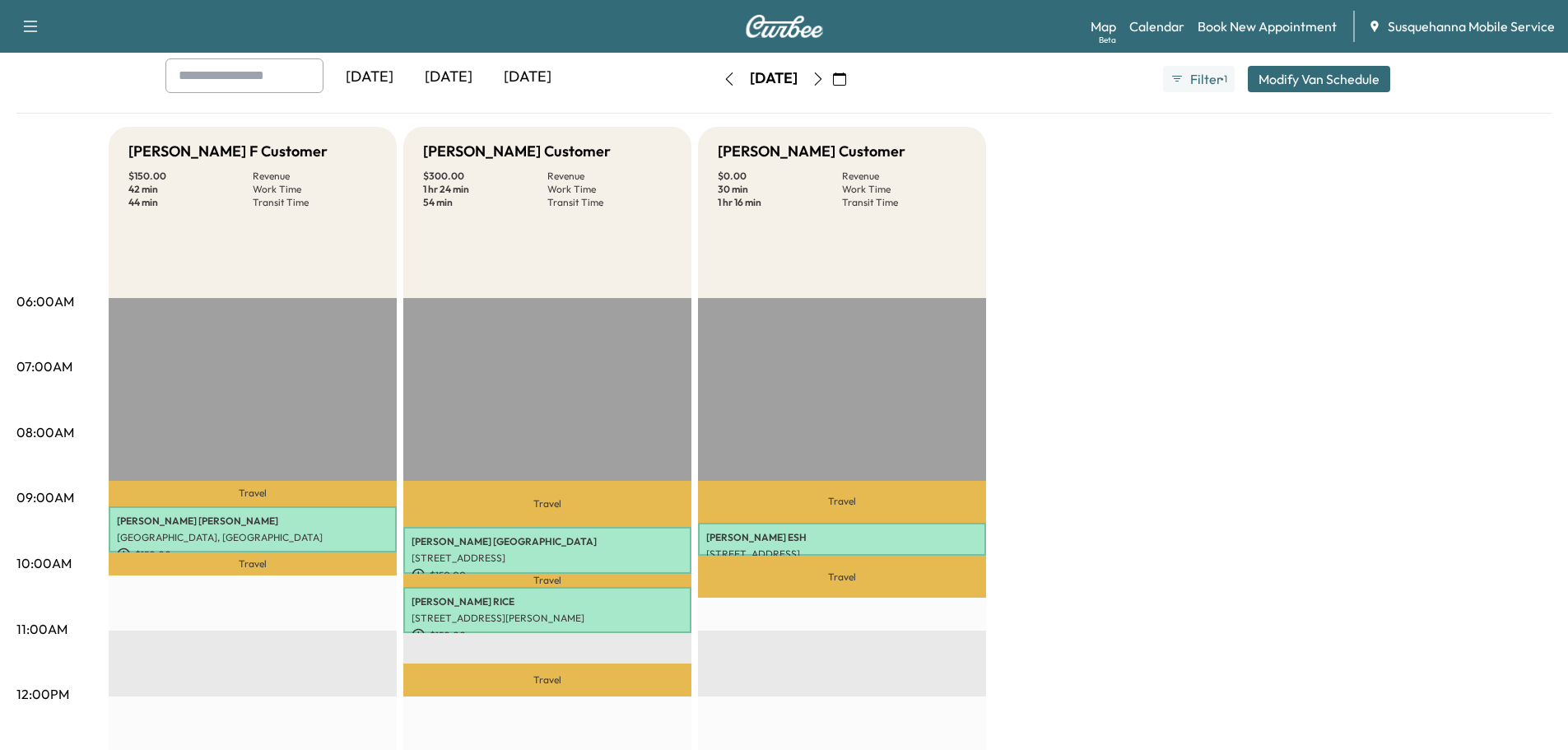
click at [723, 78] on icon "button" at bounding box center [729, 79] width 13 height 13
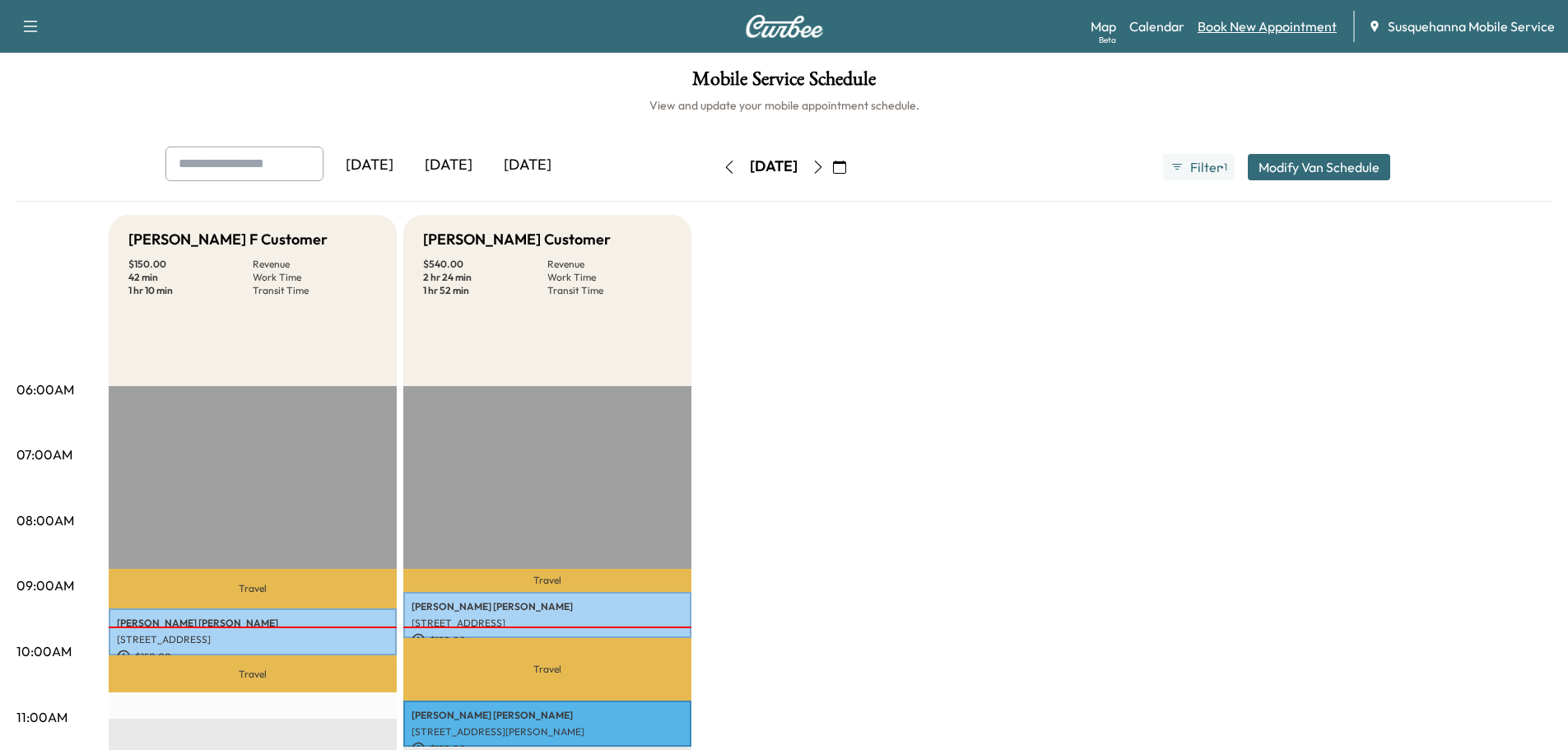
click at [1237, 27] on link "Book New Appointment" at bounding box center [1266, 26] width 139 height 20
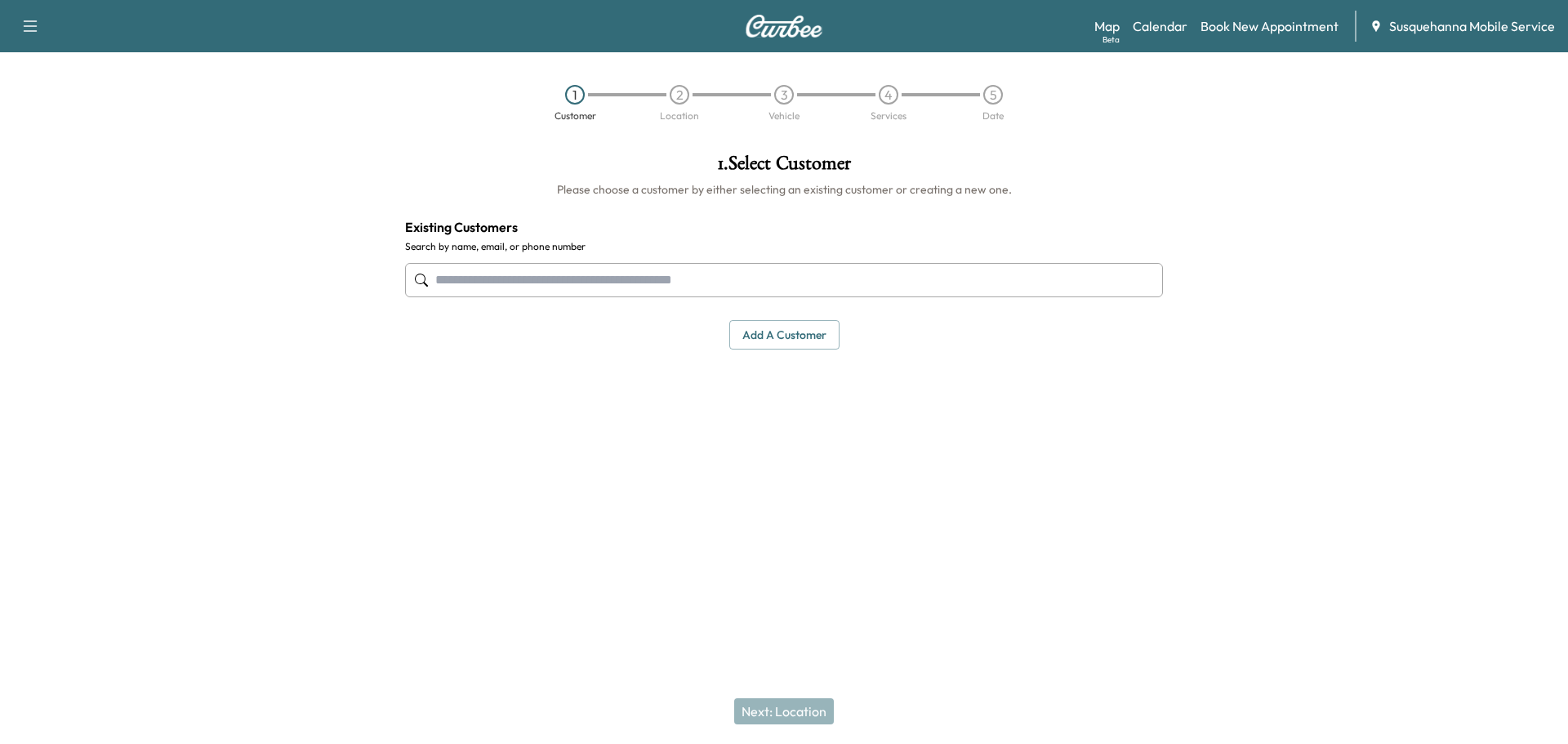
click at [808, 275] on input "text" at bounding box center [784, 280] width 758 height 34
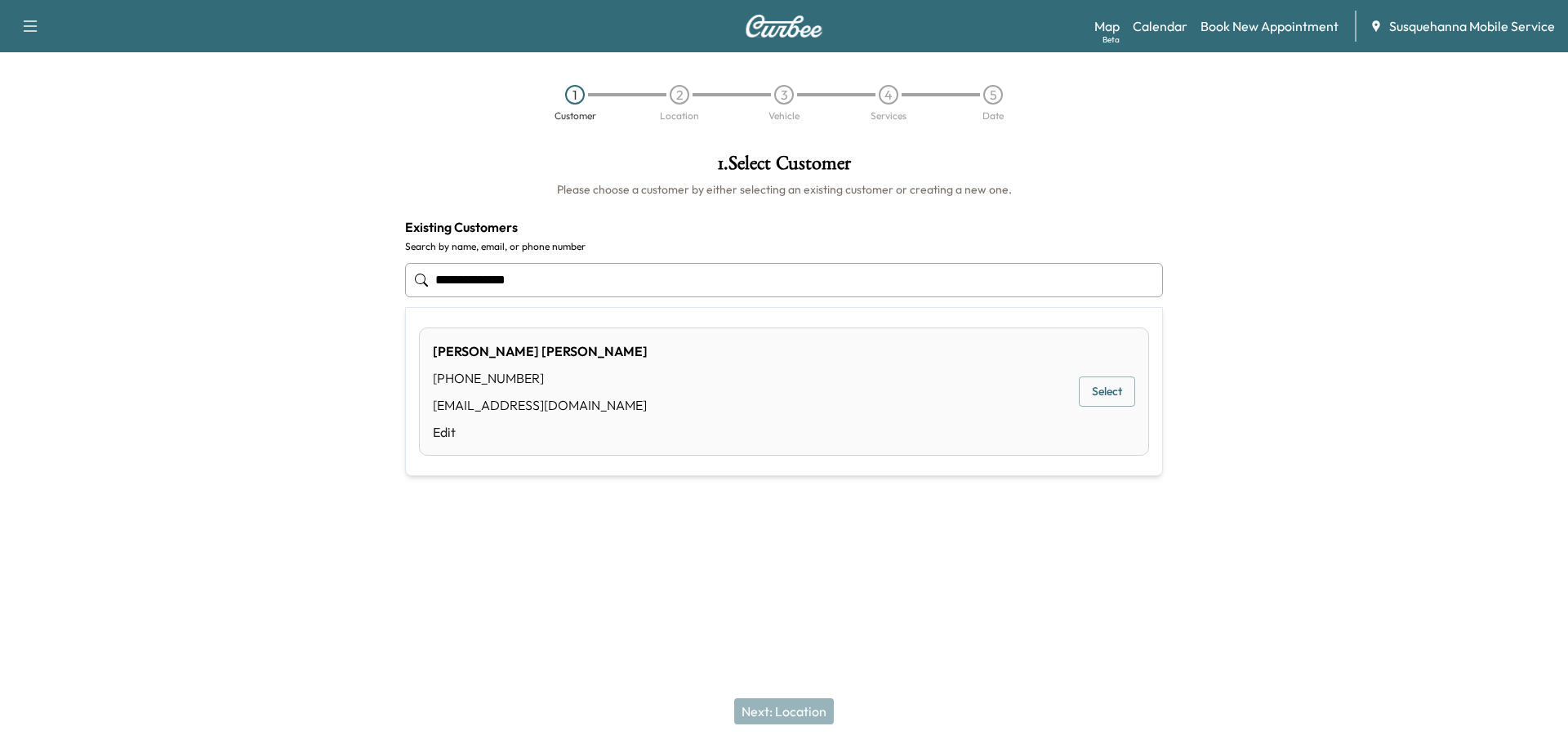
click at [1113, 398] on button "Select" at bounding box center [1106, 391] width 56 height 30
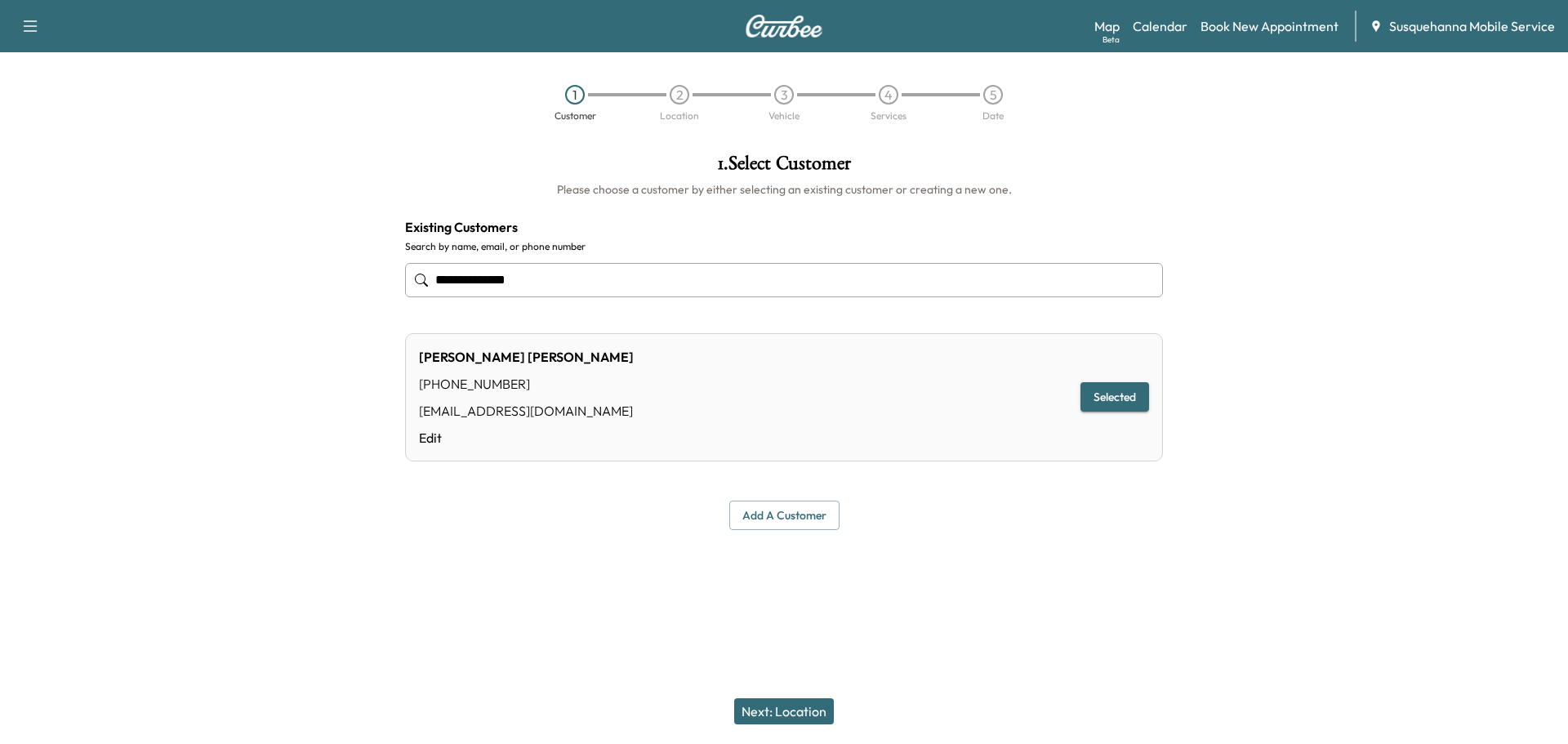
type input "**********"
click at [796, 717] on button "Next: Location" at bounding box center [784, 712] width 100 height 26
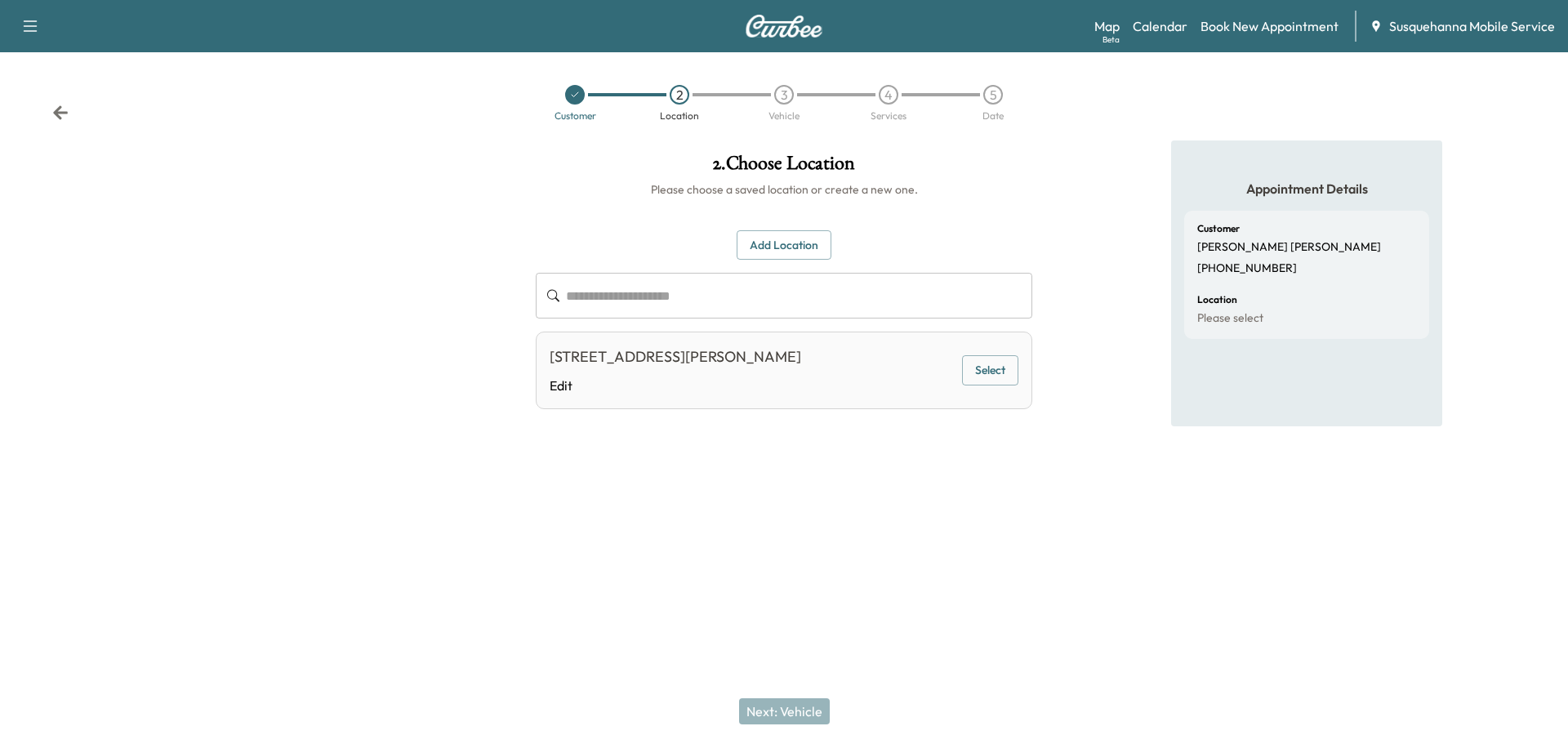
click at [992, 373] on button "Select" at bounding box center [990, 370] width 56 height 30
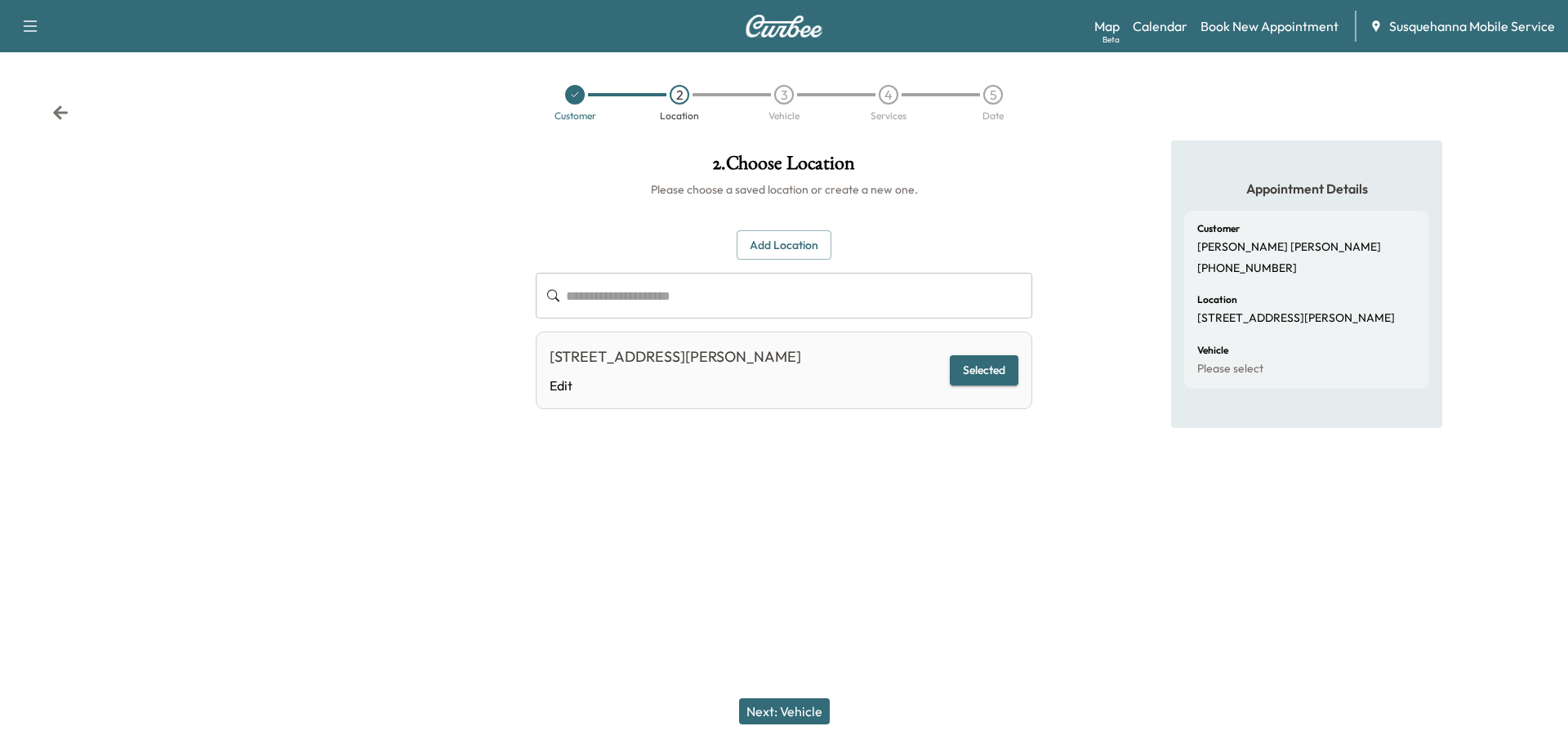
click at [819, 701] on button "Next: Vehicle" at bounding box center [784, 712] width 91 height 26
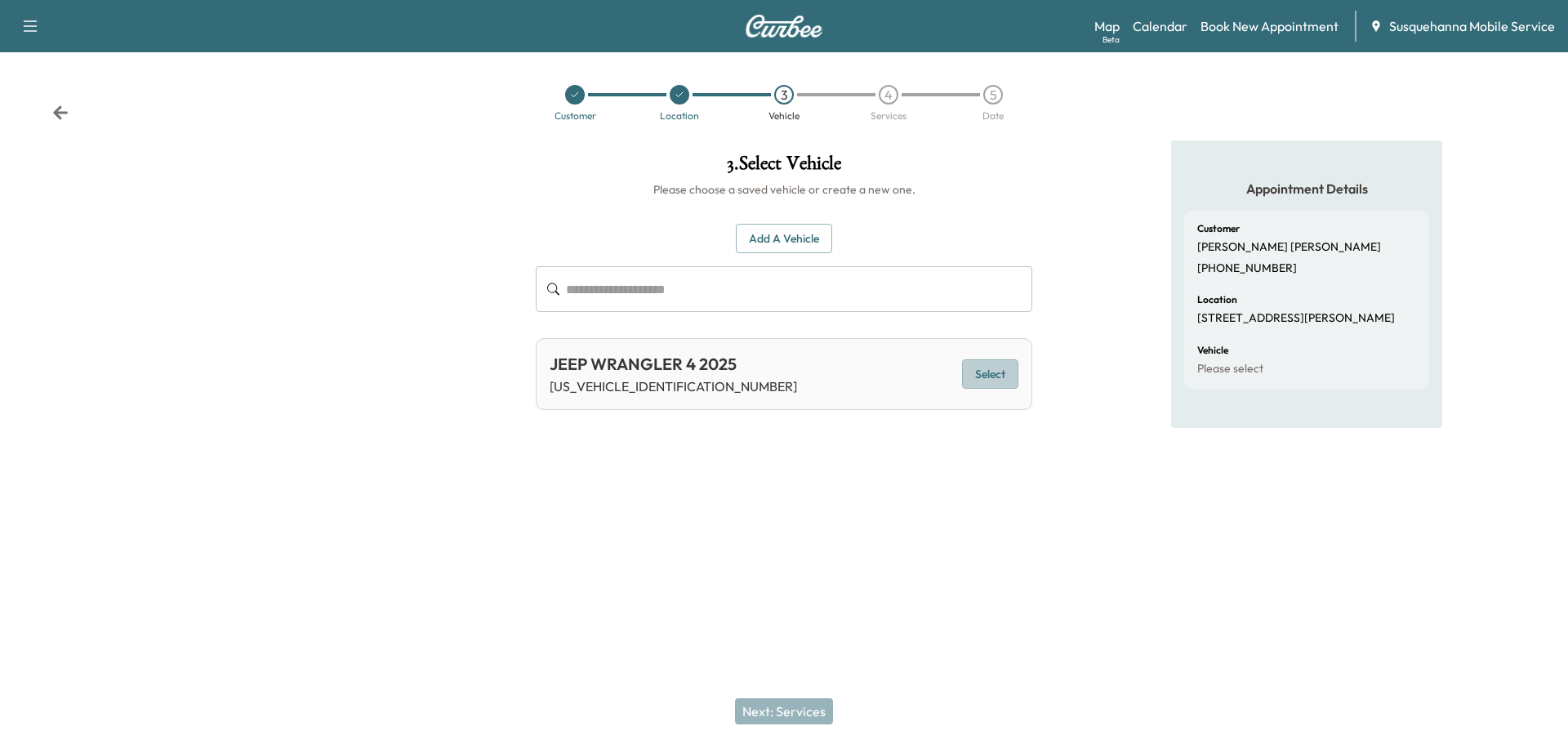
click at [999, 384] on button "Select" at bounding box center [990, 374] width 56 height 30
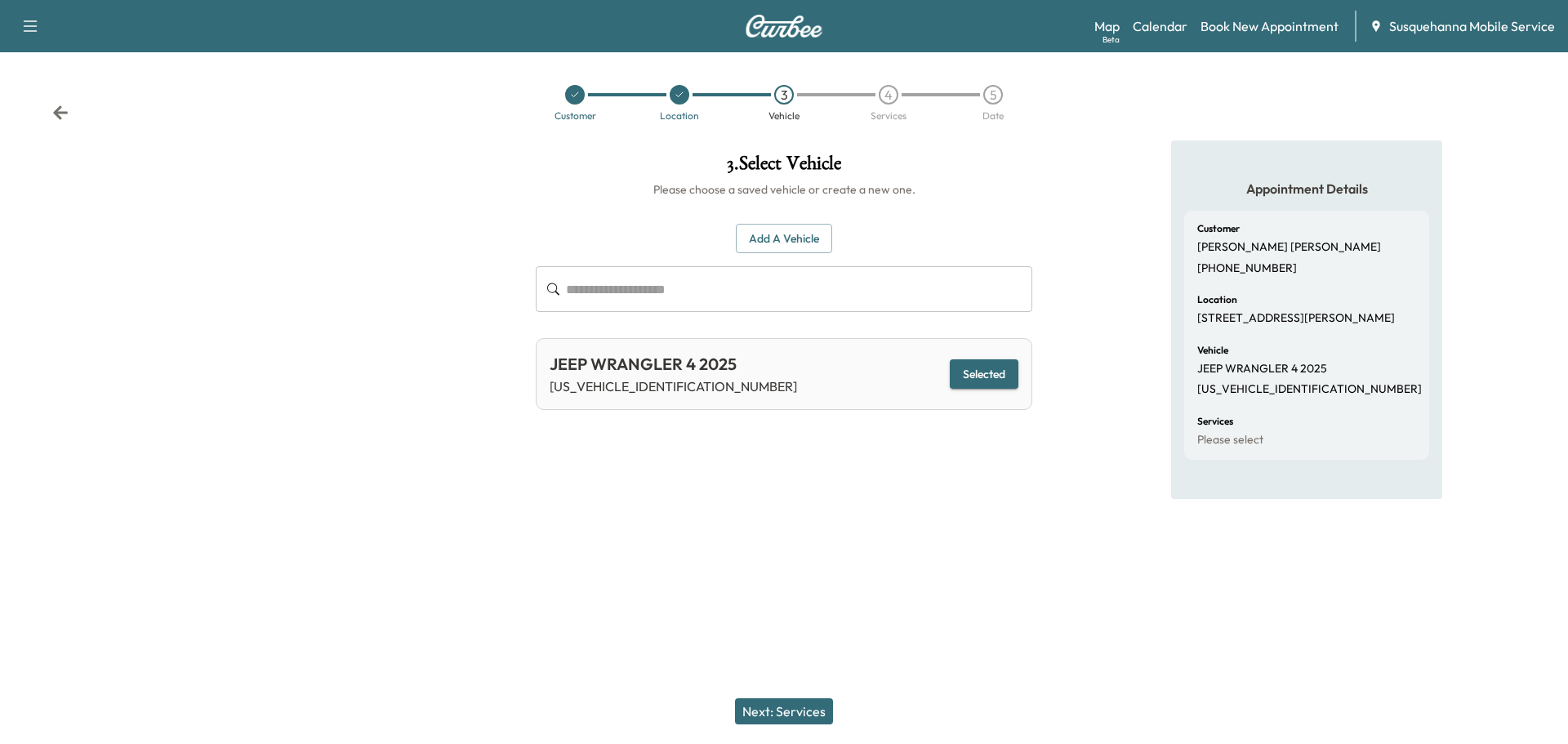
click at [816, 702] on button "Next: Services" at bounding box center [784, 712] width 98 height 26
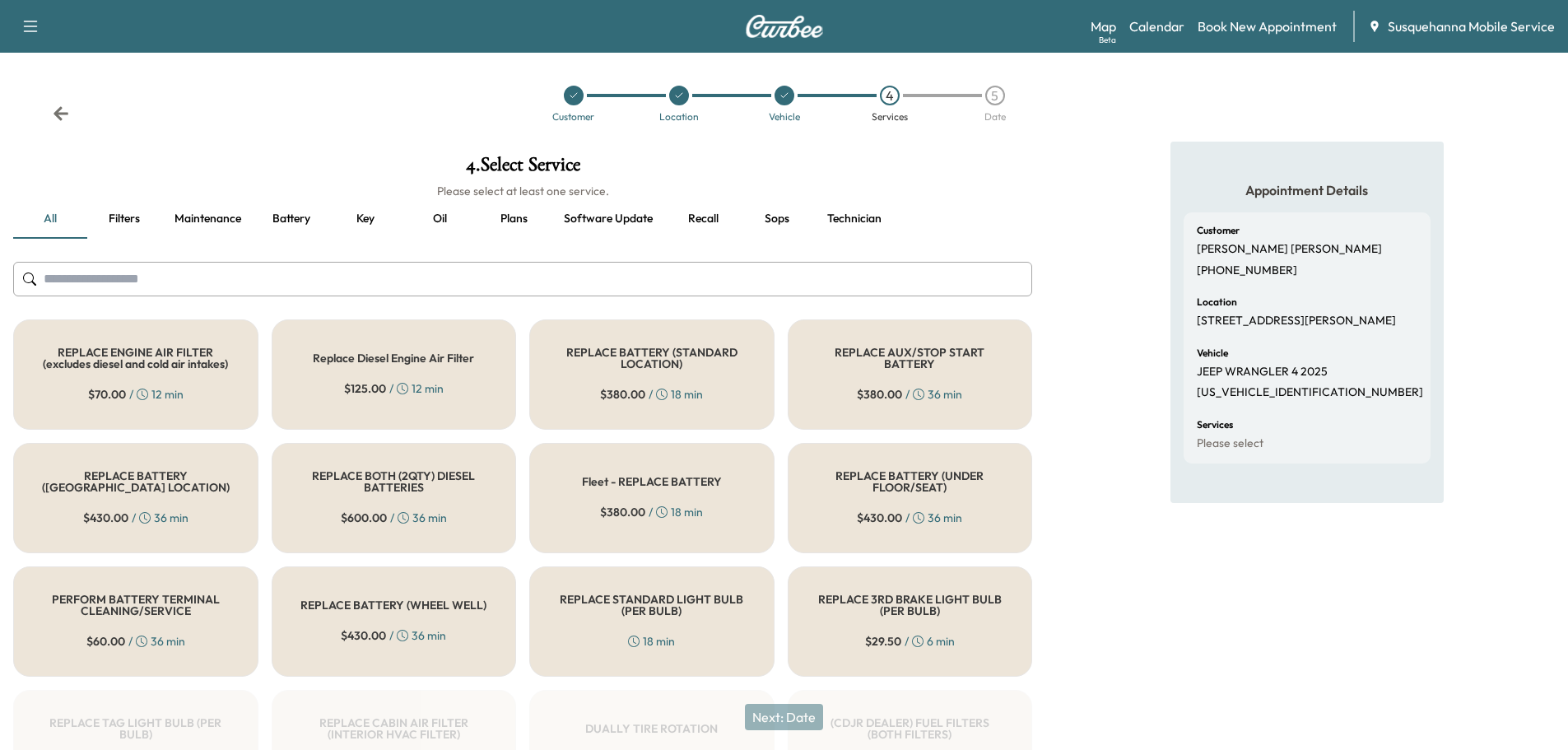
click at [745, 269] on input "text" at bounding box center [522, 279] width 1019 height 34
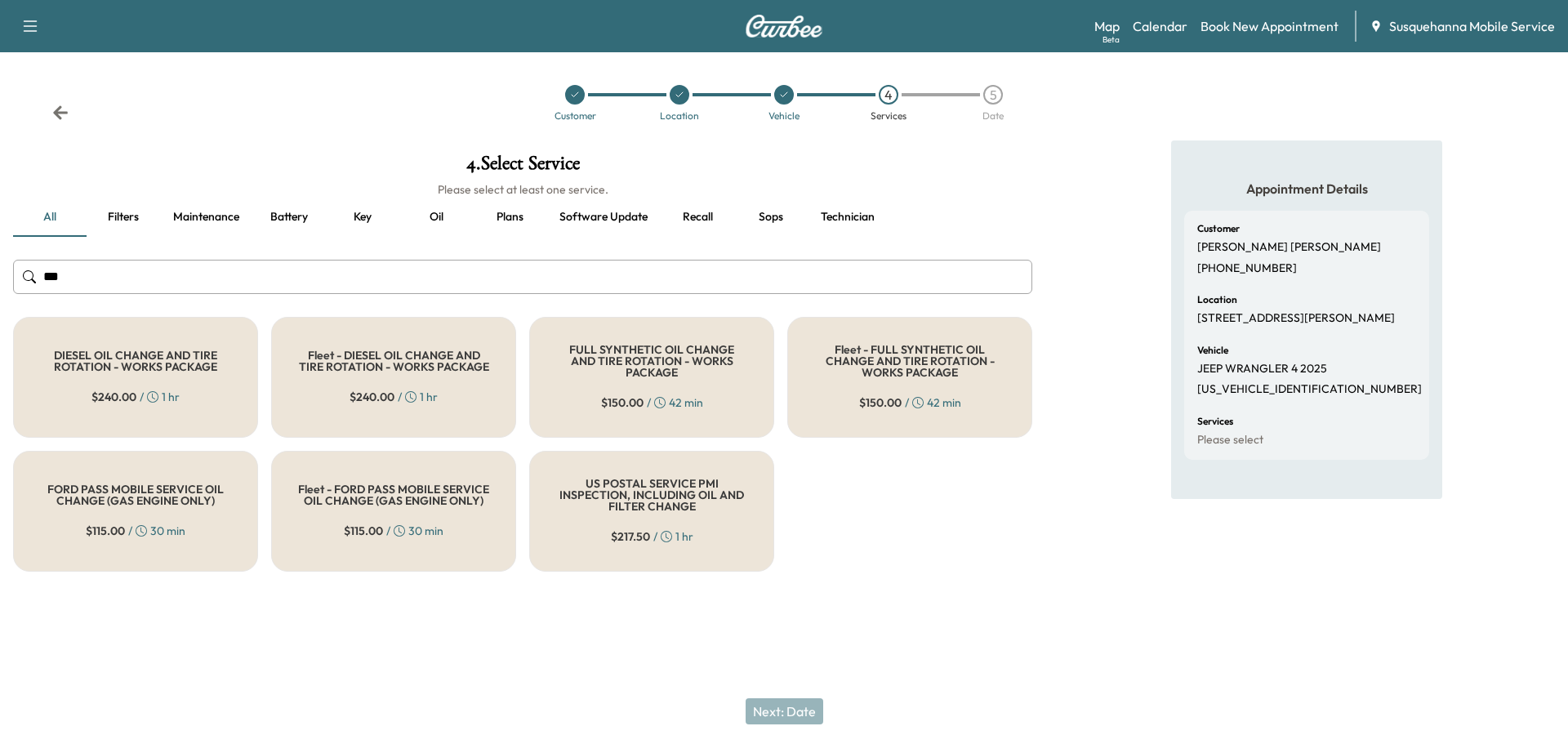
type input "***"
click at [626, 384] on div "FULL SYNTHETIC OIL CHANGE AND TIRE ROTATION - WORKS PACKAGE $ 150.00 / 42 min" at bounding box center [651, 377] width 245 height 121
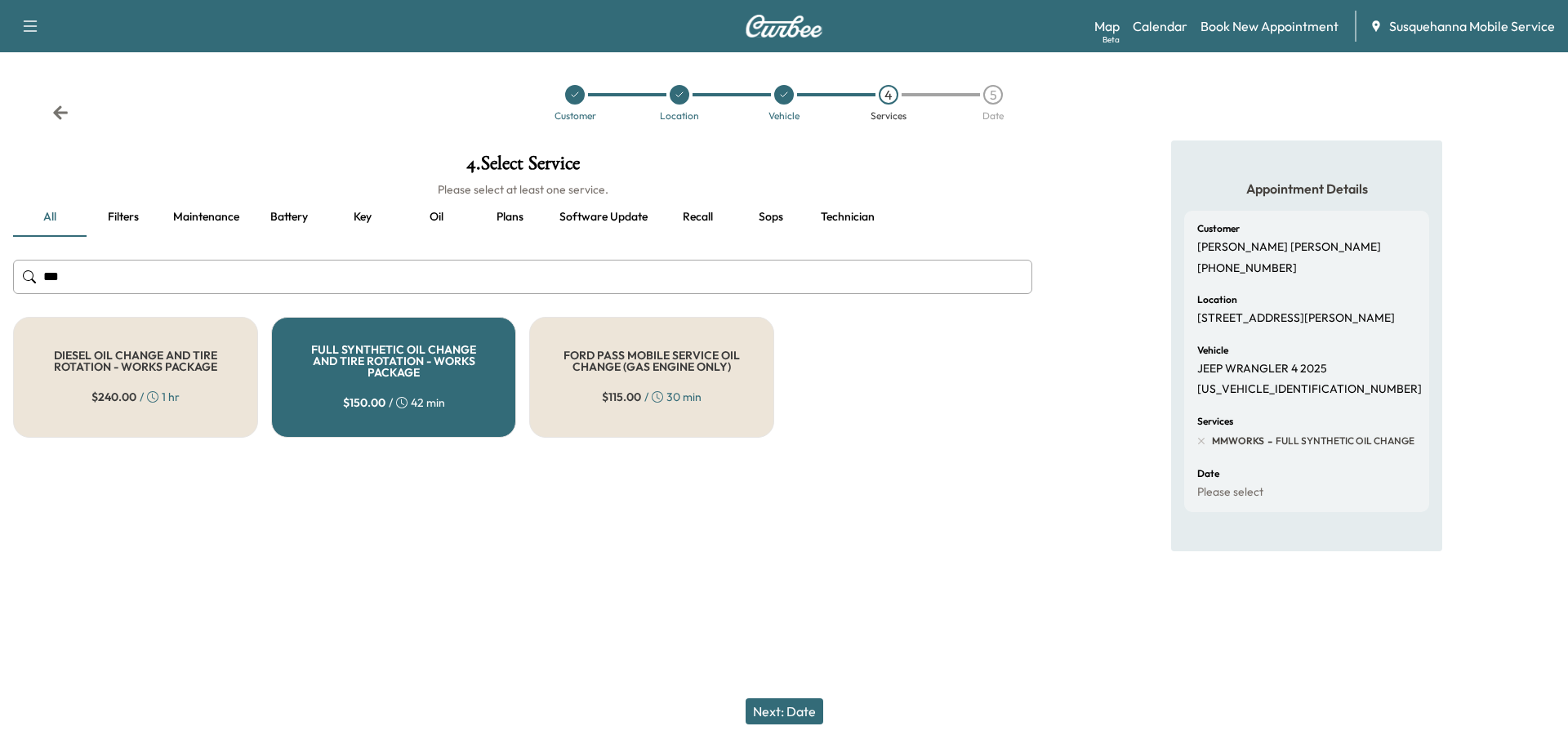
click at [797, 706] on button "Next: Date" at bounding box center [784, 712] width 78 height 26
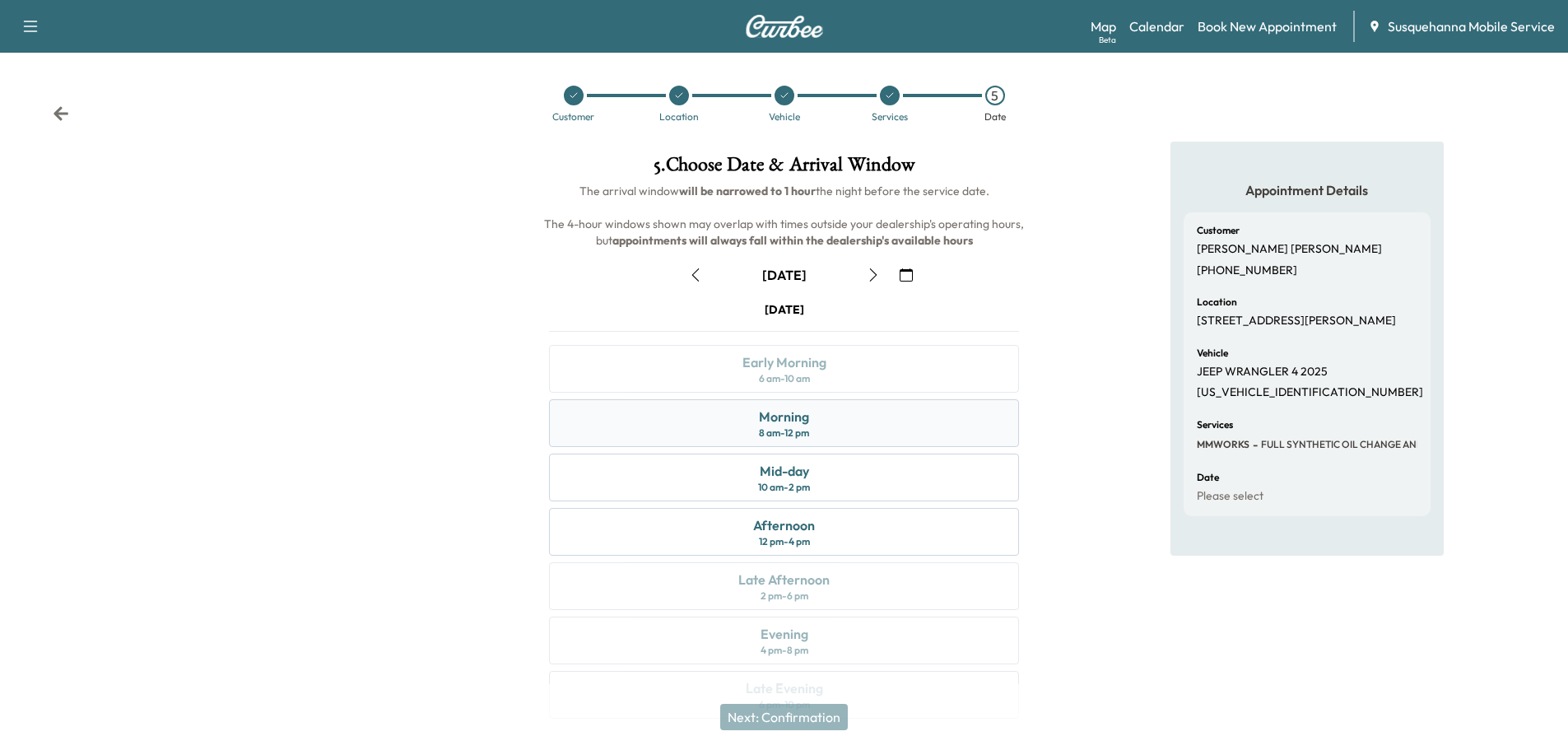
click at [927, 418] on div "Morning 8 am - 12 pm" at bounding box center [783, 423] width 470 height 48
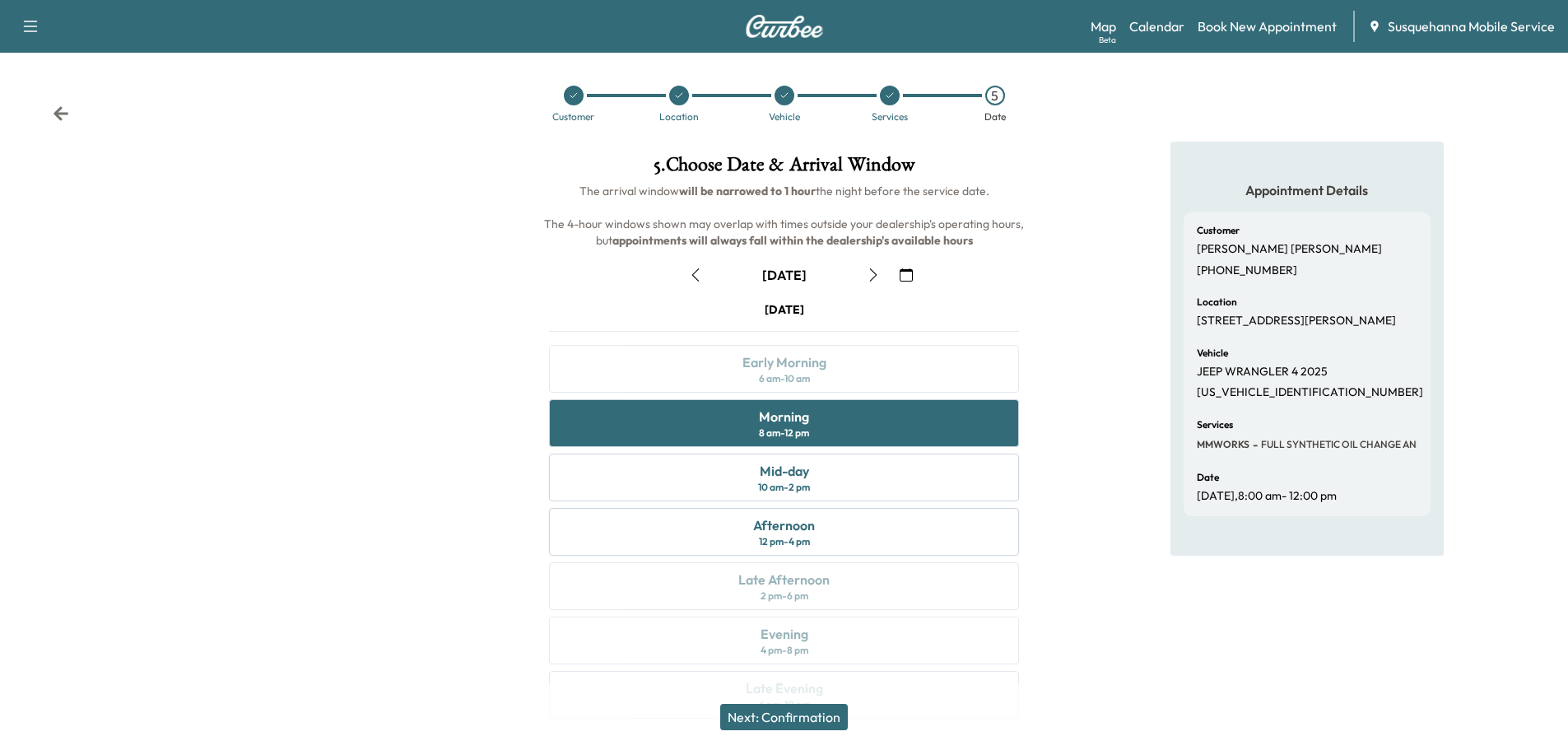
click at [834, 726] on button "Next: Confirmation" at bounding box center [783, 717] width 128 height 26
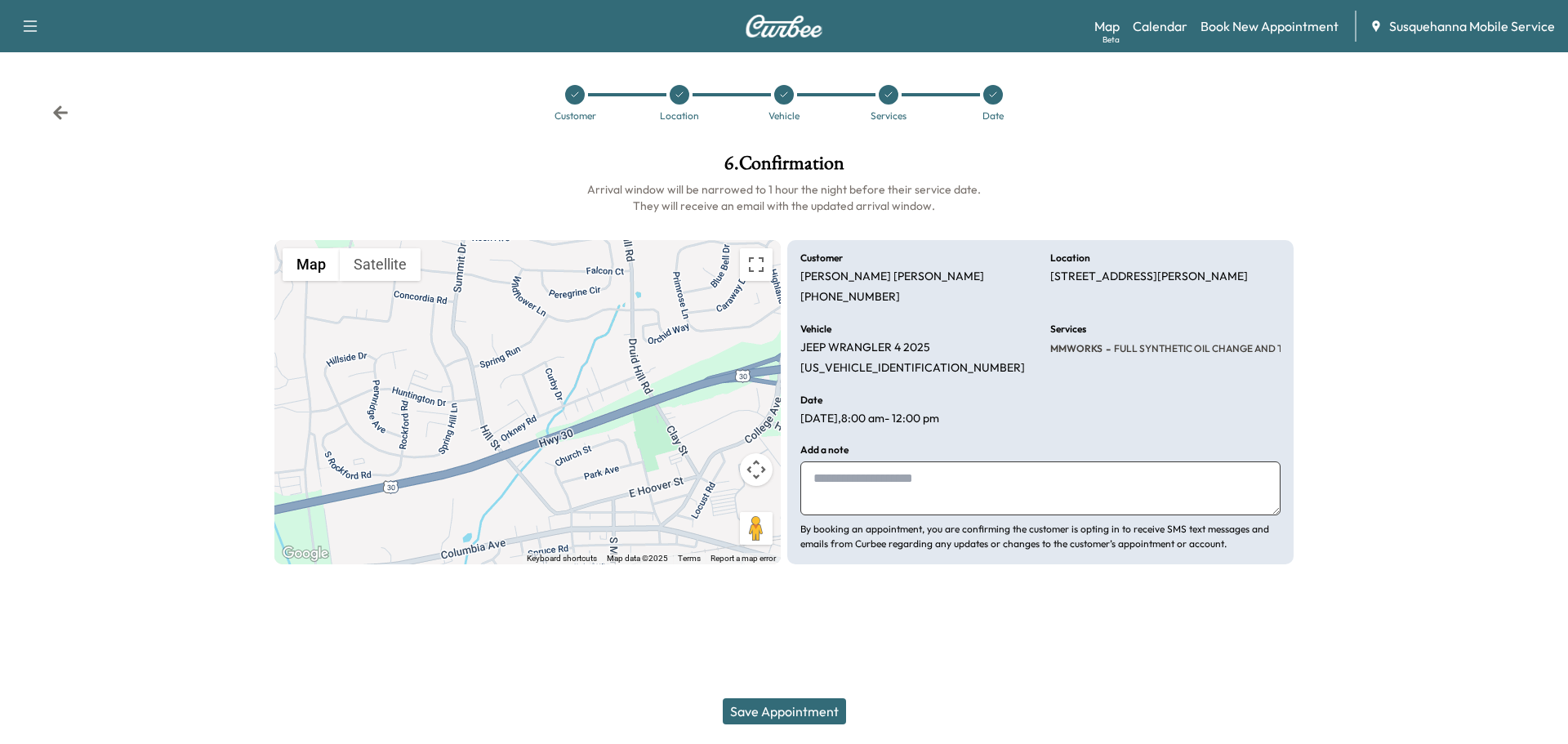
click at [945, 495] on textarea at bounding box center [1040, 488] width 480 height 54
type textarea "**********"
click at [63, 122] on div "Customer Location Vehicle Services Date" at bounding box center [784, 103] width 1568 height 75
click at [63, 119] on icon at bounding box center [61, 113] width 17 height 17
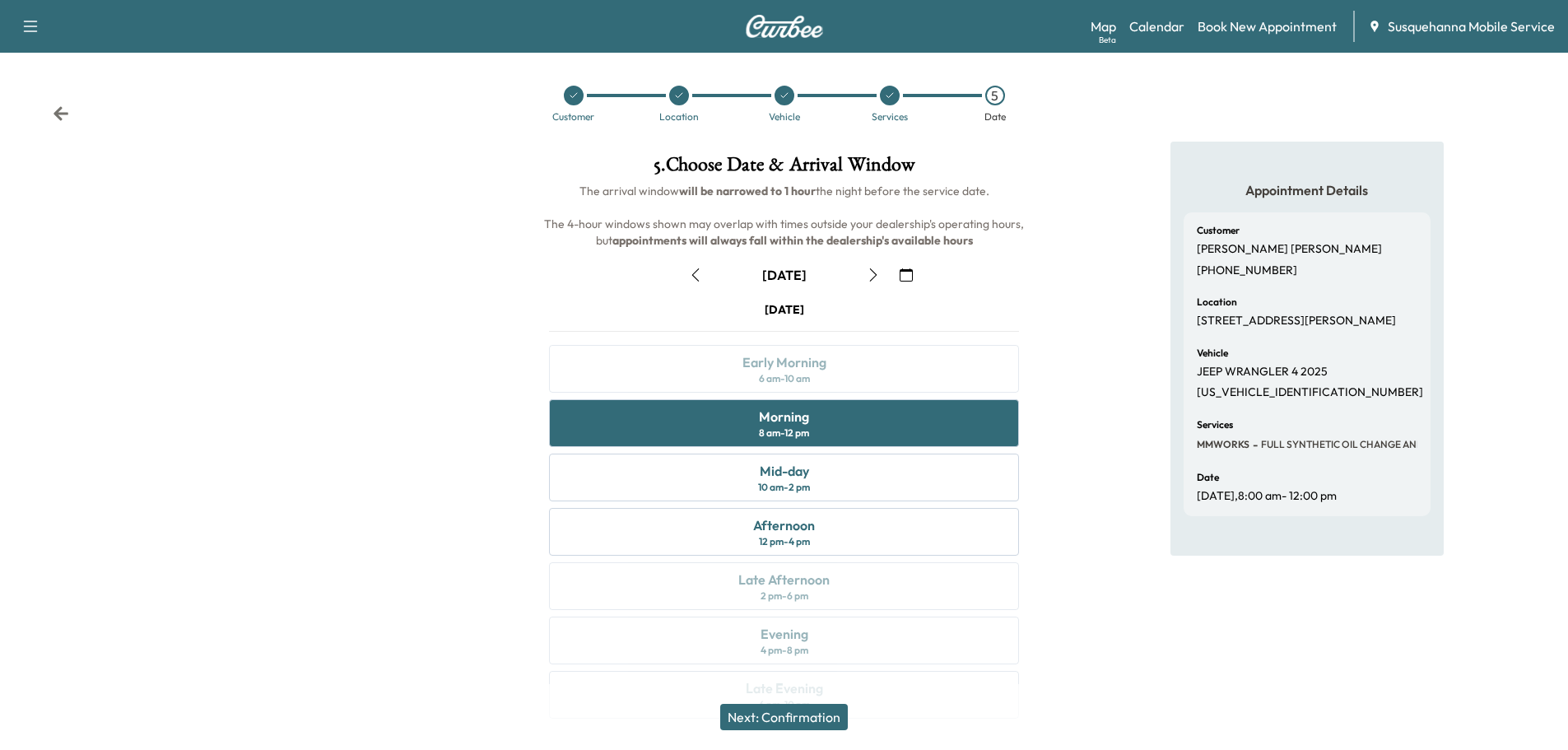
click at [874, 274] on icon "button" at bounding box center [873, 275] width 13 height 13
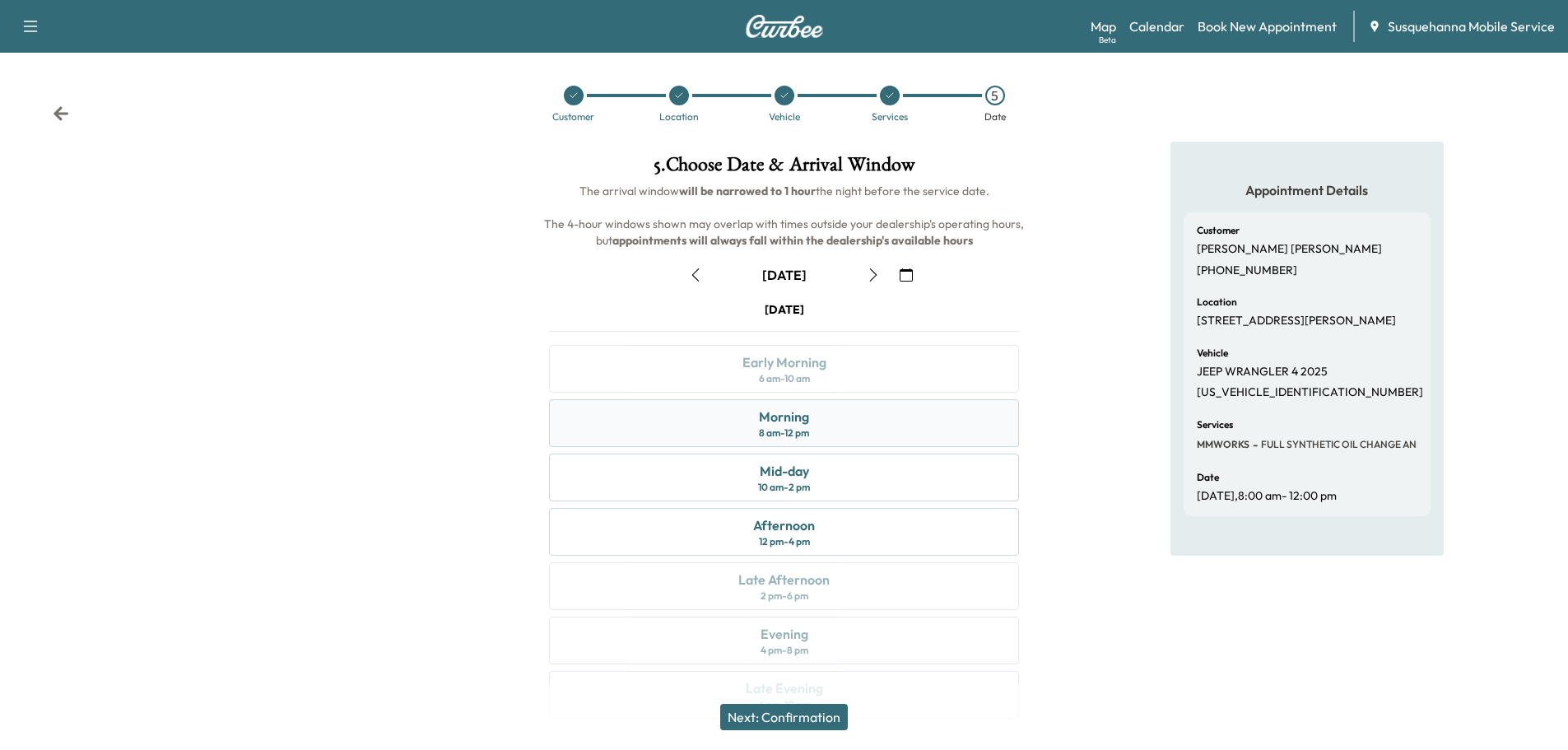
click at [858, 434] on div "Morning 8 am - 12 pm" at bounding box center [783, 423] width 470 height 48
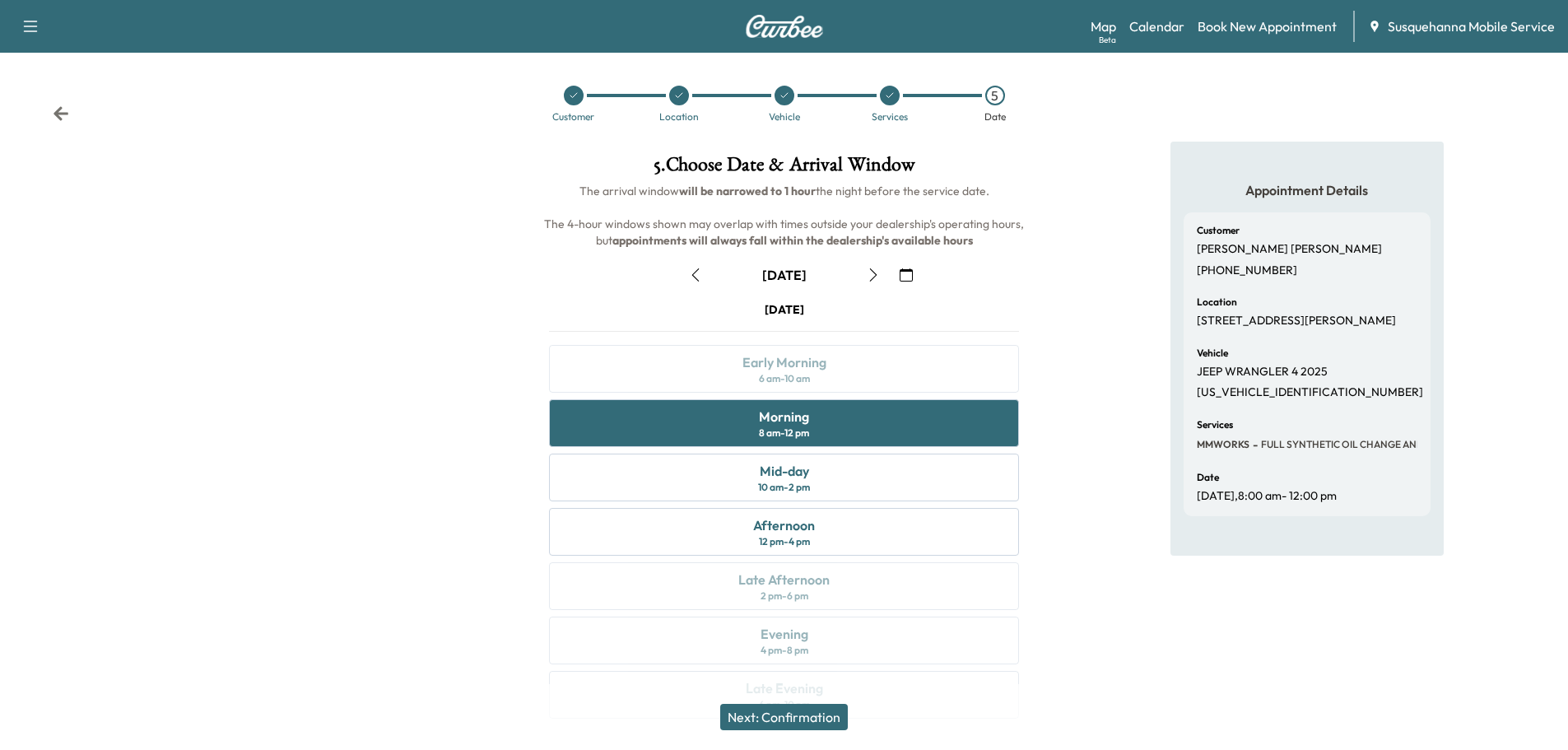
click at [829, 716] on button "Next: Confirmation" at bounding box center [783, 717] width 128 height 26
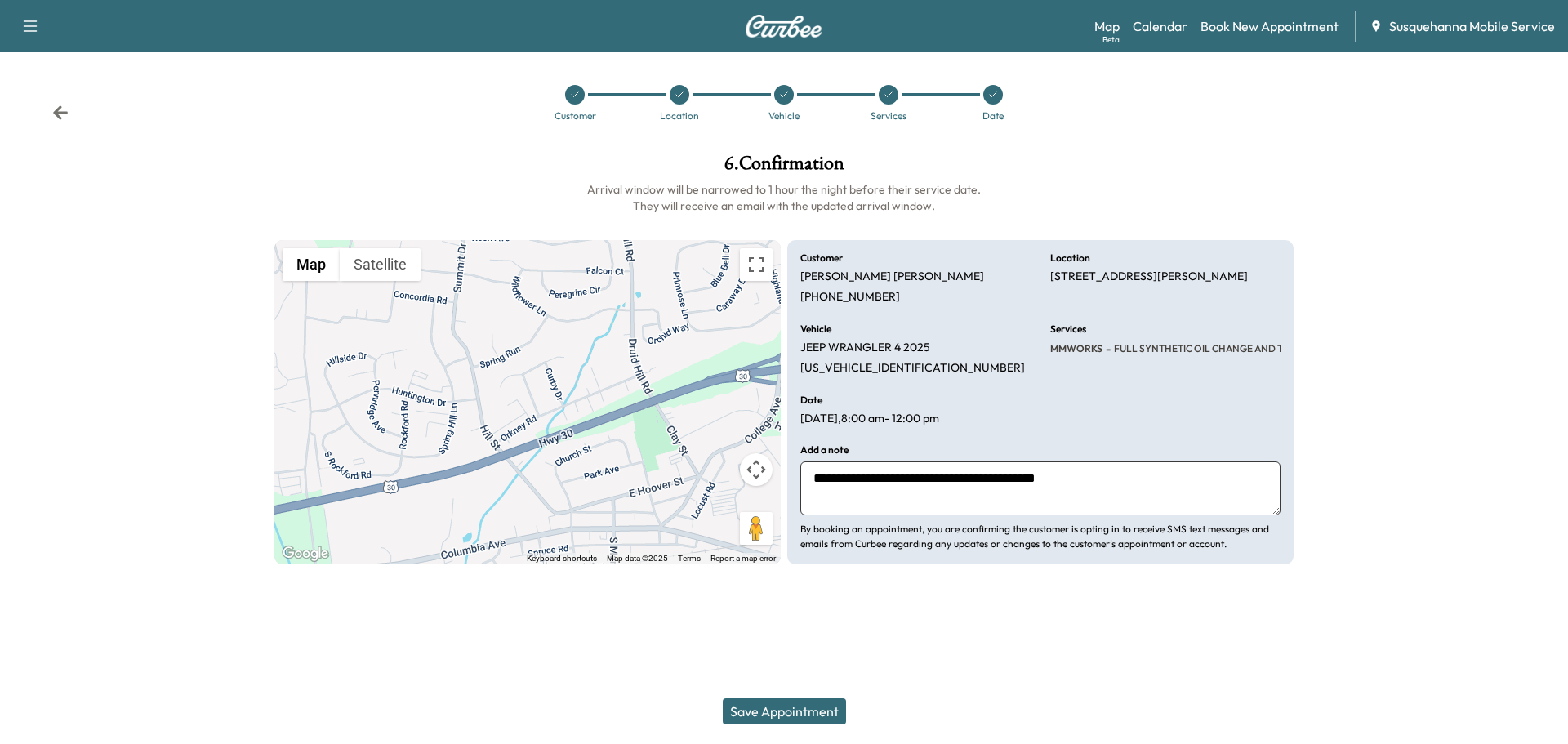
click at [1107, 503] on textarea "**********" at bounding box center [1040, 488] width 480 height 54
type textarea "**********"
click at [818, 714] on button "Save Appointment" at bounding box center [784, 712] width 123 height 26
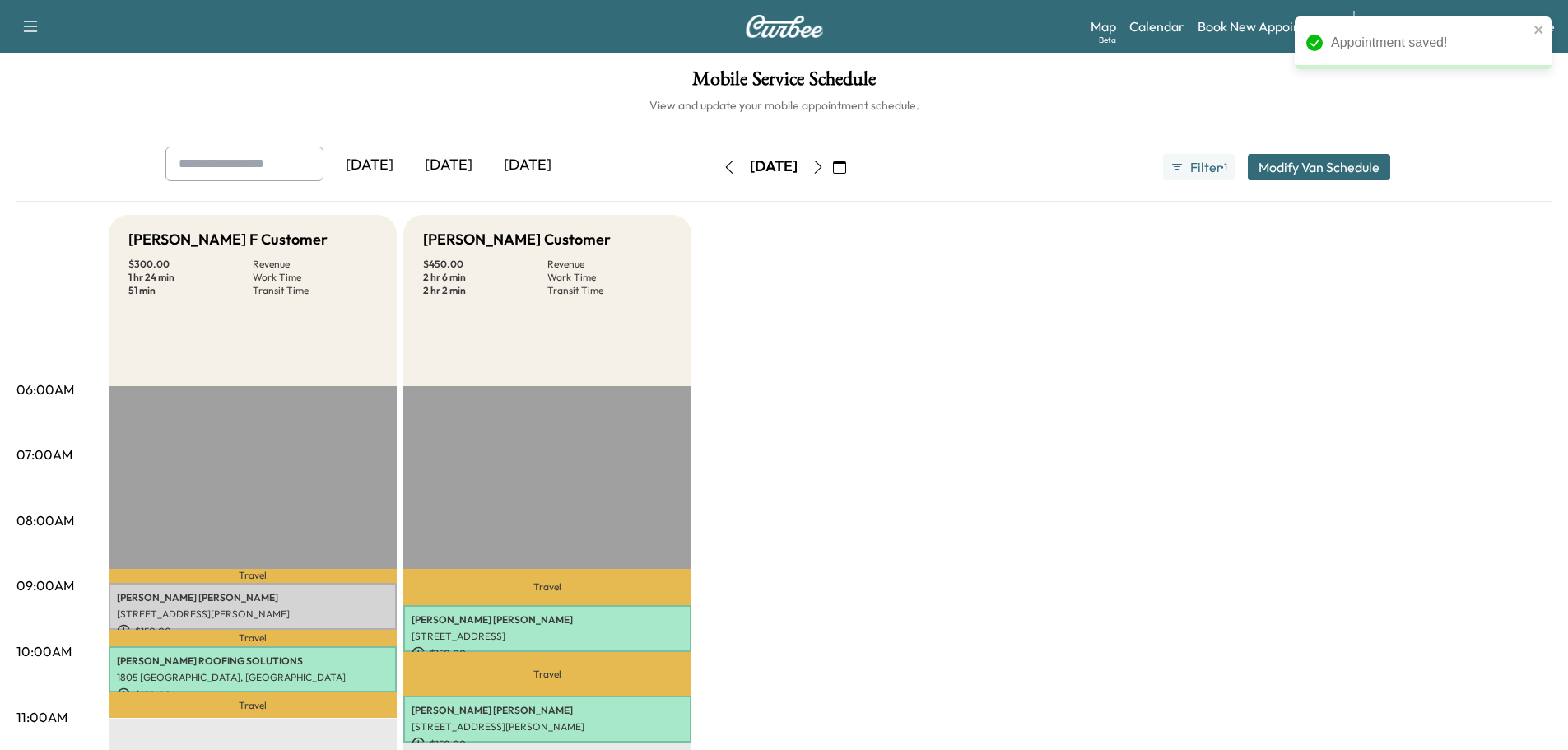
scroll to position [89, 0]
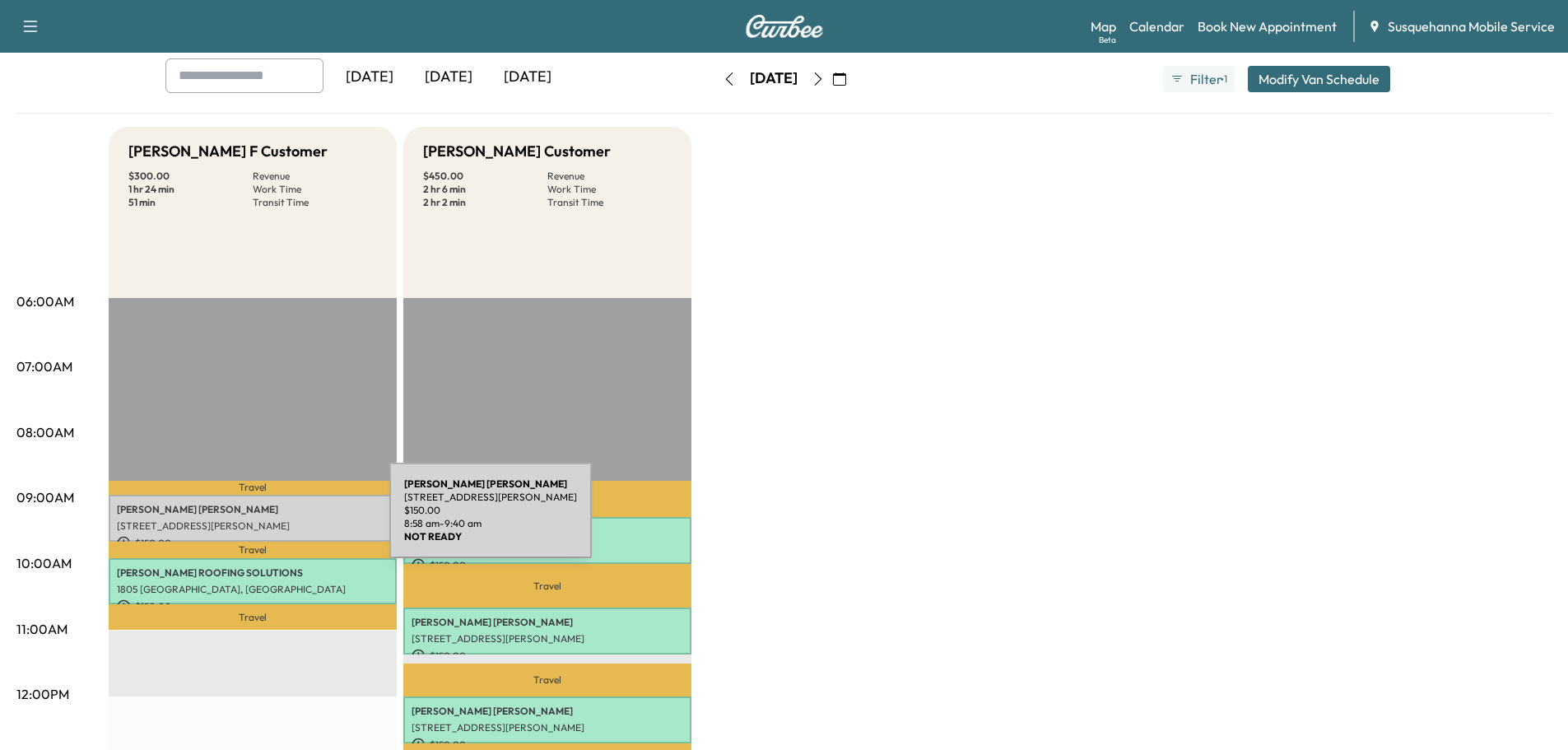
click at [265, 521] on p "[STREET_ADDRESS][PERSON_NAME]" at bounding box center [252, 526] width 272 height 13
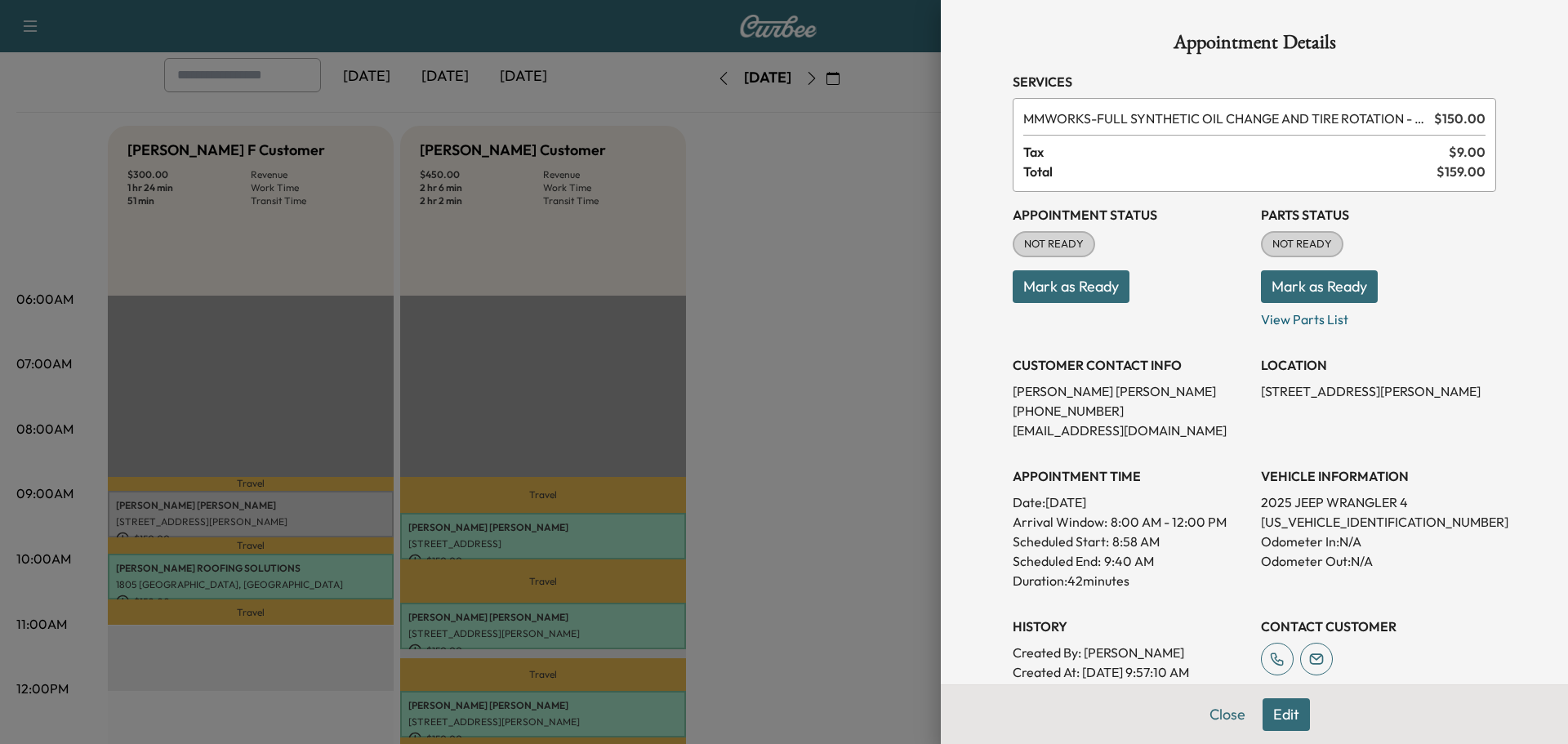
click at [1270, 281] on button "Mark as Ready" at bounding box center [1319, 287] width 116 height 32
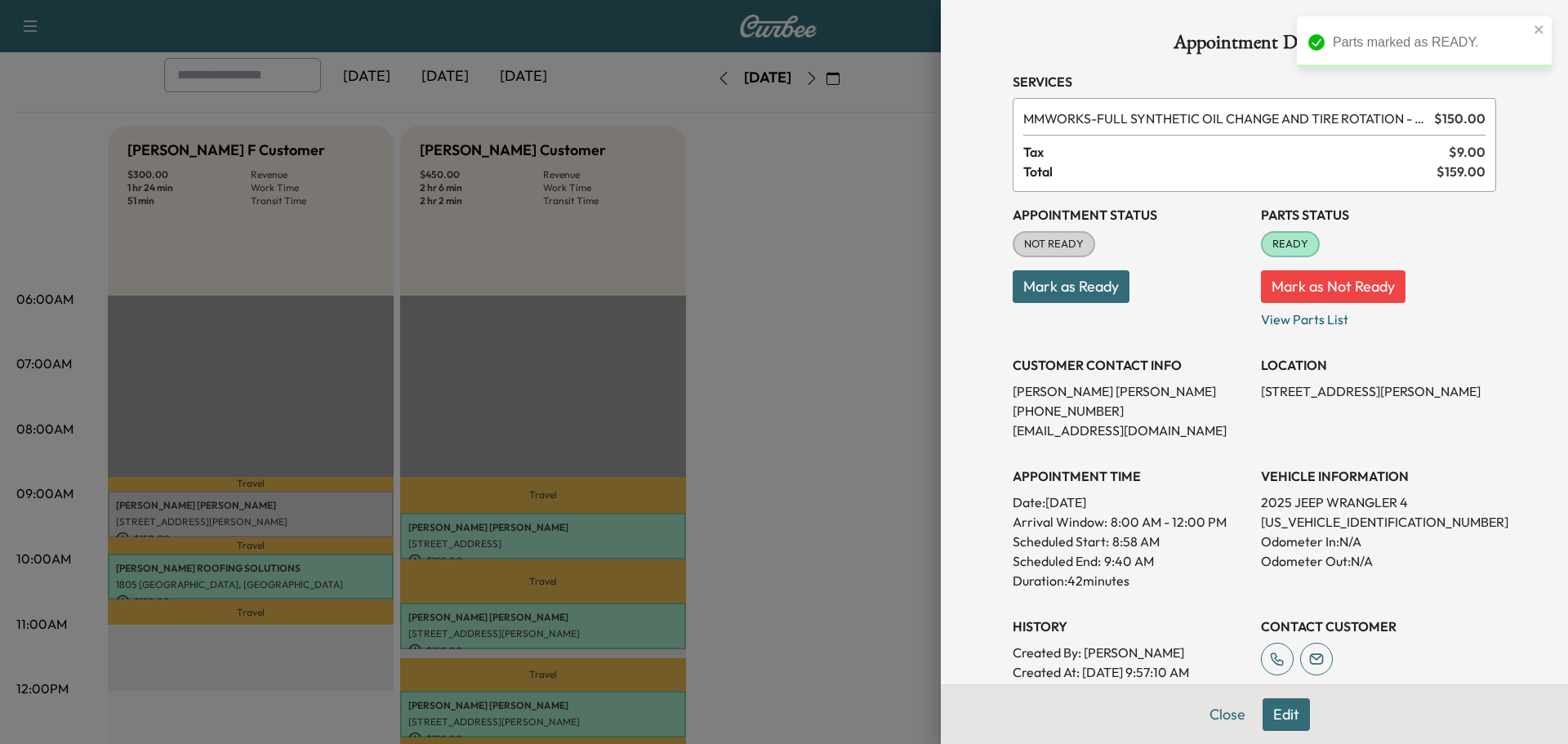
click at [1064, 285] on button "Mark as Ready" at bounding box center [1071, 287] width 116 height 32
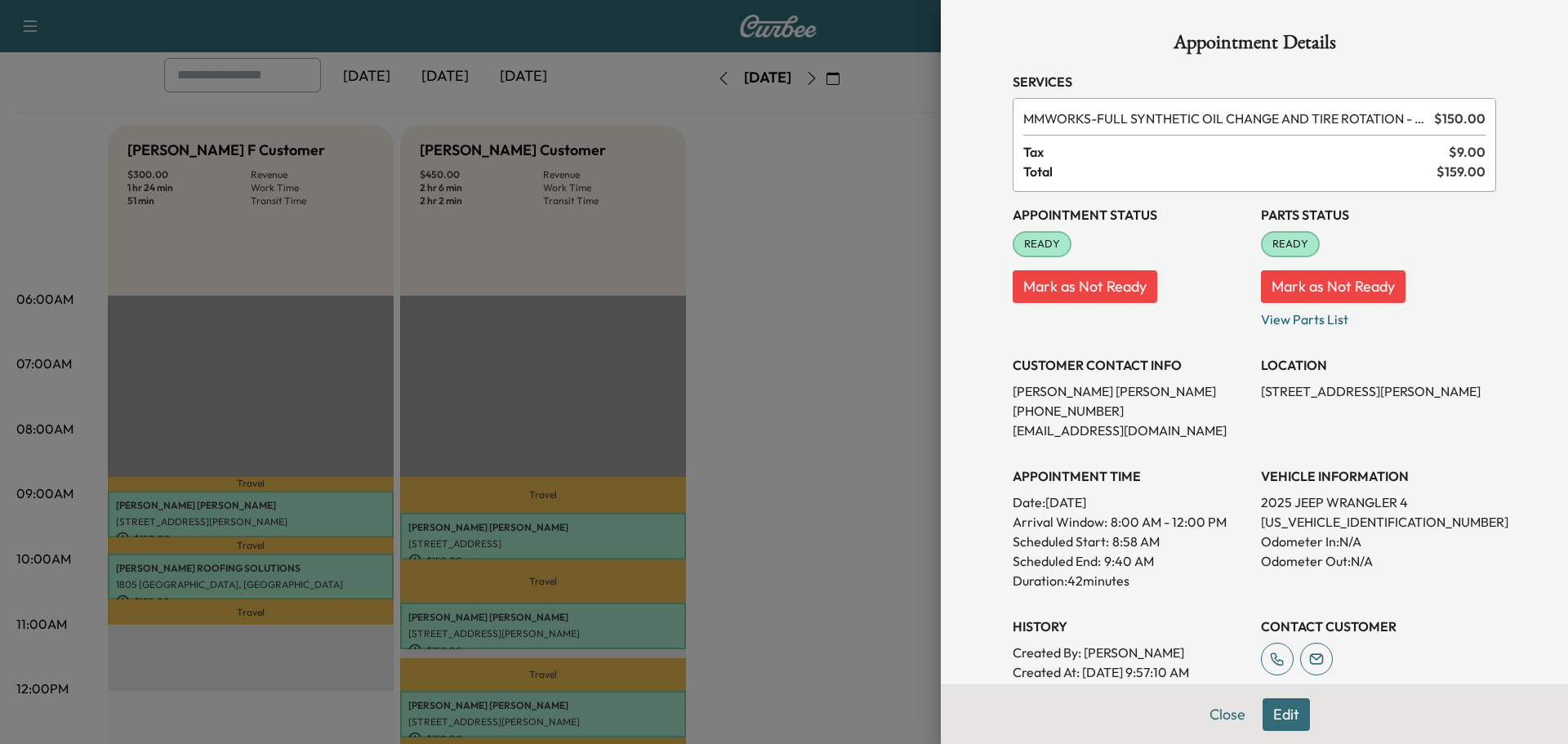
click at [884, 453] on div at bounding box center [784, 372] width 1568 height 744
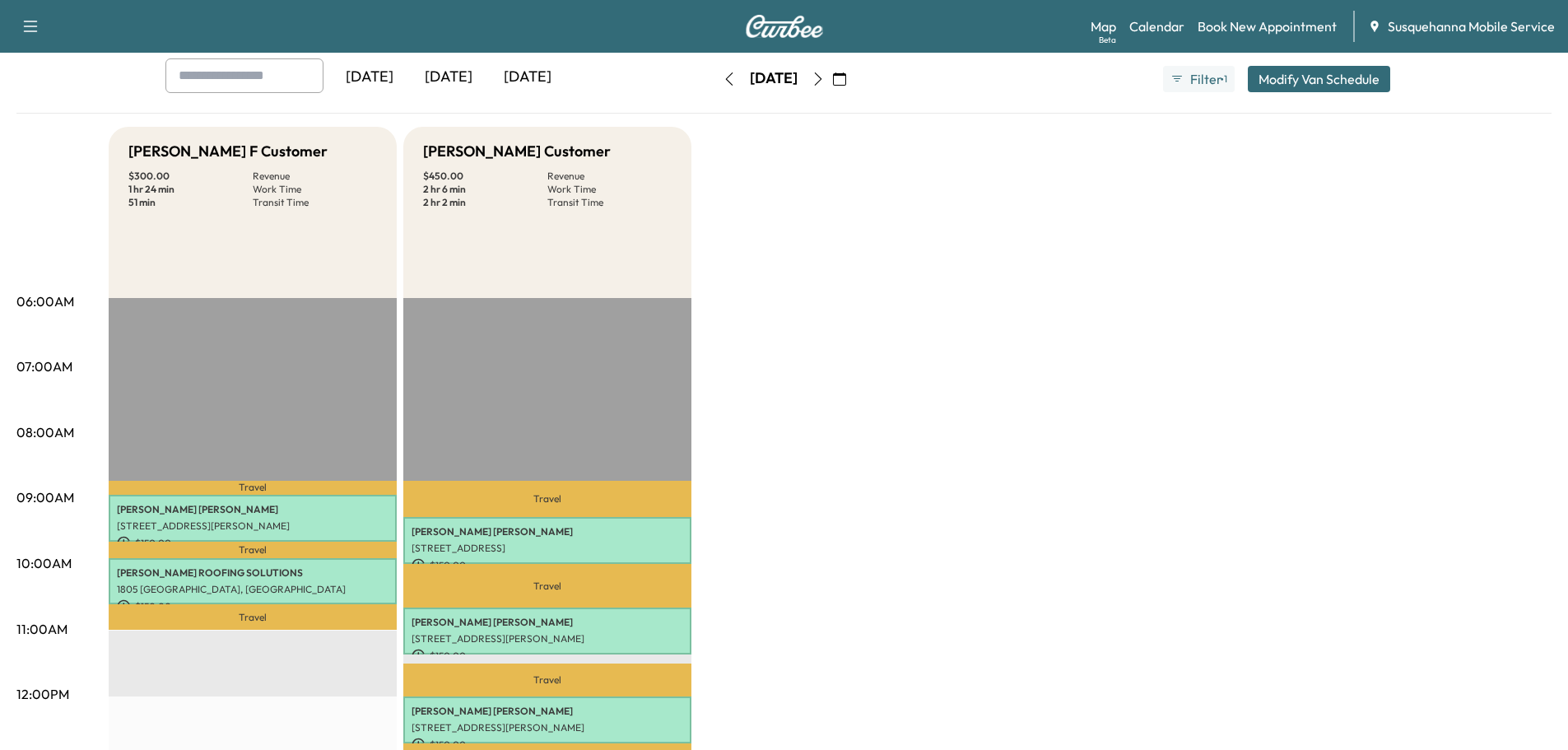
scroll to position [0, 0]
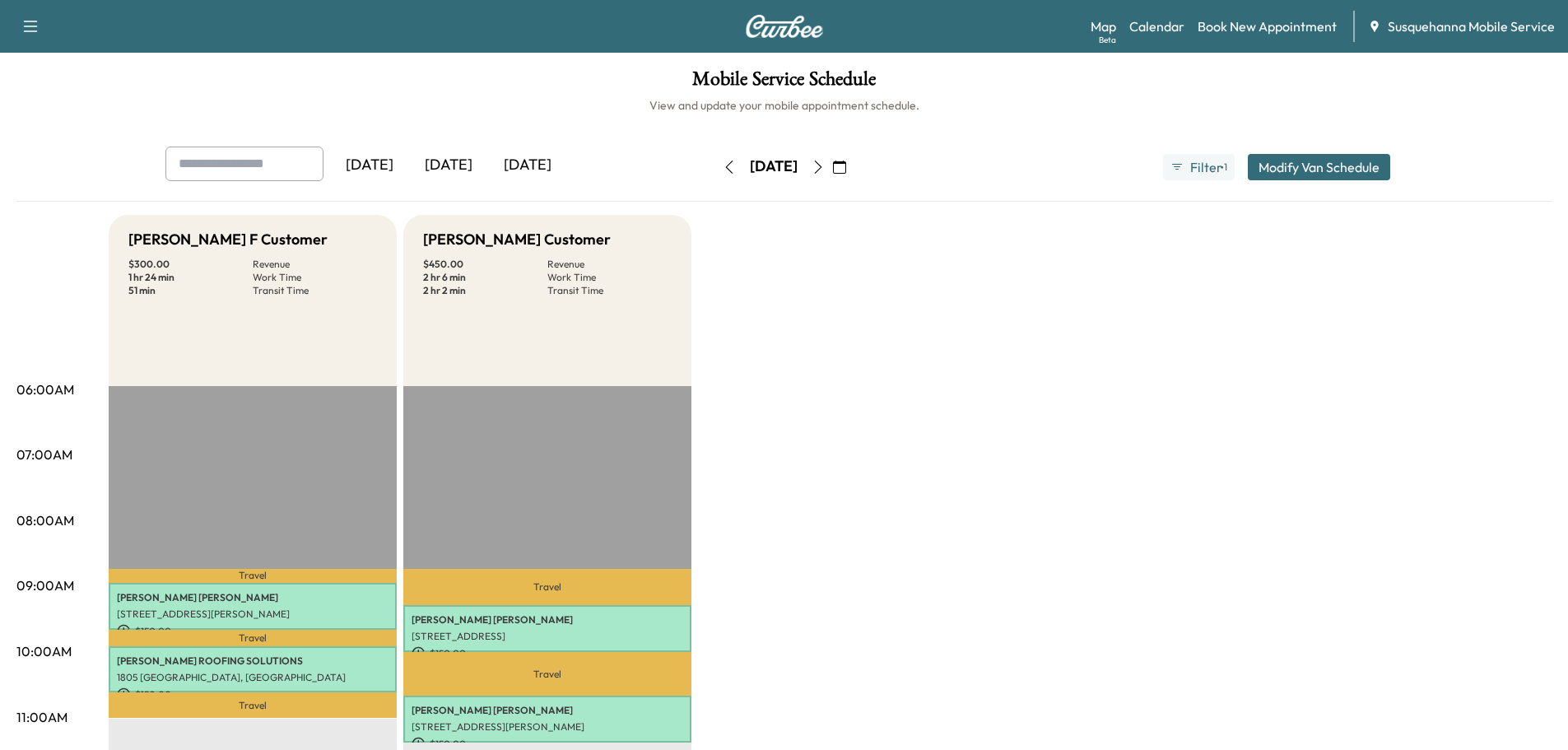
click at [715, 159] on button "button" at bounding box center [729, 167] width 28 height 26
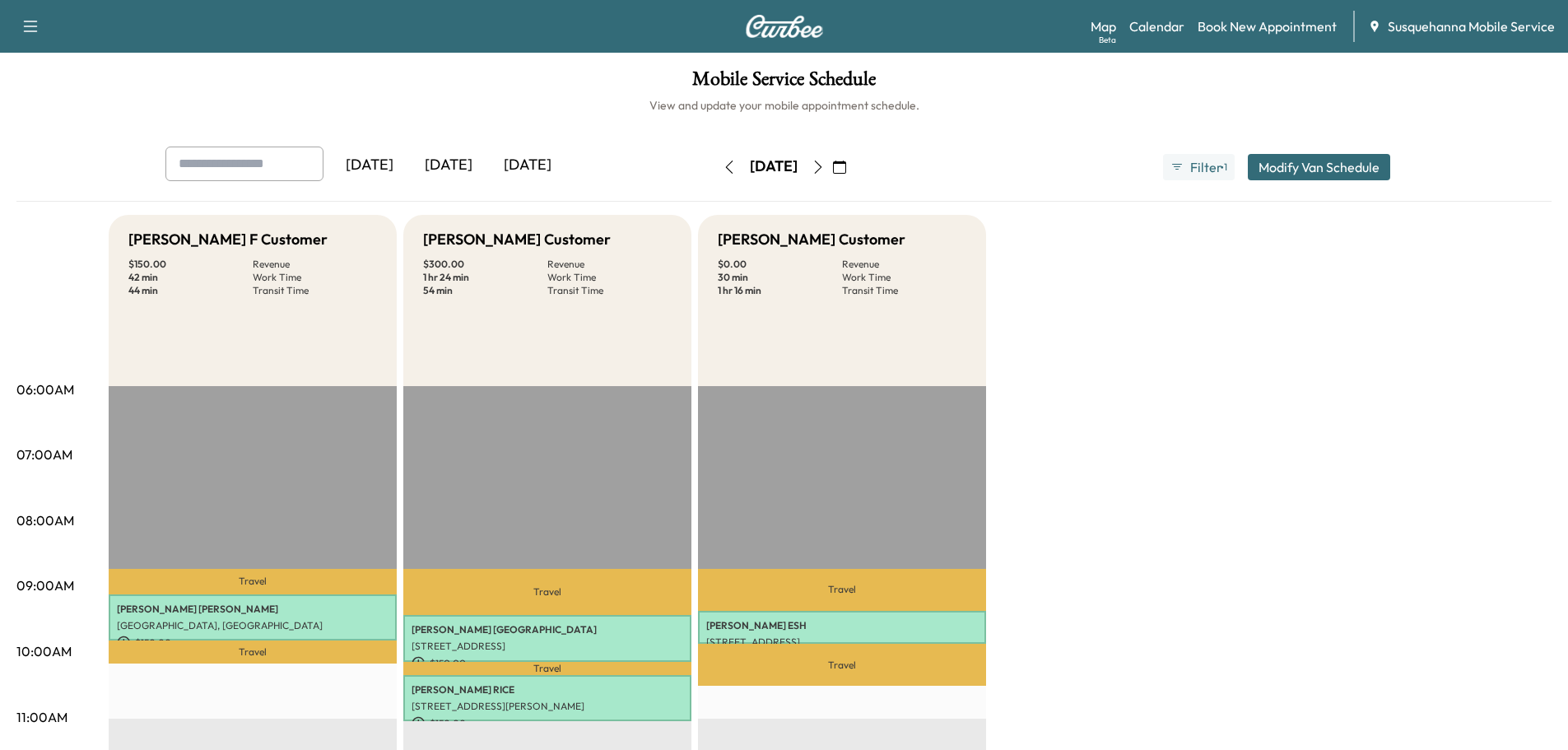
click at [825, 160] on icon "button" at bounding box center [818, 167] width 13 height 13
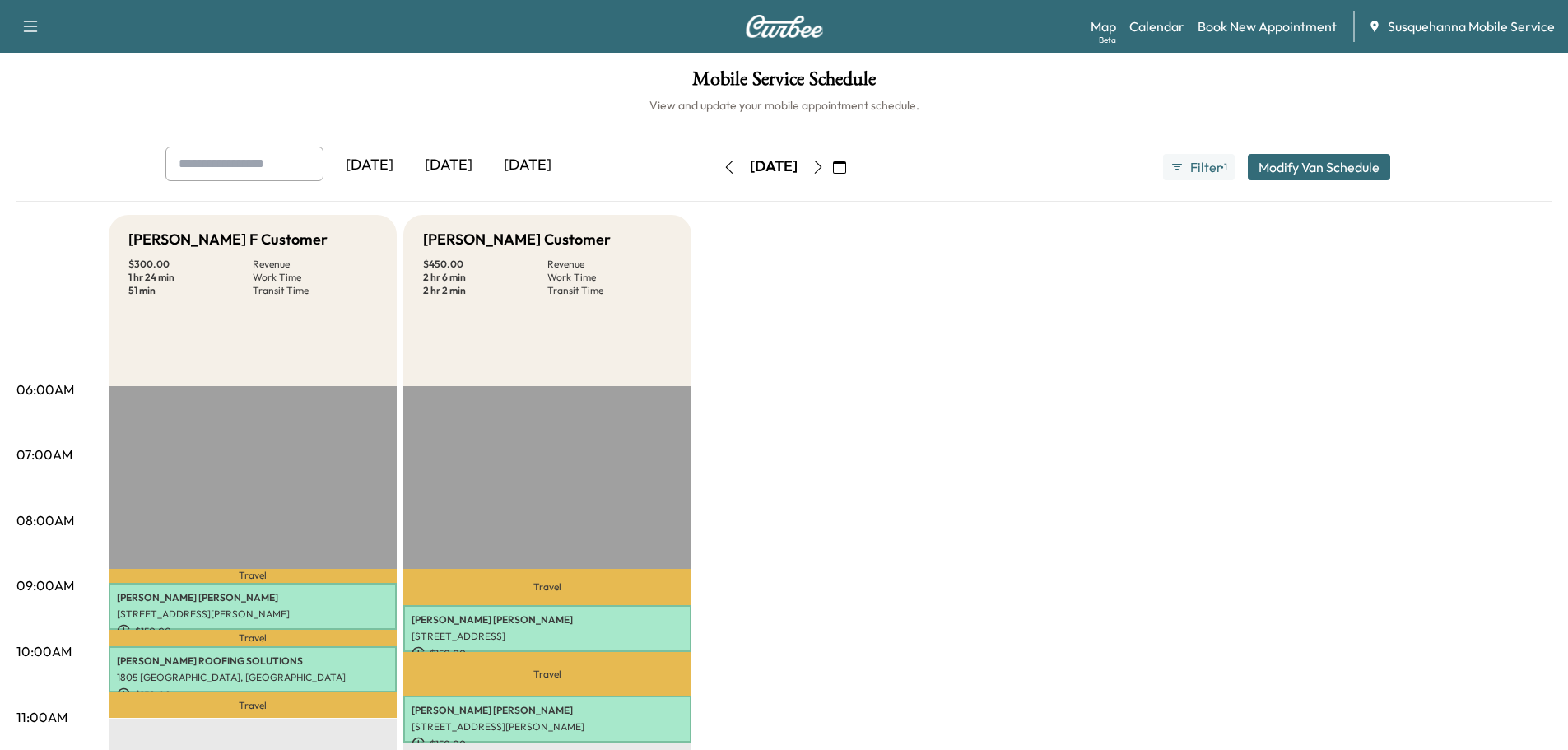
click at [831, 160] on button "button" at bounding box center [818, 167] width 28 height 26
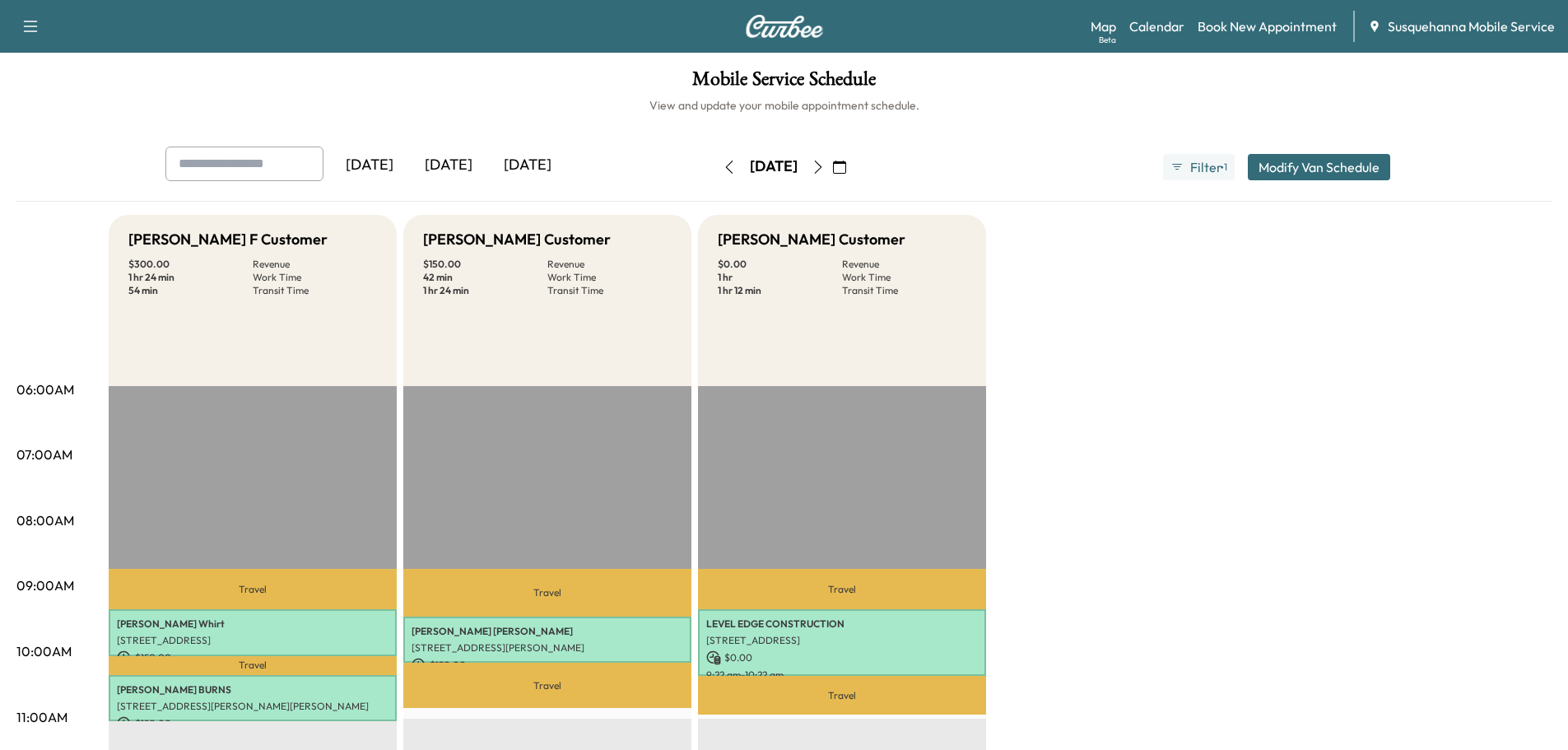
click at [723, 173] on icon "button" at bounding box center [729, 167] width 13 height 13
click at [715, 173] on button "button" at bounding box center [729, 167] width 28 height 26
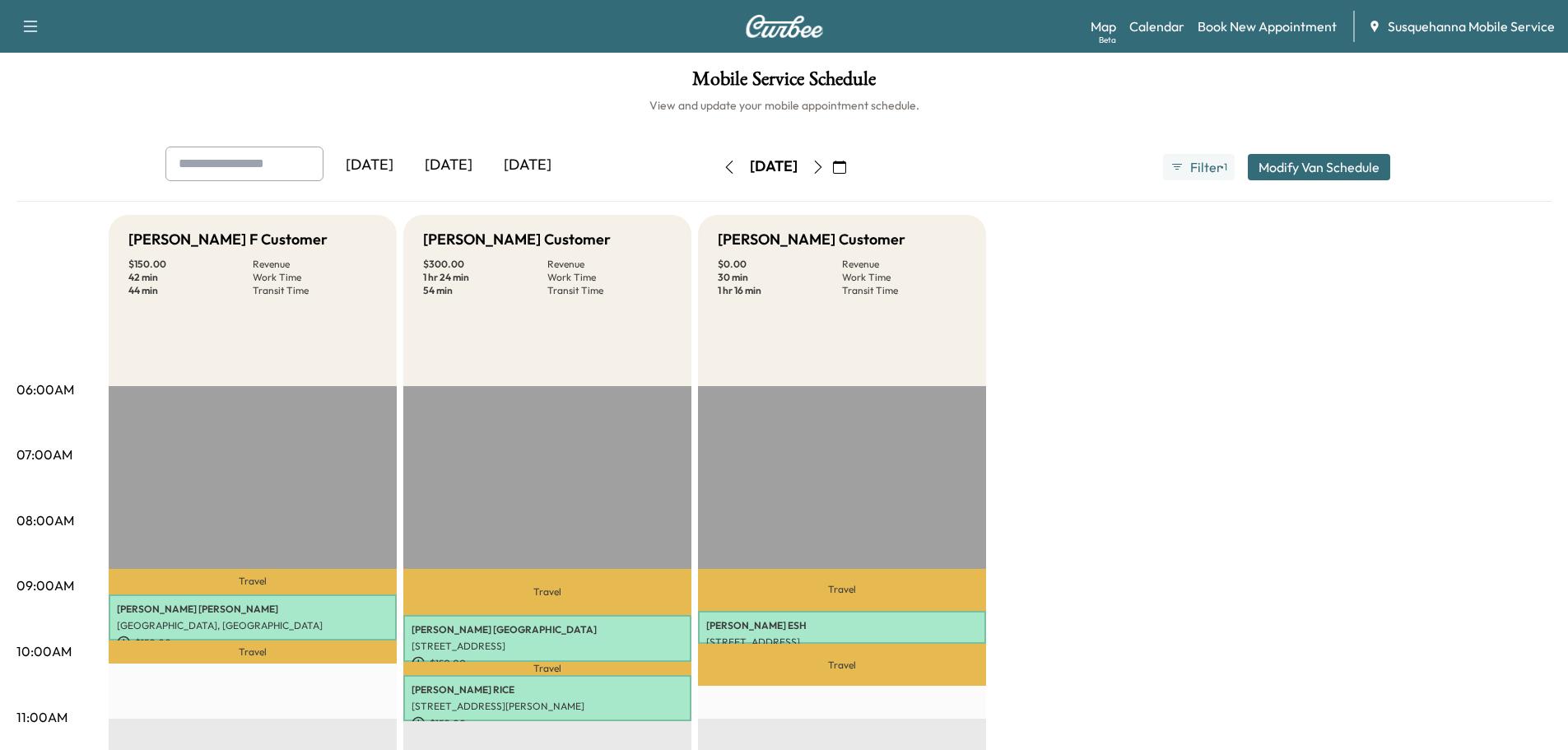
click at [715, 157] on button "button" at bounding box center [729, 167] width 28 height 26
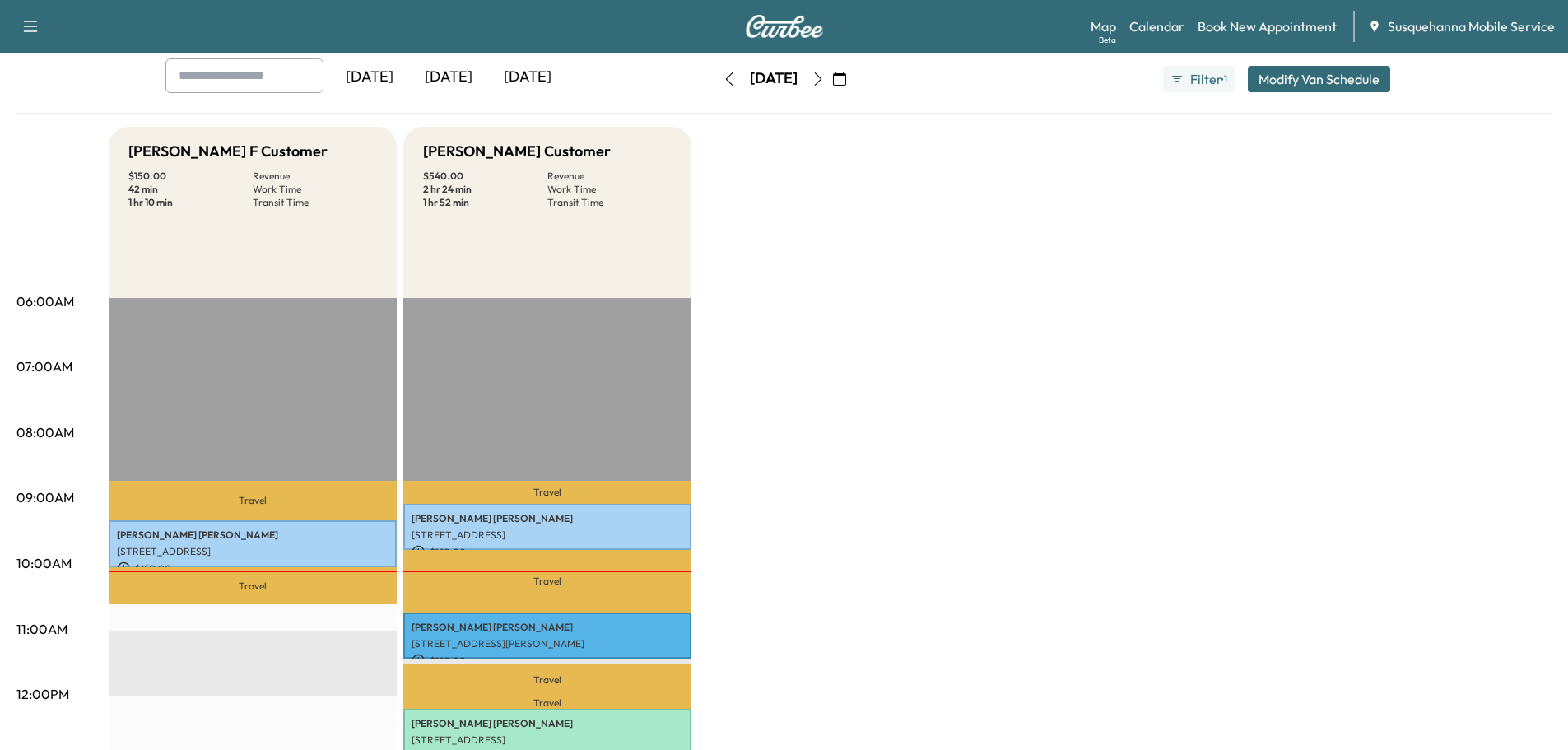
scroll to position [175, 0]
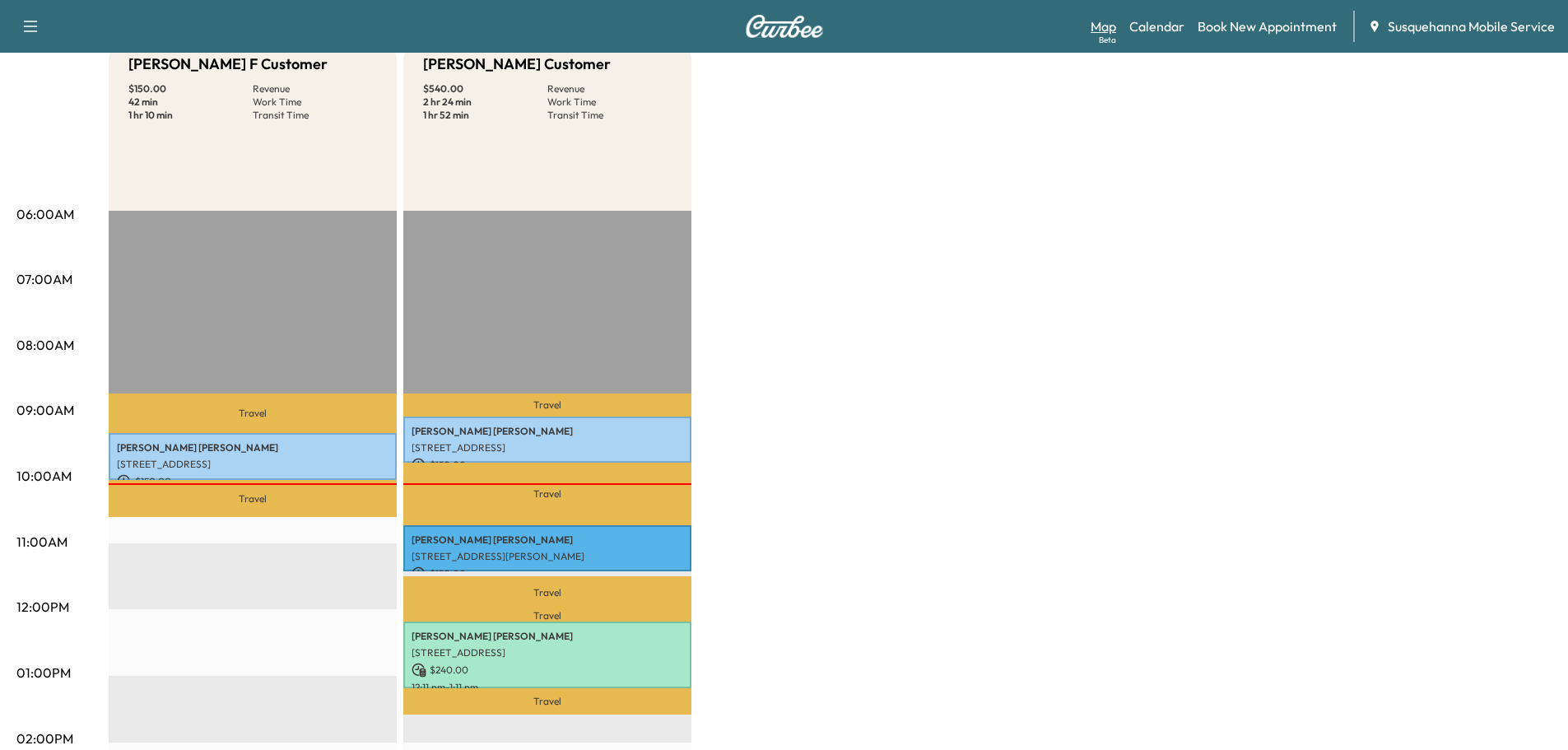
click at [1108, 32] on link "Map Beta" at bounding box center [1102, 26] width 25 height 20
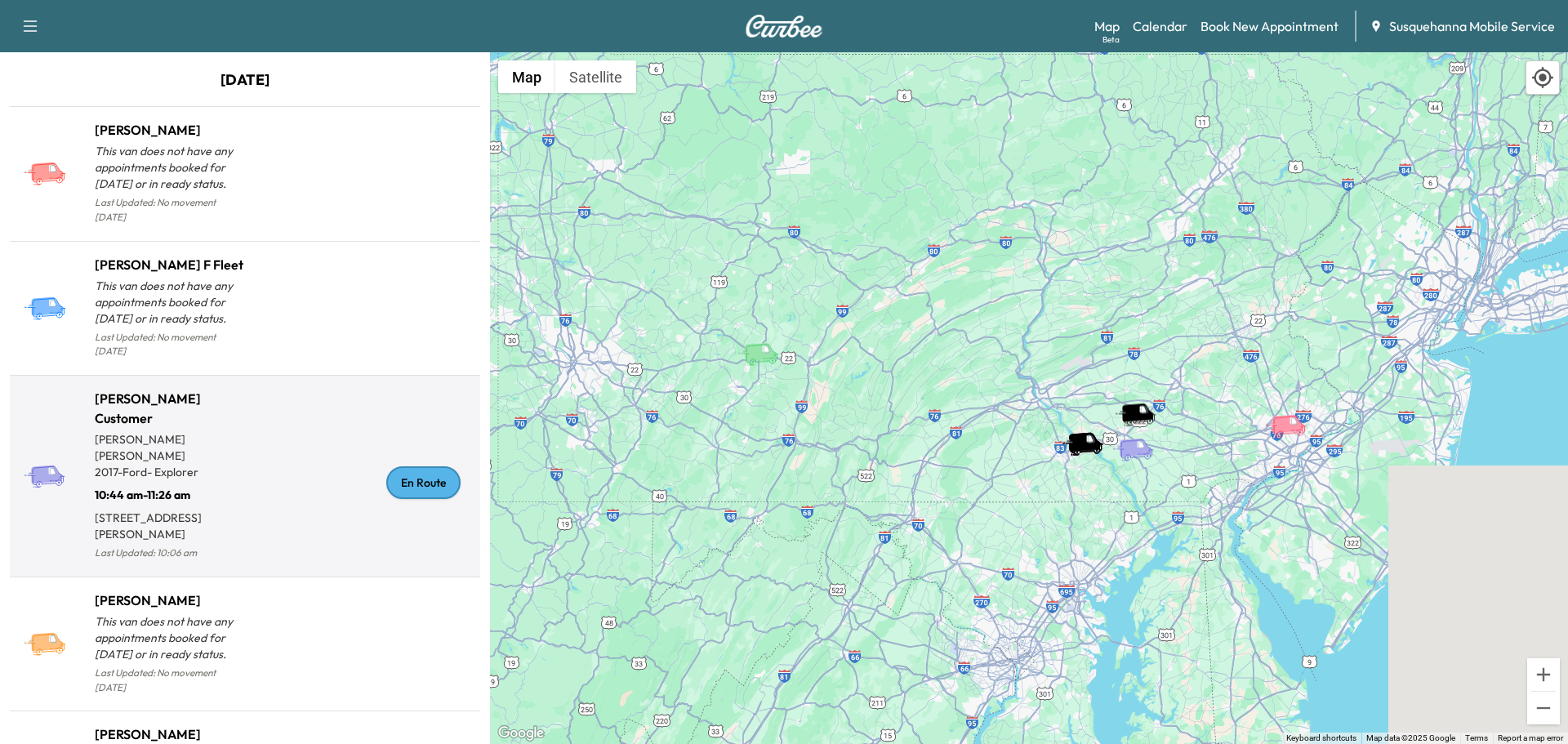
click at [423, 467] on div "En Route" at bounding box center [423, 482] width 74 height 32
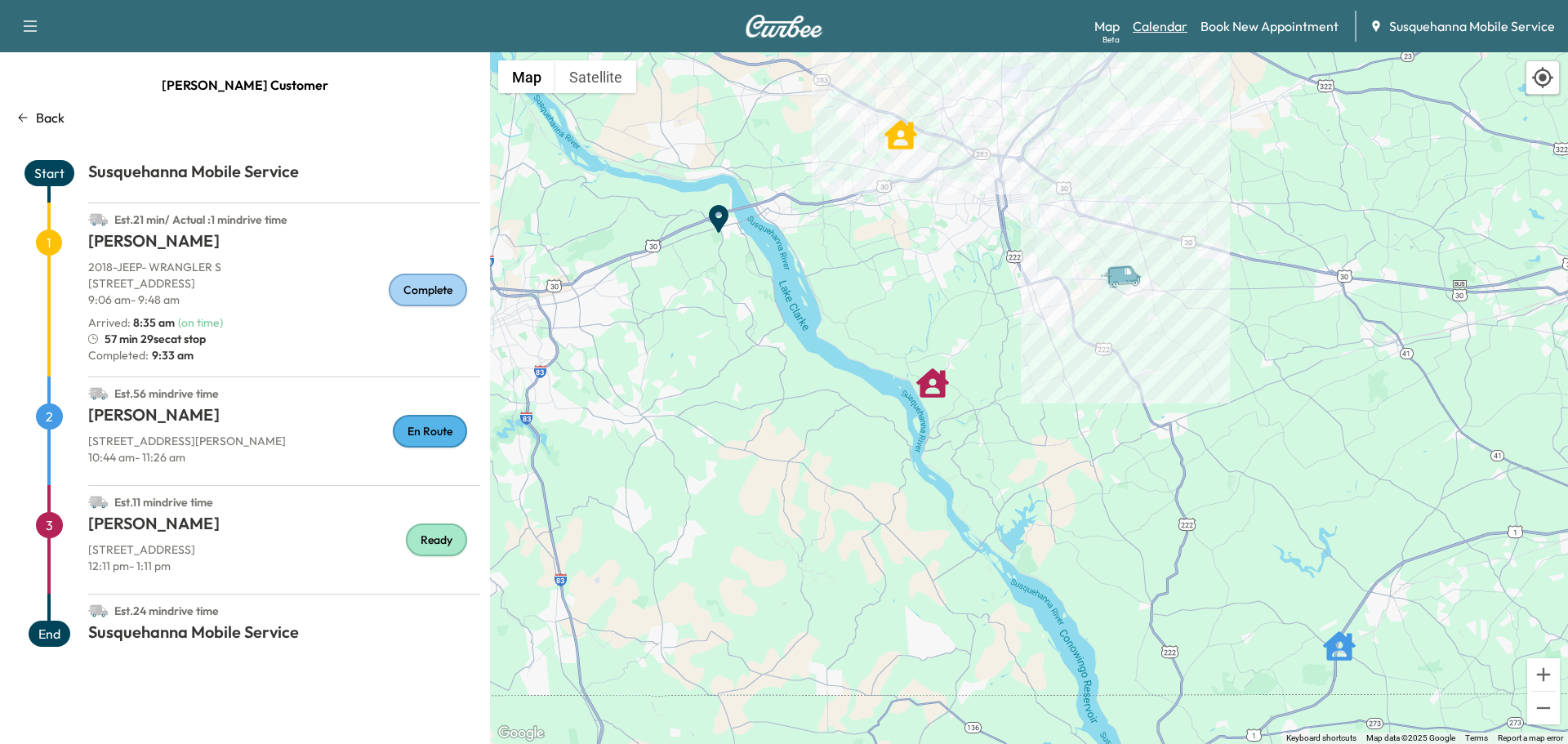
click at [1159, 19] on link "Calendar" at bounding box center [1160, 26] width 55 height 19
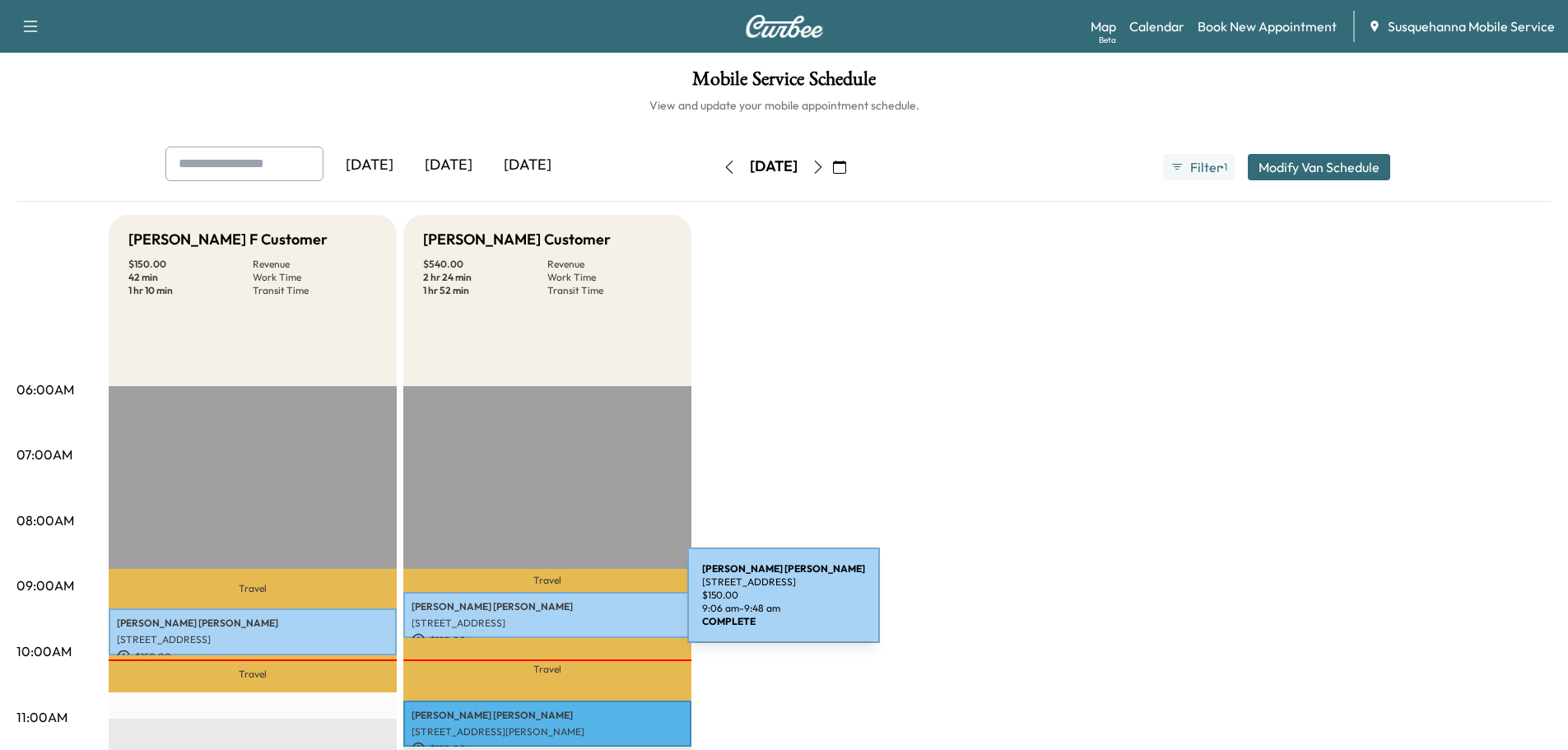
click at [563, 606] on p "KARL ROSS" at bounding box center [547, 607] width 272 height 13
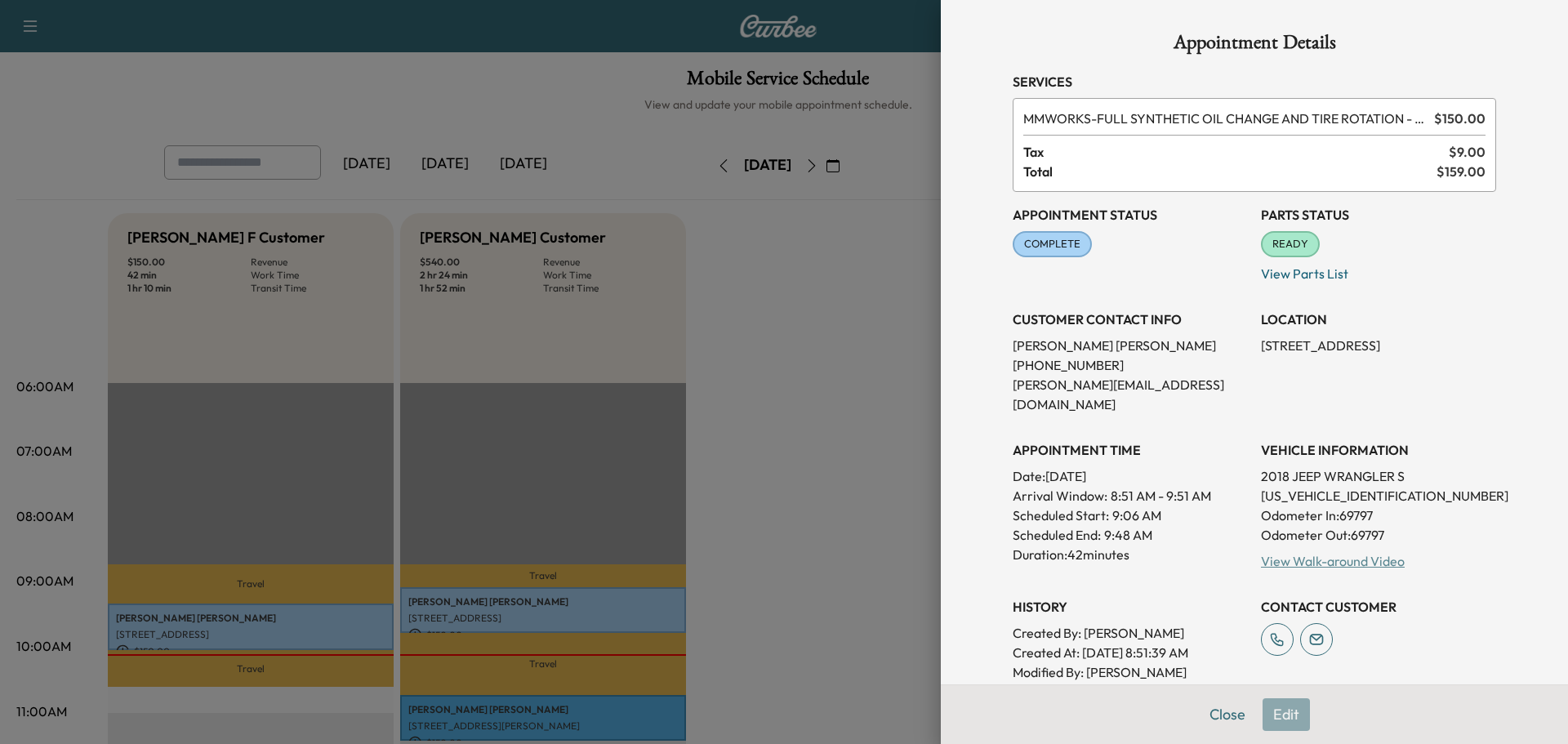
click at [1342, 553] on link "View Walk-around Video" at bounding box center [1332, 561] width 144 height 17
click at [1211, 706] on button "Close" at bounding box center [1227, 714] width 57 height 32
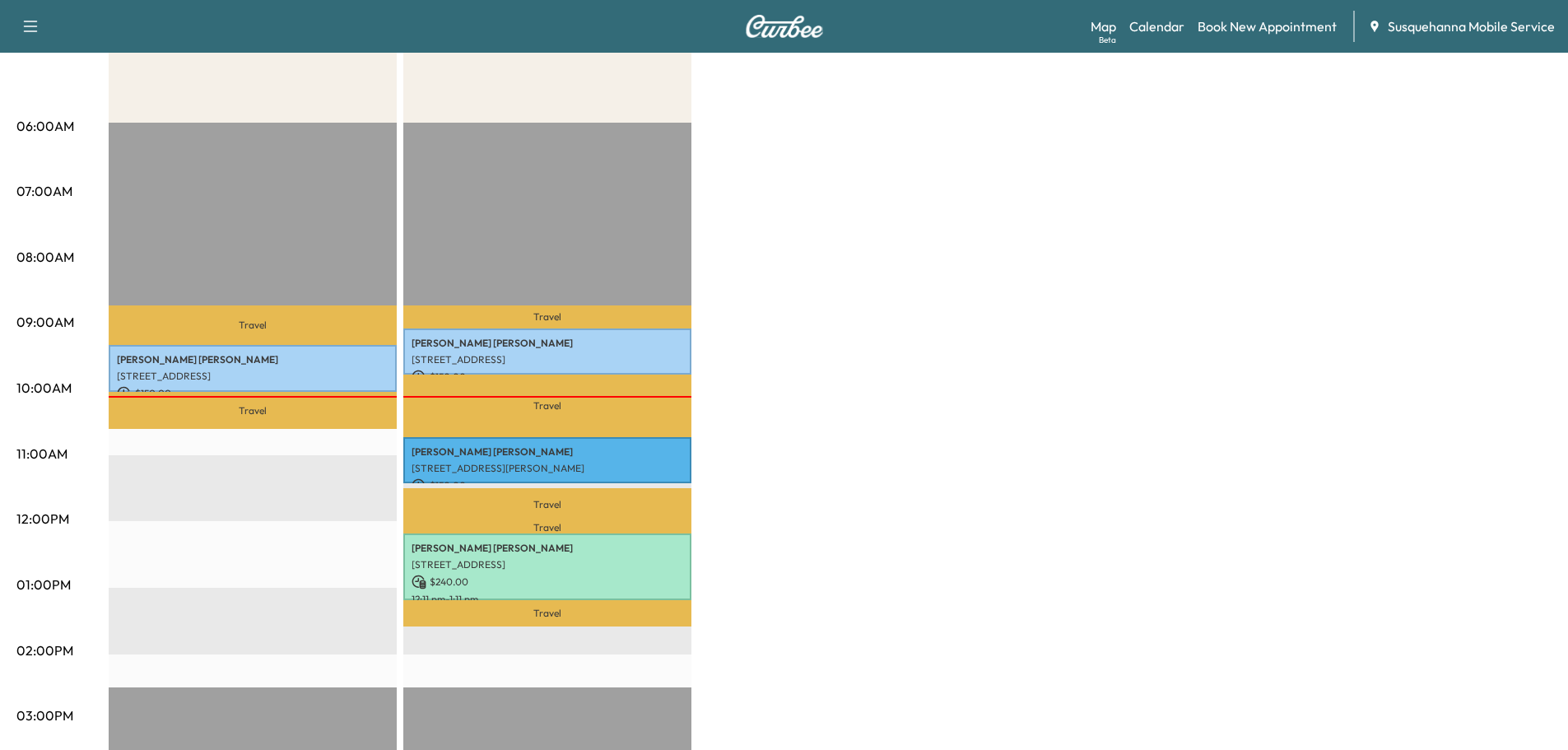
scroll to position [89, 0]
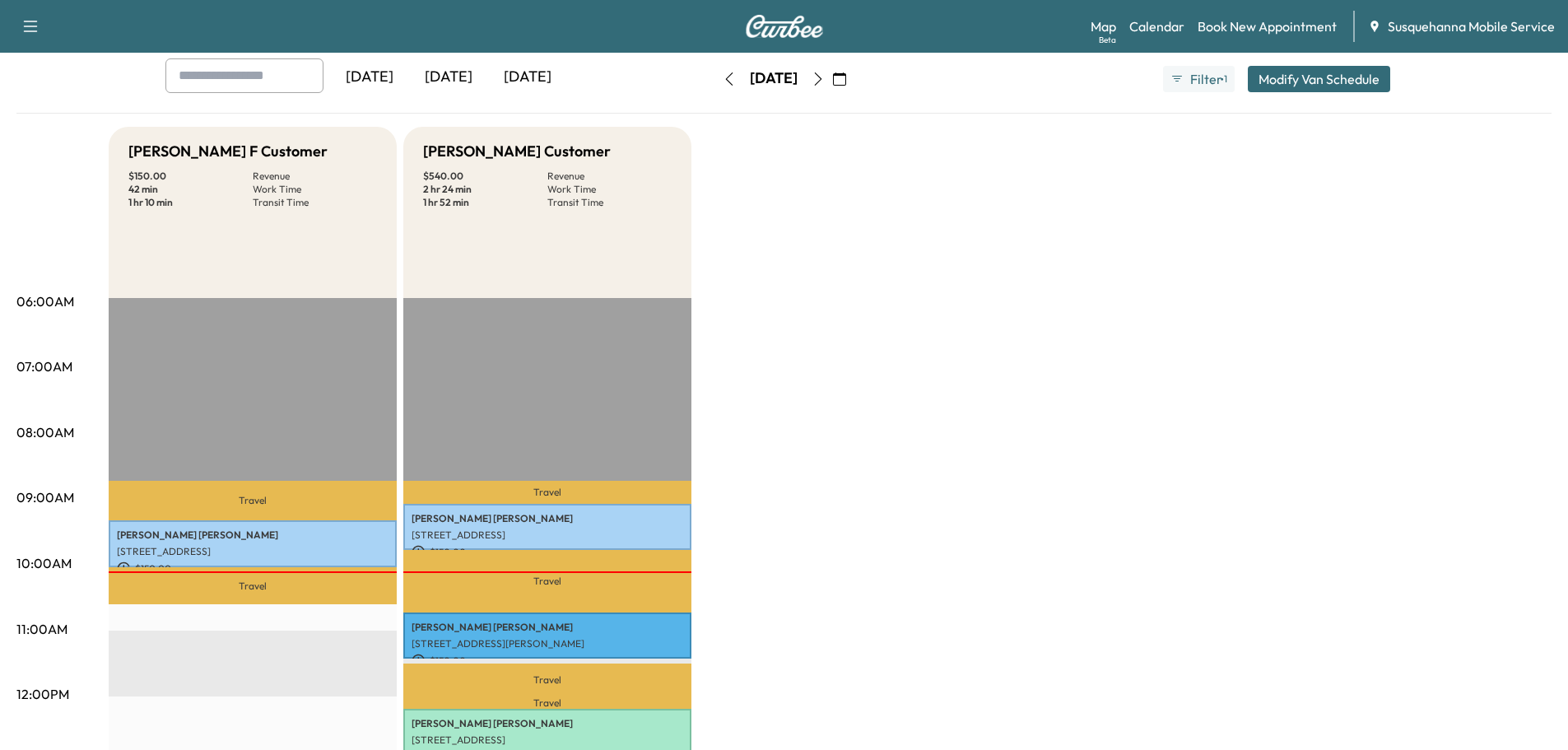
click at [825, 76] on icon "button" at bounding box center [818, 79] width 13 height 13
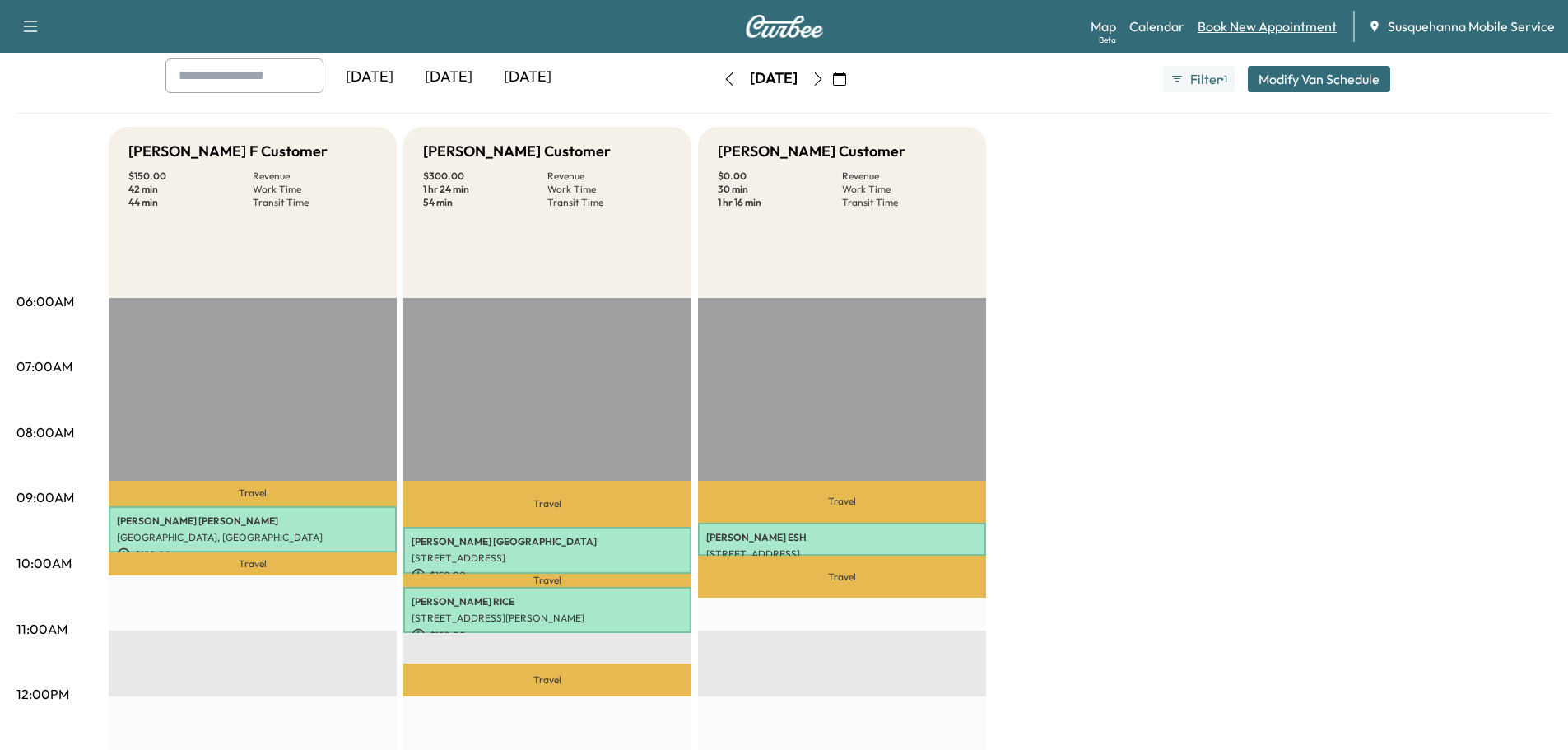
click at [1253, 24] on link "Book New Appointment" at bounding box center [1266, 26] width 139 height 20
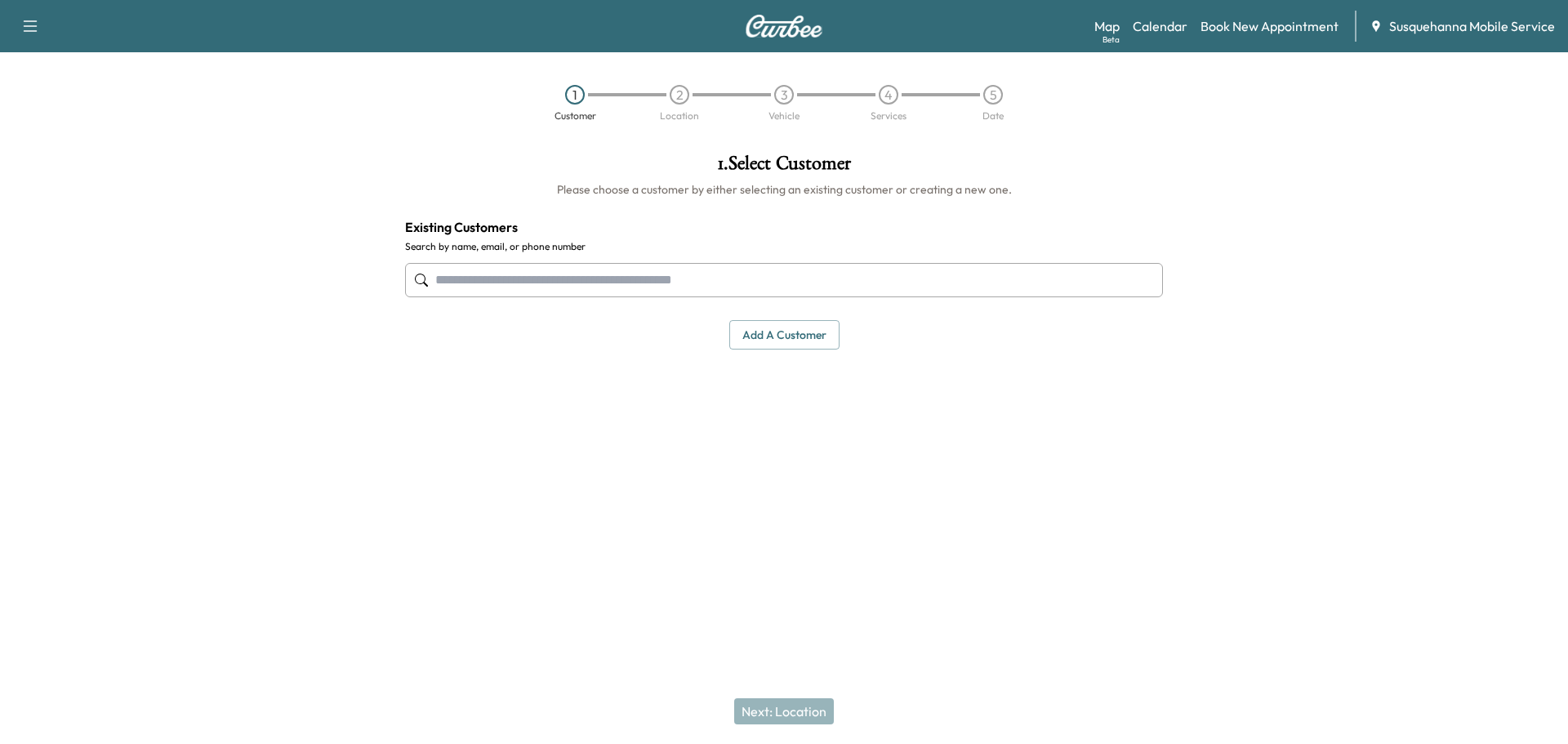
click at [764, 282] on input "text" at bounding box center [784, 280] width 758 height 34
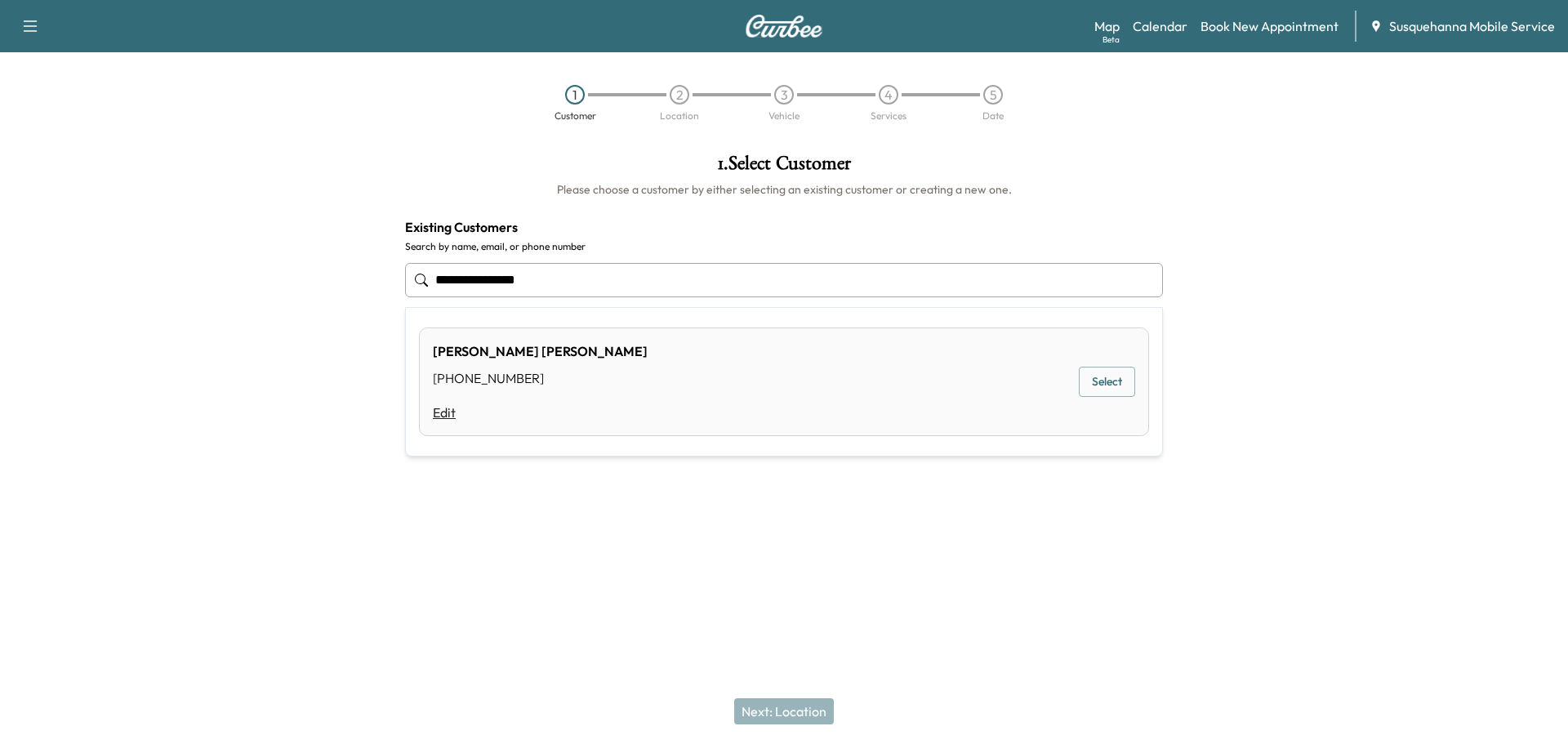
click at [437, 414] on link "Edit" at bounding box center [540, 412] width 214 height 19
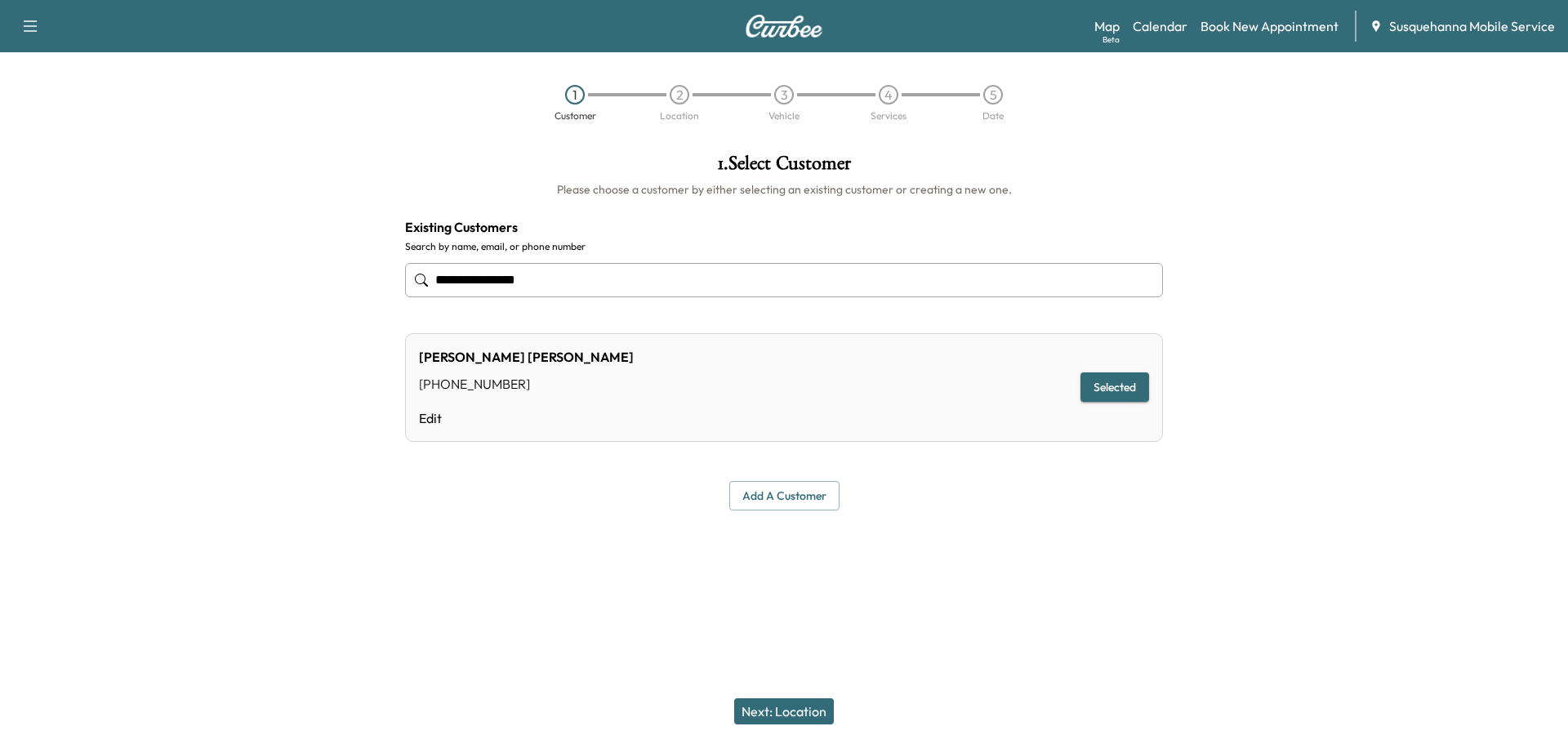
type input "**********"
click at [437, 414] on link "Edit" at bounding box center [526, 418] width 214 height 19
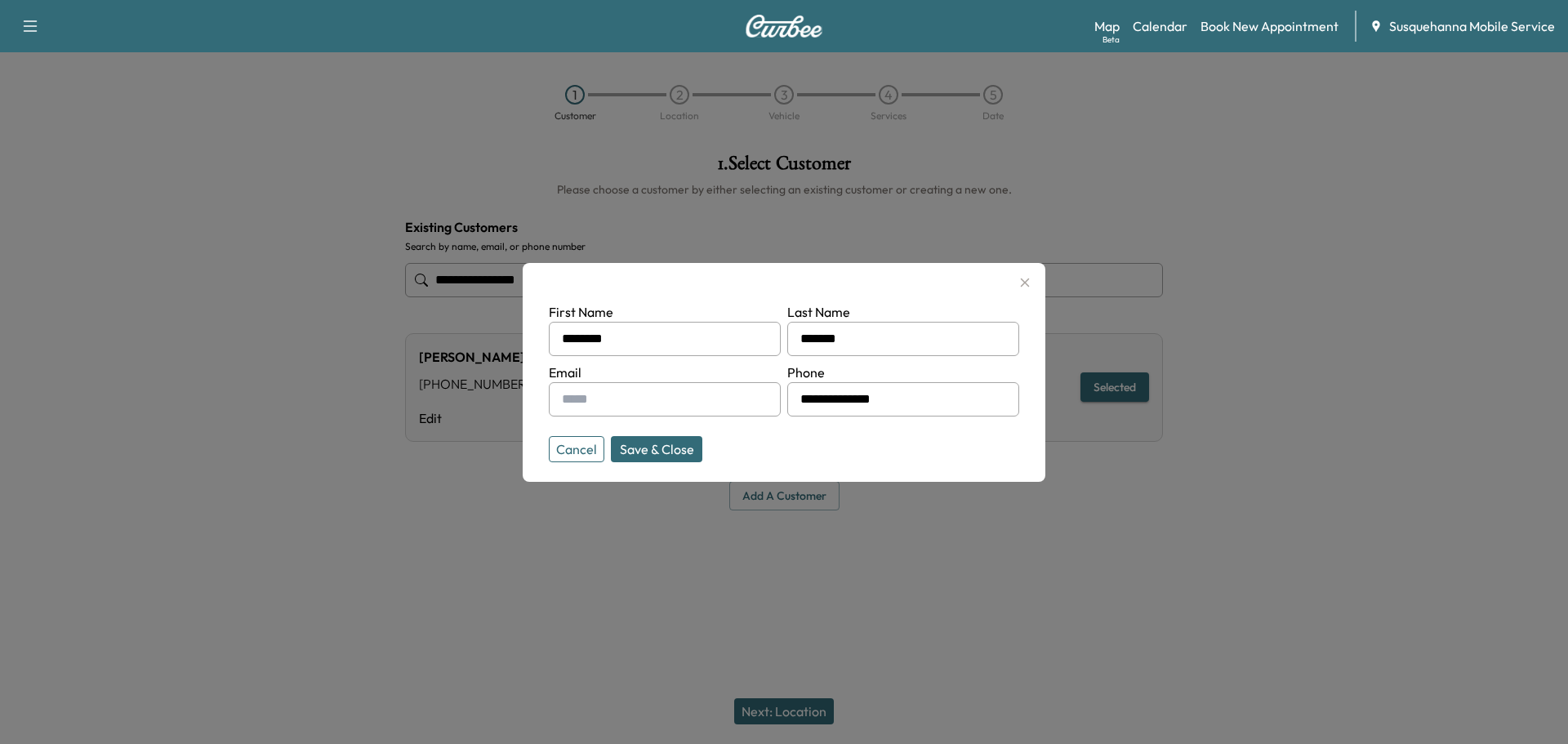
click at [612, 411] on input "text" at bounding box center [664, 399] width 232 height 34
type input "**********"
click at [637, 446] on button "Save & Close" at bounding box center [656, 449] width 91 height 26
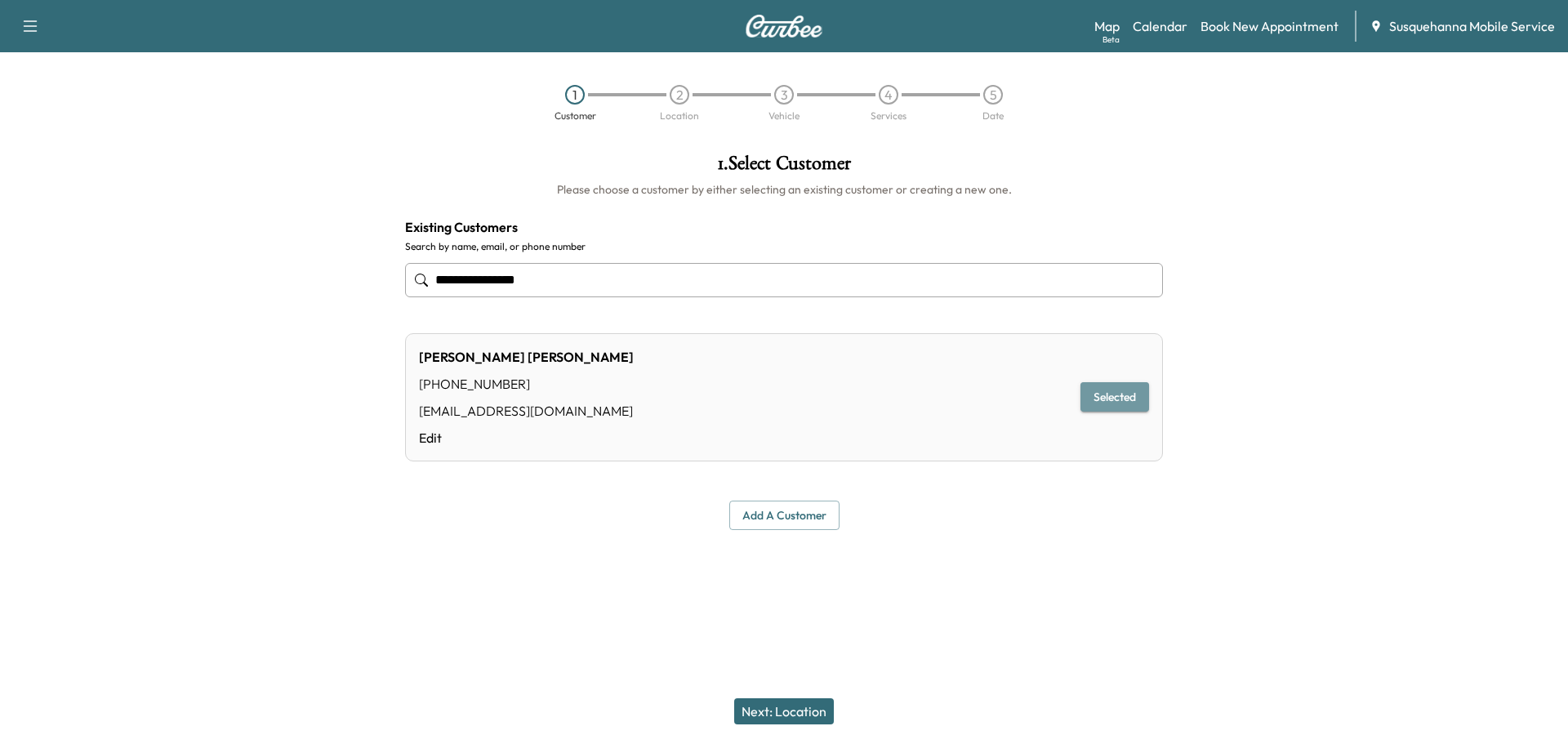
click at [1125, 397] on button "Selected" at bounding box center [1114, 397] width 68 height 30
click at [798, 702] on button "Next: Location" at bounding box center [784, 712] width 100 height 26
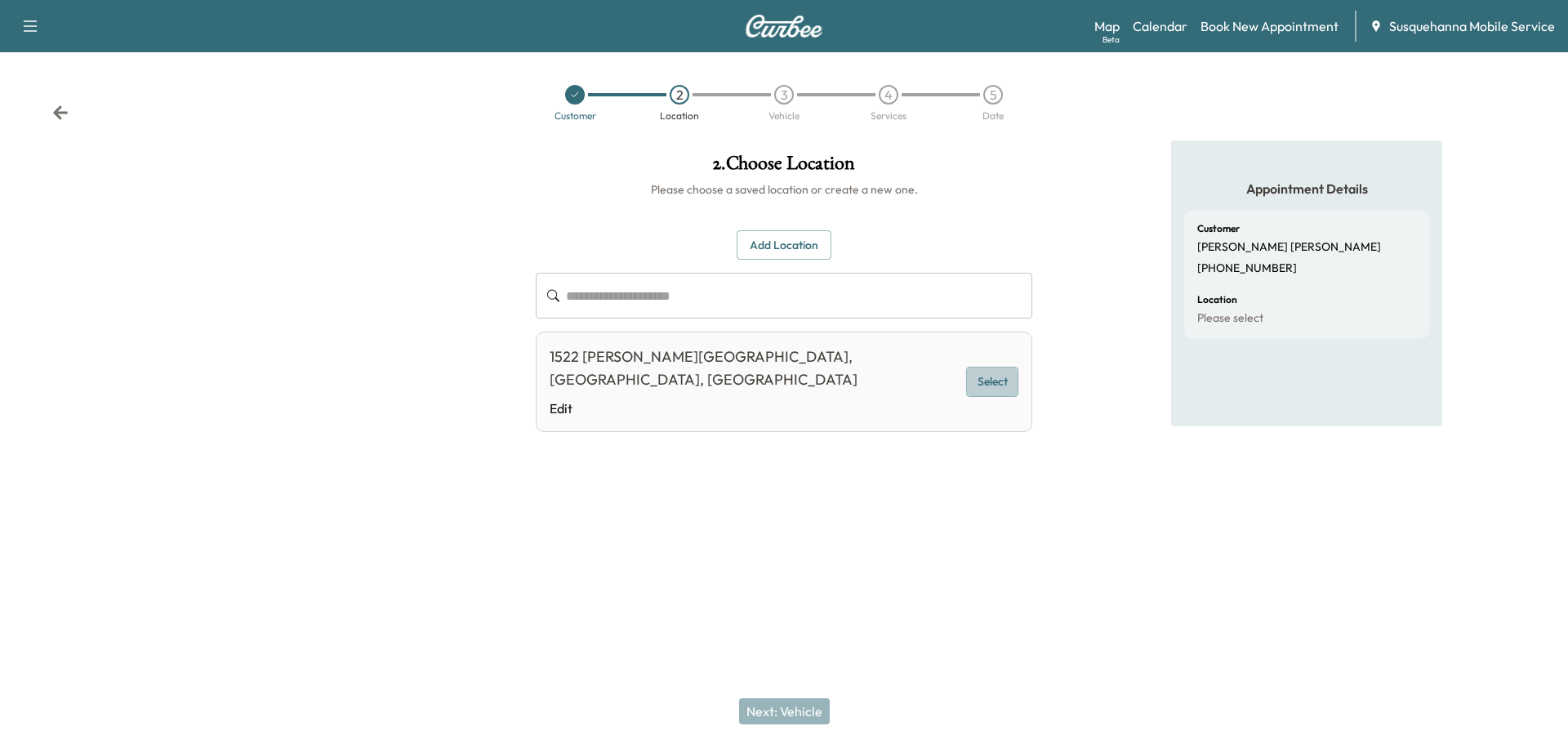
click at [1015, 370] on button "Select" at bounding box center [991, 382] width 53 height 30
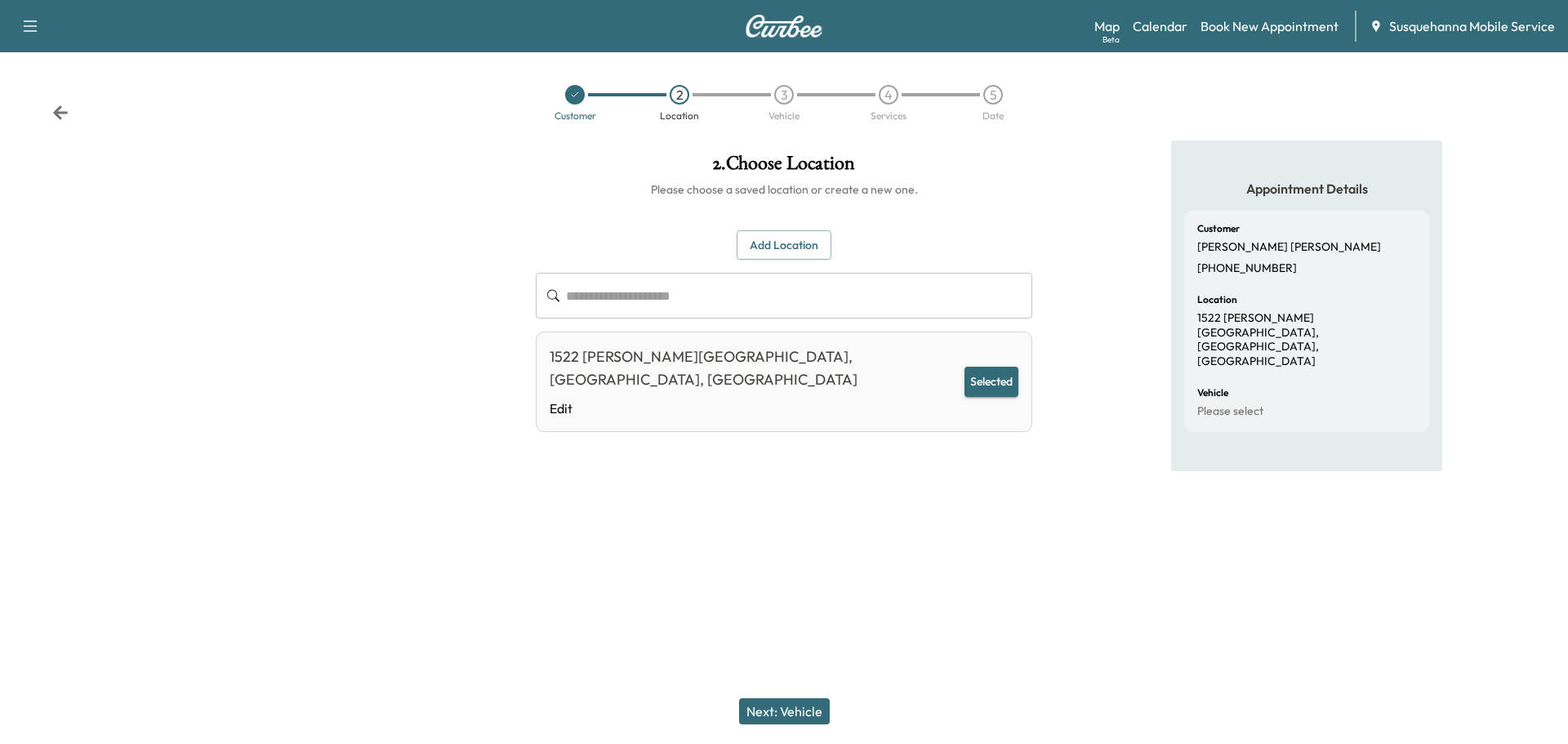
click at [764, 710] on button "Next: Vehicle" at bounding box center [784, 712] width 91 height 26
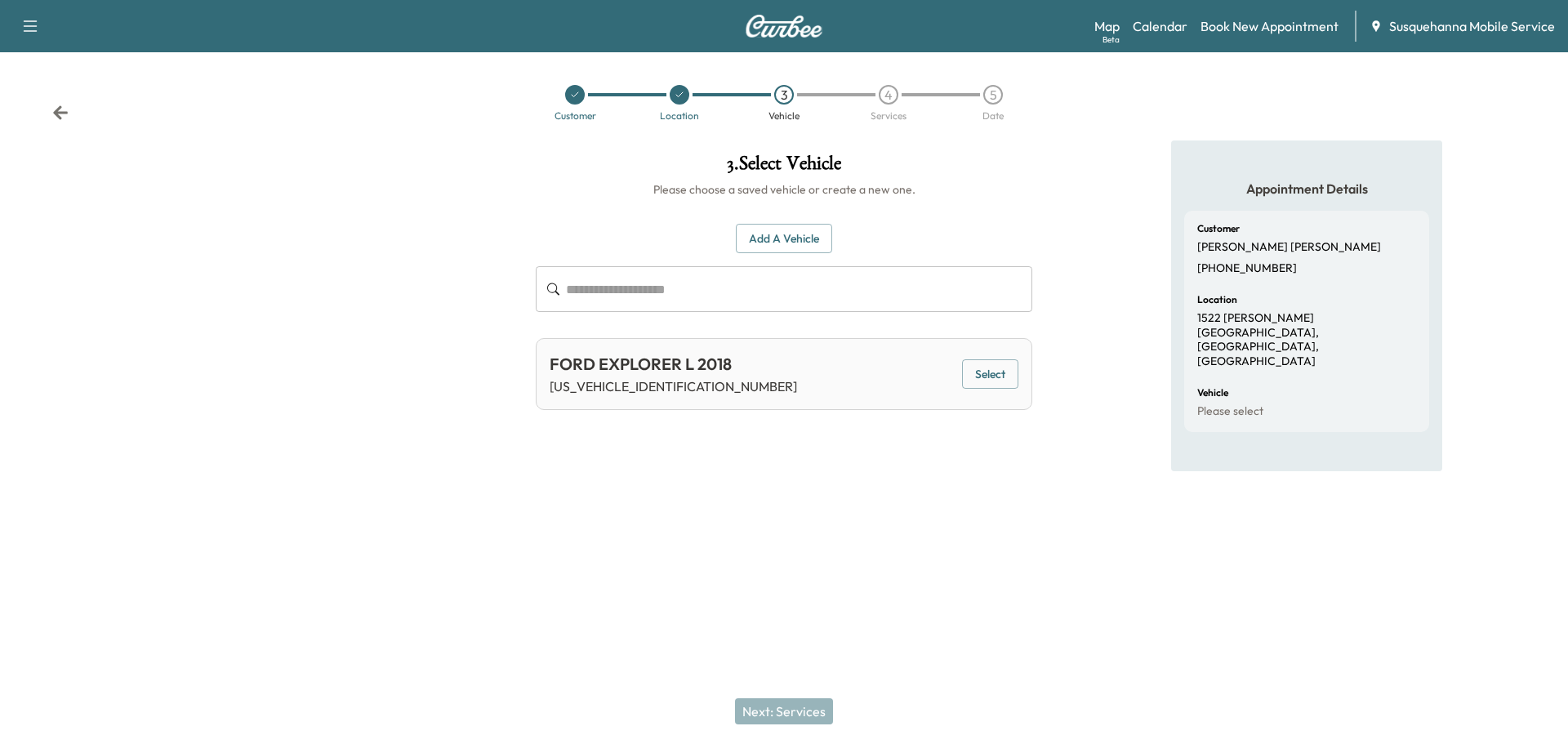
click at [1004, 379] on button "Select" at bounding box center [990, 374] width 56 height 30
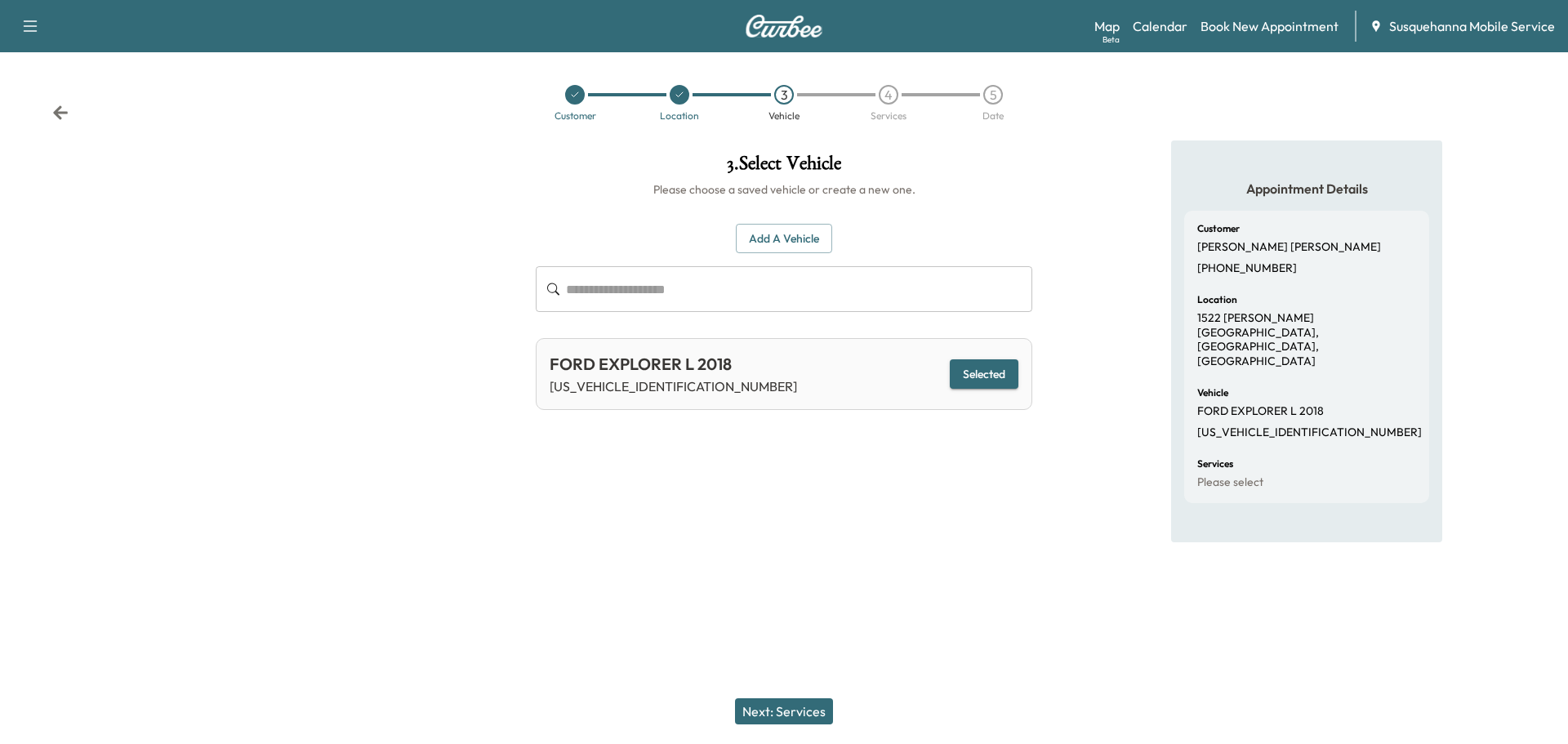
click at [795, 709] on button "Next: Services" at bounding box center [784, 712] width 98 height 26
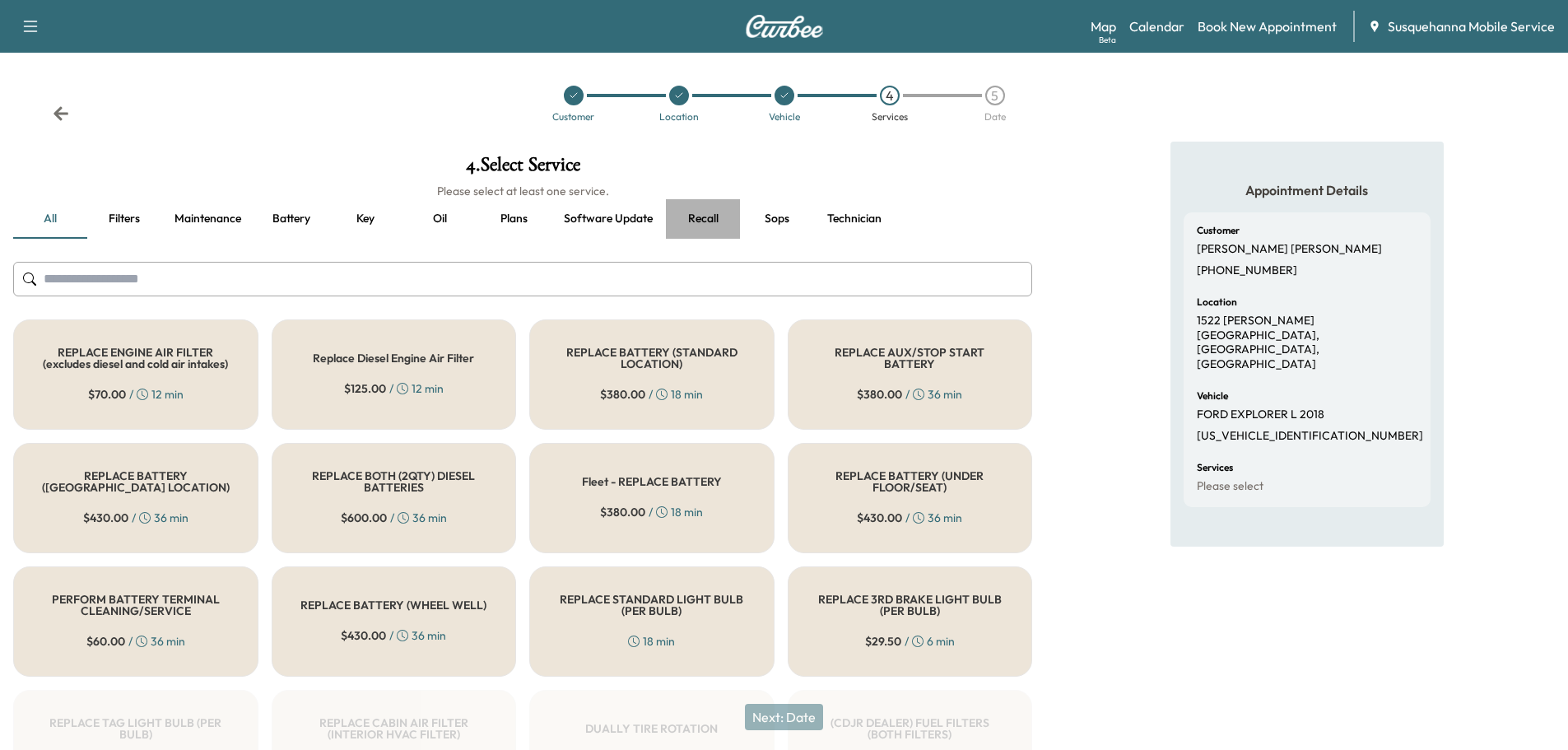
click at [713, 220] on button "Recall" at bounding box center [703, 219] width 74 height 39
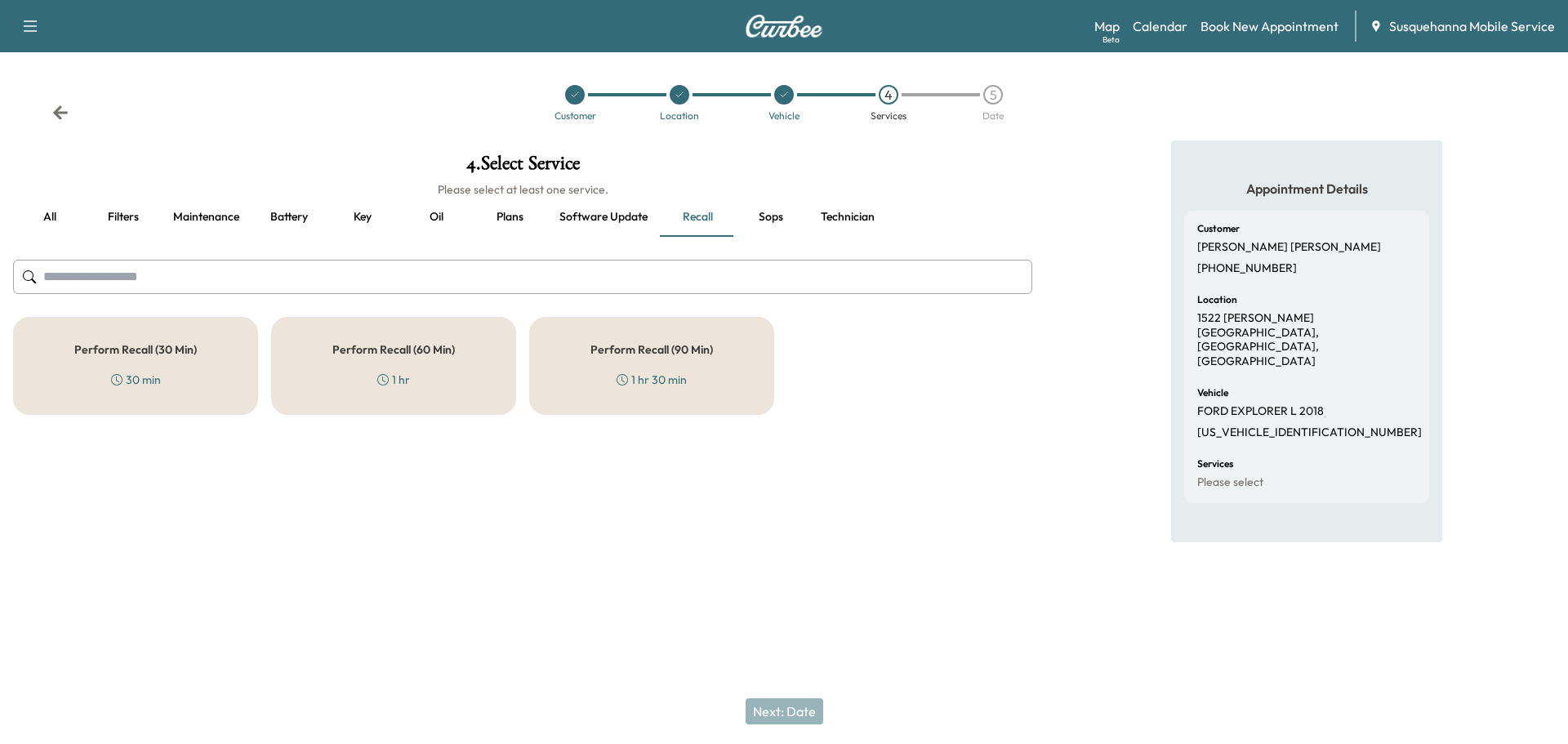
click at [192, 383] on div "Perform Recall (30 Min) 30 min" at bounding box center [135, 366] width 245 height 98
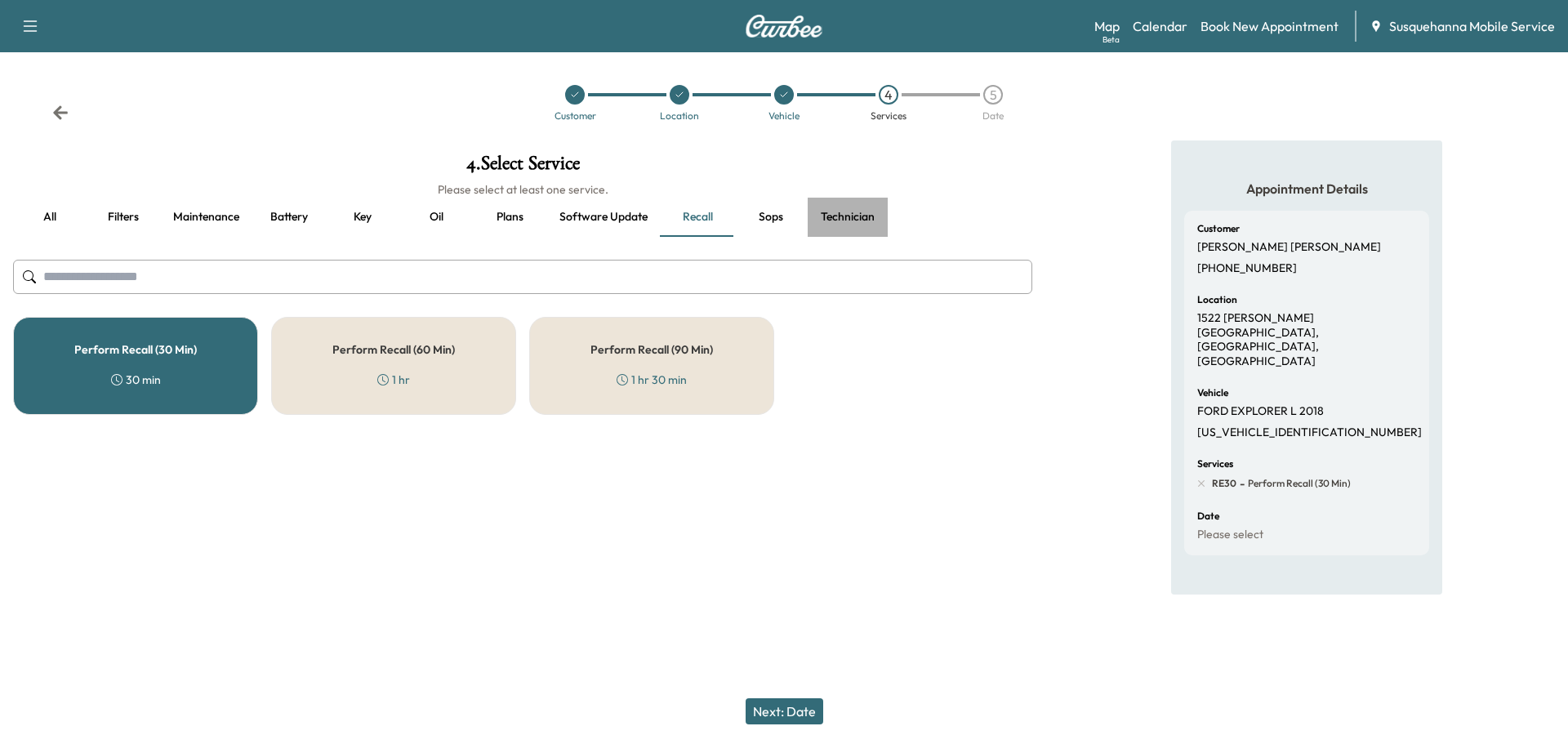
click at [854, 212] on button "Technician" at bounding box center [847, 217] width 80 height 39
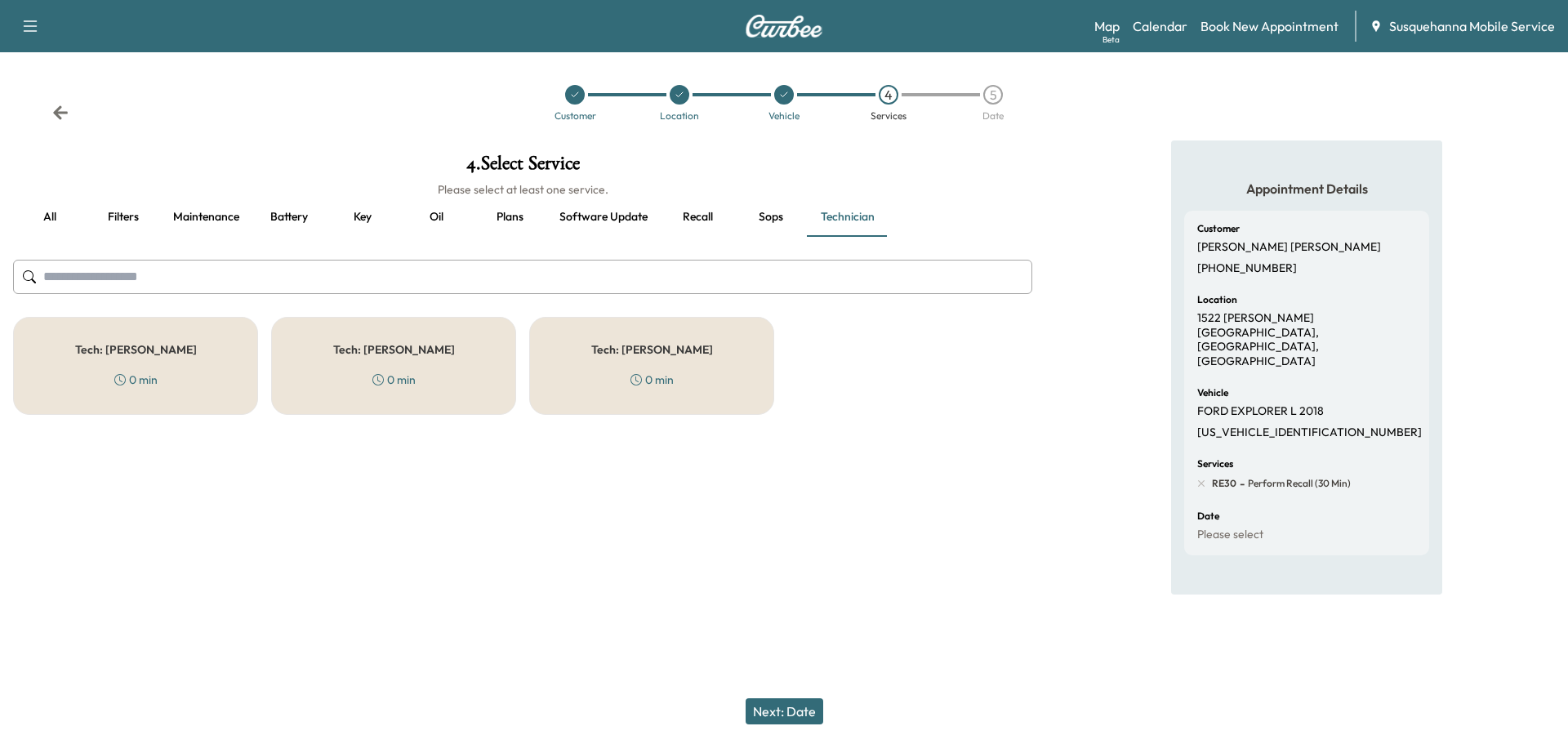
click at [704, 383] on div "Tech: Zach C 0 min" at bounding box center [651, 366] width 245 height 98
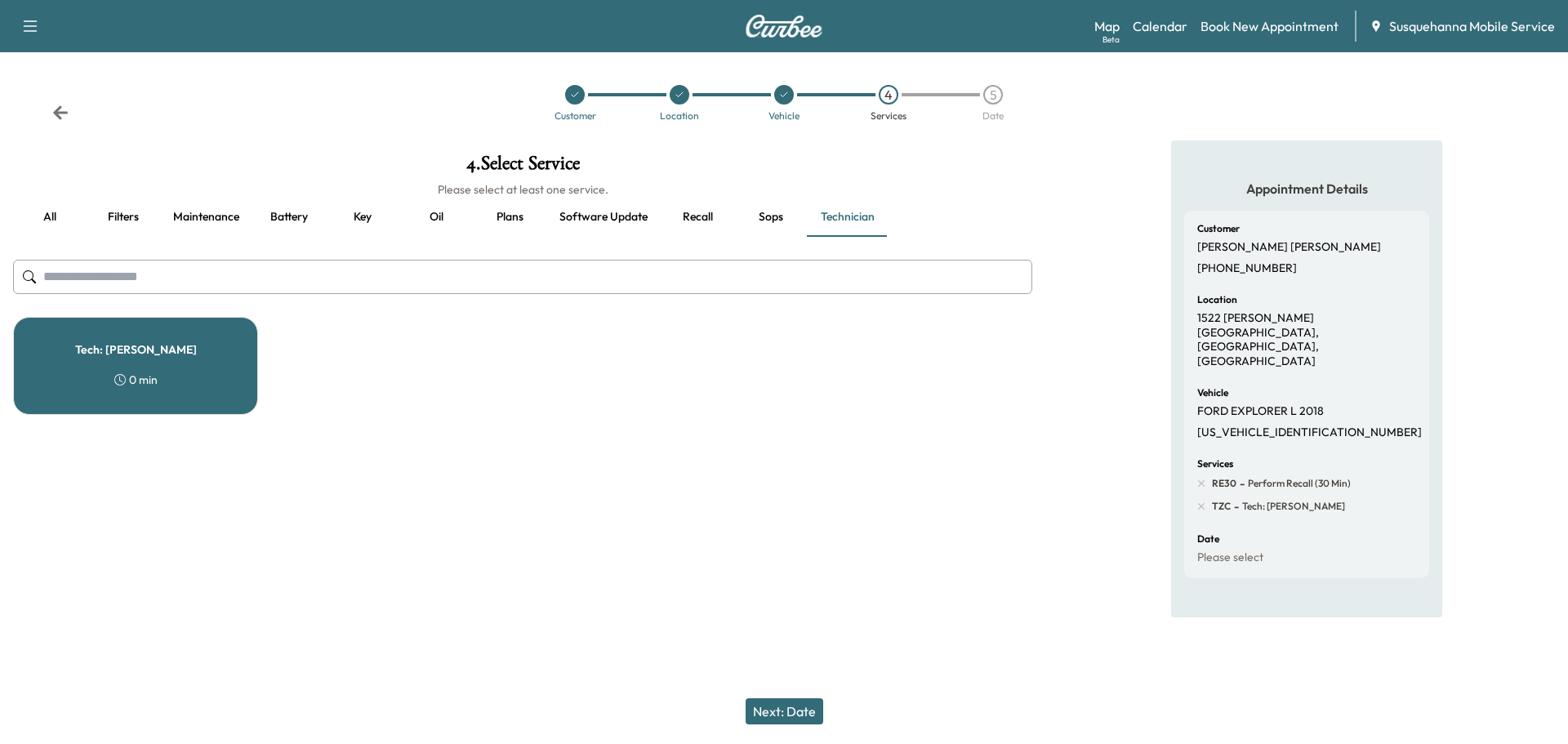
click at [780, 706] on button "Next: Date" at bounding box center [784, 712] width 78 height 26
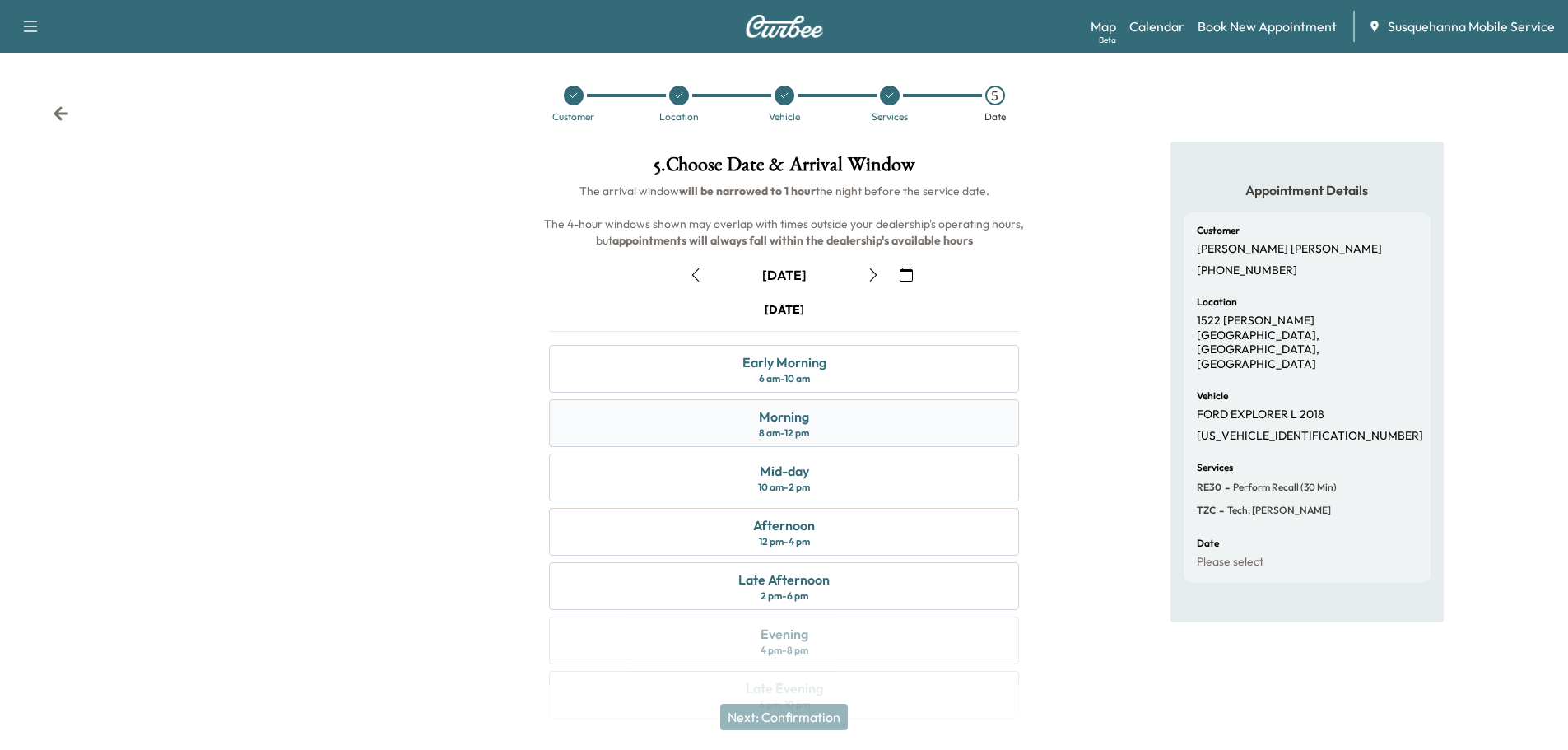
click at [858, 434] on div "Morning 8 am - 12 pm" at bounding box center [783, 423] width 470 height 48
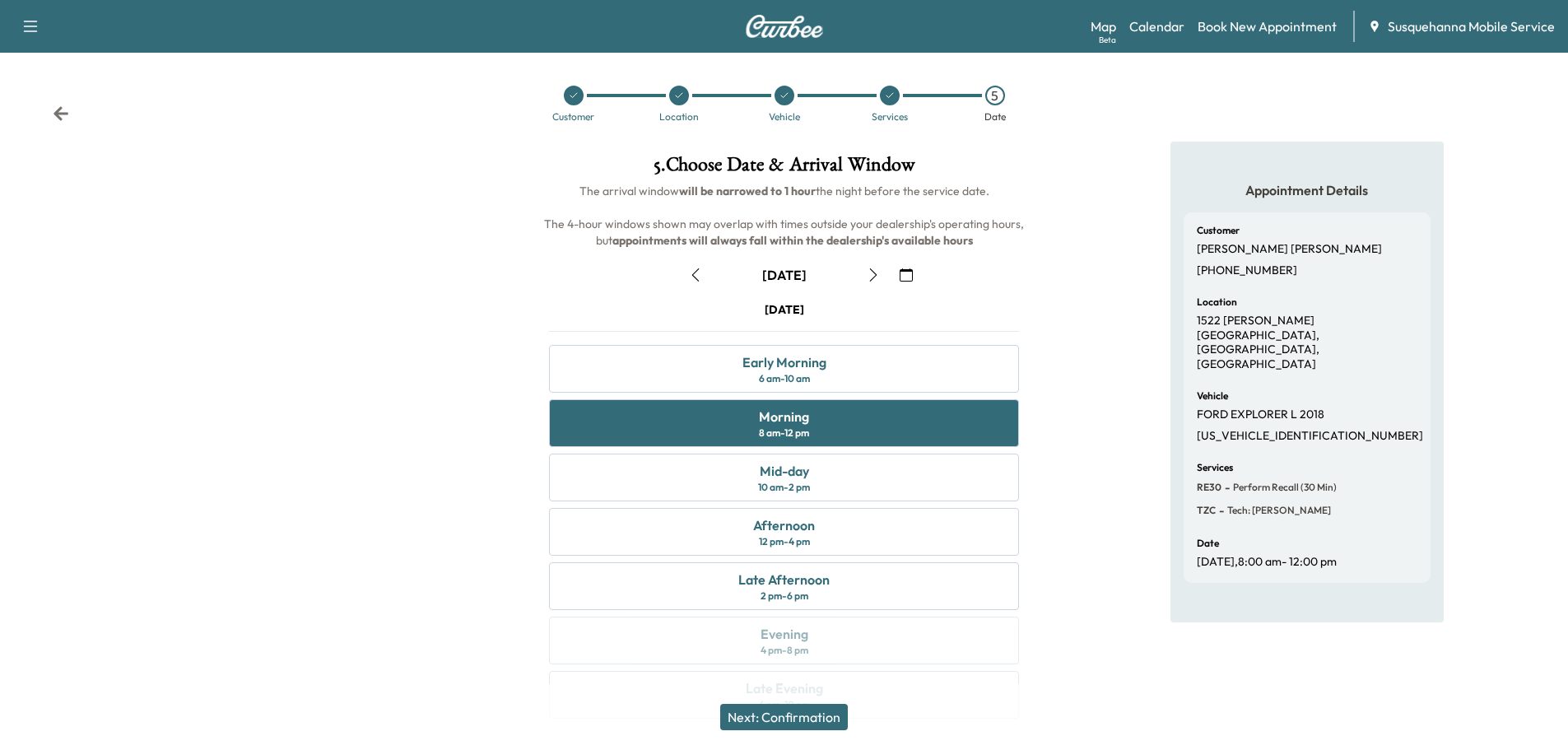
click at [808, 716] on button "Next: Confirmation" at bounding box center [783, 717] width 128 height 26
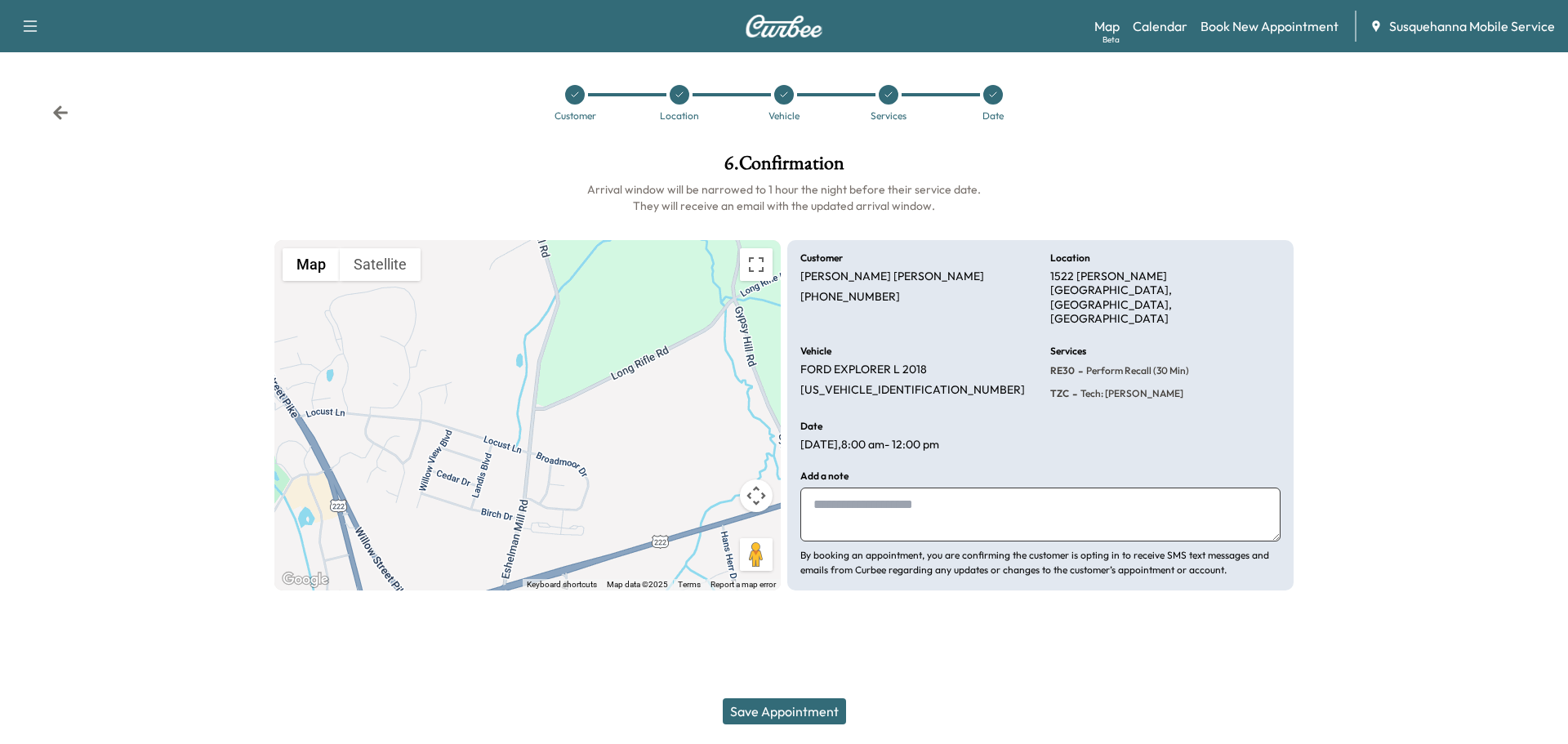
click at [916, 488] on textarea at bounding box center [1040, 515] width 480 height 54
click at [994, 495] on textarea "**********" at bounding box center [1040, 515] width 480 height 54
type textarea "**********"
click at [824, 705] on button "Save Appointment" at bounding box center [784, 712] width 123 height 26
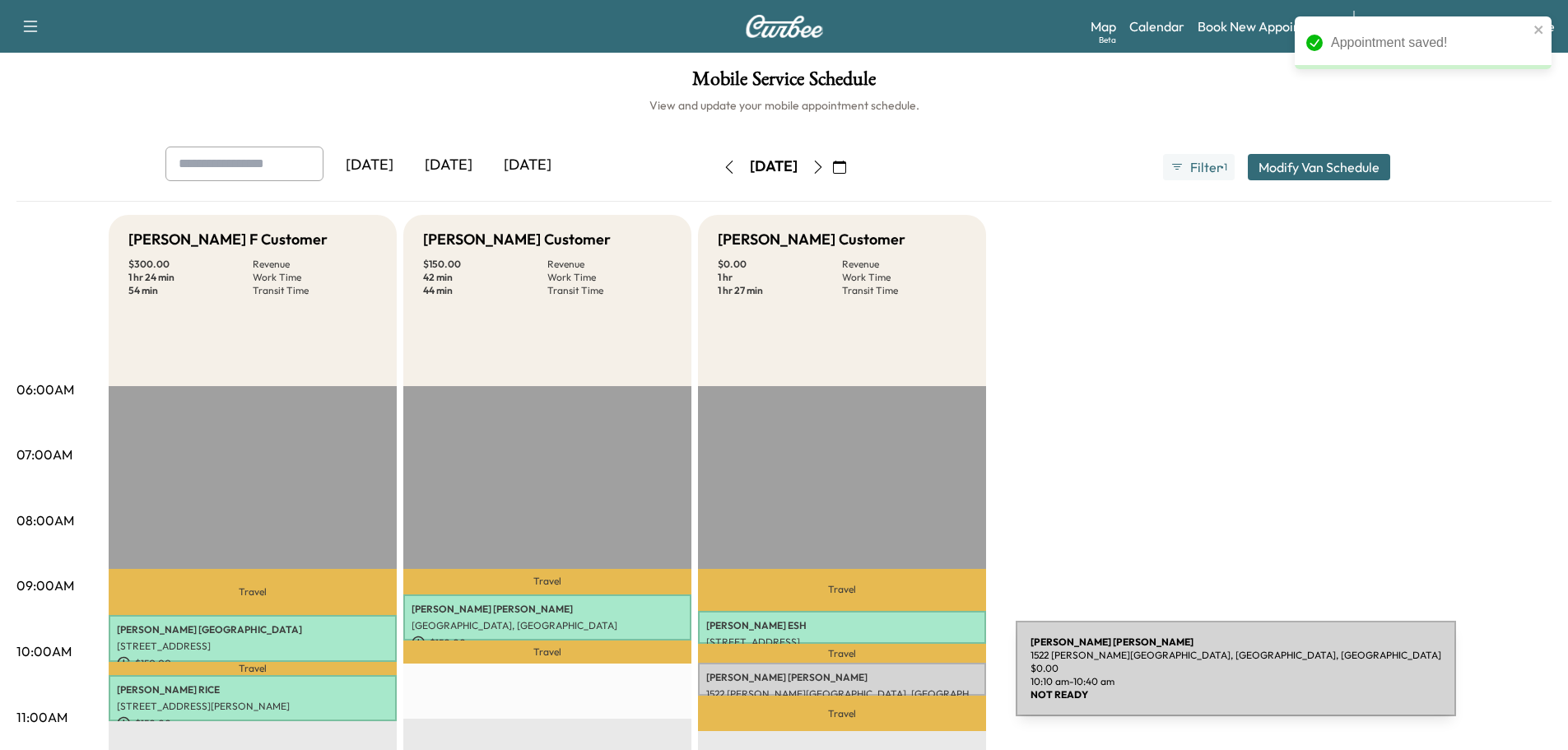
click at [892, 678] on p "COURTNEY PORTARO" at bounding box center [842, 677] width 272 height 13
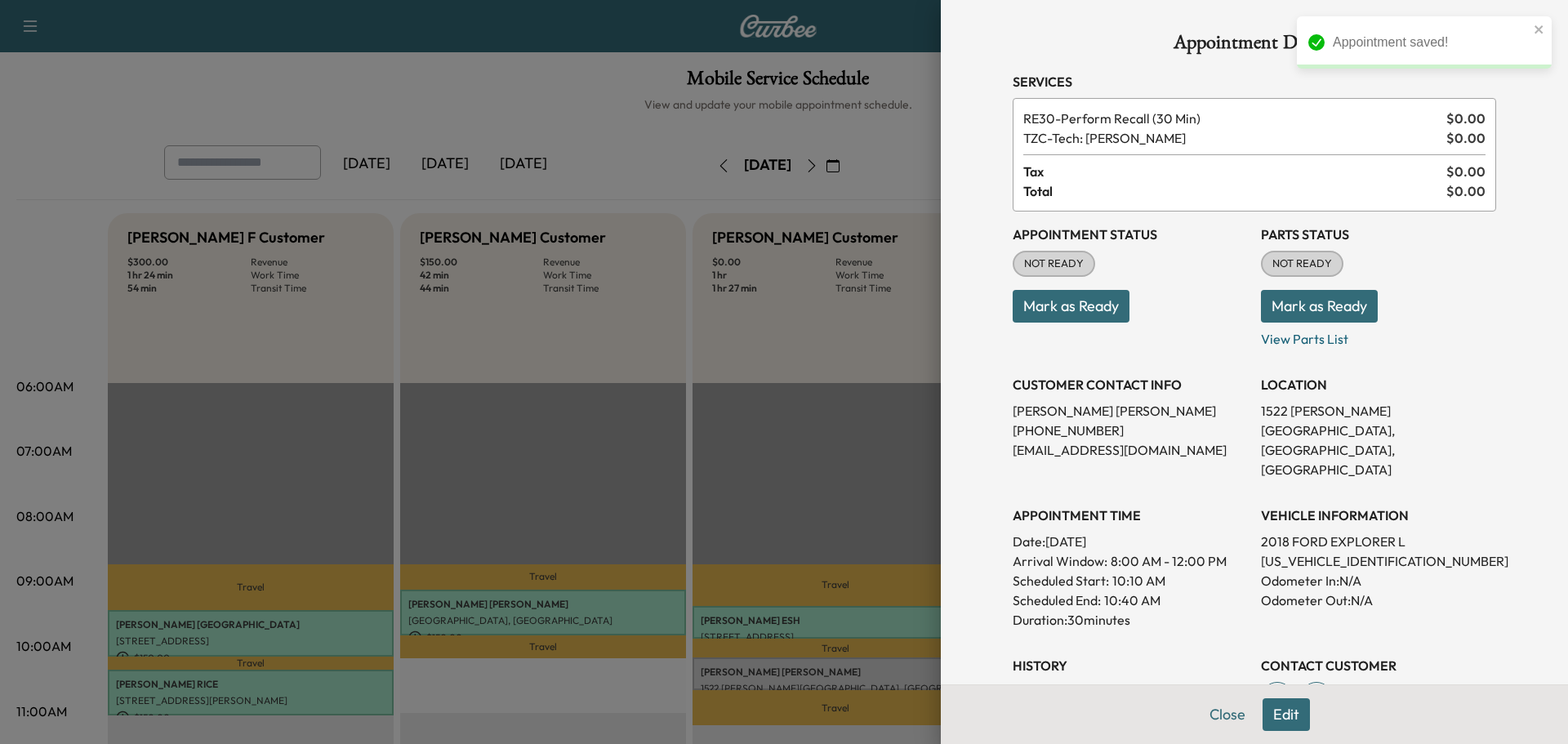
click at [1287, 303] on button "Mark as Ready" at bounding box center [1319, 306] width 116 height 32
click at [1051, 306] on button "Mark as Ready" at bounding box center [1071, 306] width 116 height 32
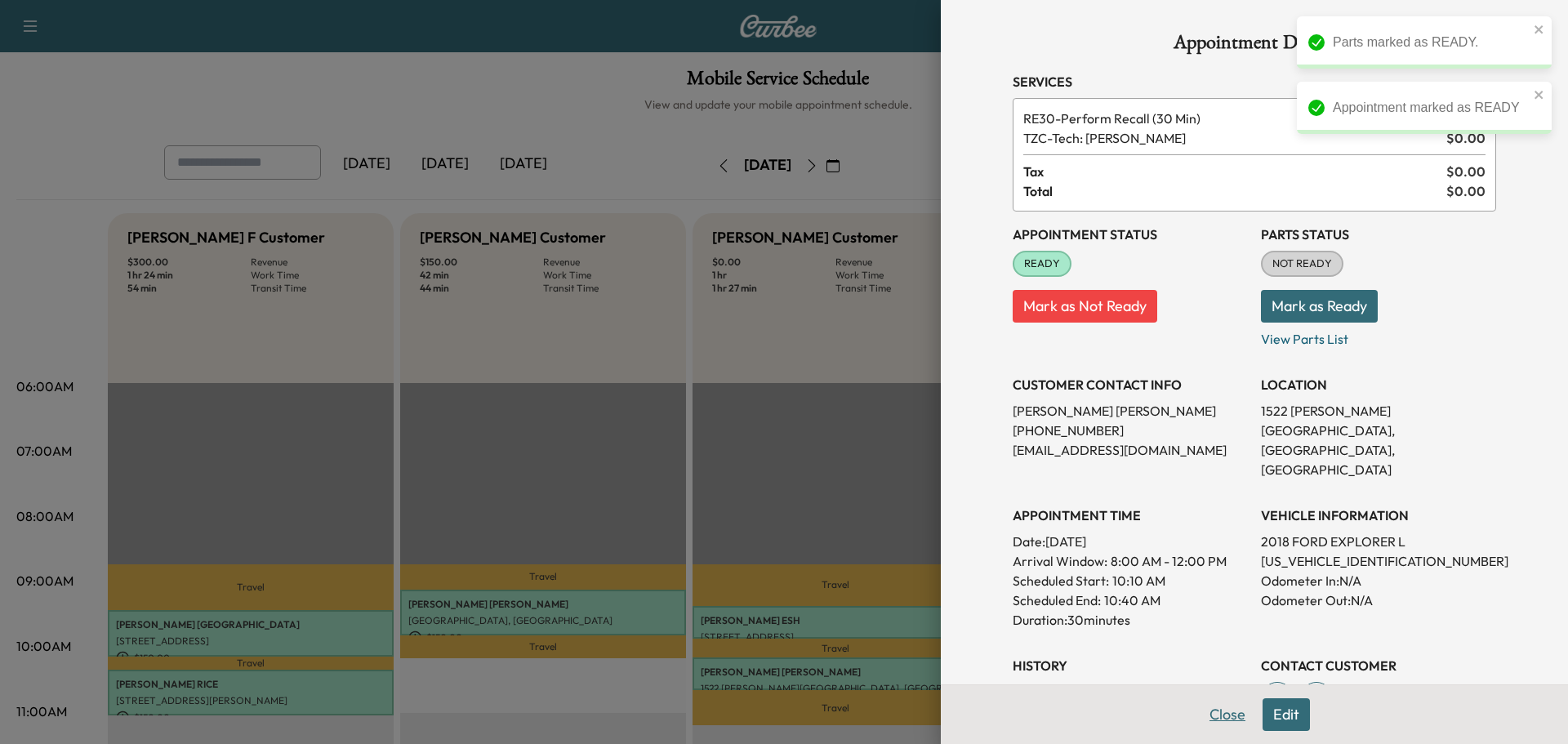
click at [1222, 711] on button "Close" at bounding box center [1227, 714] width 57 height 32
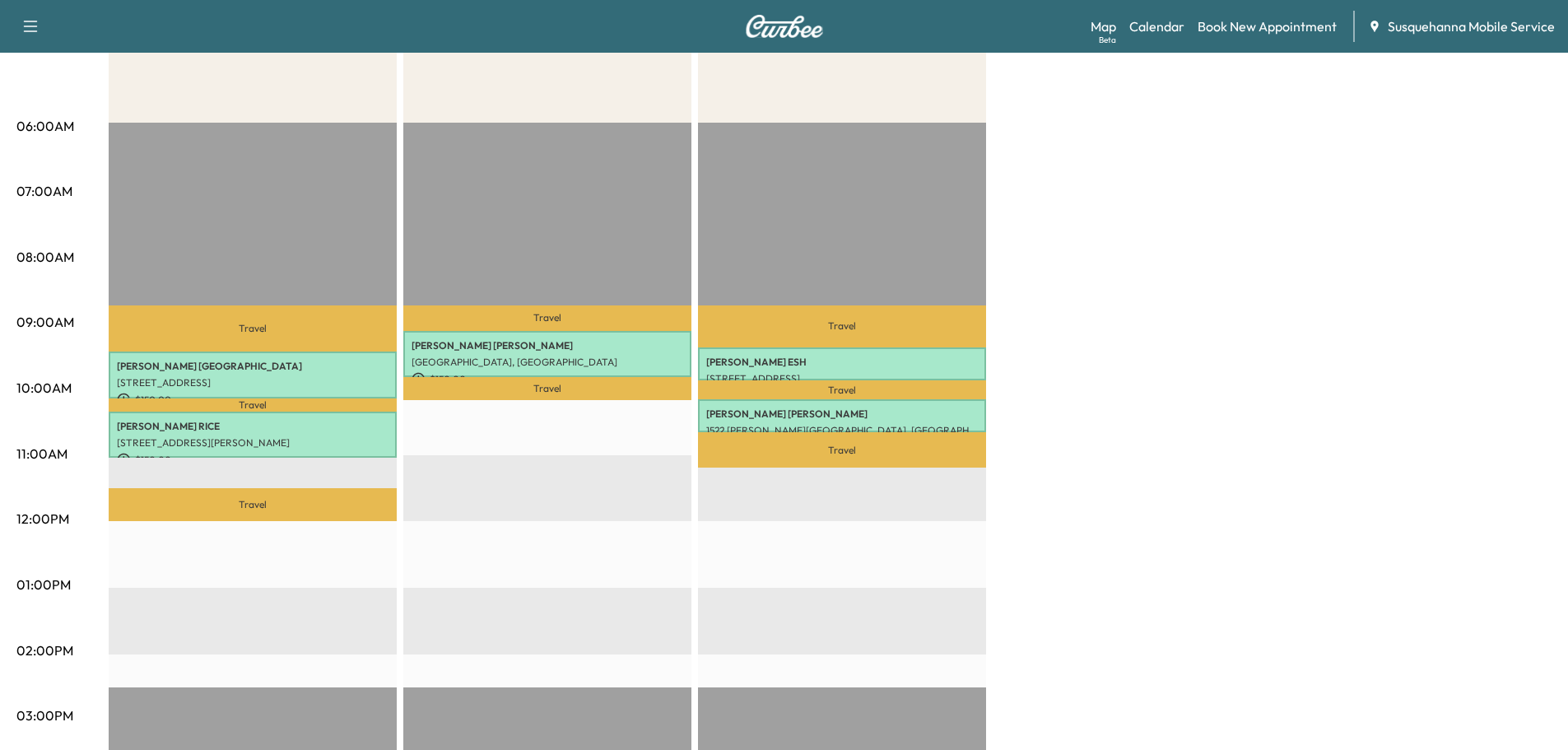
scroll to position [89, 0]
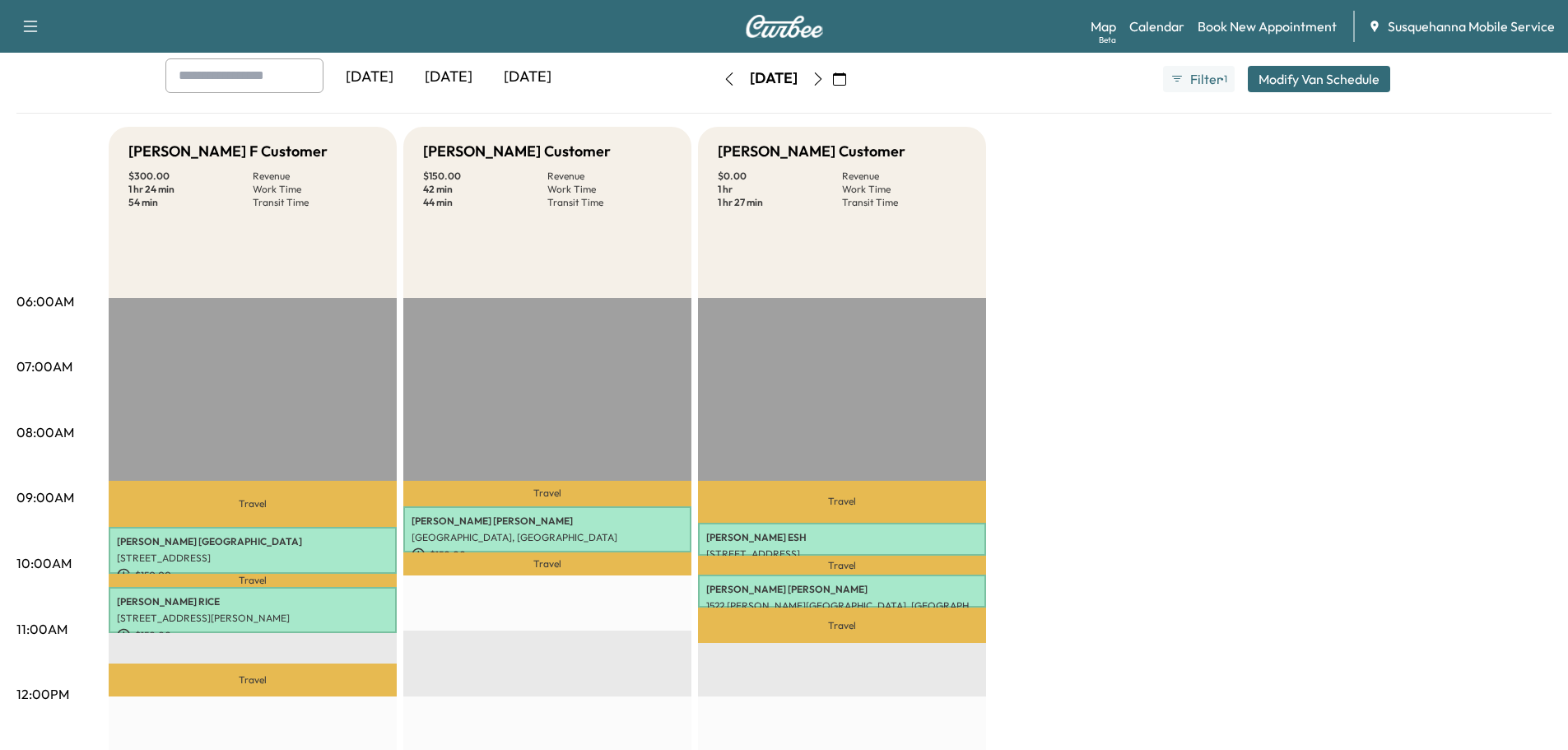
click at [715, 75] on button "button" at bounding box center [729, 79] width 28 height 26
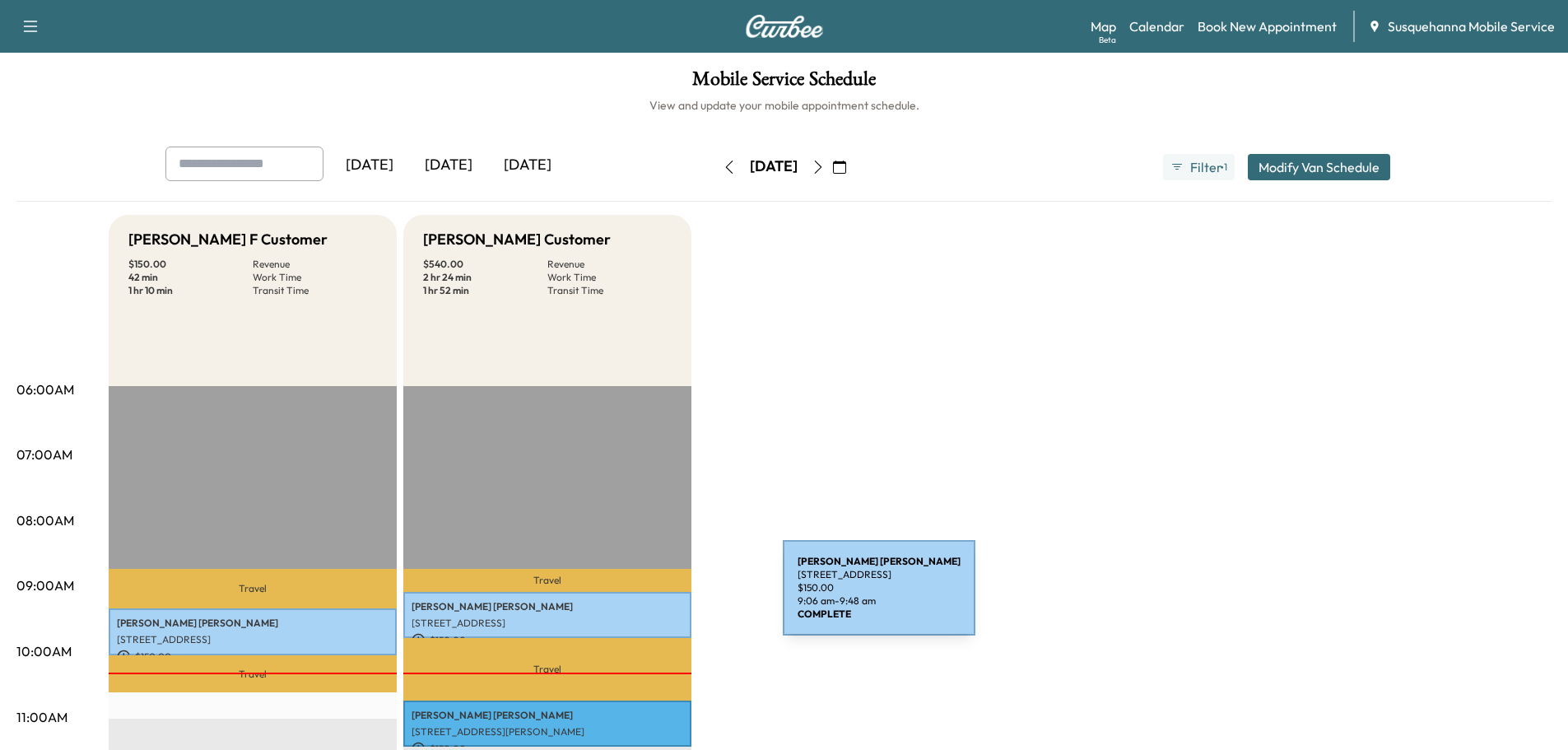
scroll to position [175, 0]
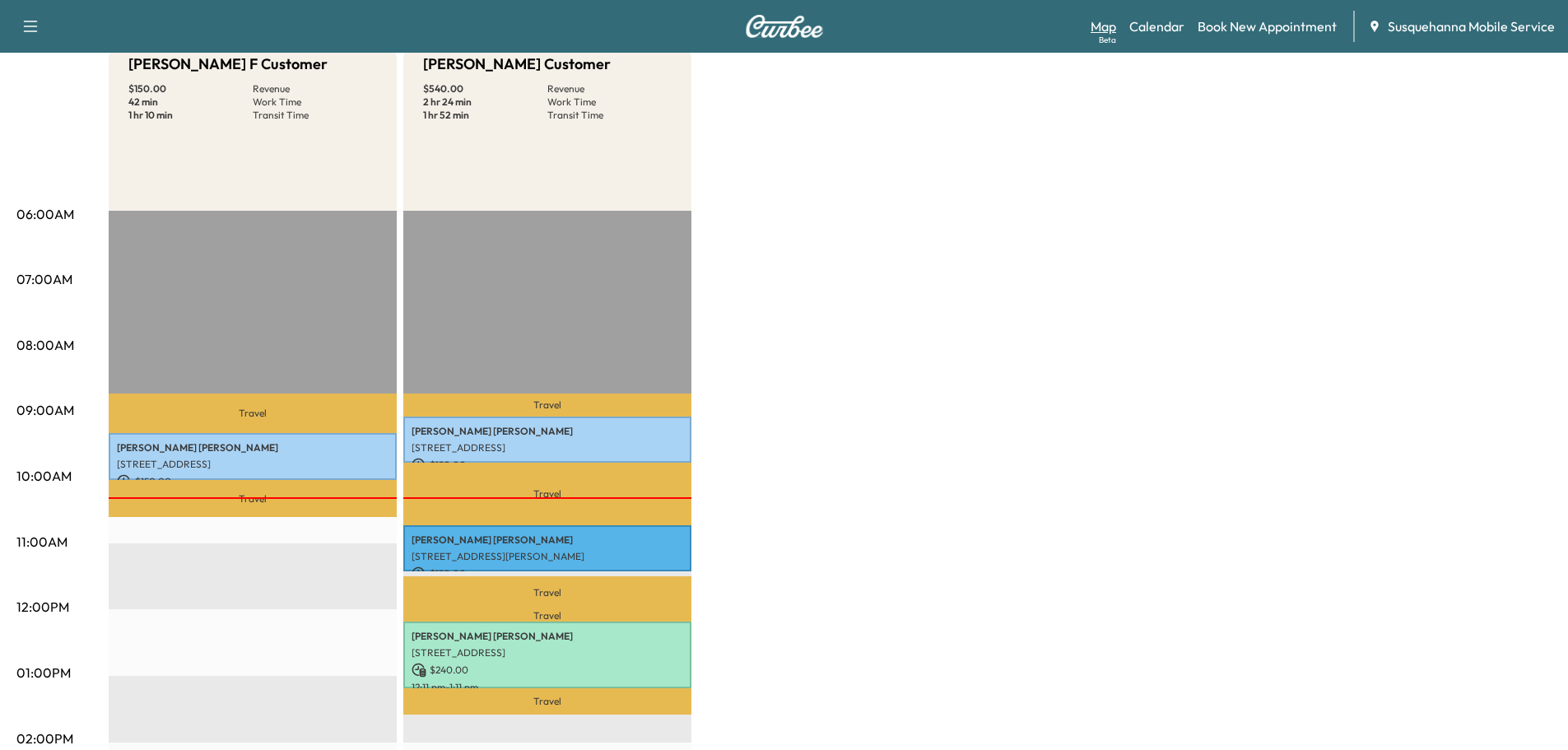
click at [1109, 24] on link "Map Beta" at bounding box center [1102, 26] width 25 height 20
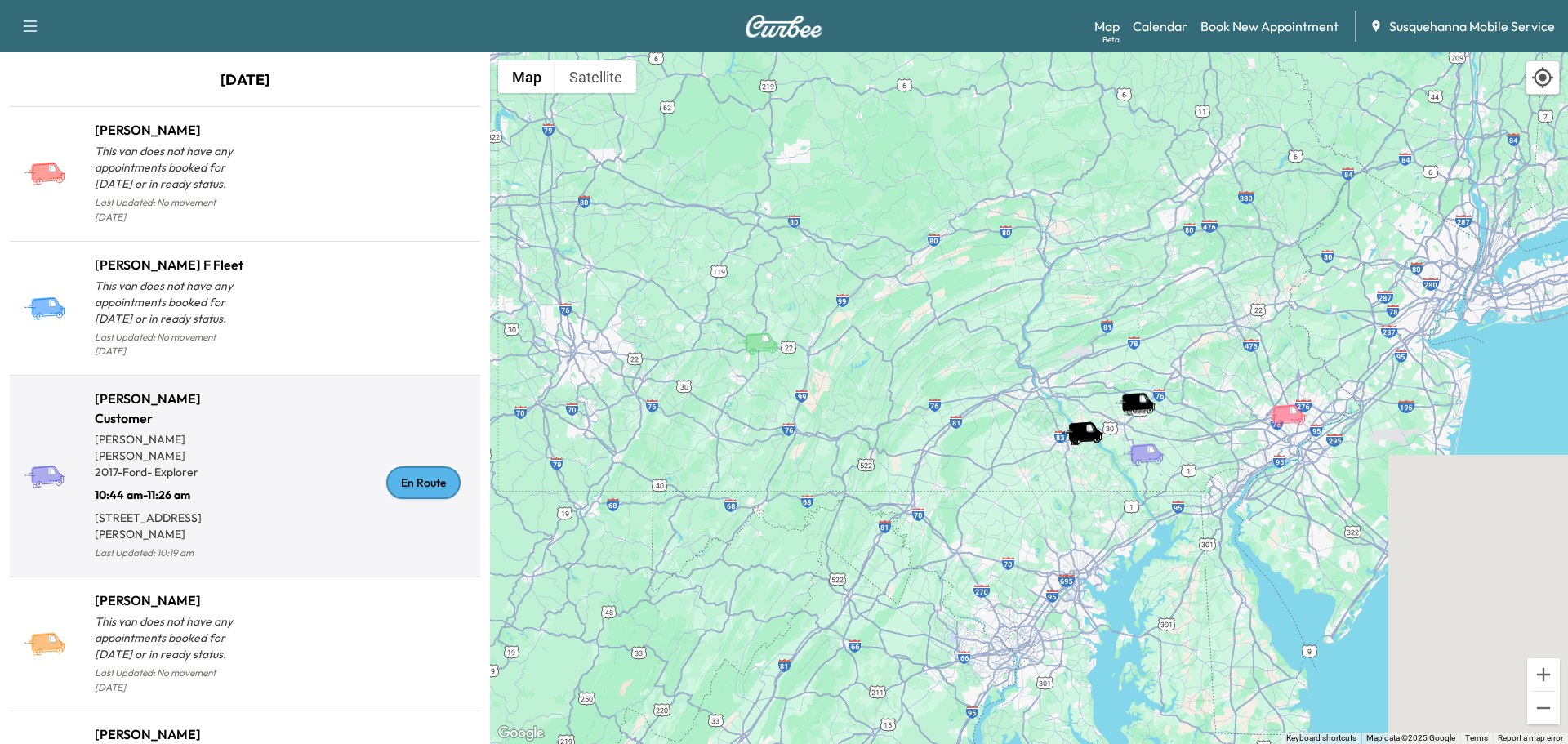
click at [388, 468] on div "En Route" at bounding box center [423, 482] width 74 height 32
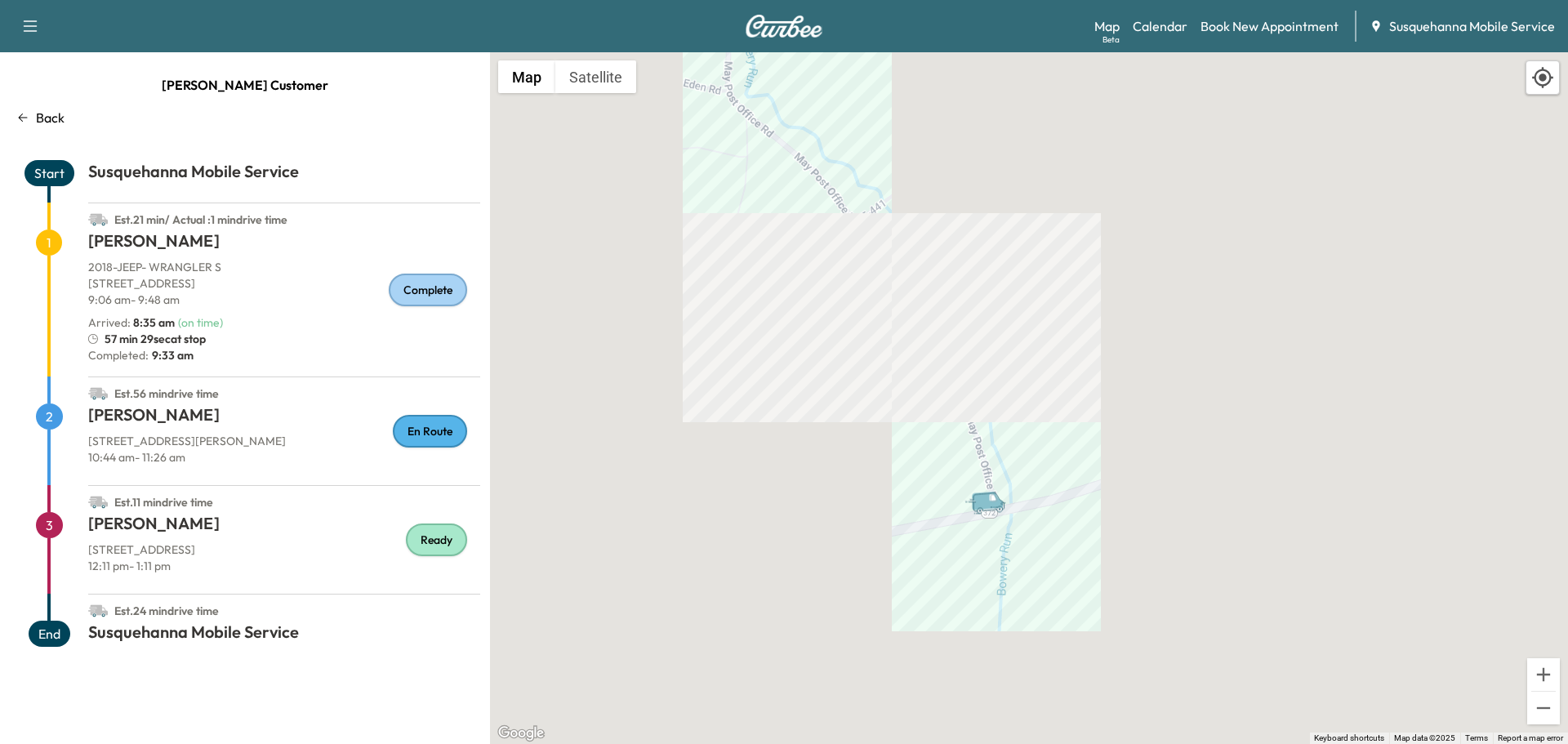
drag, startPoint x: 1184, startPoint y: 174, endPoint x: 1182, endPoint y: 742, distance: 568.0
click at [1182, 742] on div "To activate drag with keyboard, press Alt + Enter. Once in keyboard drag state,…" at bounding box center [1028, 398] width 1078 height 692
click at [1161, 35] on link "Calendar" at bounding box center [1160, 26] width 55 height 19
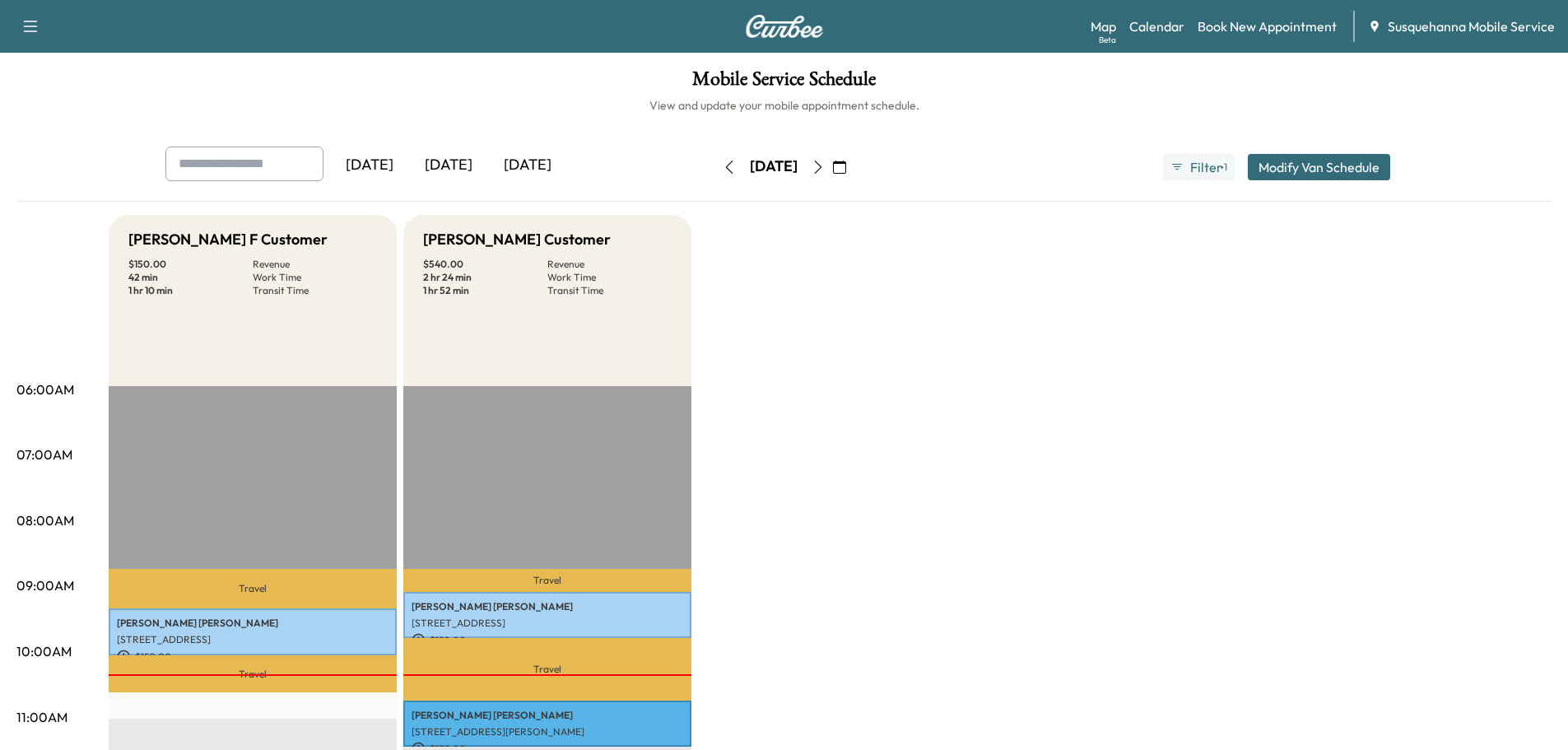
click at [821, 164] on icon "button" at bounding box center [818, 167] width 7 height 13
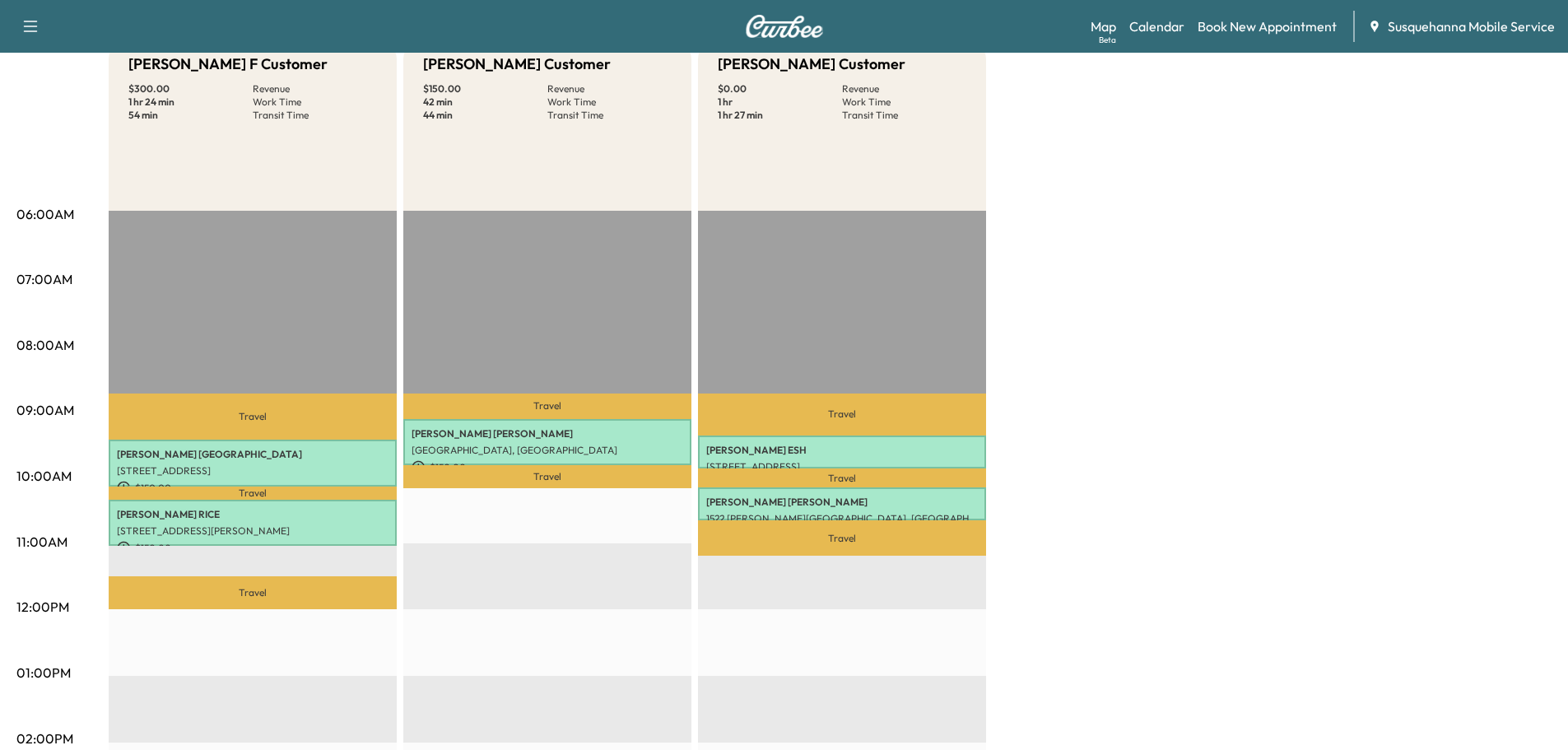
scroll to position [89, 0]
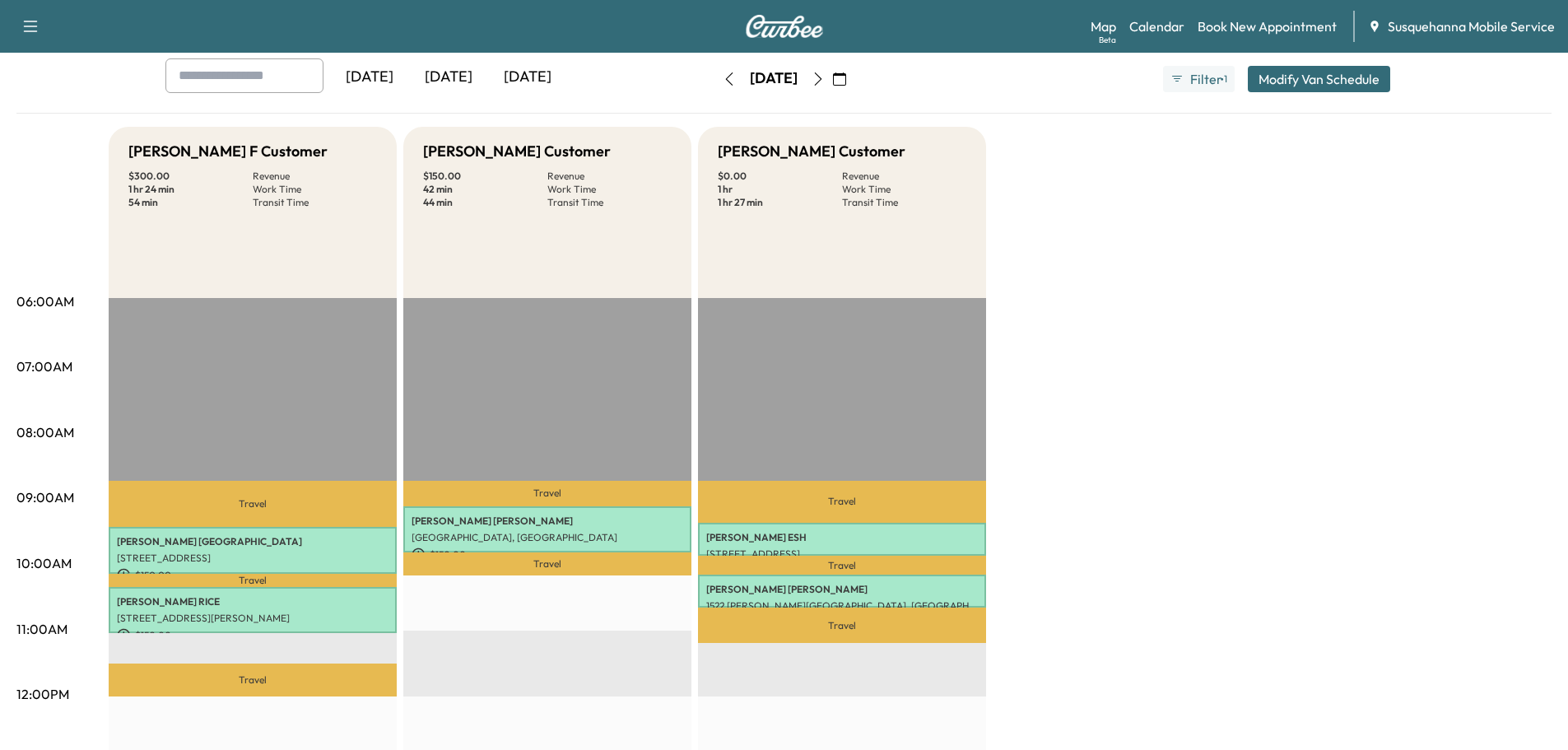
click at [723, 80] on icon "button" at bounding box center [729, 79] width 13 height 13
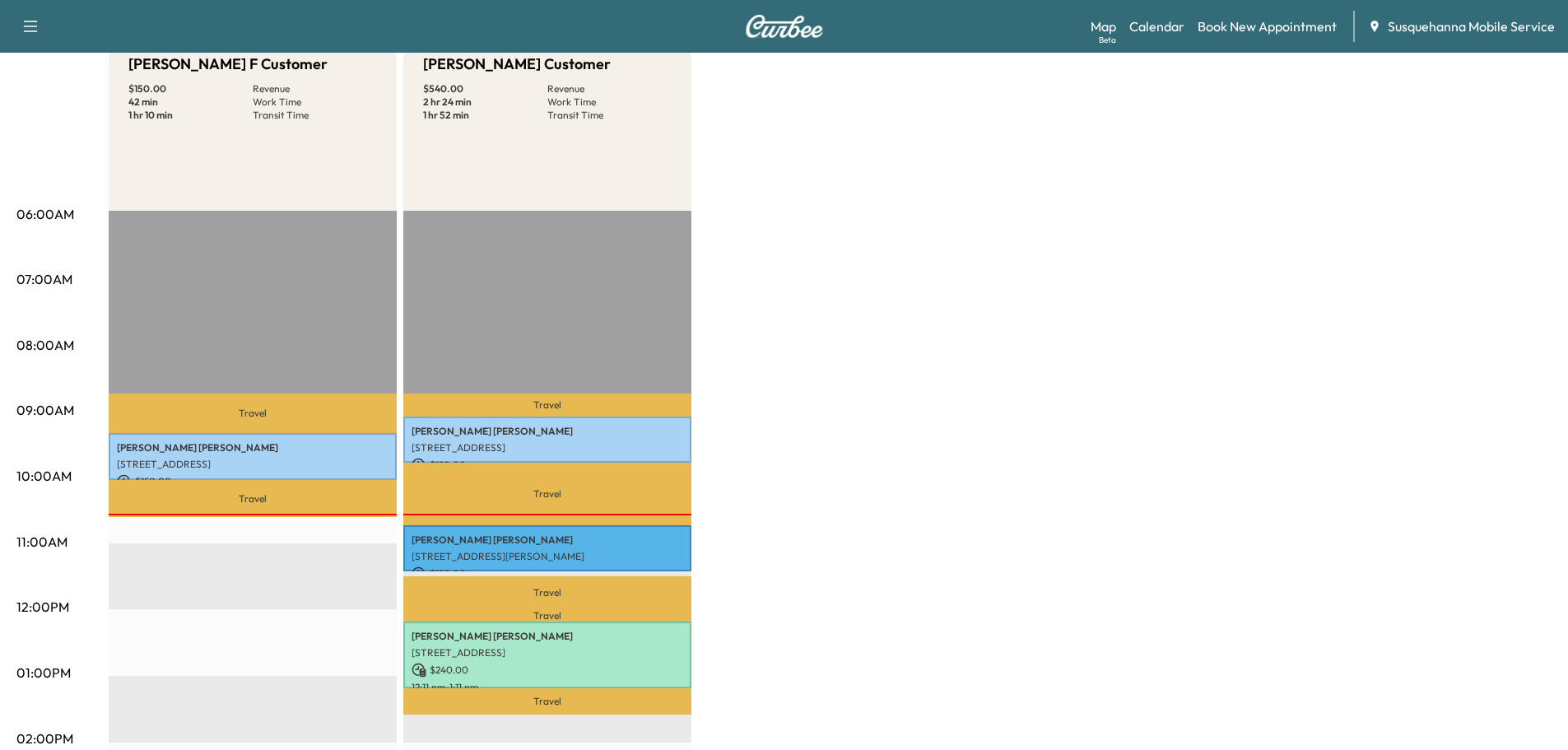
scroll to position [264, 0]
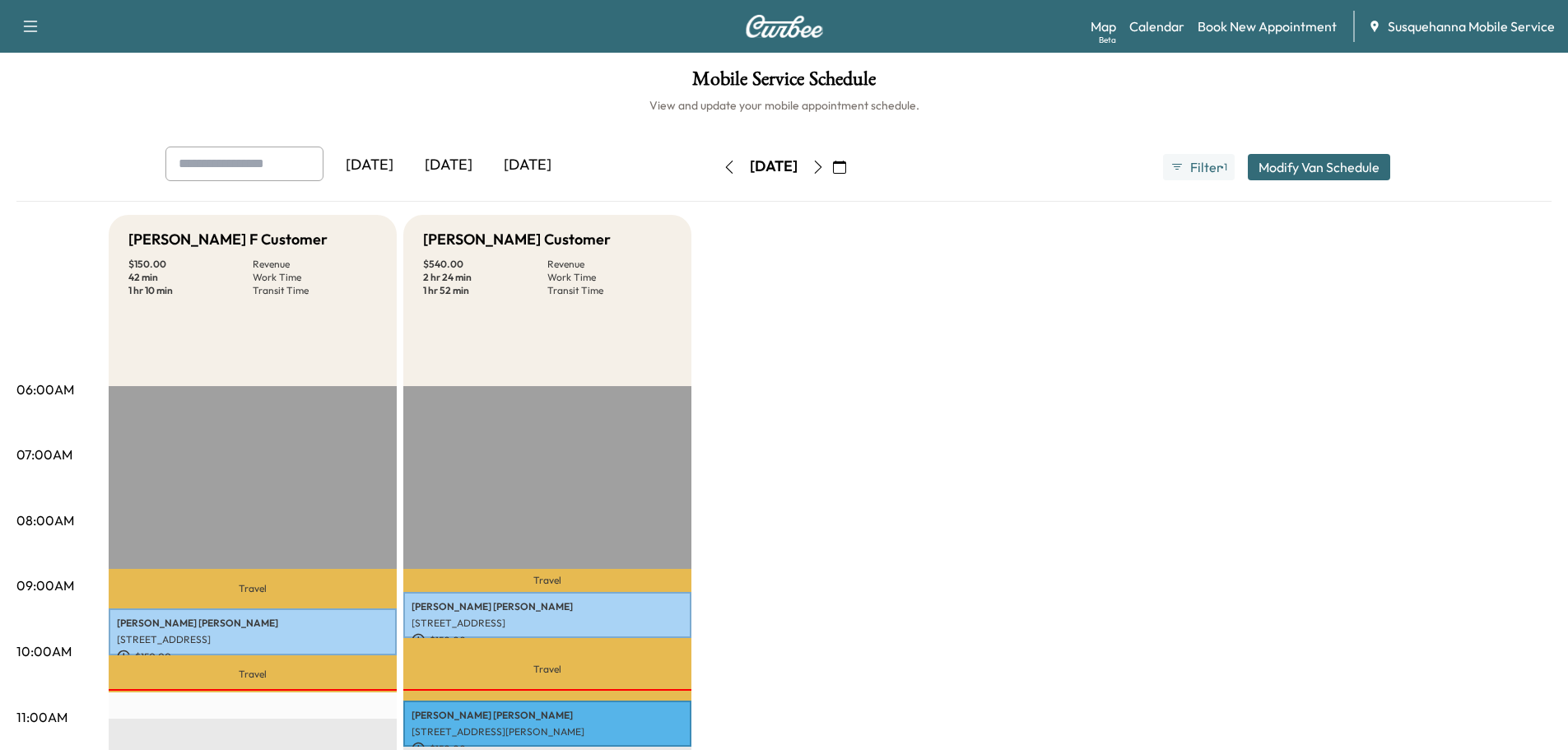
scroll to position [175, 0]
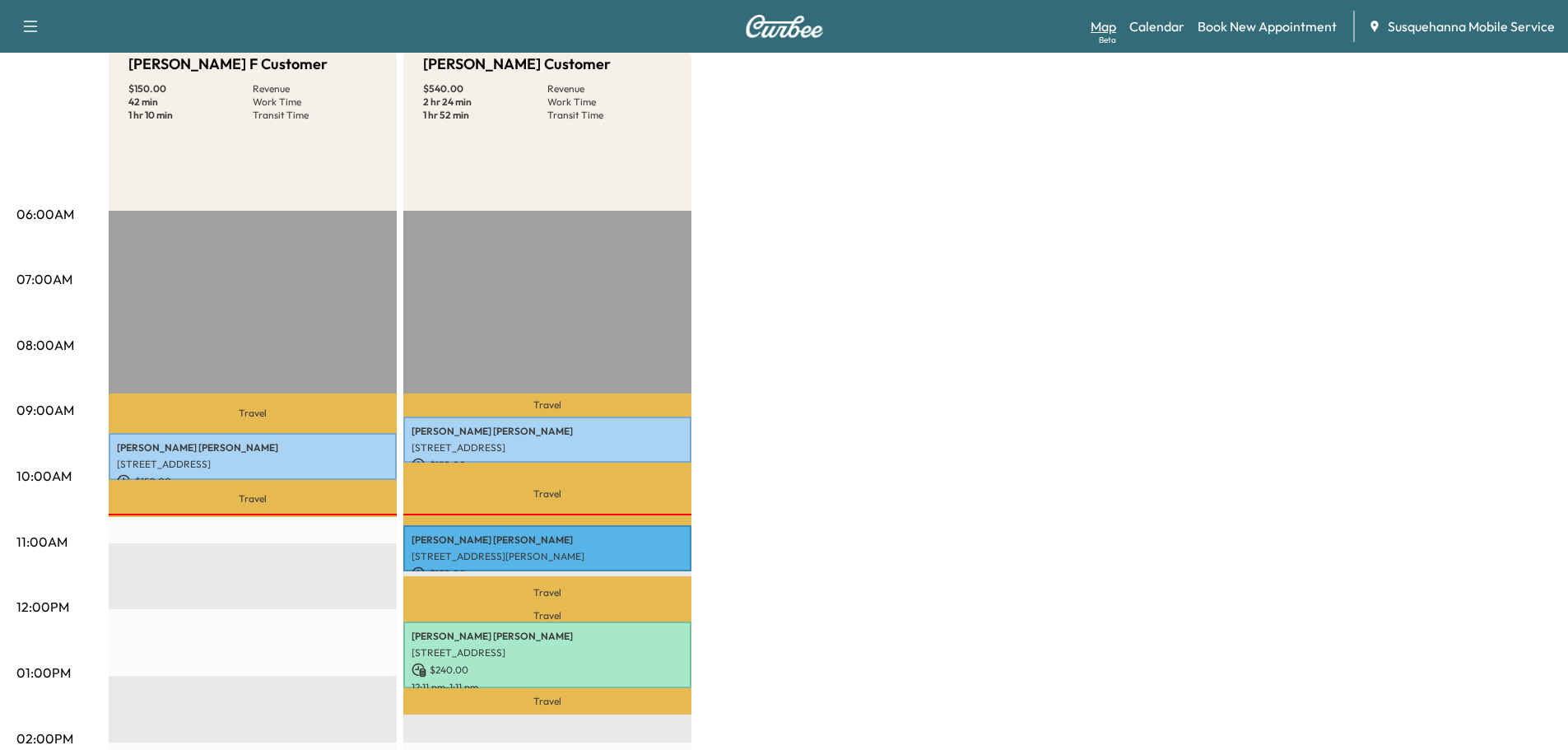
click at [1098, 33] on link "Map Beta" at bounding box center [1102, 26] width 25 height 20
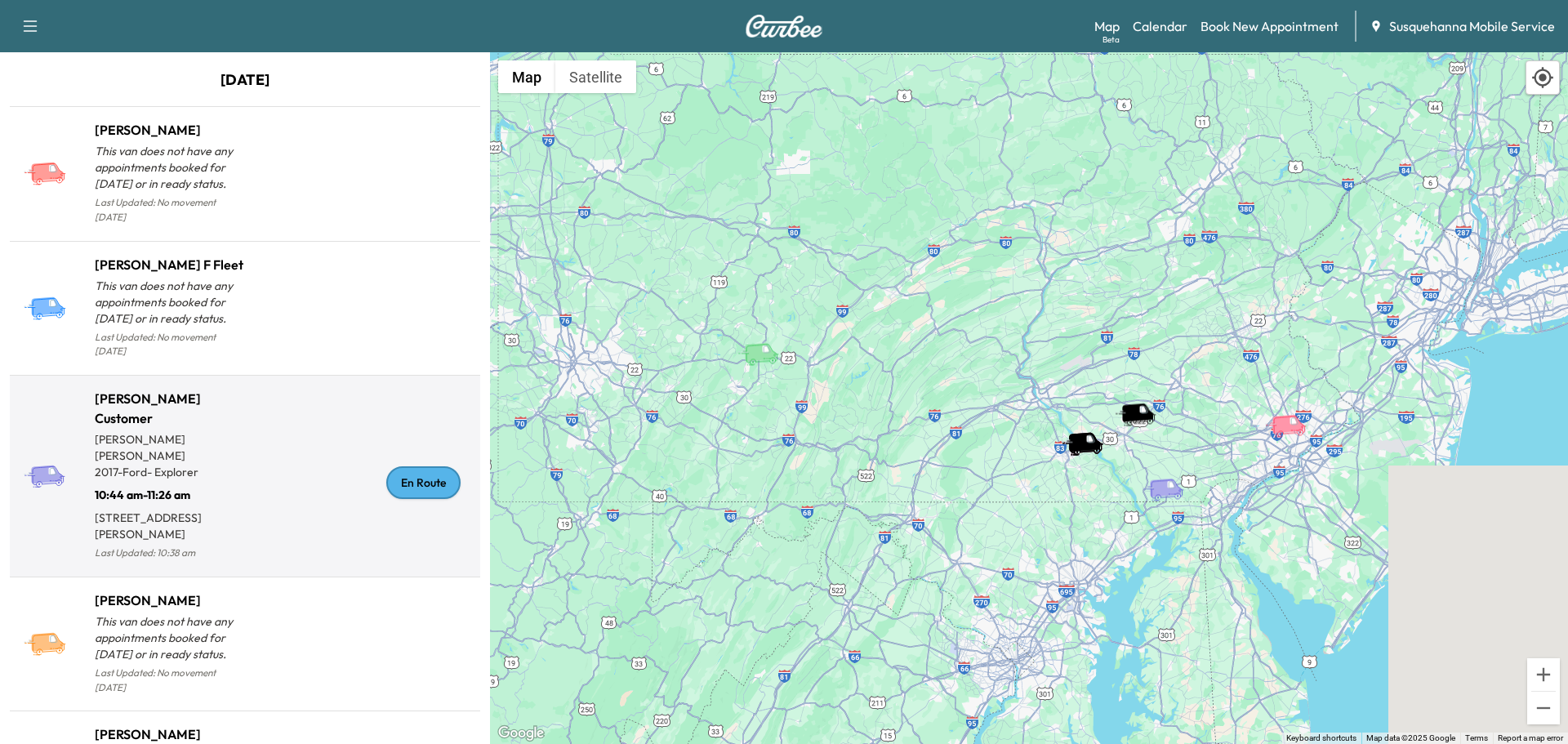
click at [401, 467] on div "En Route" at bounding box center [423, 482] width 74 height 32
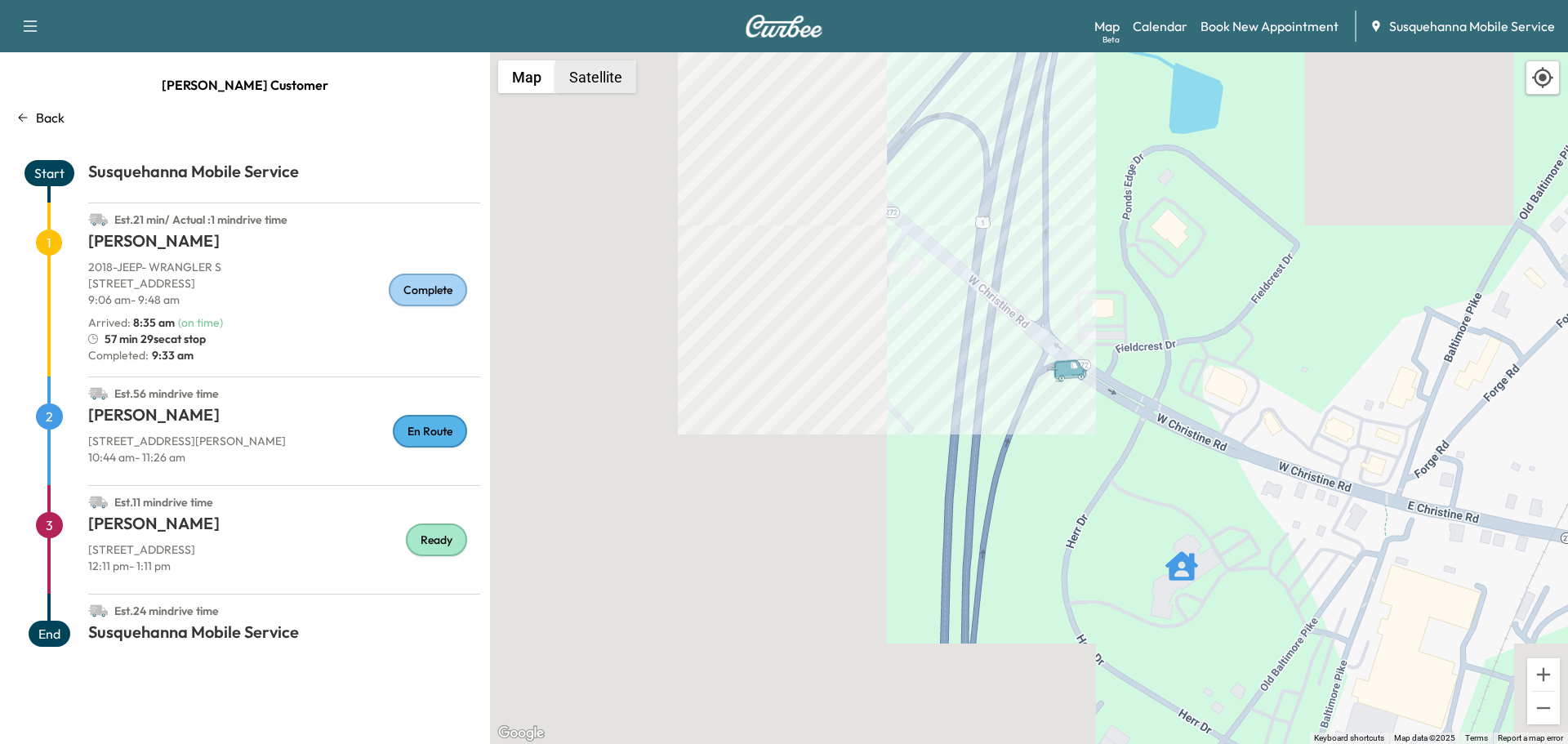
click at [588, 65] on button "Satellite" at bounding box center [595, 76] width 80 height 32
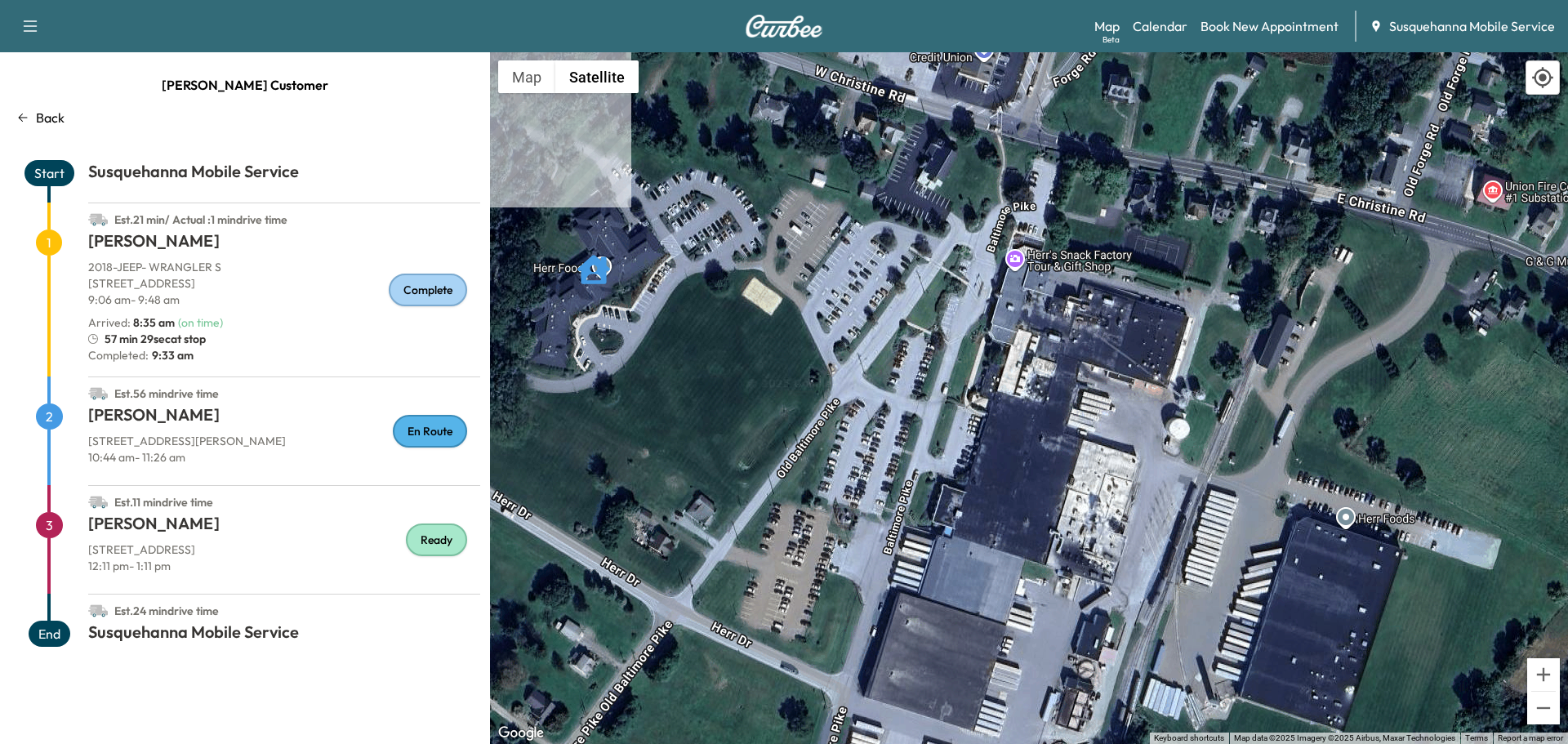
drag, startPoint x: 1182, startPoint y: 588, endPoint x: 954, endPoint y: 239, distance: 416.9
click at [954, 239] on div "To activate drag with keyboard, press Alt + Enter. Once in keyboard drag state,…" at bounding box center [1028, 398] width 1078 height 692
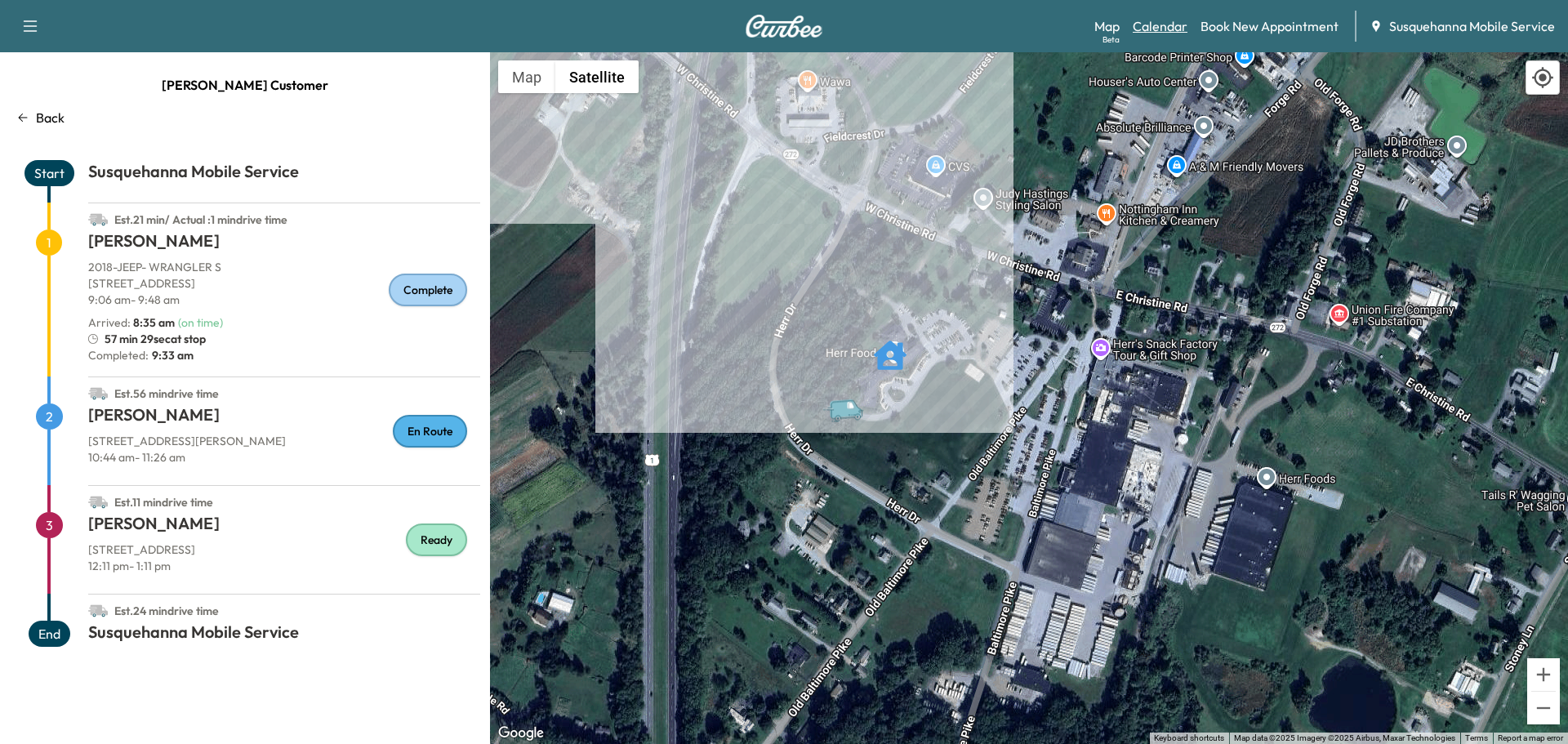
click at [1175, 30] on link "Calendar" at bounding box center [1160, 26] width 55 height 19
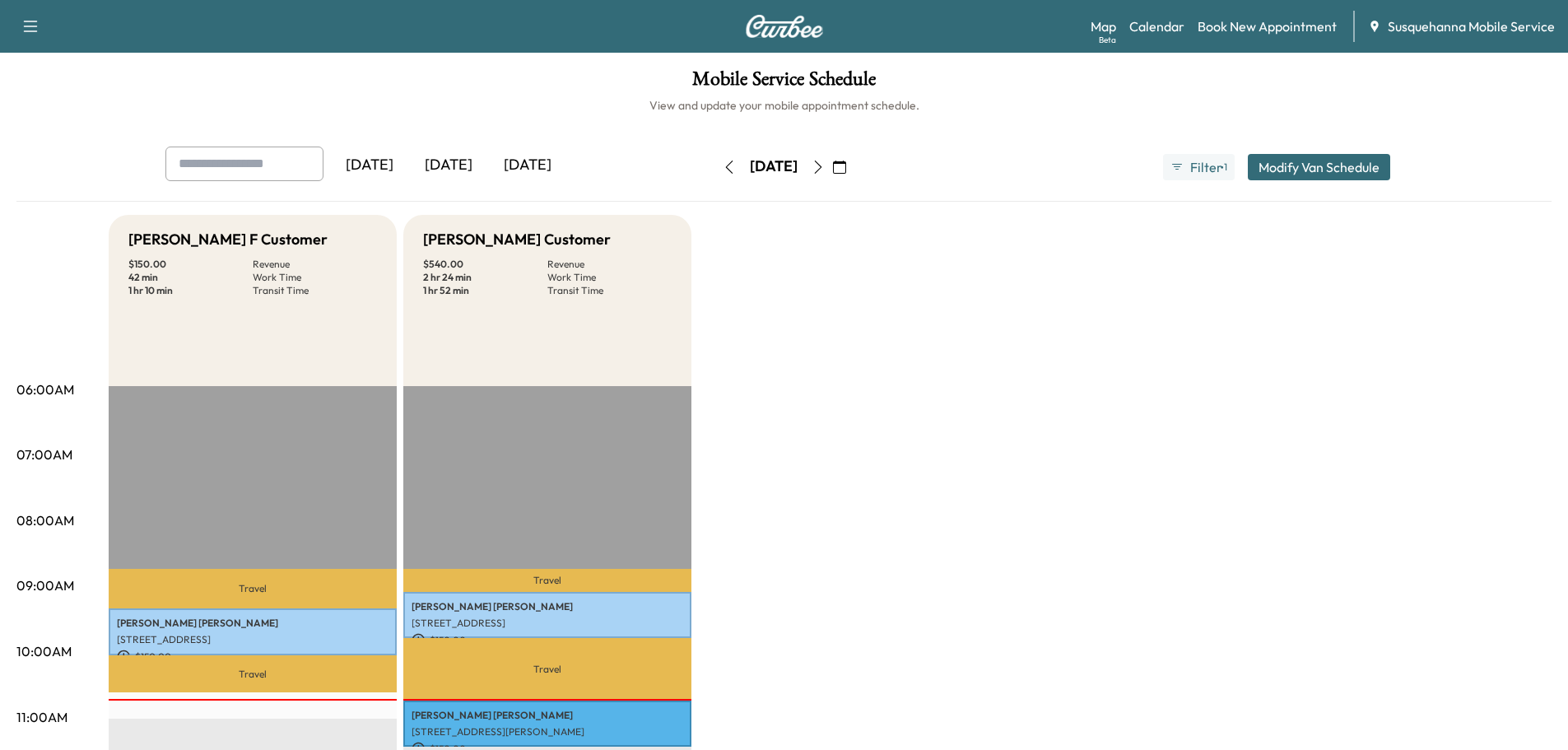
drag, startPoint x: 860, startPoint y: 164, endPoint x: 907, endPoint y: 329, distance: 171.6
click at [825, 164] on icon "button" at bounding box center [818, 167] width 13 height 13
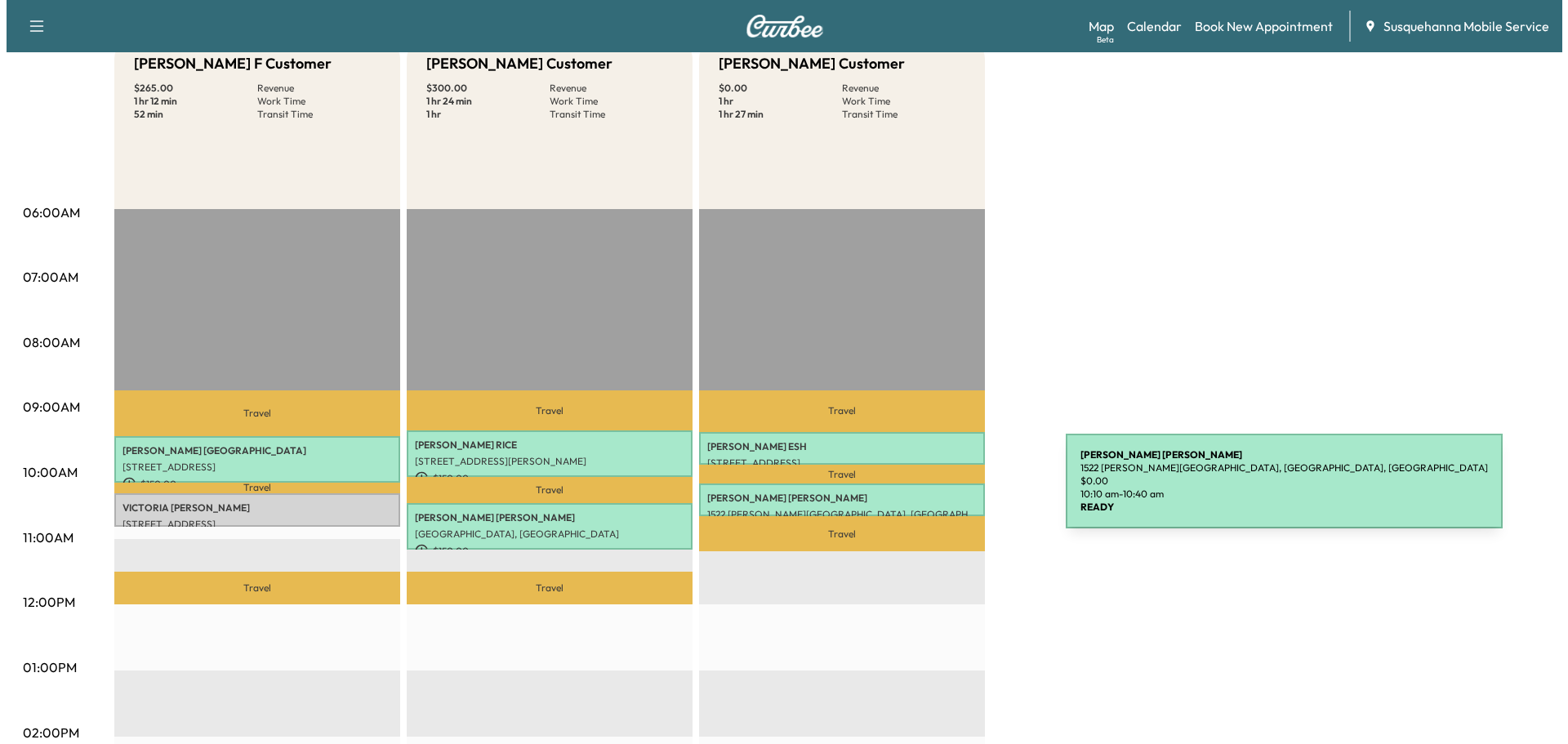
scroll to position [88, 0]
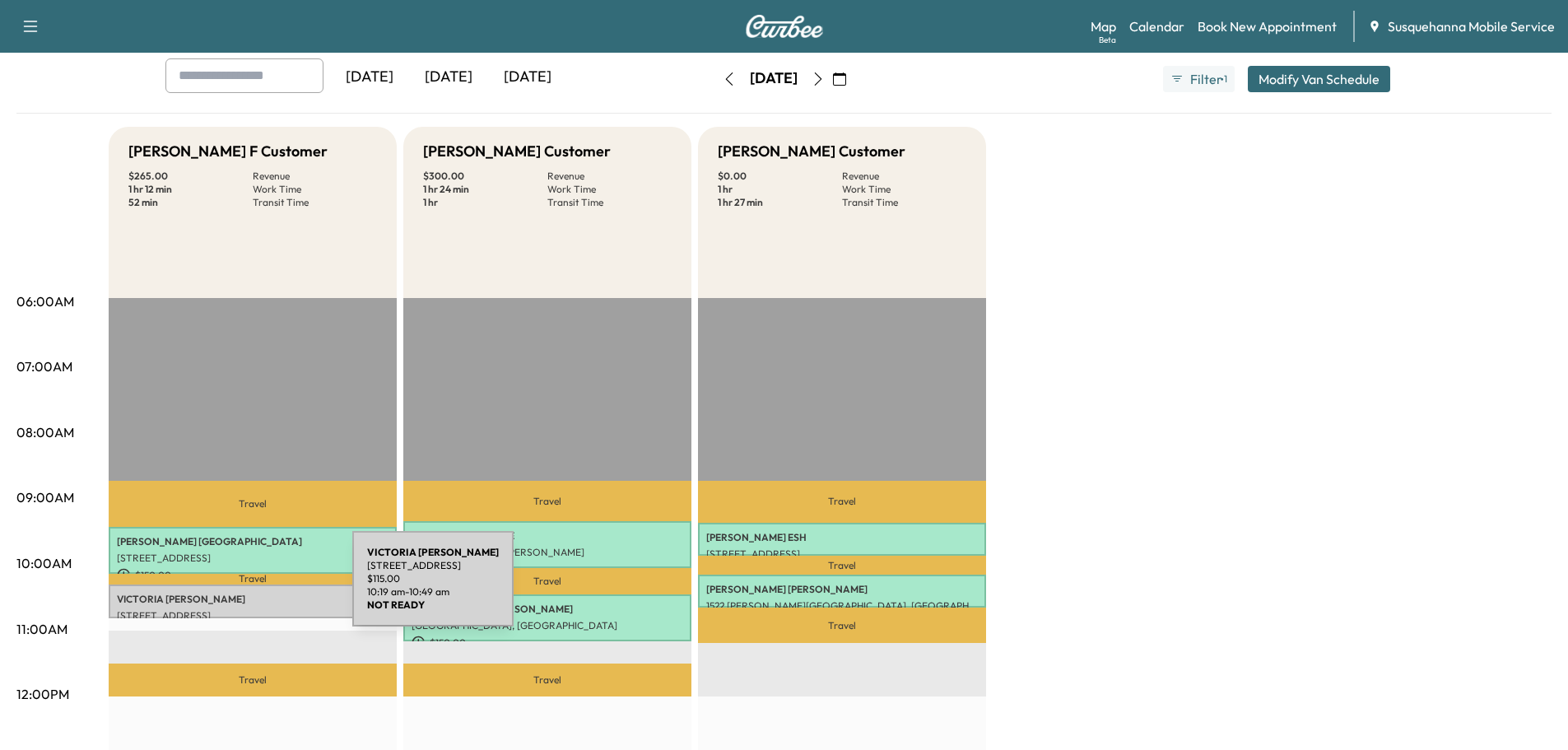
click at [229, 589] on div "[PERSON_NAME] [STREET_ADDRESS] $ 115.00 10:19 am - 10:49 am" at bounding box center [252, 600] width 288 height 33
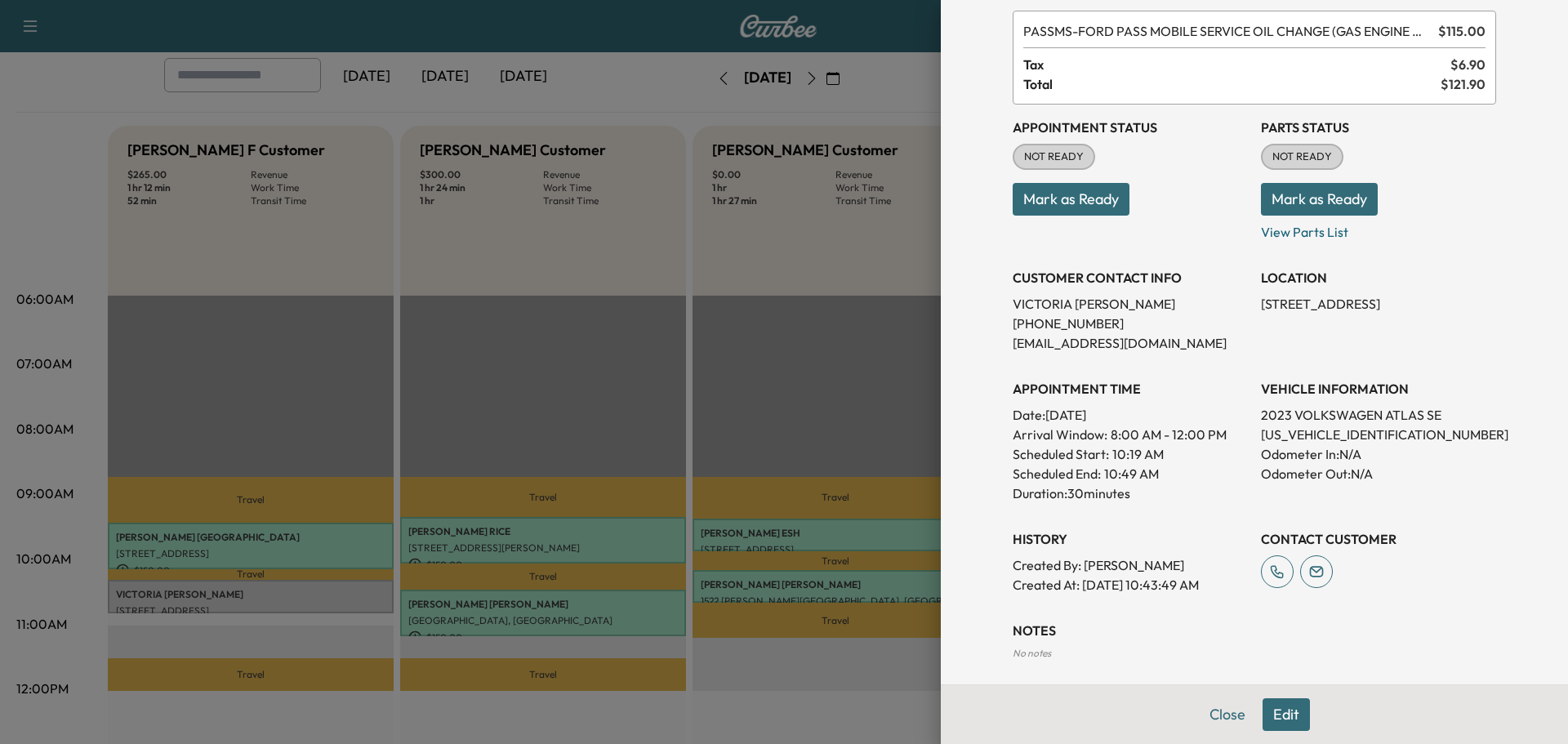
scroll to position [161, 0]
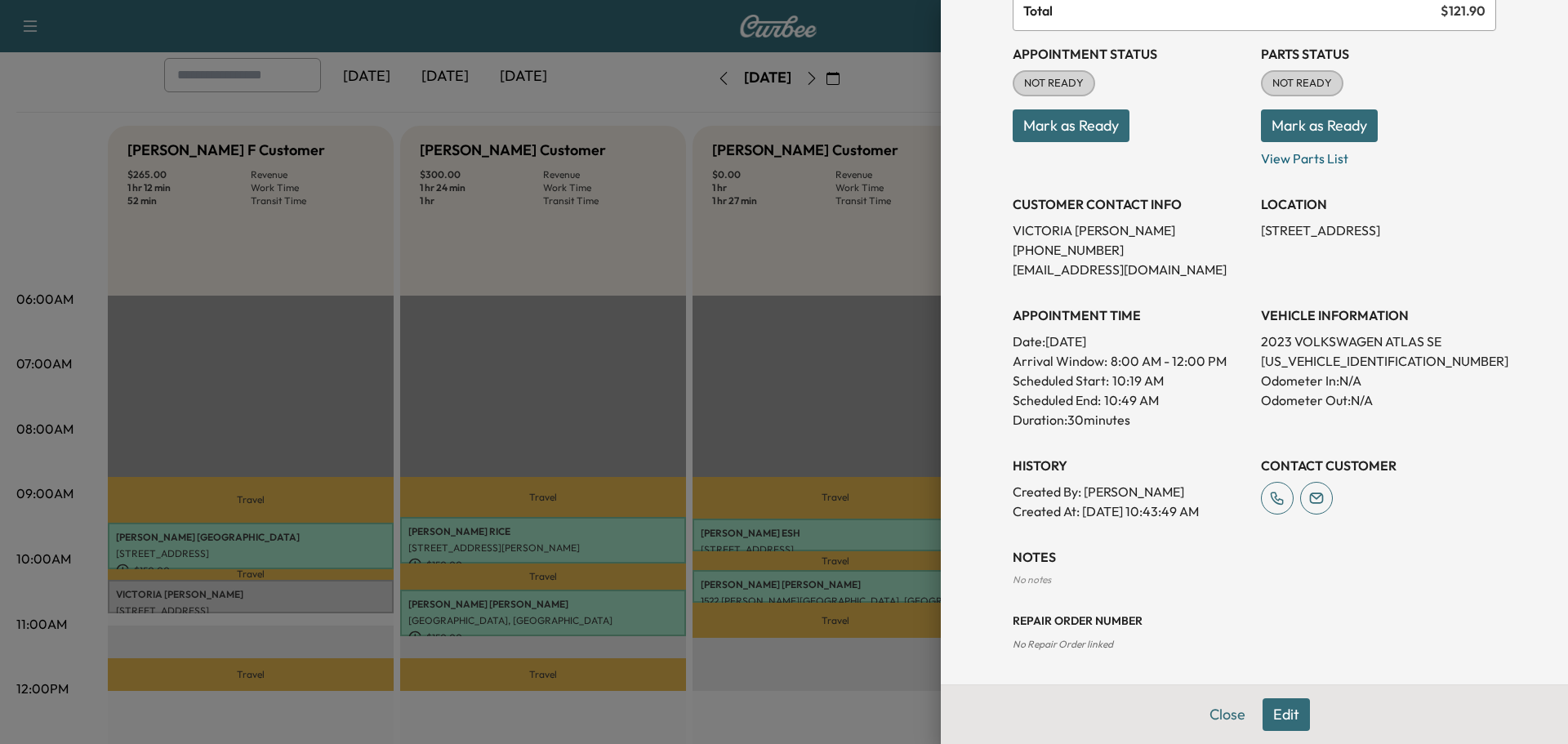
click at [1262, 709] on button "Edit" at bounding box center [1285, 714] width 47 height 32
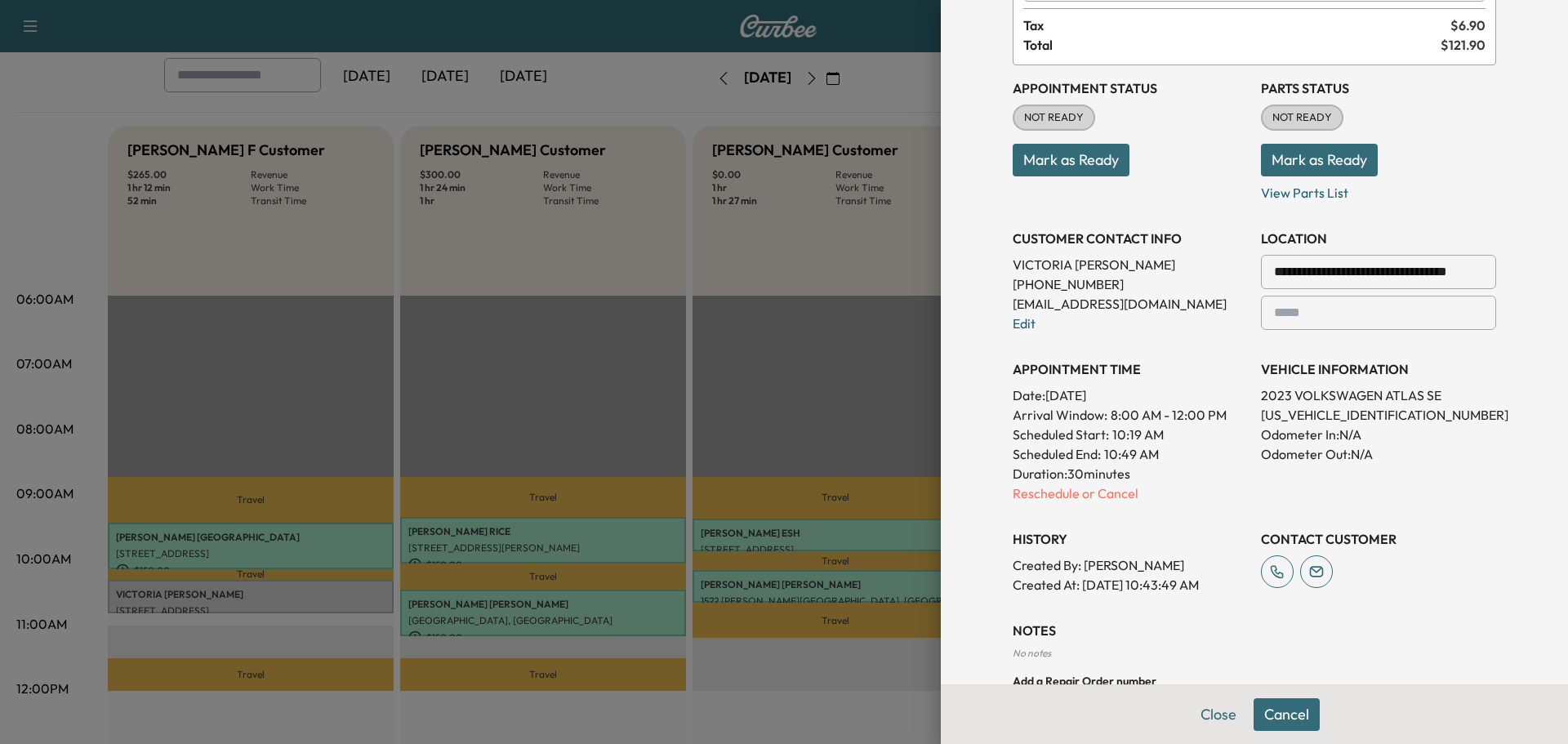
scroll to position [195, 0]
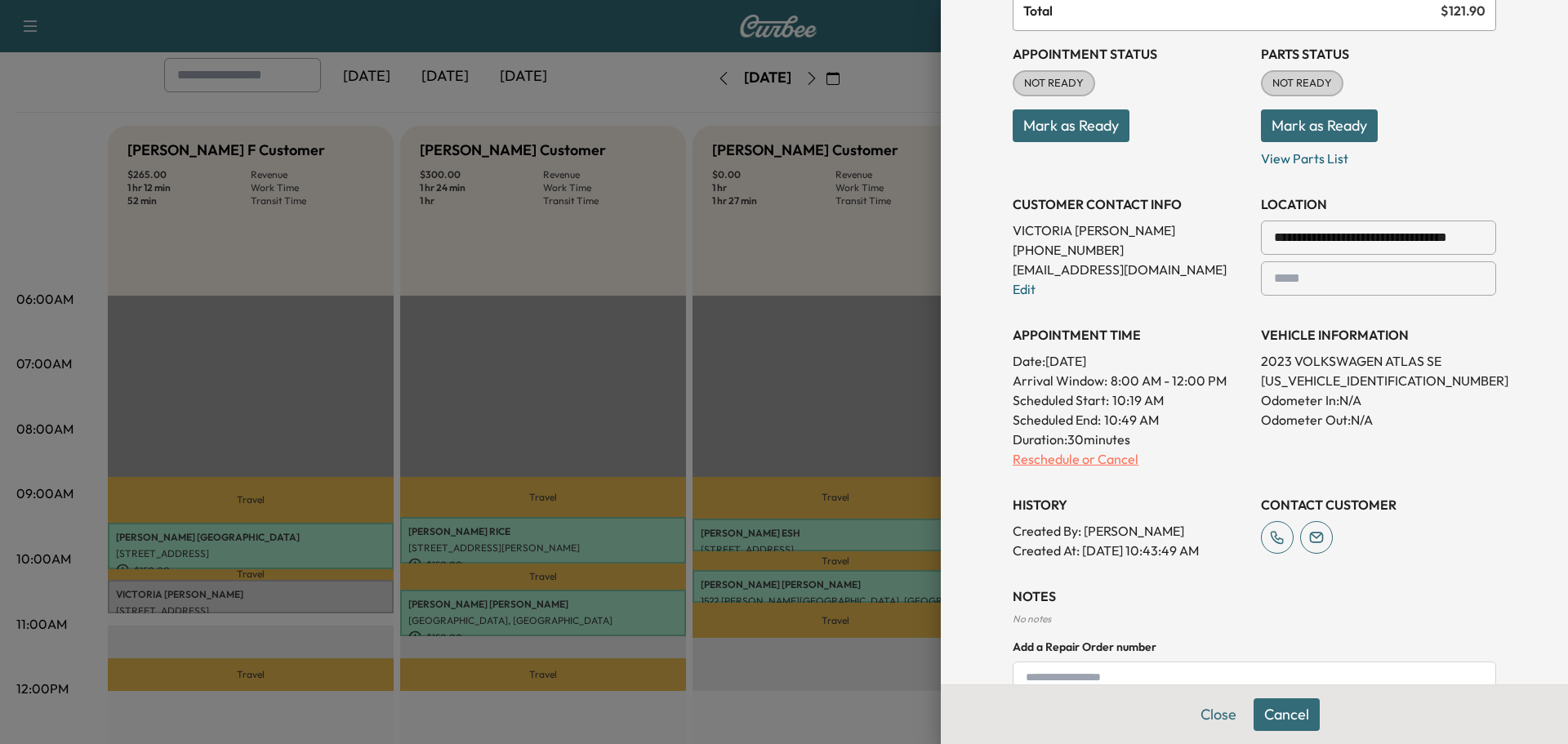
click at [1054, 460] on p "Reschedule or Cancel" at bounding box center [1130, 458] width 236 height 19
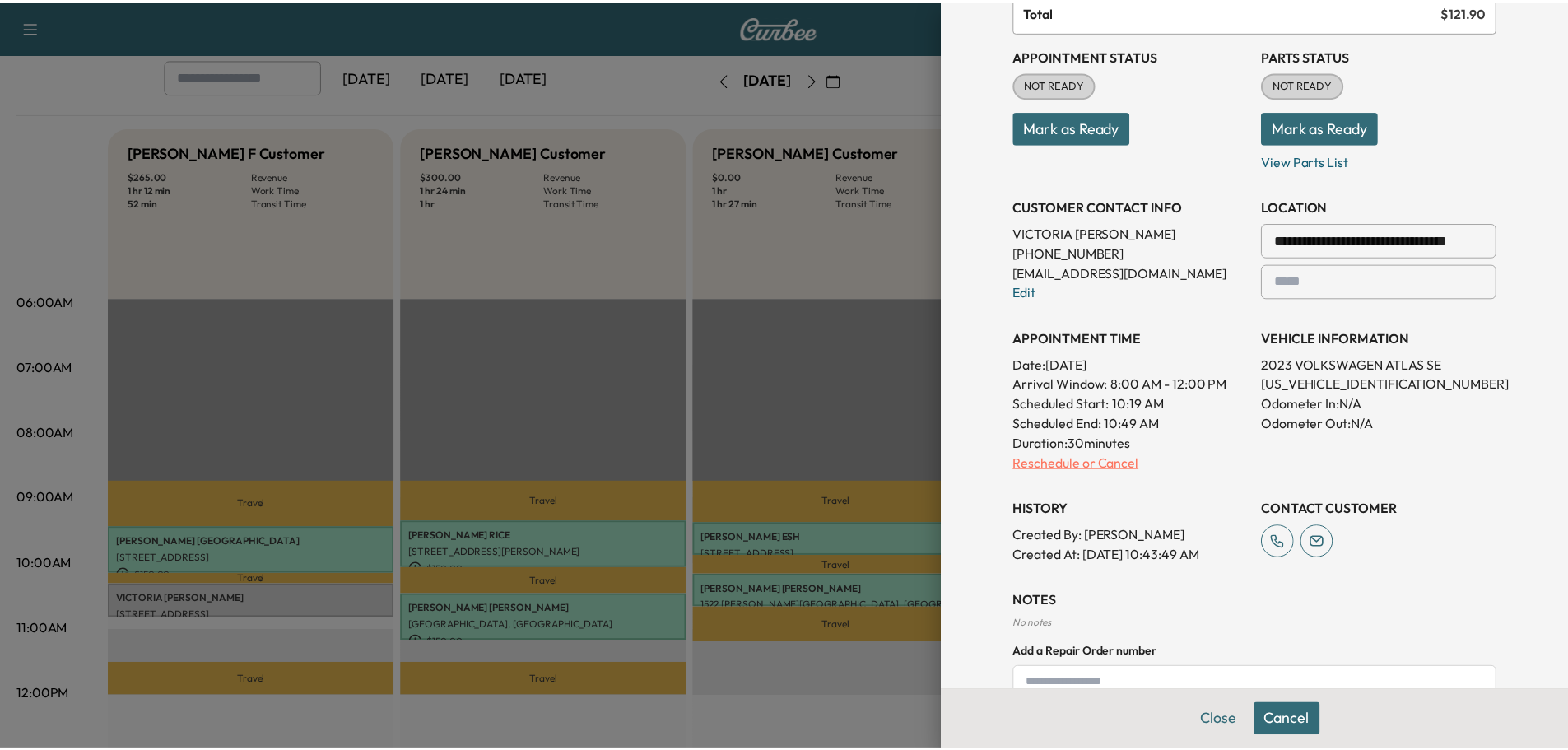
scroll to position [0, 0]
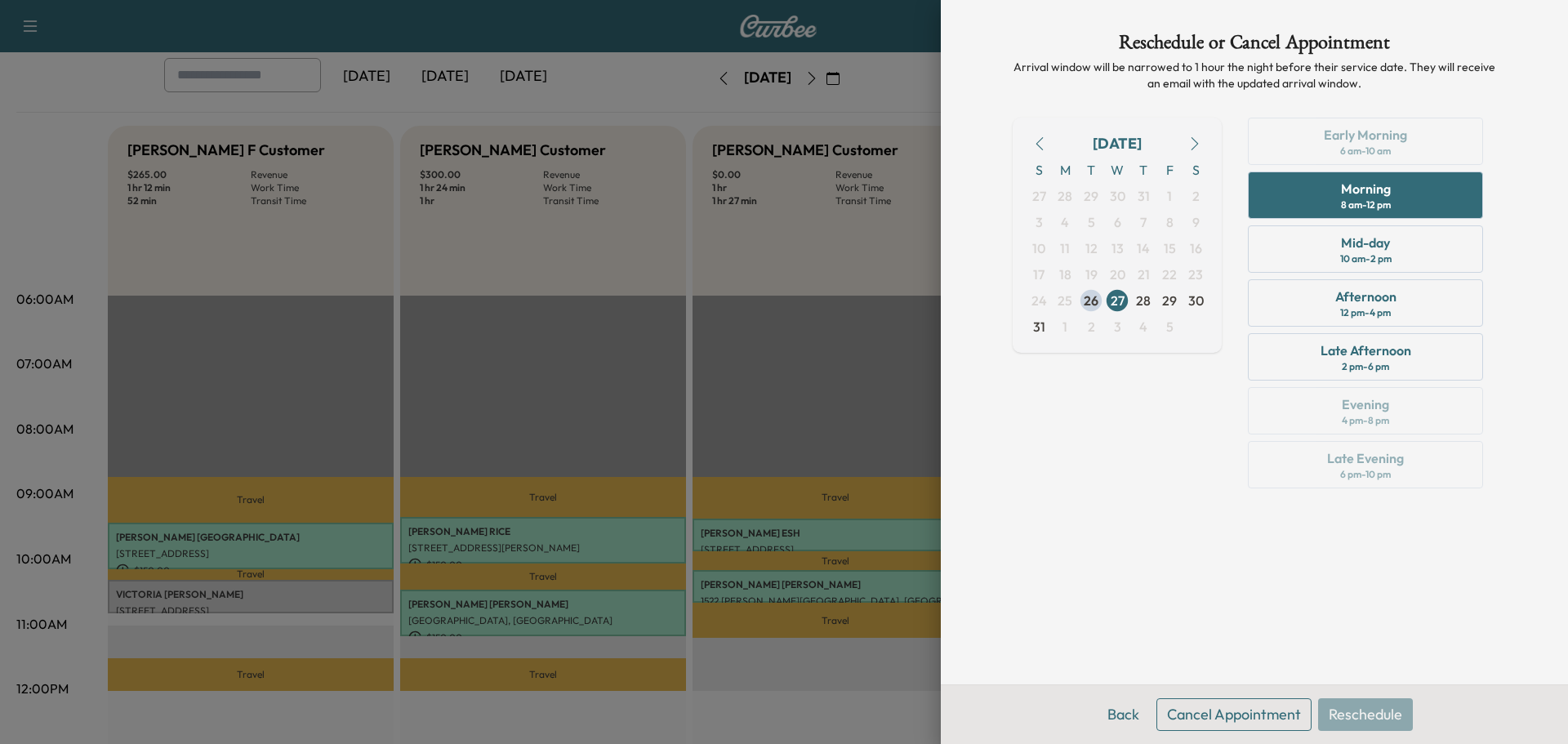
click at [1268, 725] on button "Cancel Appointment" at bounding box center [1234, 714] width 155 height 32
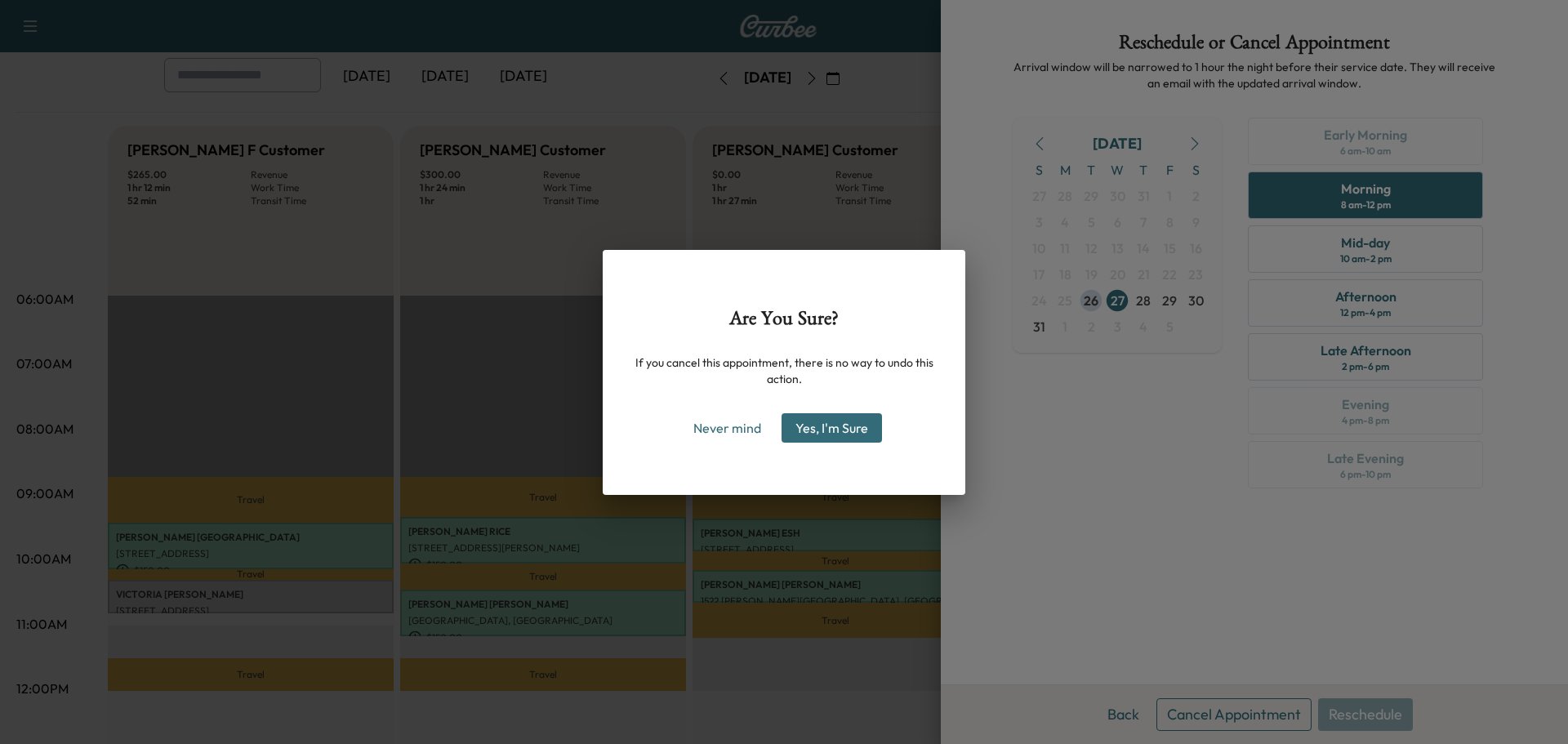
click at [864, 433] on button "Yes, I'm Sure" at bounding box center [832, 428] width 101 height 30
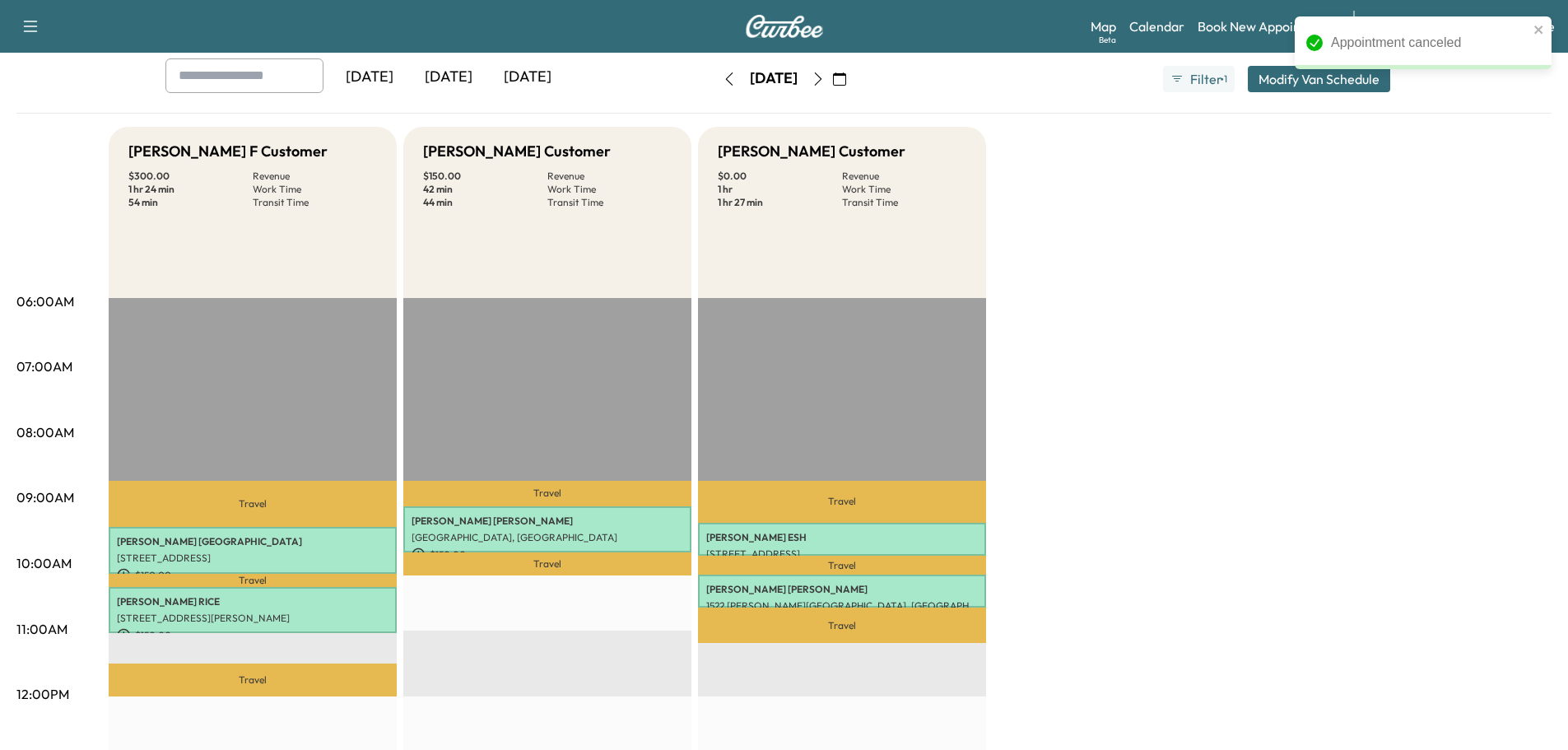
click at [1202, 306] on div "Bridgett F Customer $ 300.00 Revenue 1 hr 24 min Work Time 54 min Transit Time …" at bounding box center [830, 744] width 1442 height 1235
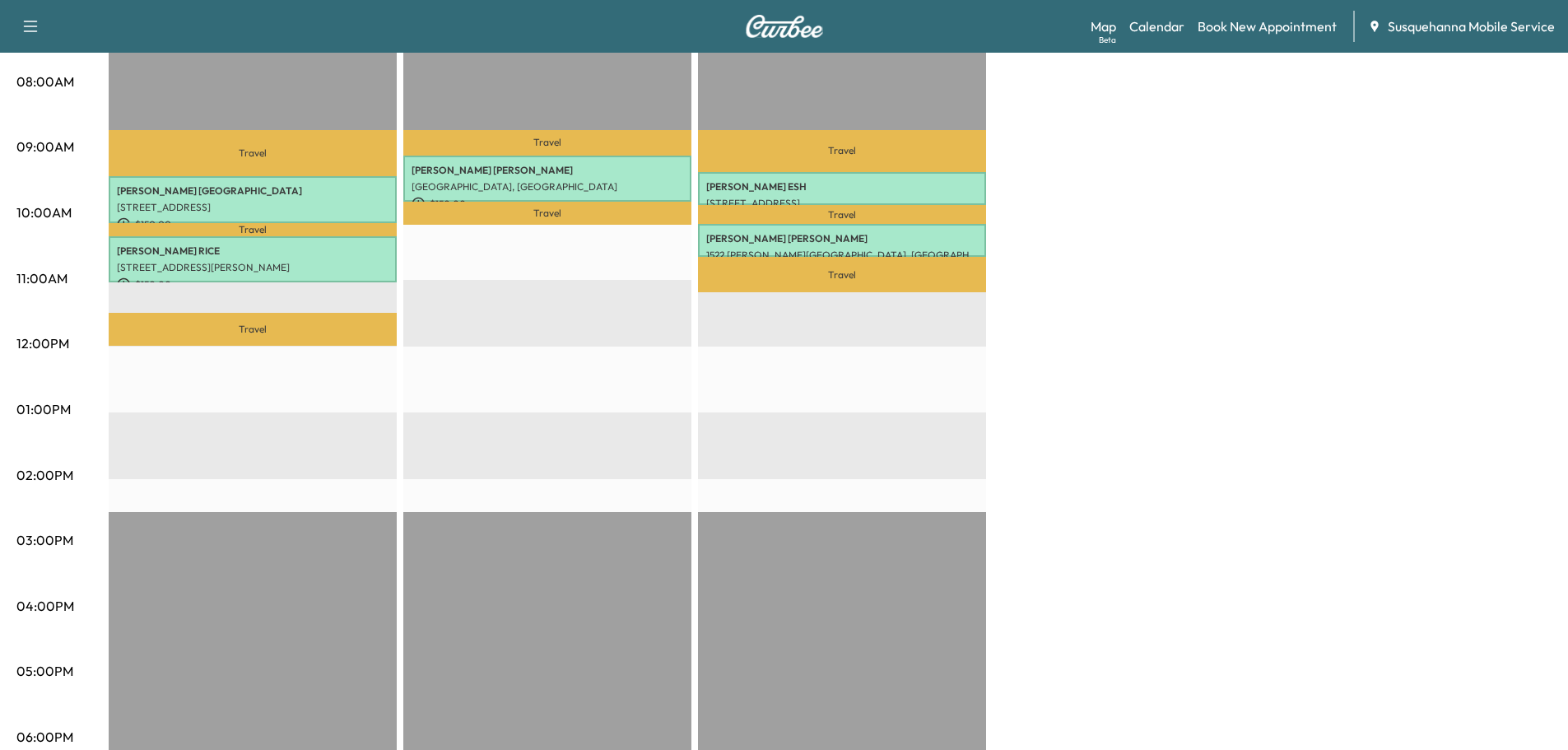
scroll to position [89, 0]
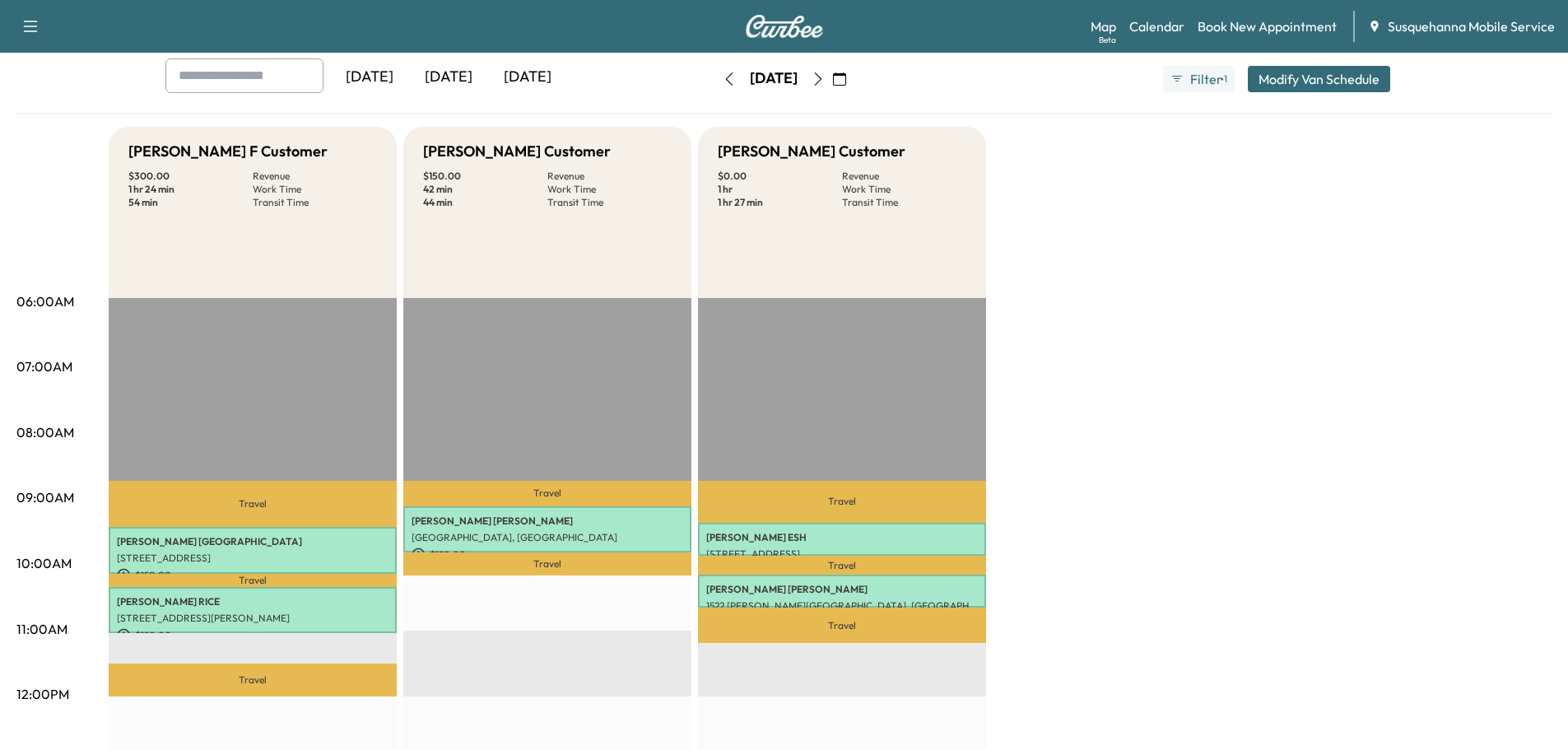
click at [723, 81] on icon "button" at bounding box center [729, 79] width 13 height 13
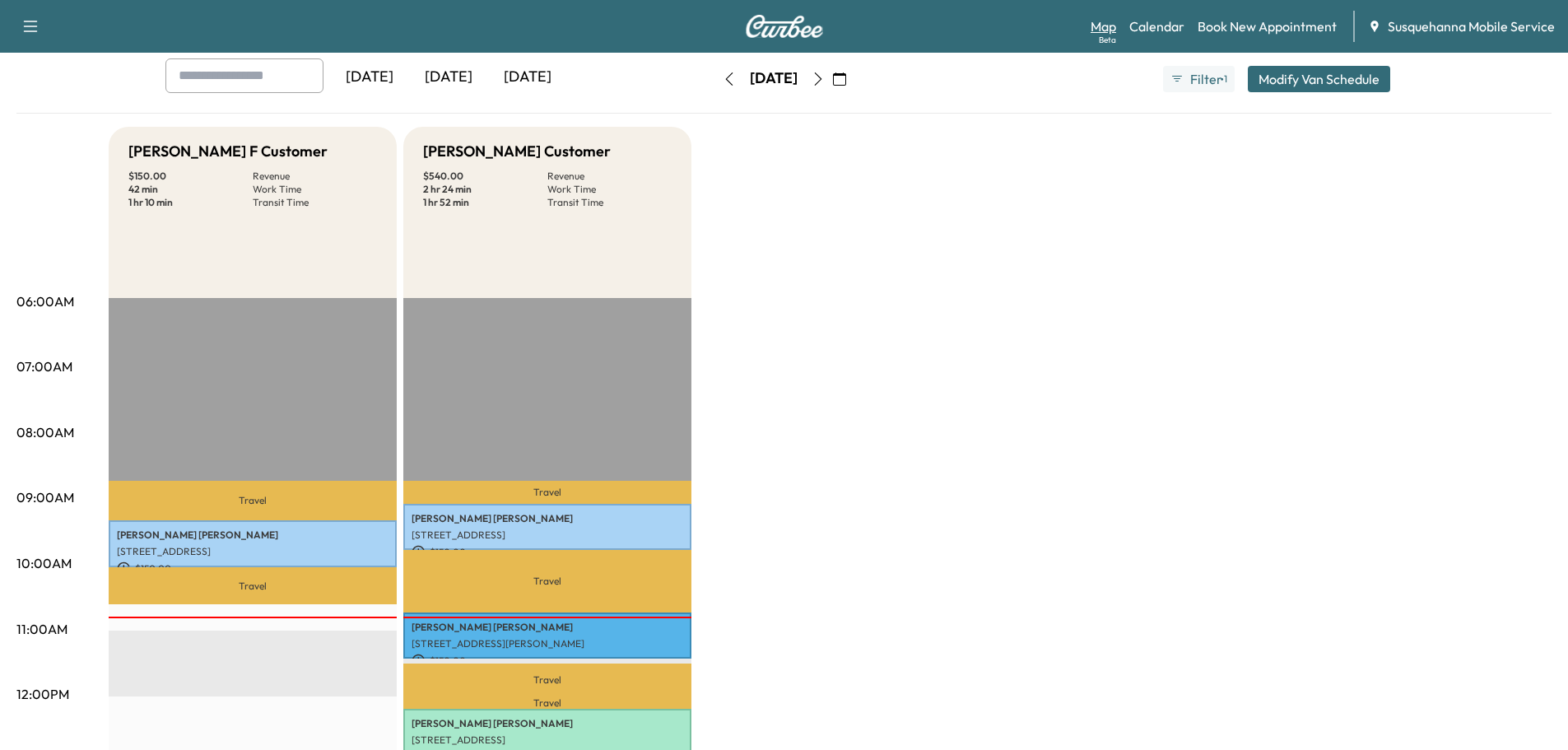
click at [1102, 31] on link "Map Beta" at bounding box center [1102, 26] width 25 height 20
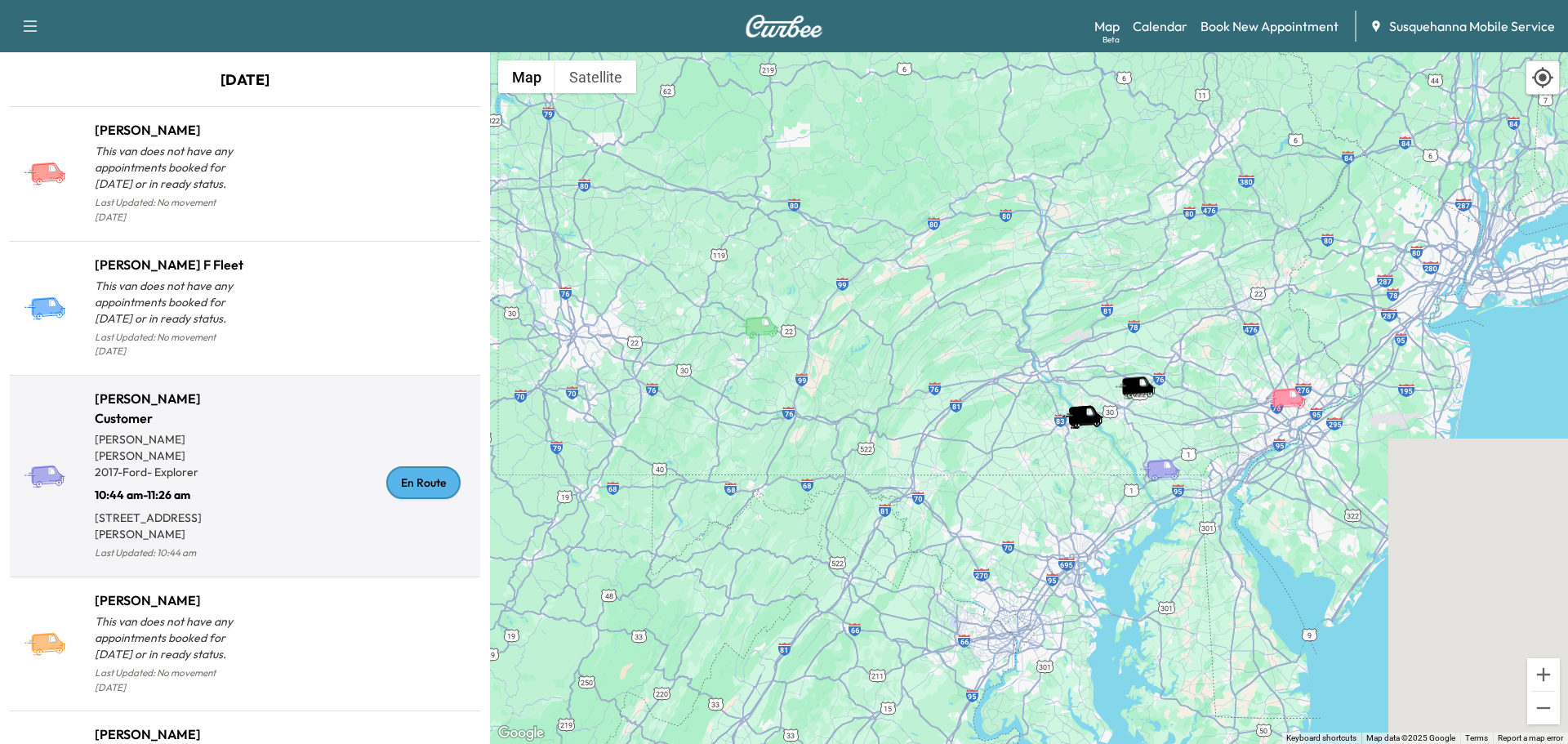
click at [409, 467] on div "En Route" at bounding box center [423, 482] width 74 height 32
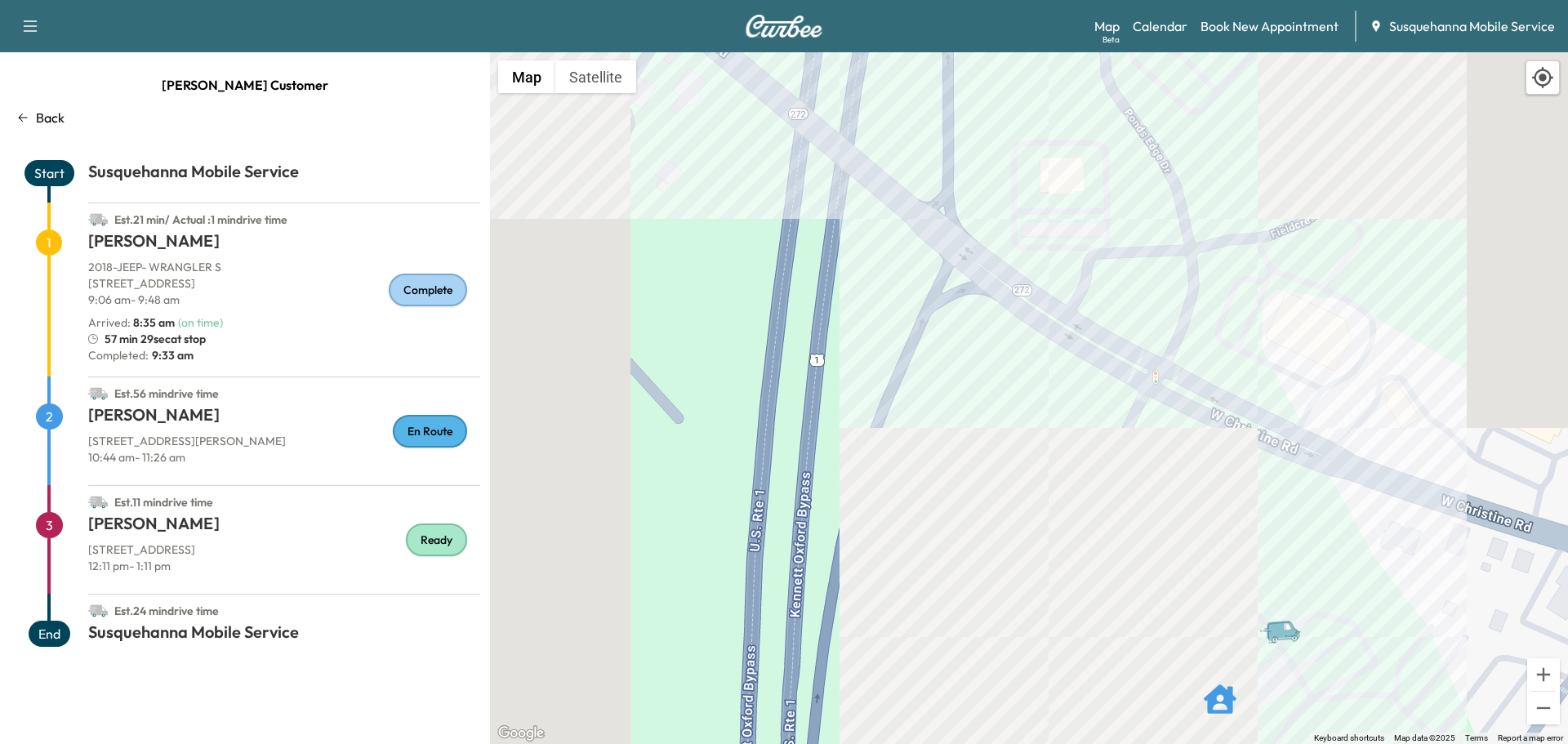
drag, startPoint x: 1297, startPoint y: 658, endPoint x: 1289, endPoint y: 540, distance: 118.3
click at [1289, 540] on div "To activate drag with keyboard, press Alt + Enter. Once in keyboard drag state,…" at bounding box center [1028, 398] width 1078 height 692
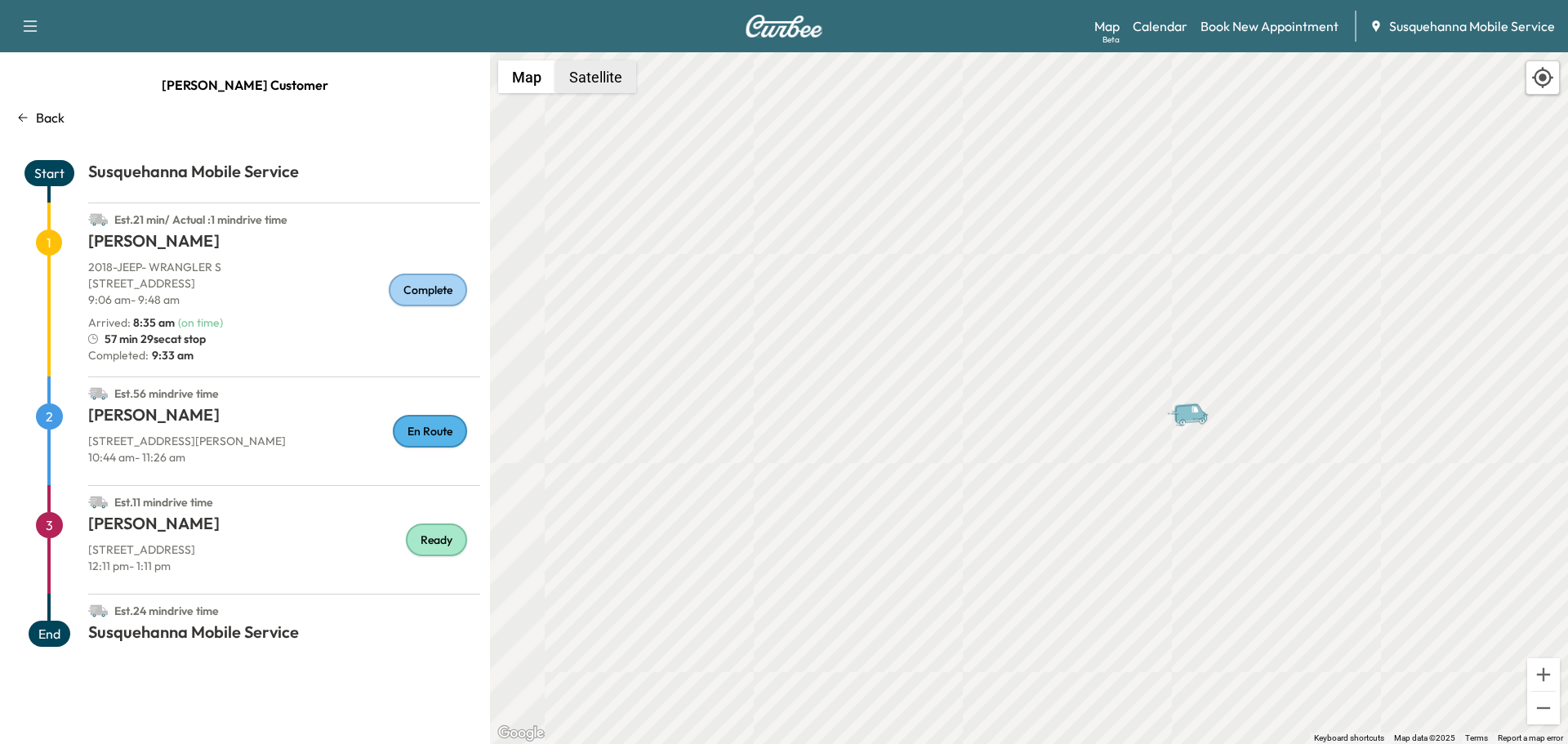
click at [598, 88] on button "Satellite" at bounding box center [595, 76] width 80 height 32
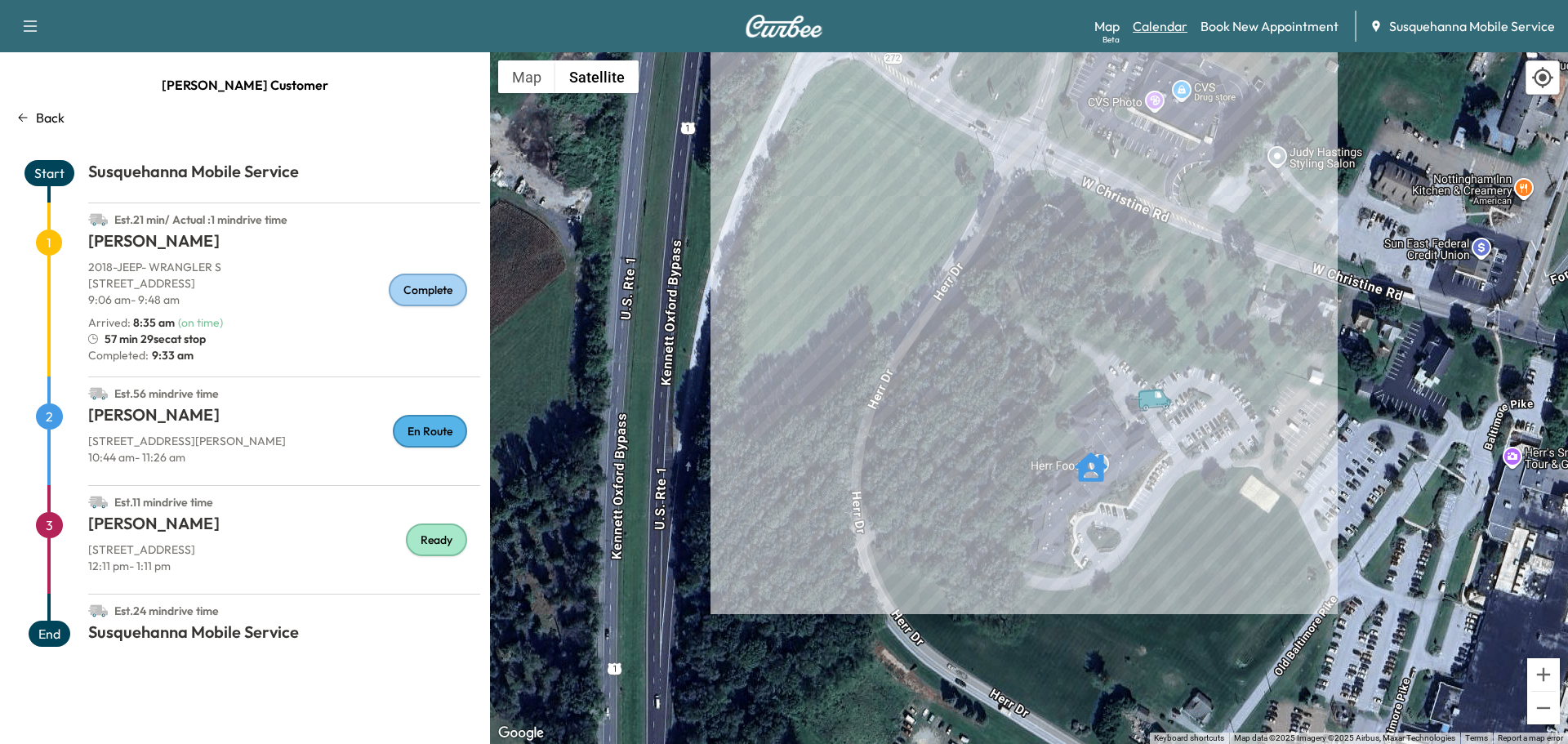
click at [1175, 20] on link "Calendar" at bounding box center [1160, 26] width 55 height 19
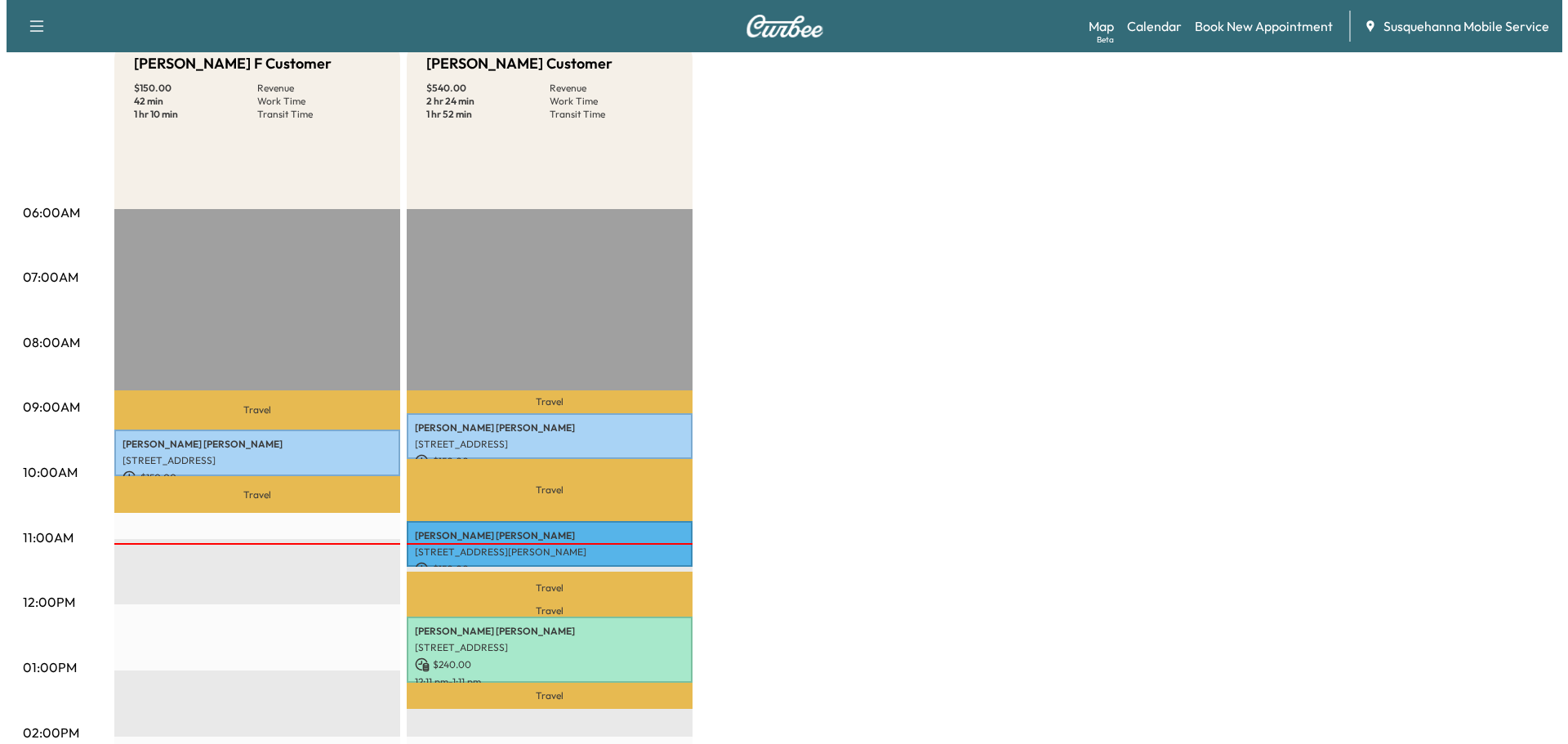
scroll to position [262, 0]
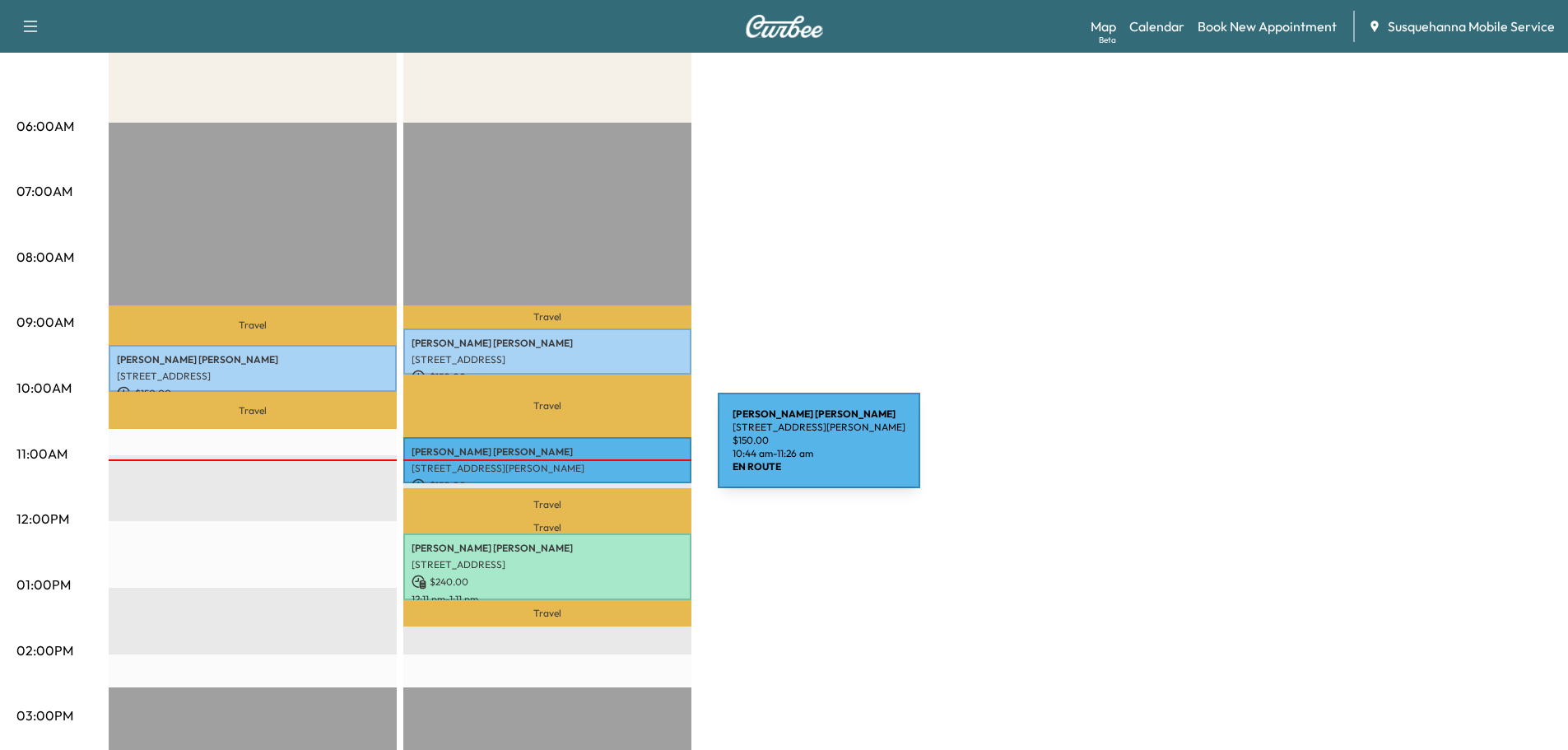
click at [594, 450] on p "STEPHANIE GERZEMA" at bounding box center [547, 452] width 272 height 13
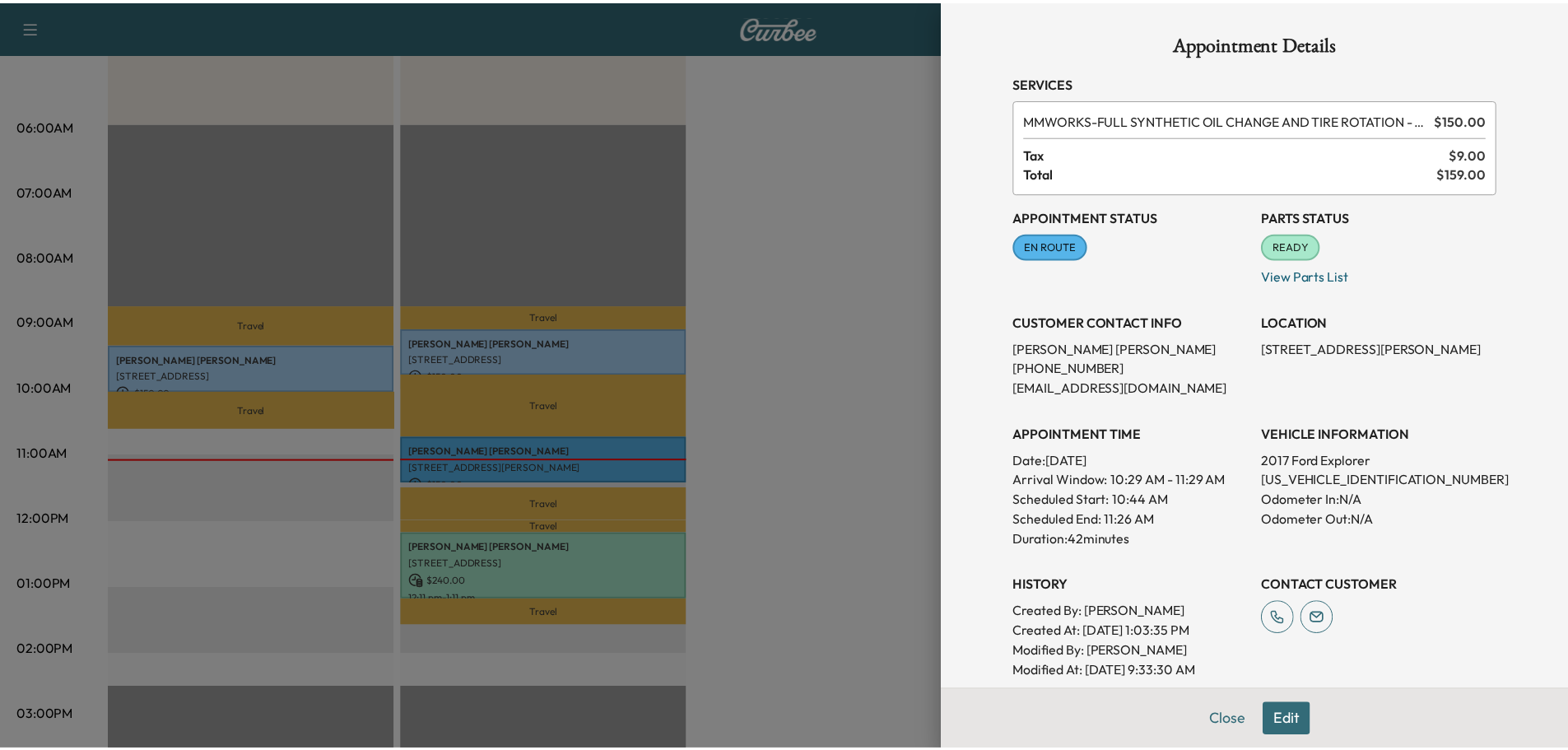
scroll to position [218, 0]
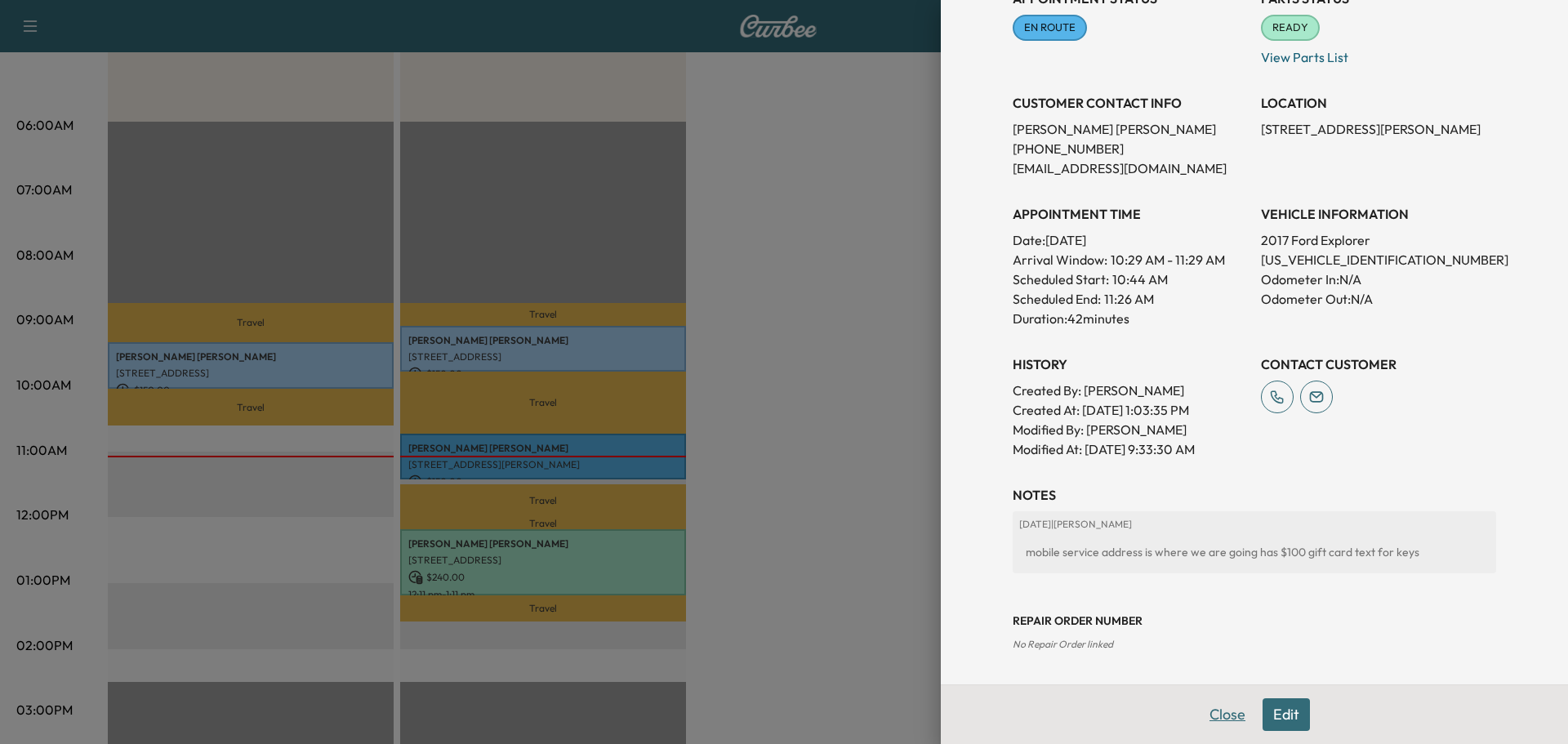
click at [1205, 714] on button "Close" at bounding box center [1227, 714] width 57 height 32
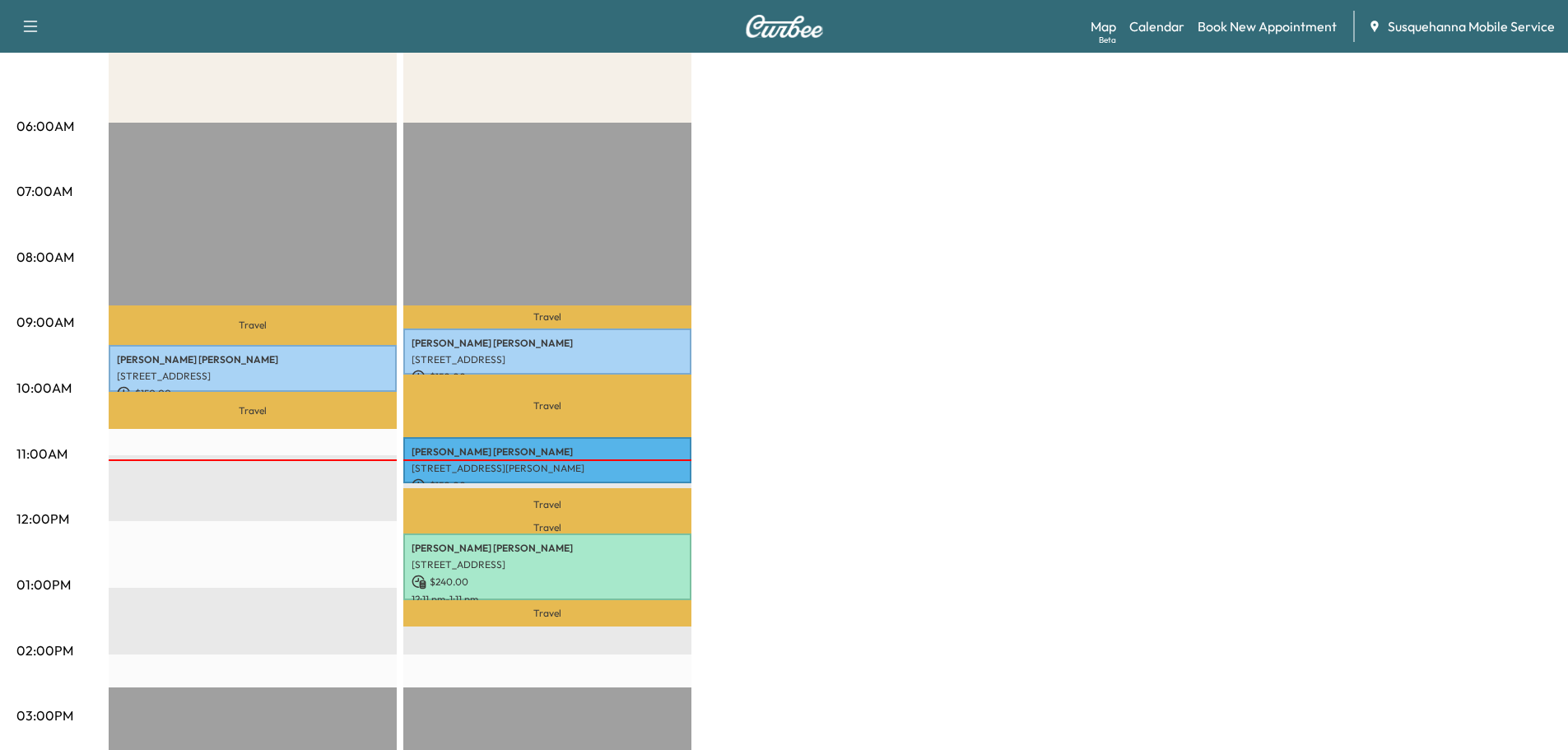
scroll to position [0, 0]
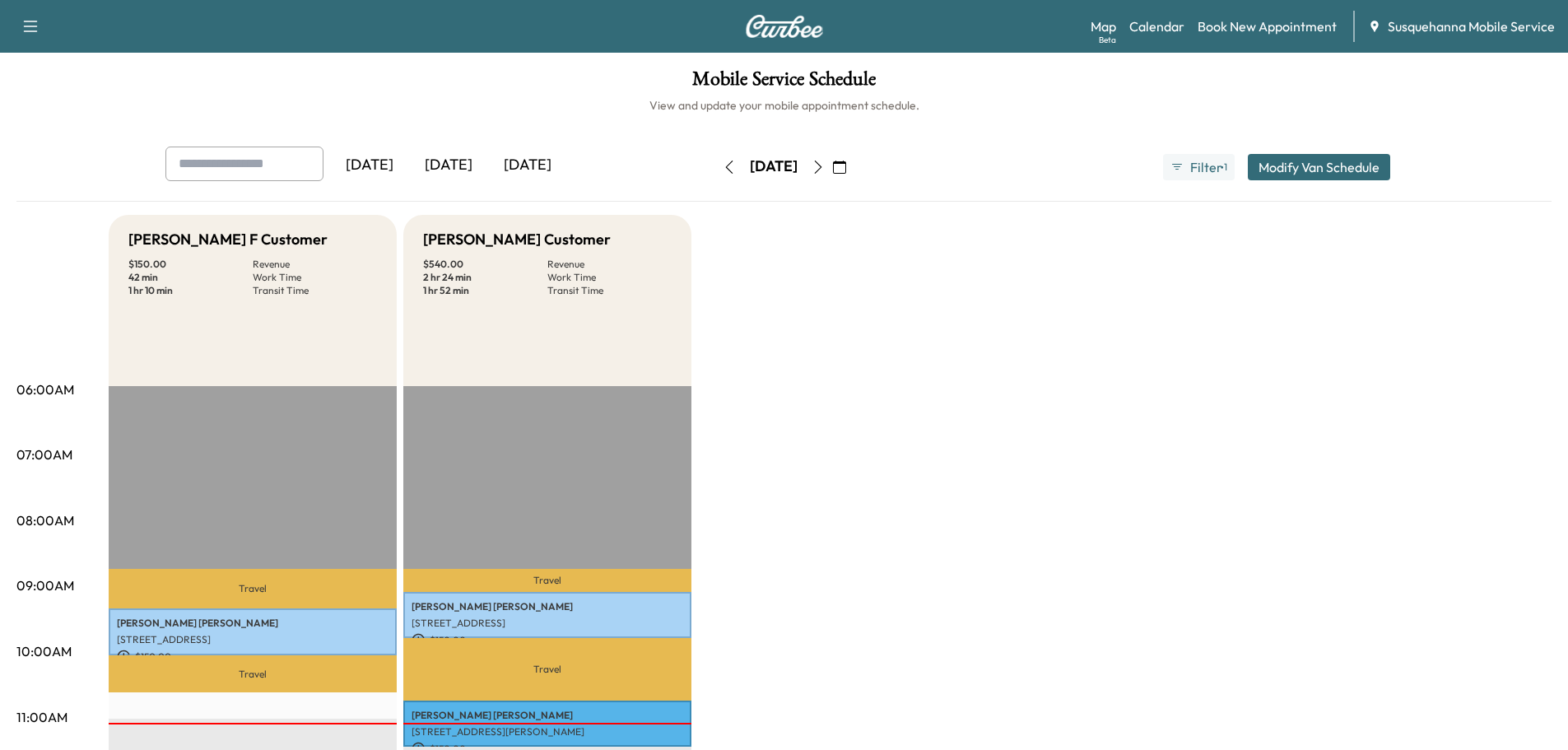
click at [825, 167] on icon "button" at bounding box center [818, 167] width 13 height 13
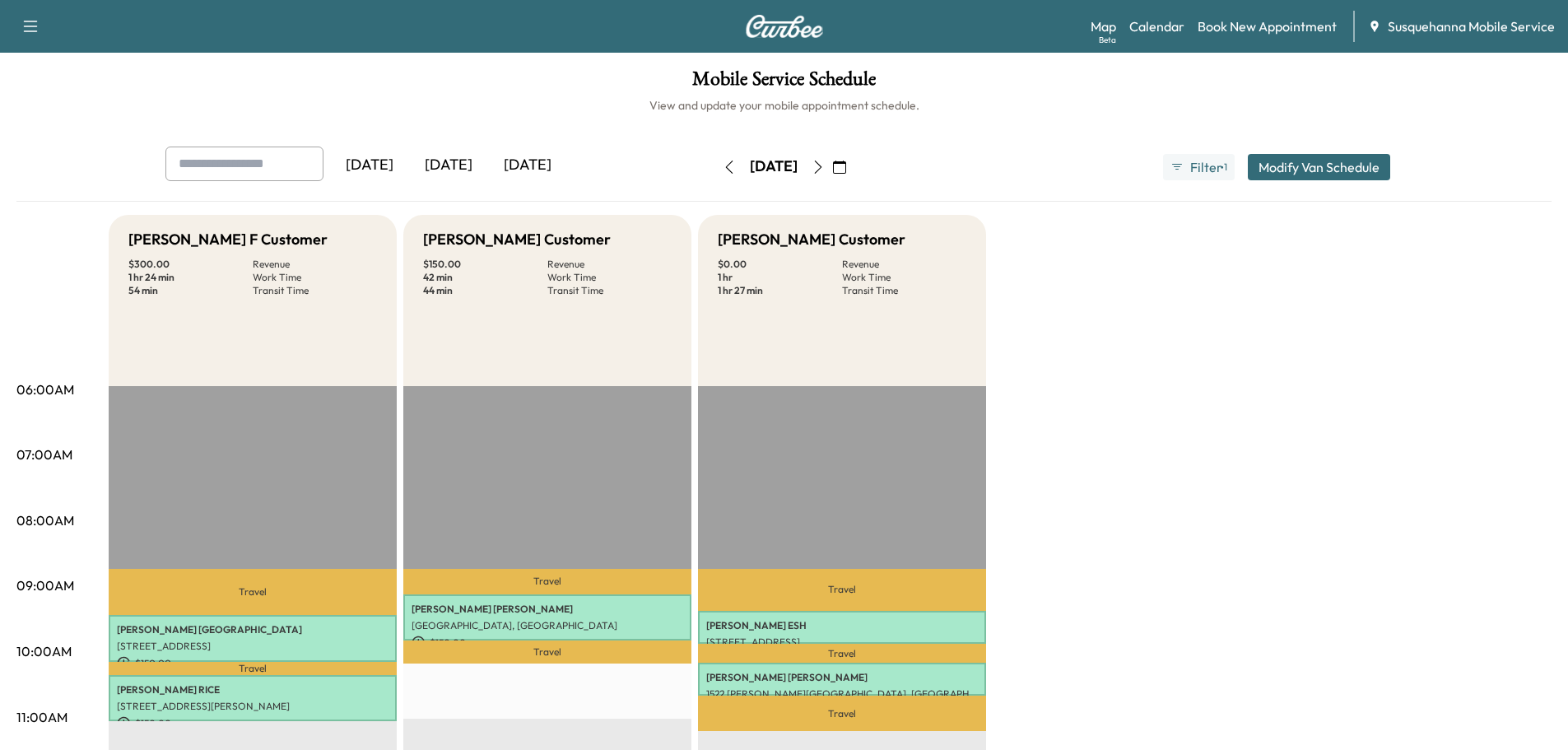
click at [825, 168] on icon "button" at bounding box center [818, 167] width 13 height 13
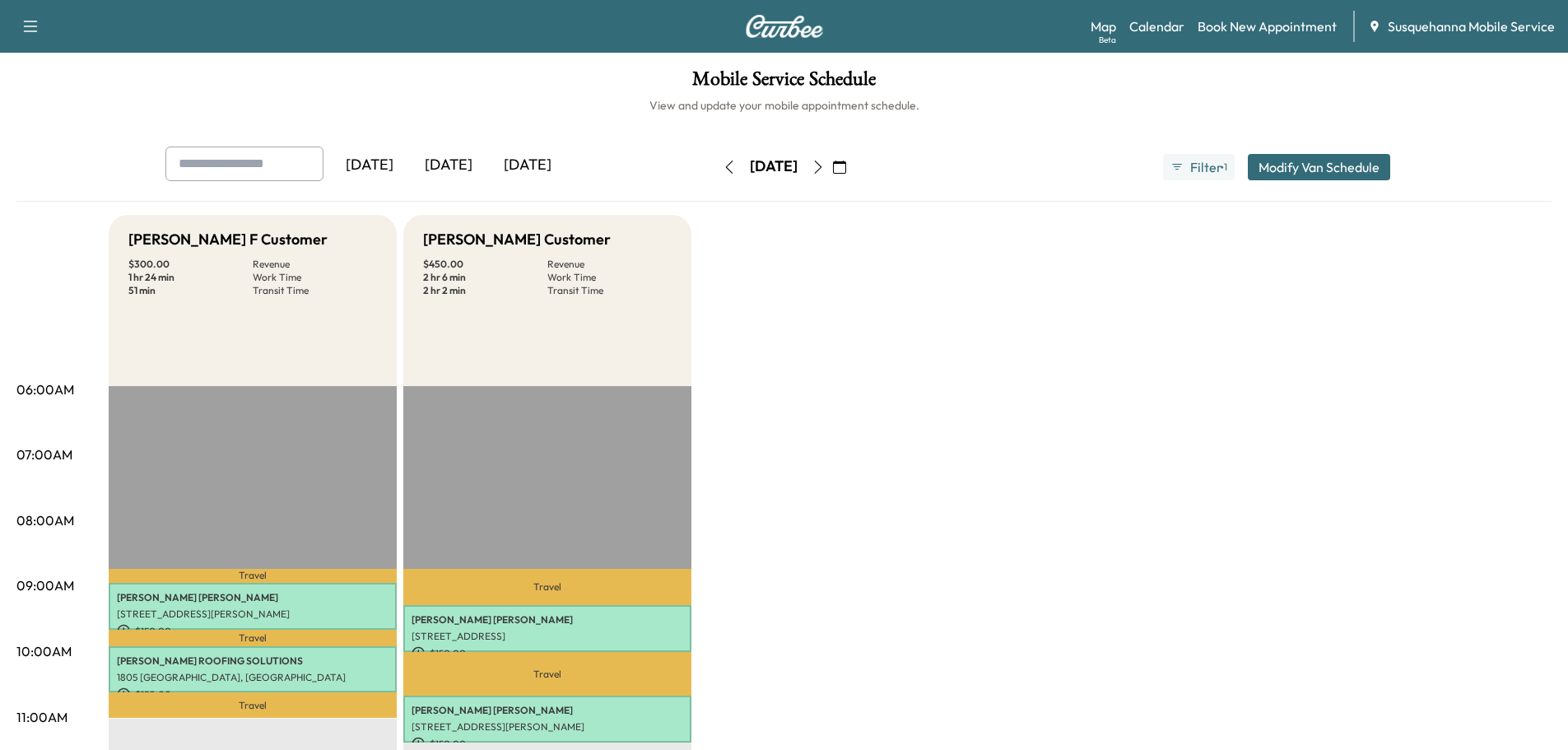
click at [715, 170] on button "button" at bounding box center [729, 167] width 28 height 26
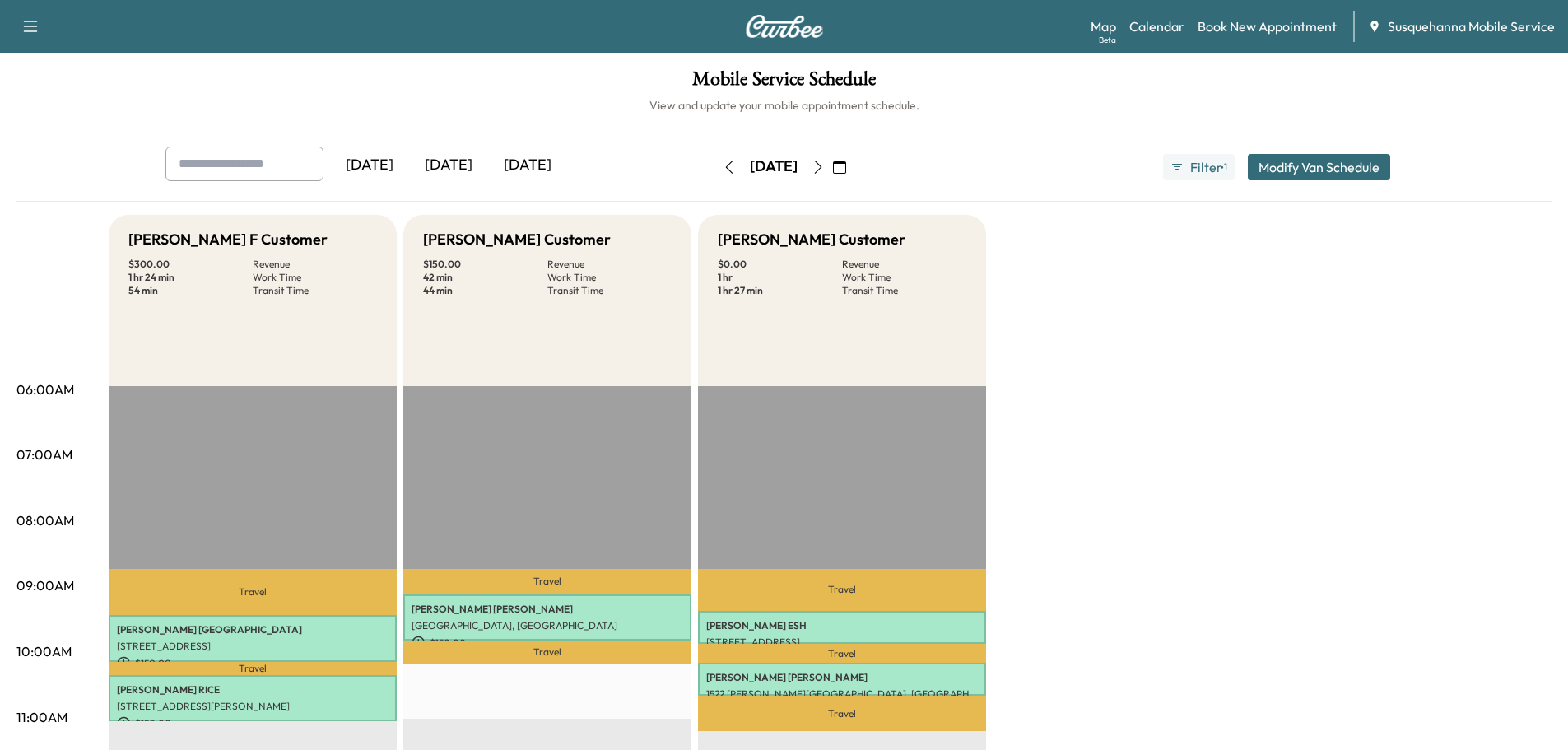
click at [825, 162] on icon "button" at bounding box center [818, 167] width 13 height 13
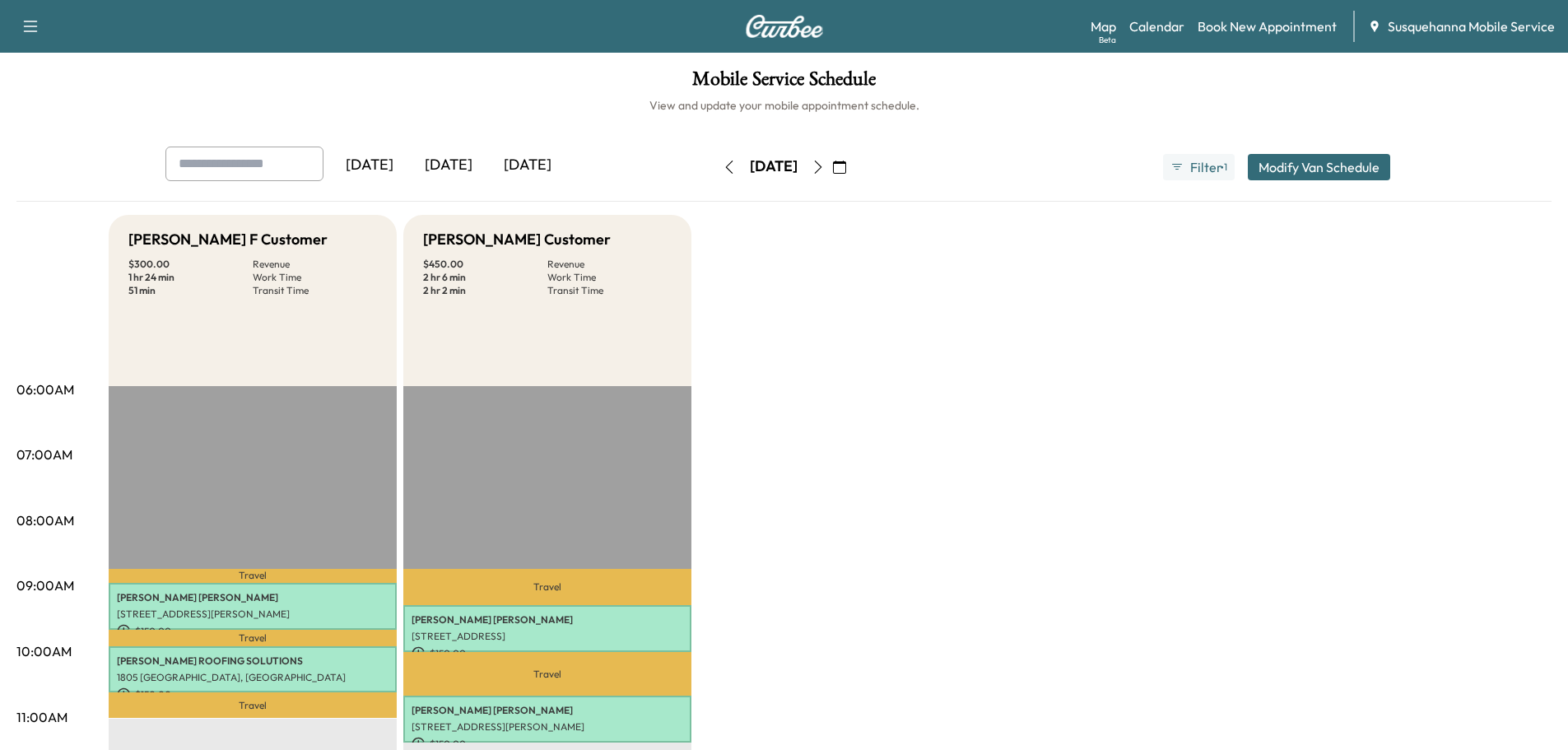
click at [723, 166] on icon "button" at bounding box center [729, 167] width 13 height 13
click at [715, 166] on button "button" at bounding box center [729, 167] width 28 height 26
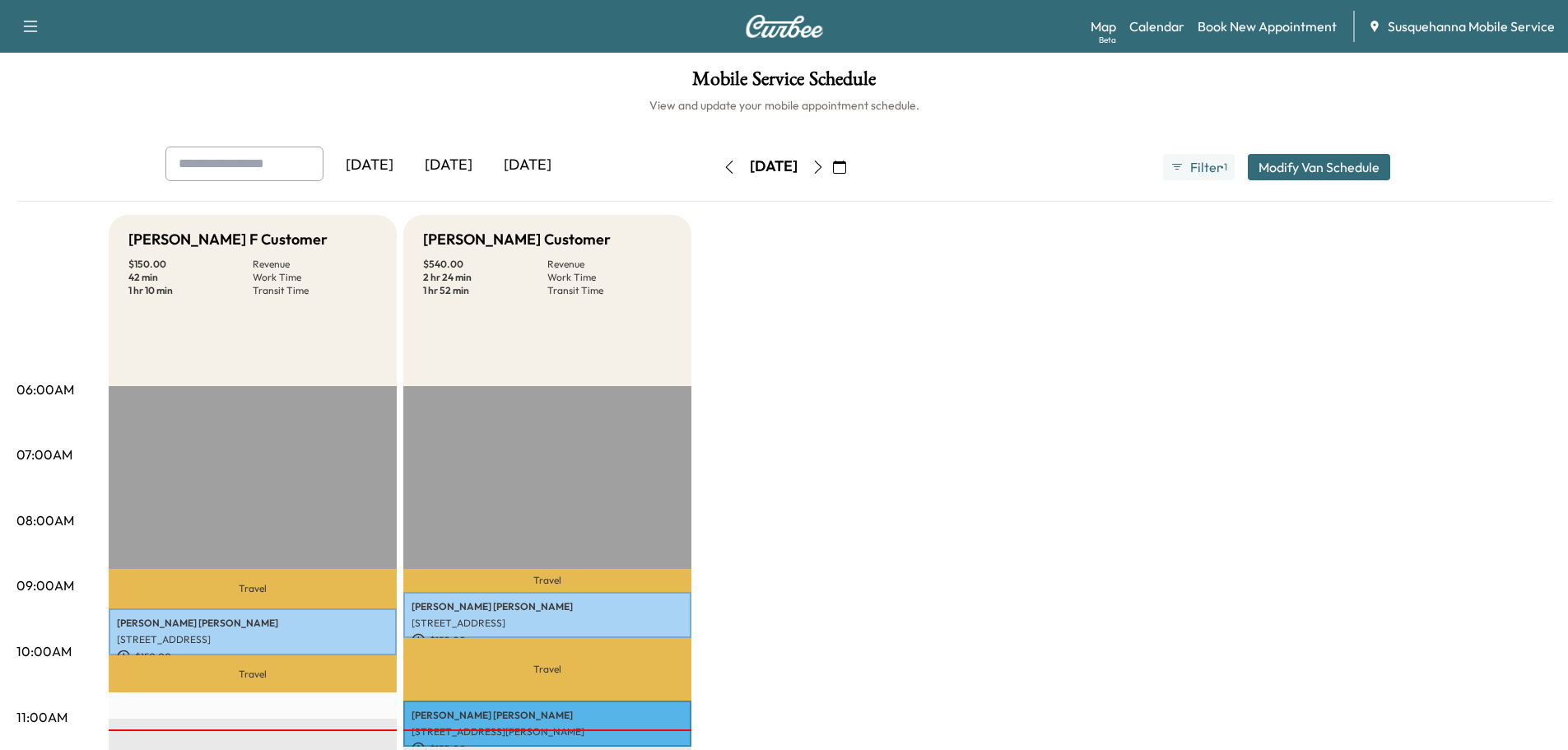
scroll to position [175, 0]
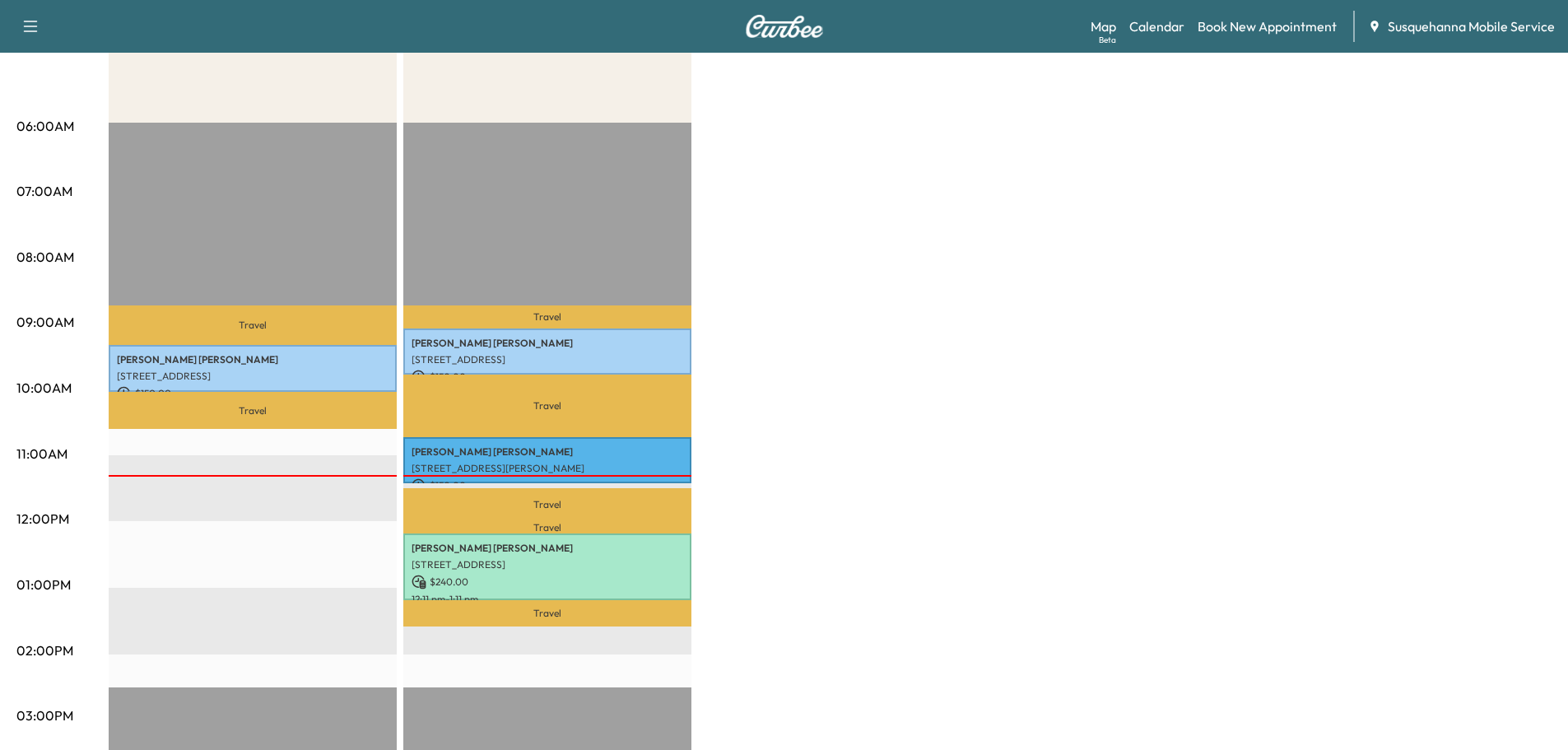
scroll to position [439, 0]
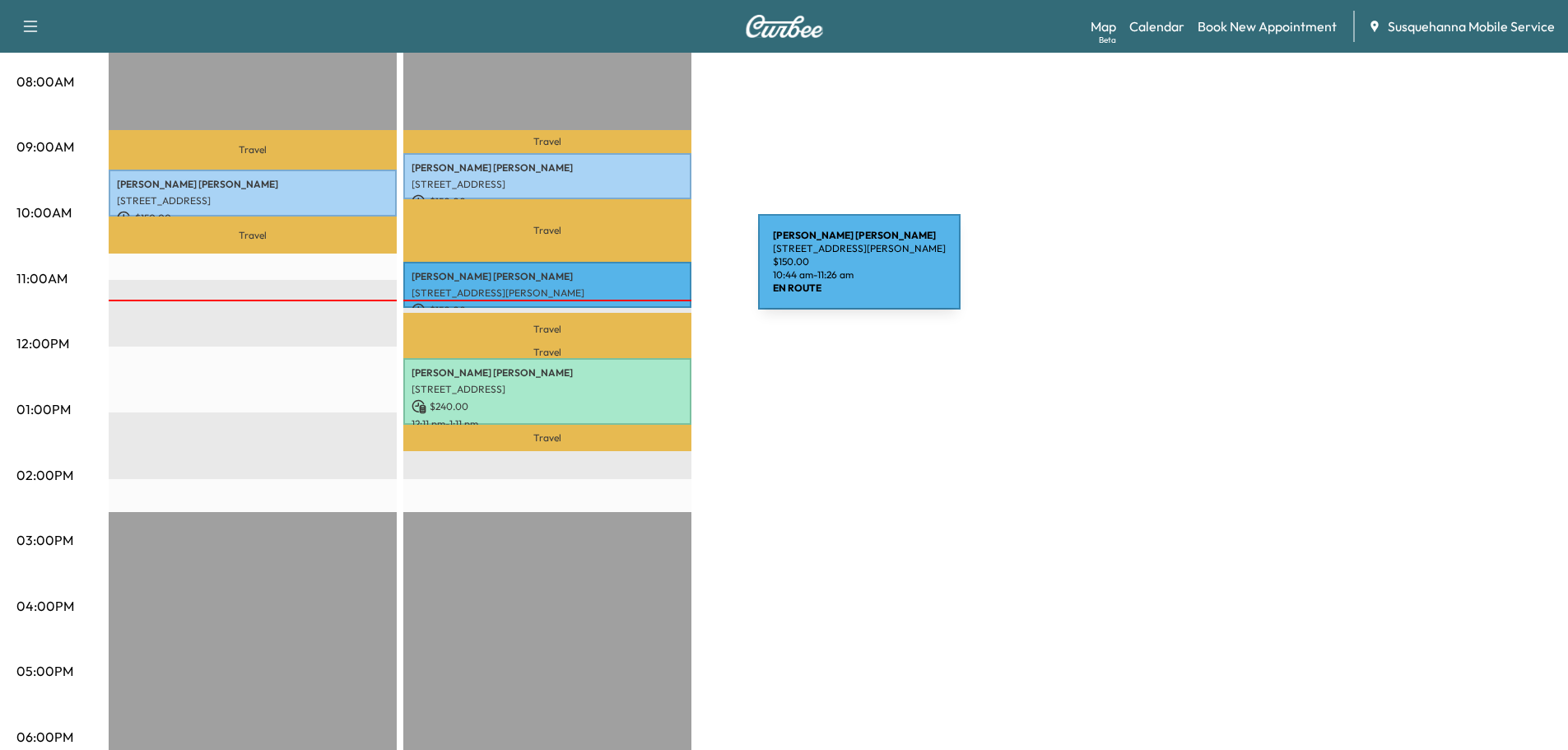
click at [634, 272] on p "[PERSON_NAME]" at bounding box center [547, 277] width 272 height 13
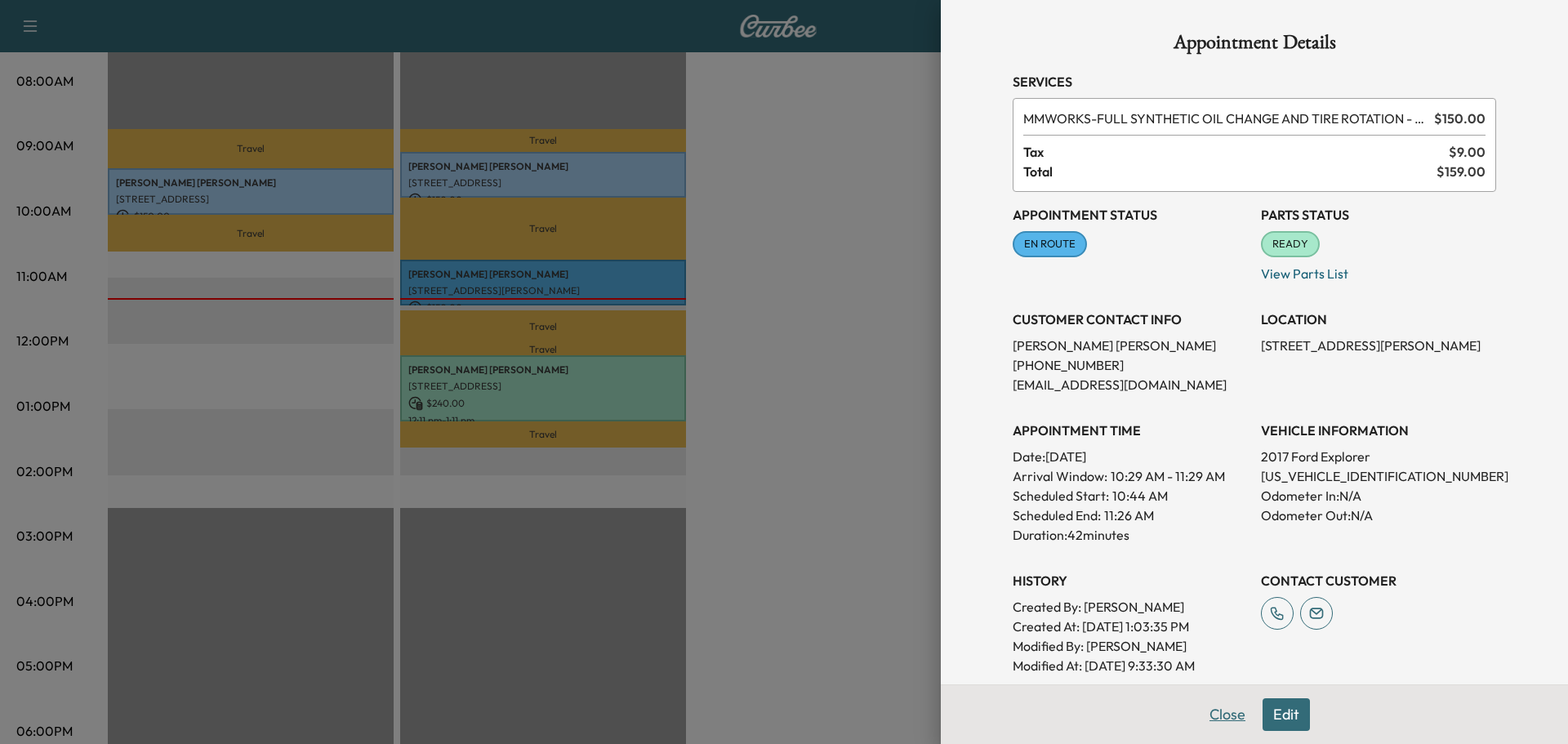
click at [1220, 717] on button "Close" at bounding box center [1227, 714] width 57 height 32
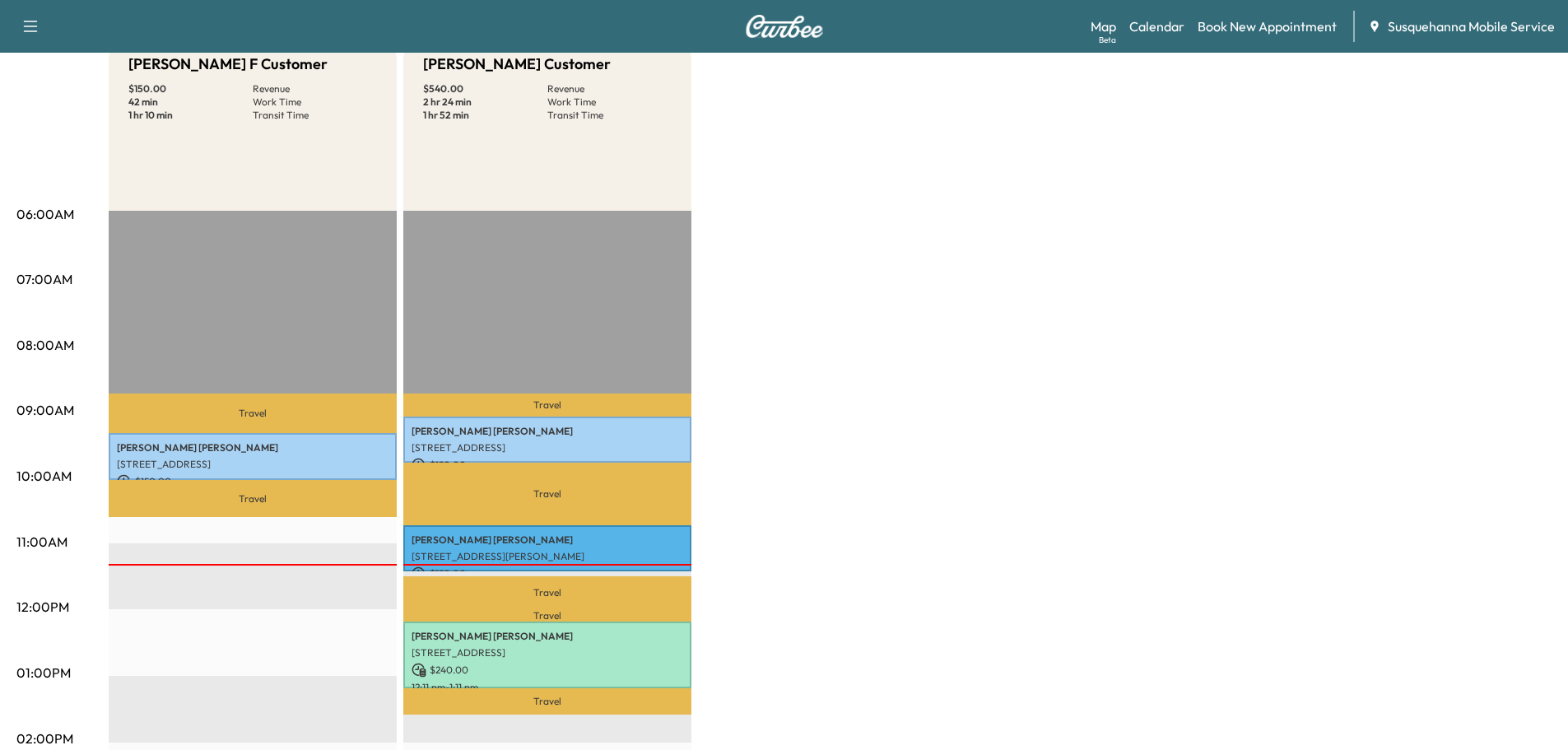
scroll to position [0, 0]
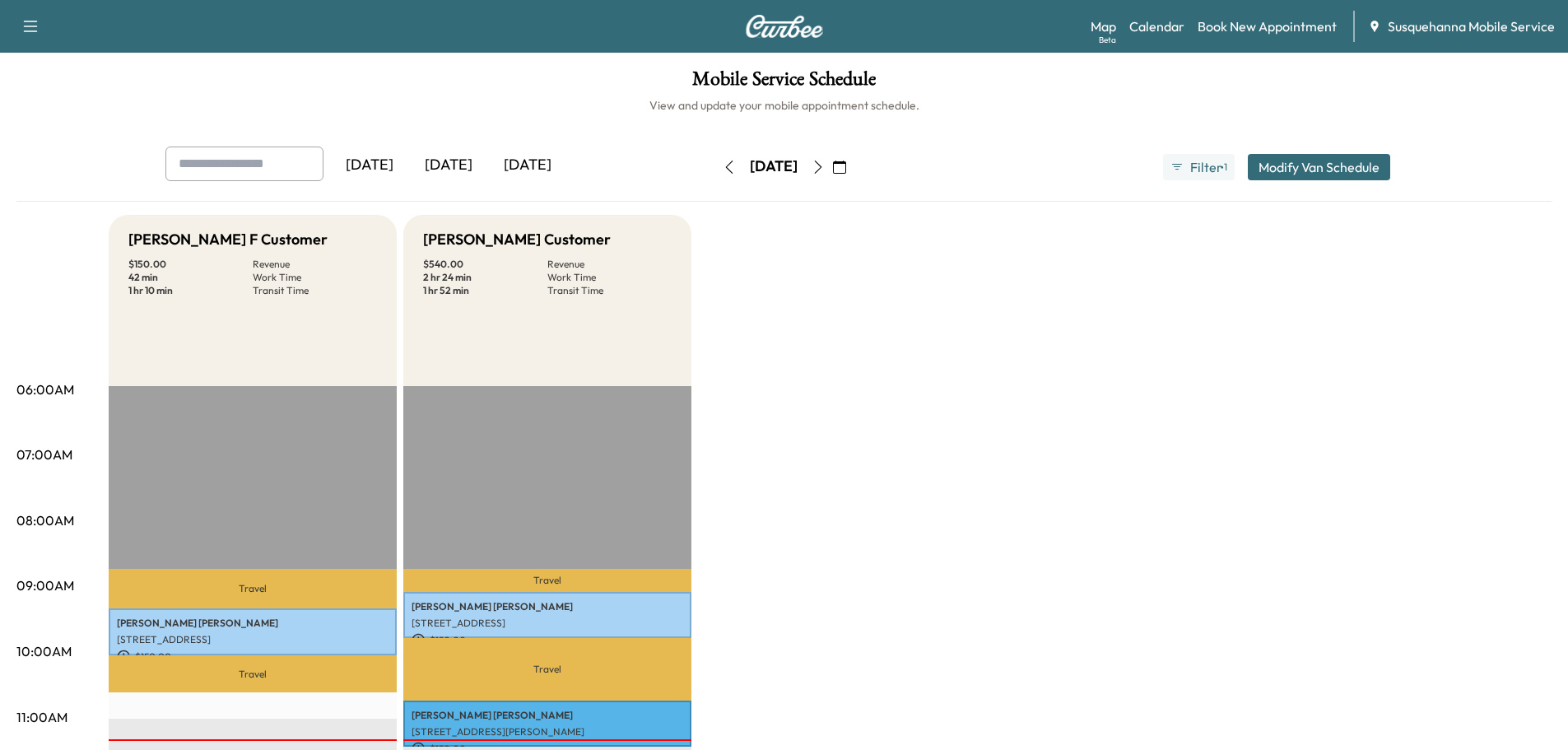
click at [825, 160] on icon "button" at bounding box center [818, 167] width 13 height 13
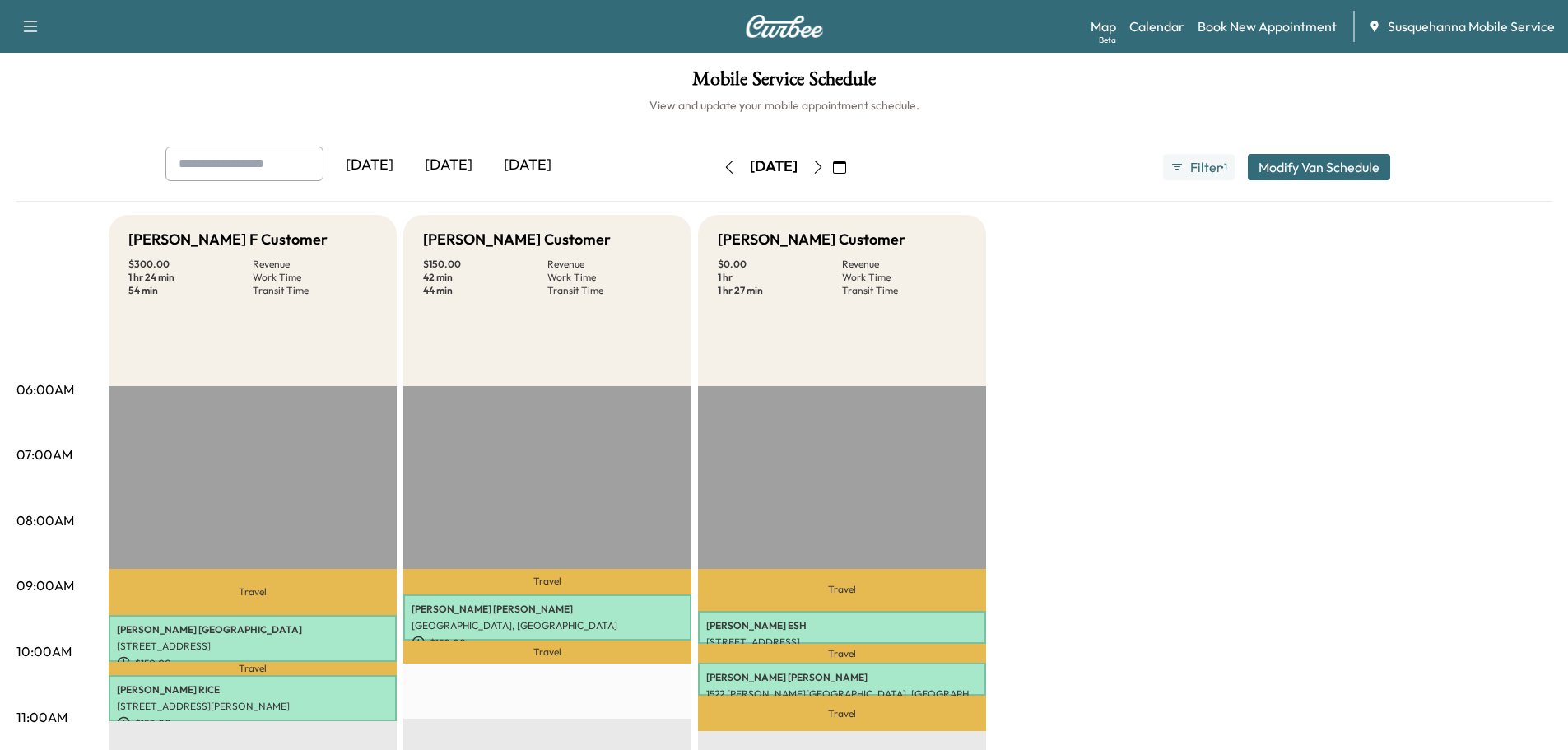
scroll to position [89, 0]
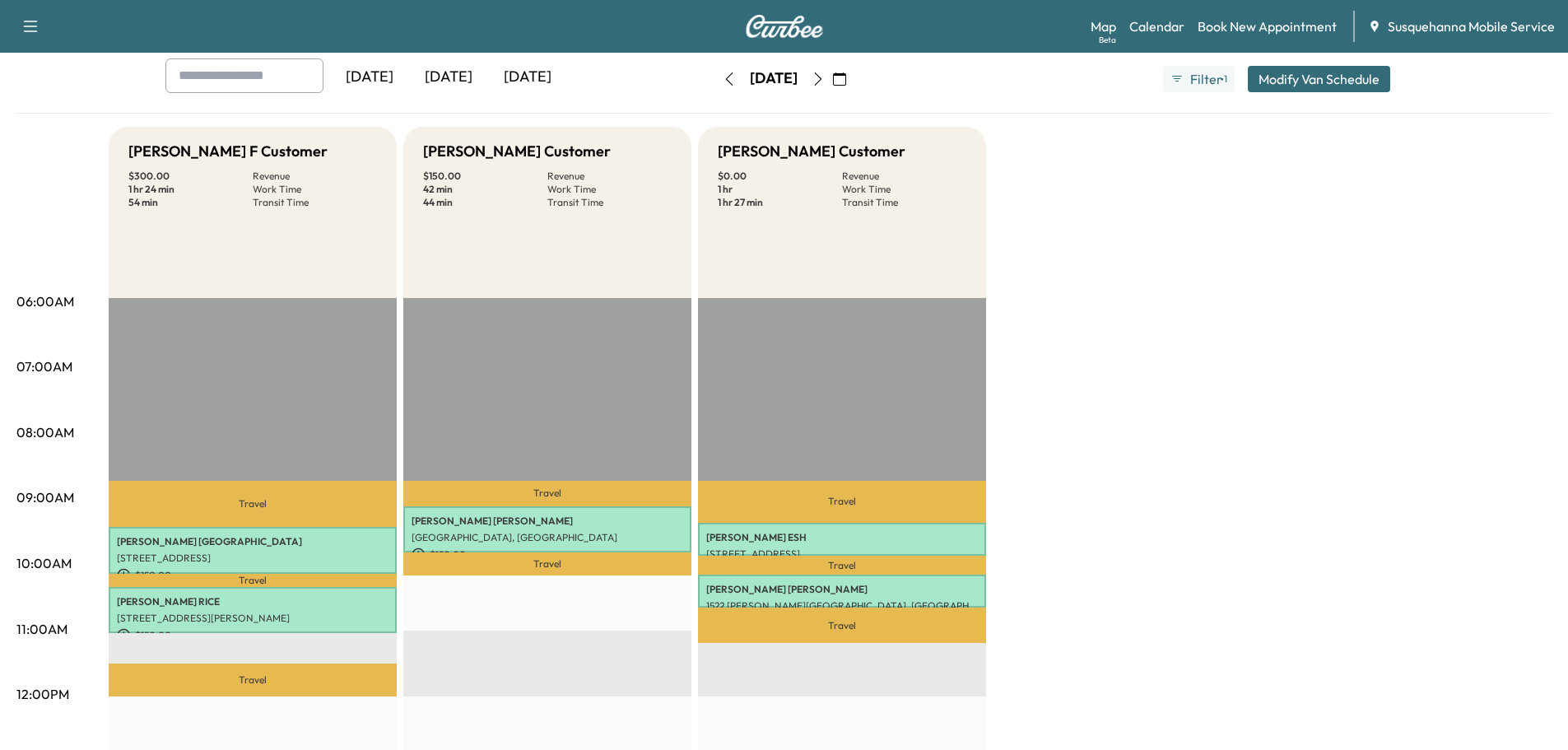
click at [723, 81] on icon "button" at bounding box center [729, 79] width 13 height 13
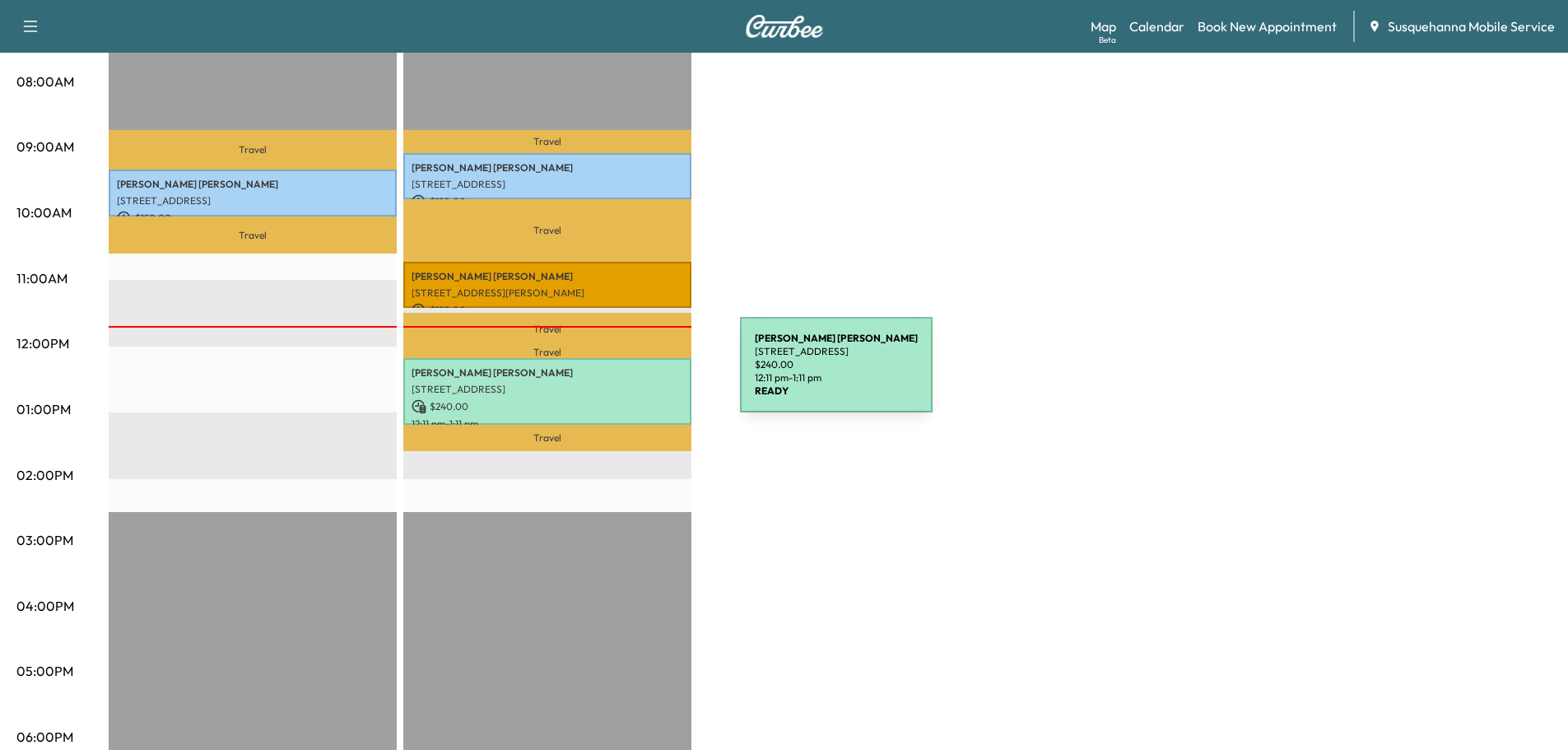
scroll to position [351, 0]
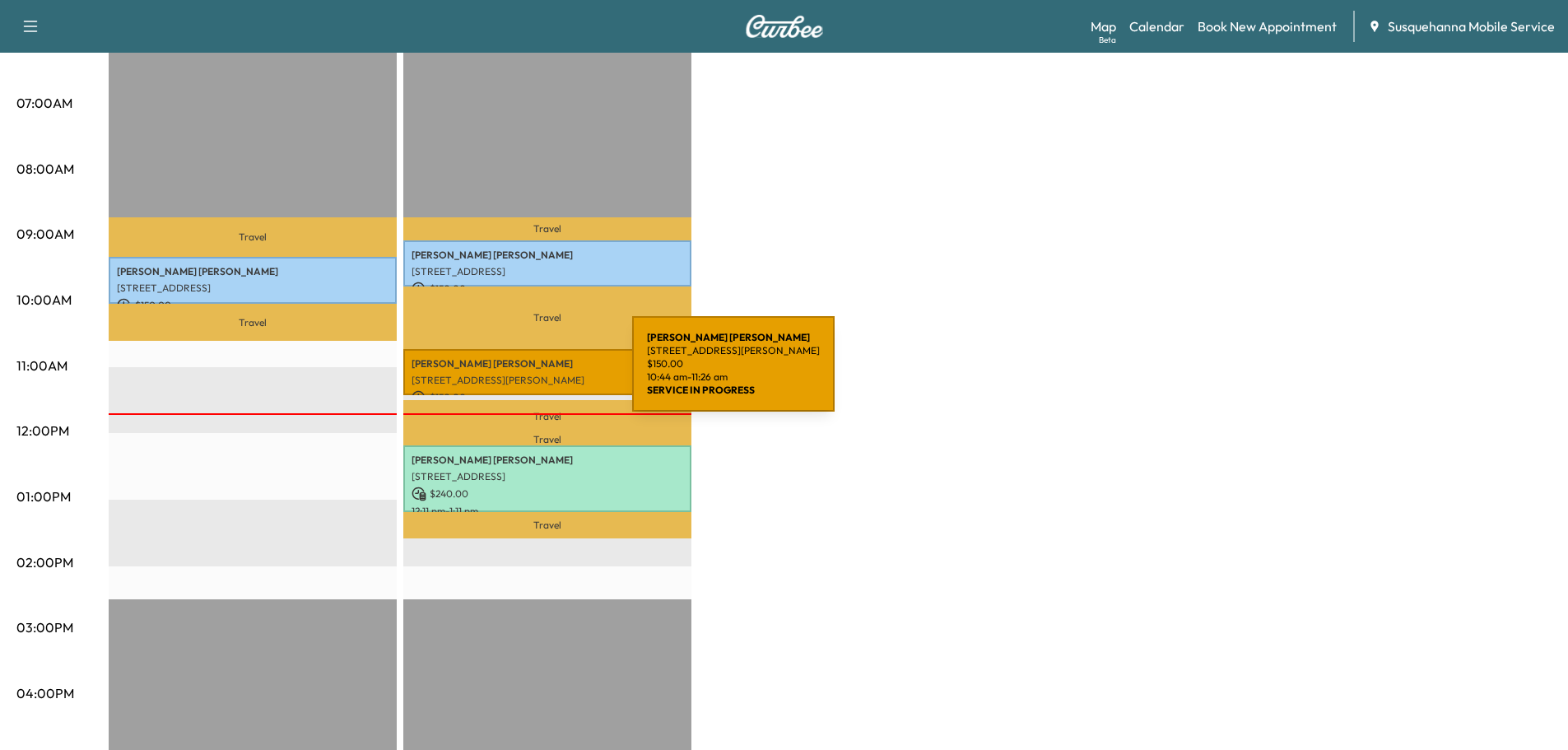
click at [507, 374] on p "[STREET_ADDRESS][PERSON_NAME]" at bounding box center [547, 380] width 272 height 13
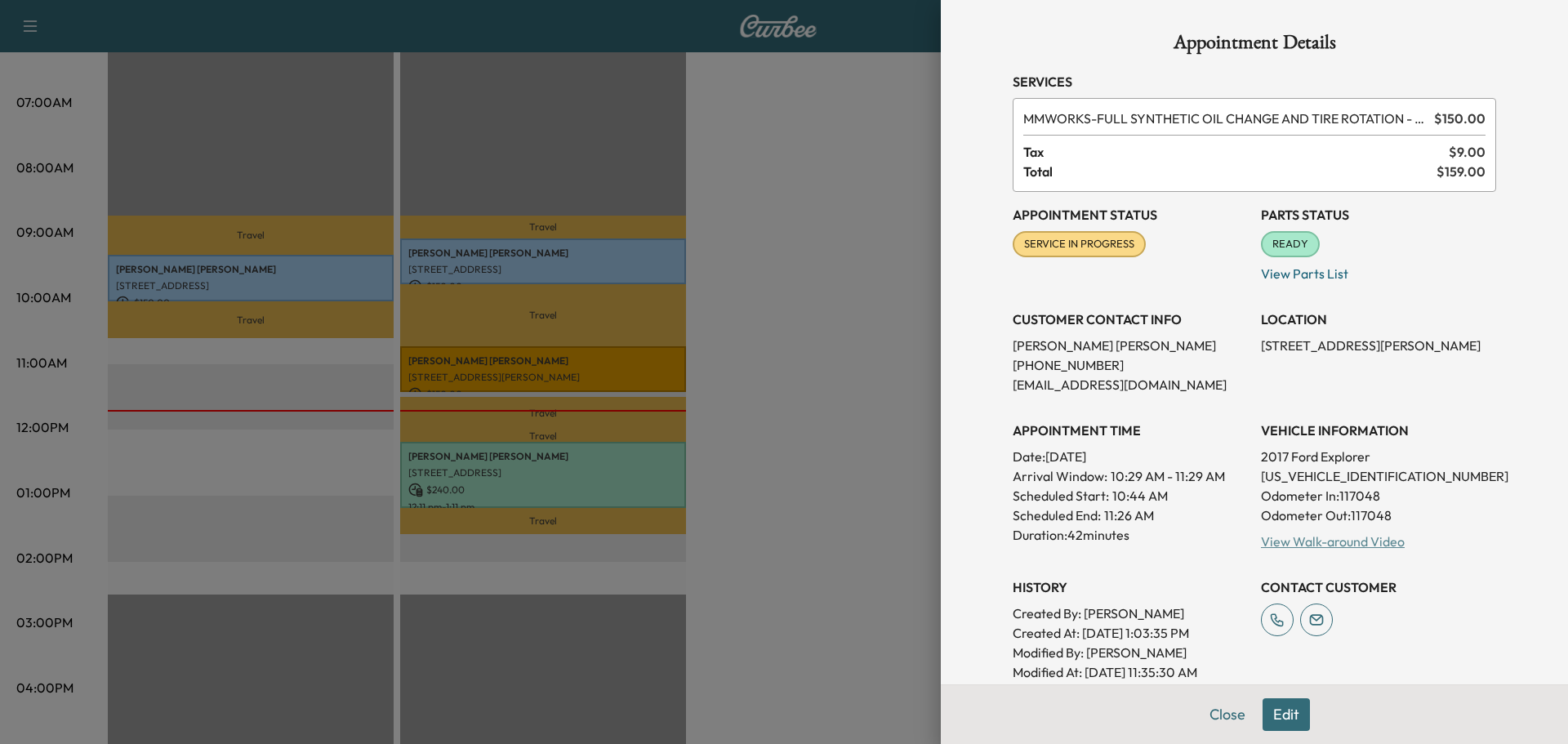
click at [1260, 541] on link "View Walk-around Video" at bounding box center [1332, 542] width 144 height 17
click at [1218, 714] on button "Close" at bounding box center [1227, 714] width 57 height 32
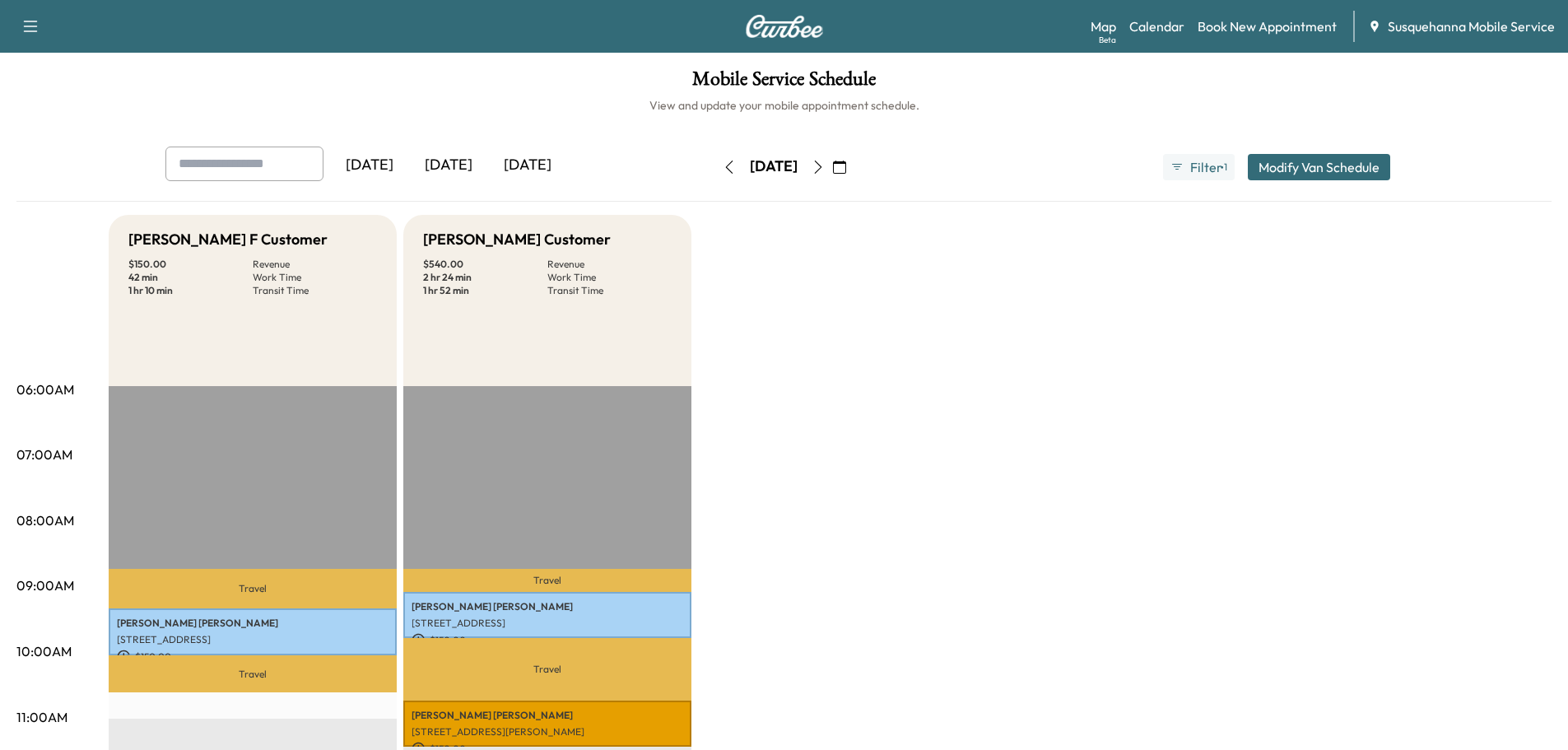
scroll to position [264, 0]
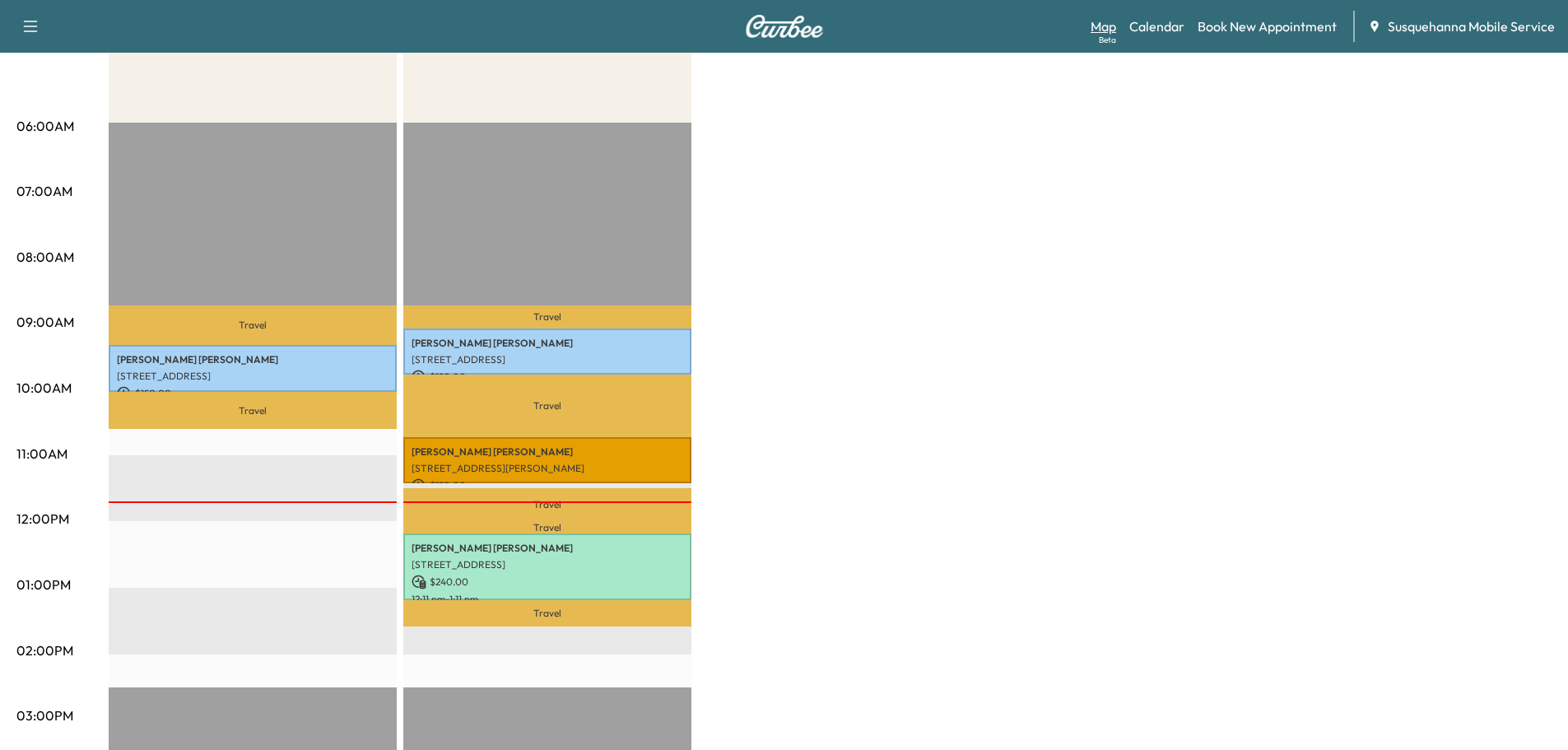
click at [1115, 25] on link "Map Beta" at bounding box center [1102, 26] width 25 height 20
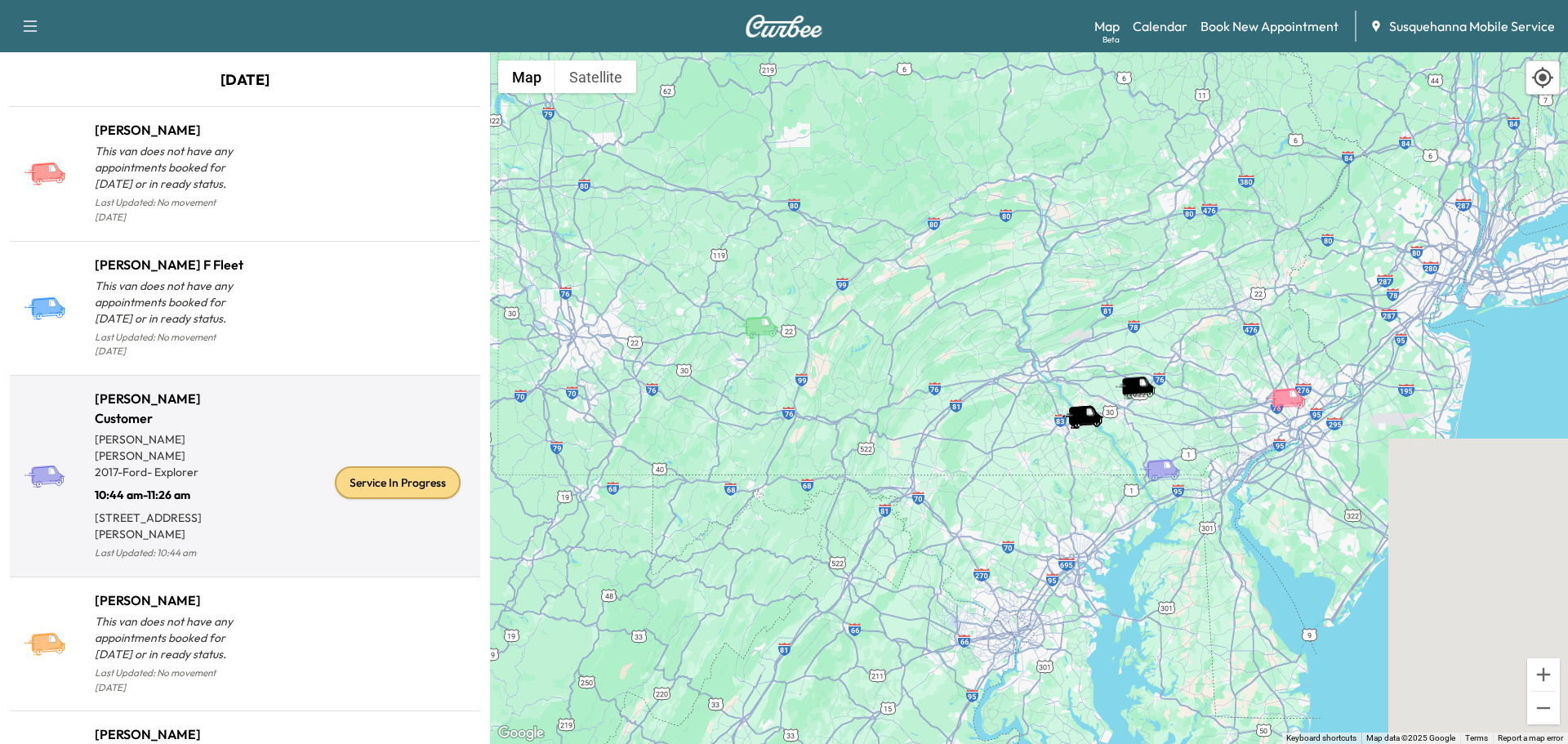
click at [406, 479] on div "Service In Progress" at bounding box center [397, 482] width 126 height 32
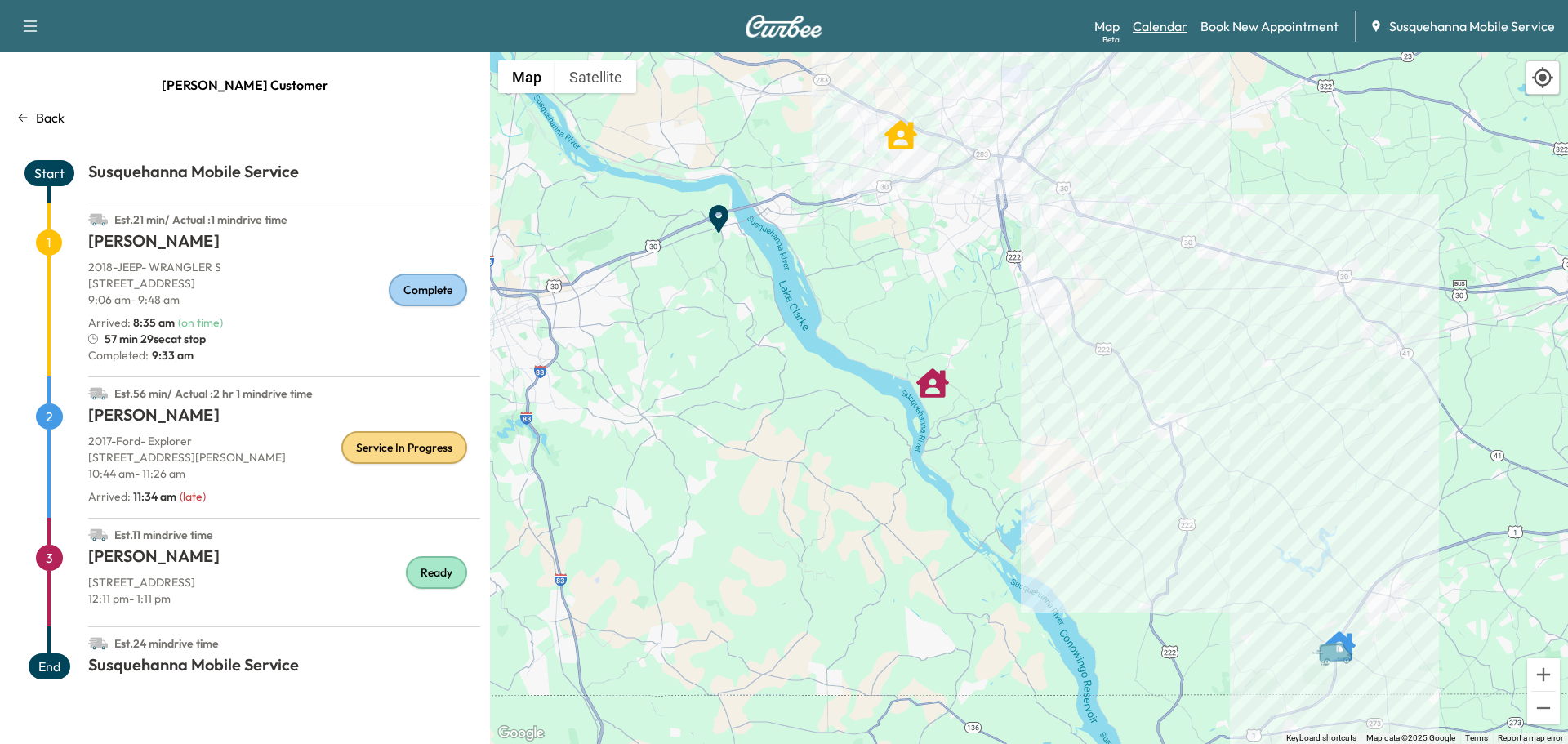
click at [1170, 18] on link "Calendar" at bounding box center [1160, 26] width 55 height 19
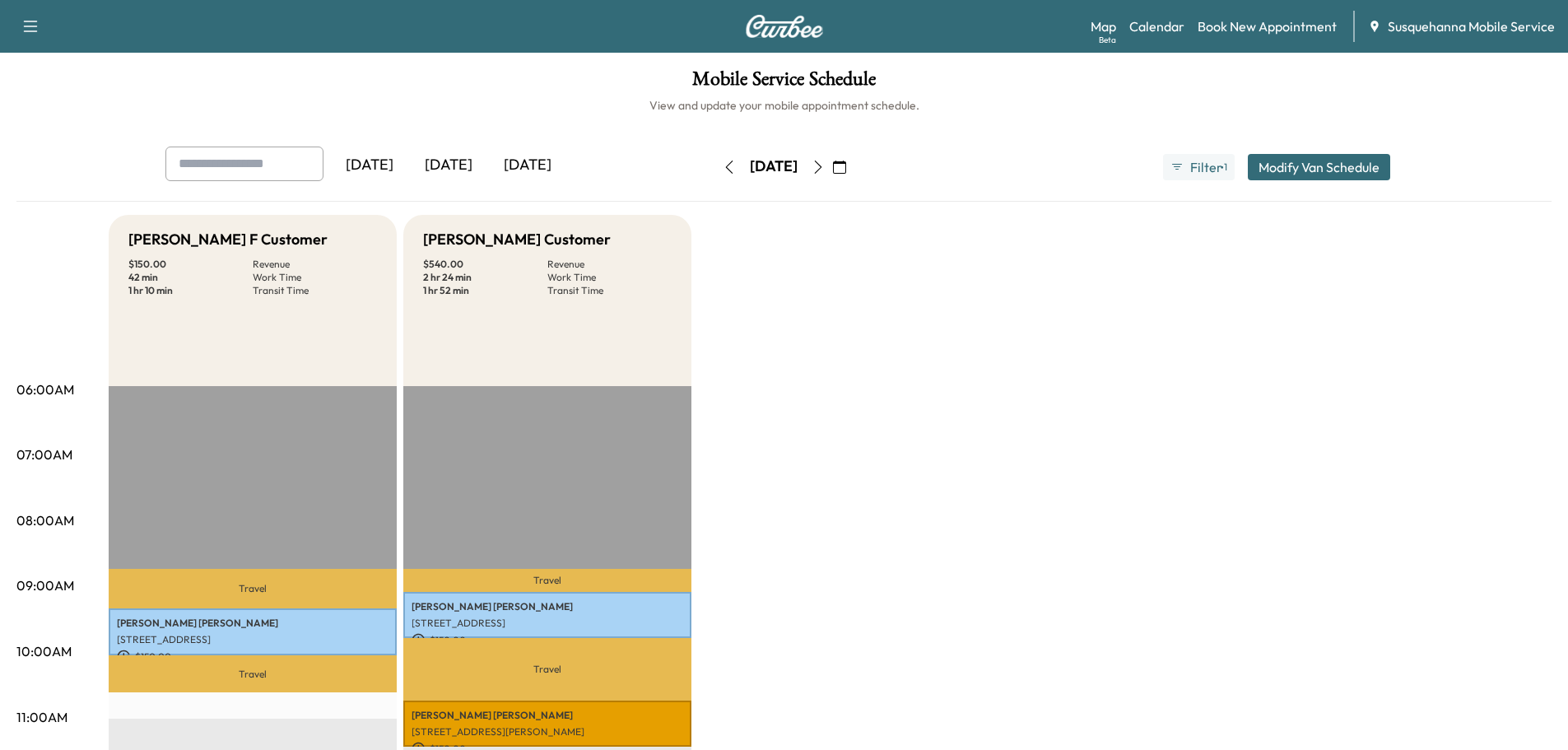
click at [825, 165] on icon "button" at bounding box center [818, 167] width 13 height 13
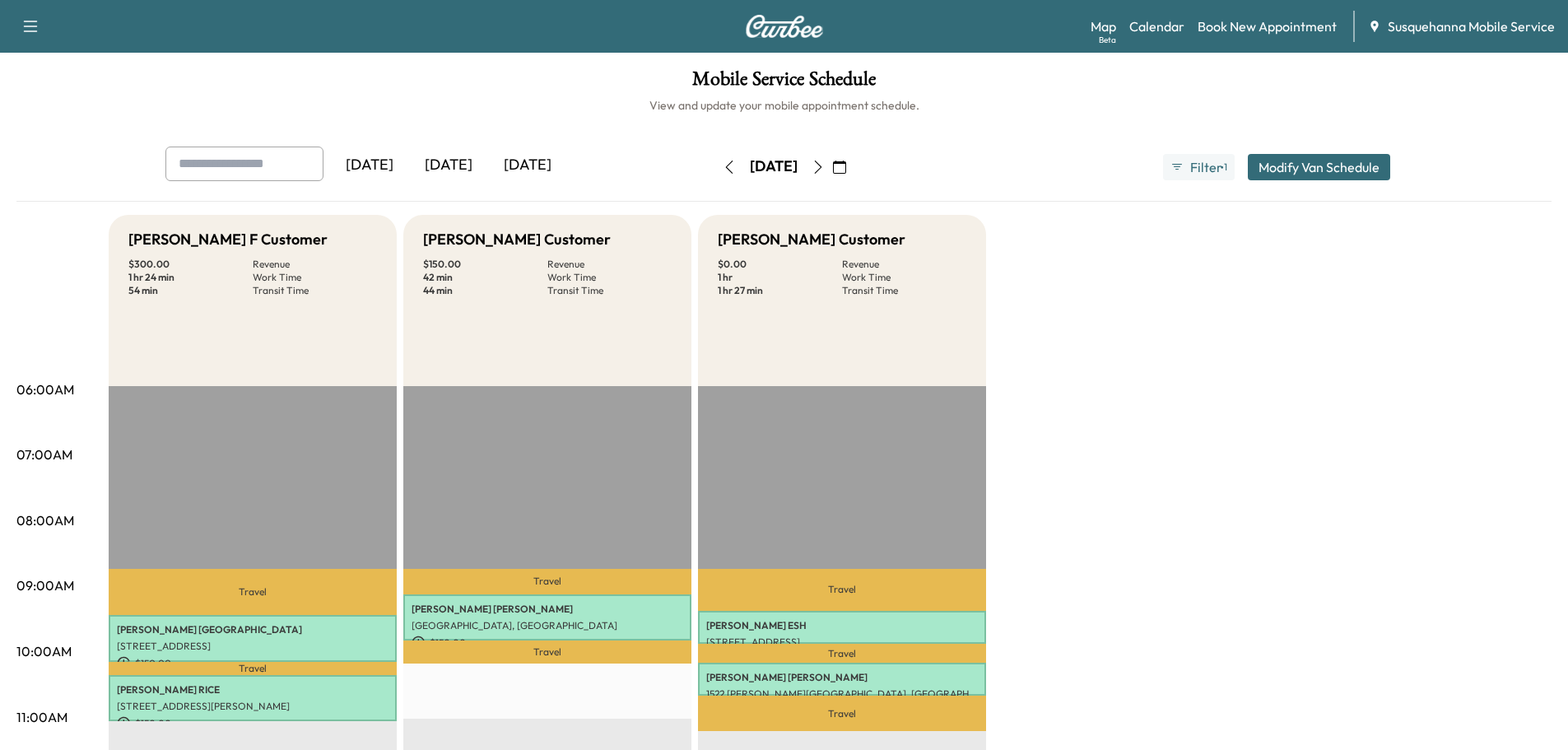
click at [723, 171] on icon "button" at bounding box center [729, 167] width 13 height 13
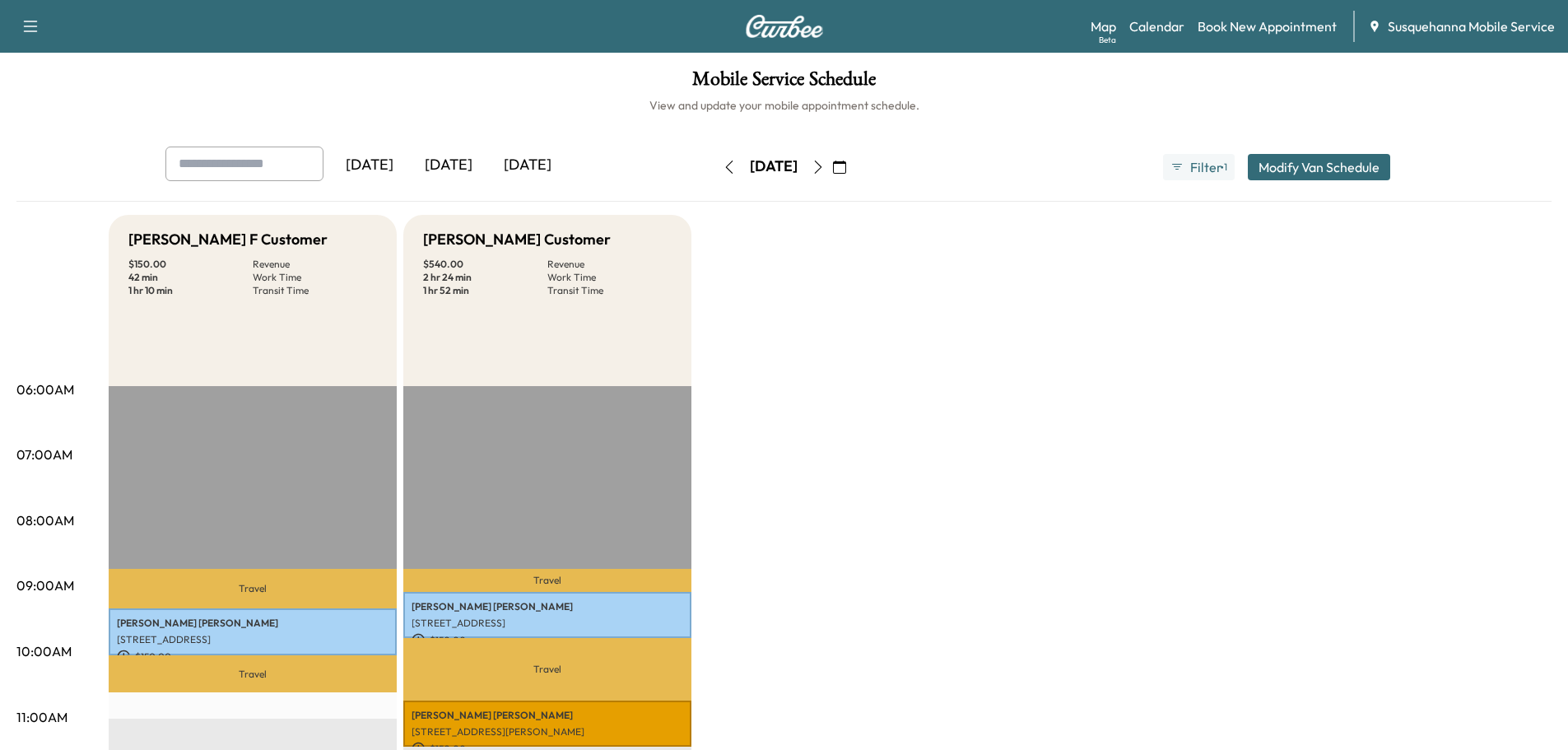
scroll to position [264, 0]
